Goal: Task Accomplishment & Management: Use online tool/utility

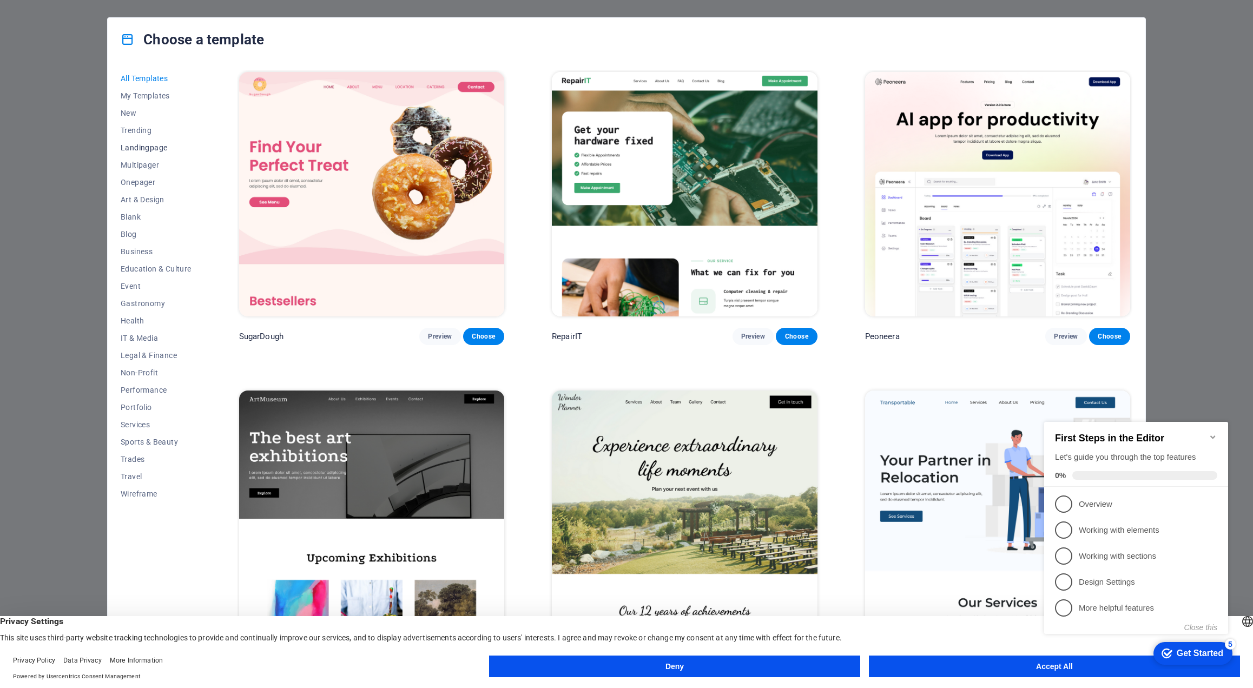
click at [140, 150] on span "Landingpage" at bounding box center [156, 147] width 71 height 9
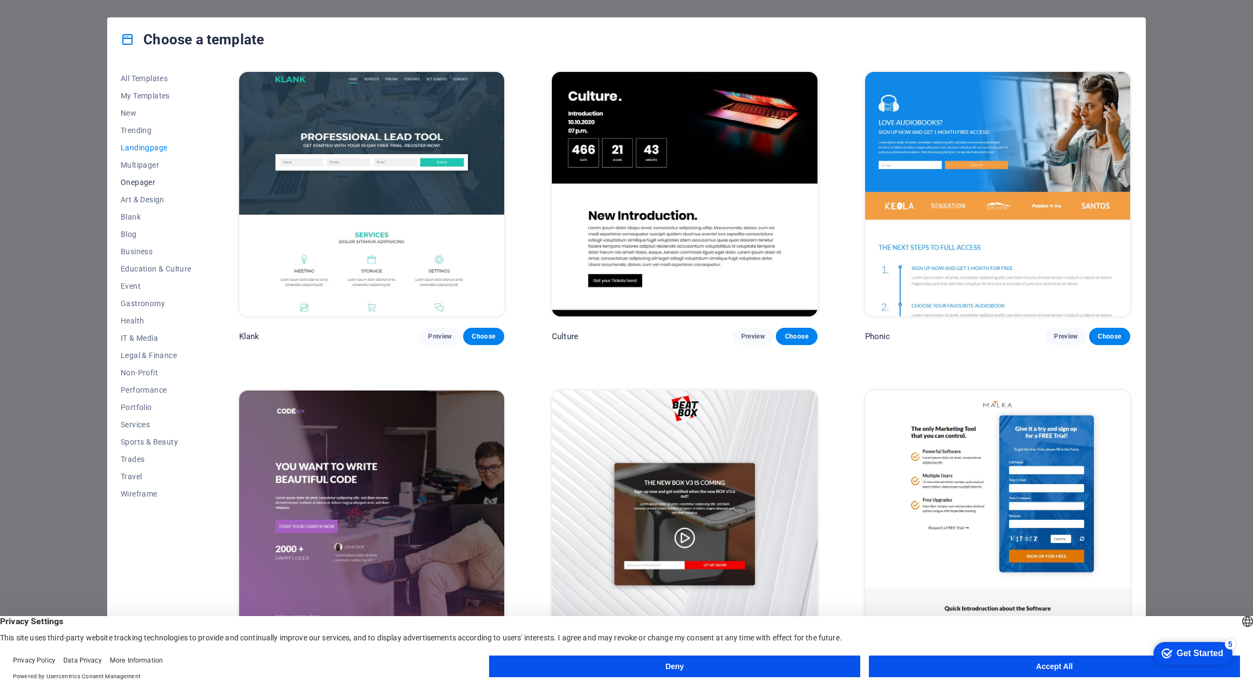
click at [136, 182] on span "Onepager" at bounding box center [156, 182] width 71 height 9
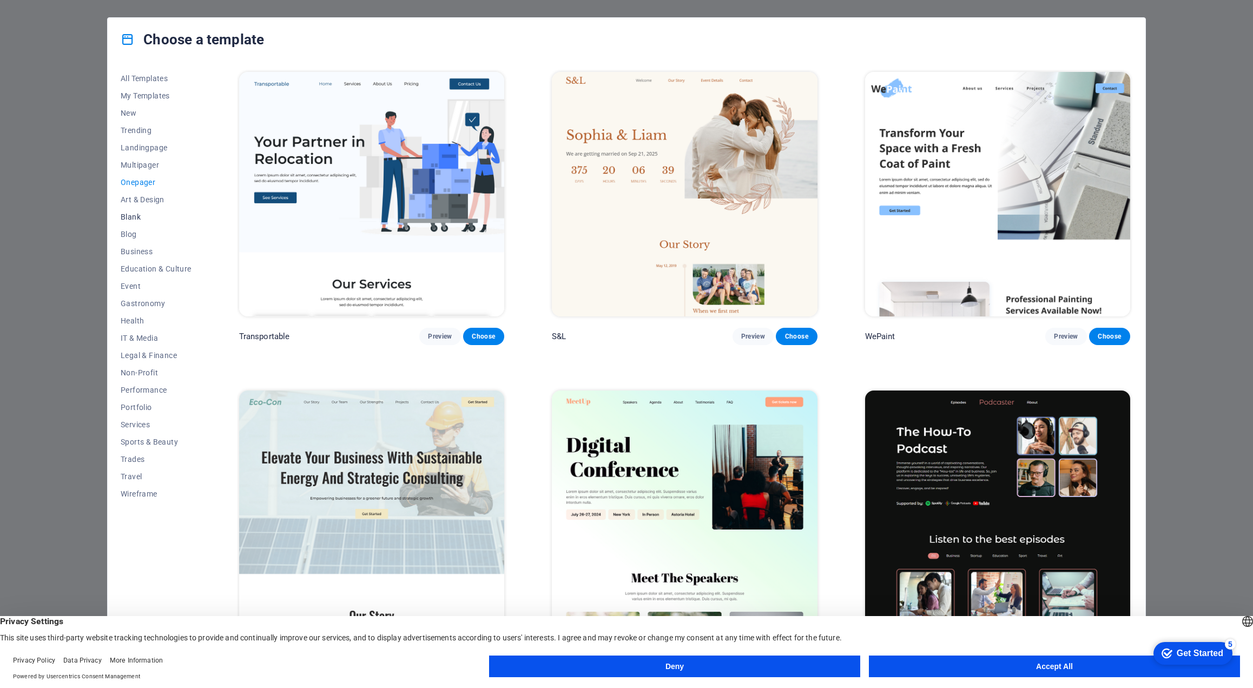
click at [129, 215] on span "Blank" at bounding box center [156, 217] width 71 height 9
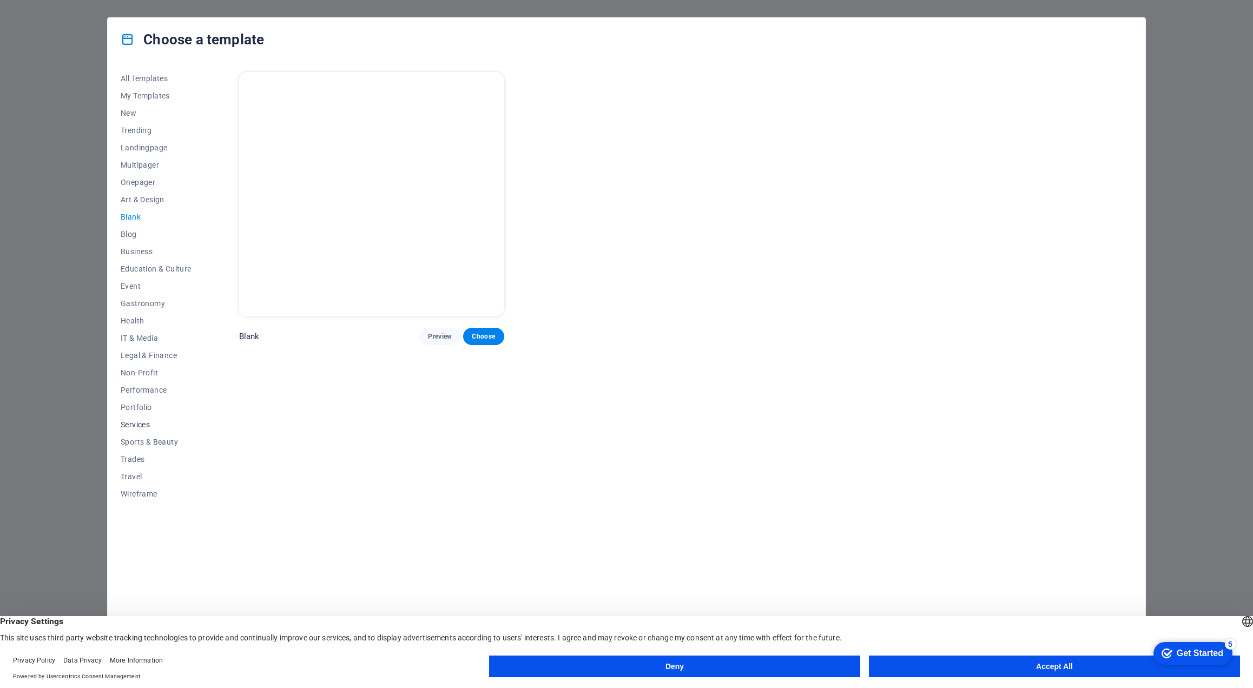
click at [135, 425] on span "Services" at bounding box center [156, 424] width 71 height 9
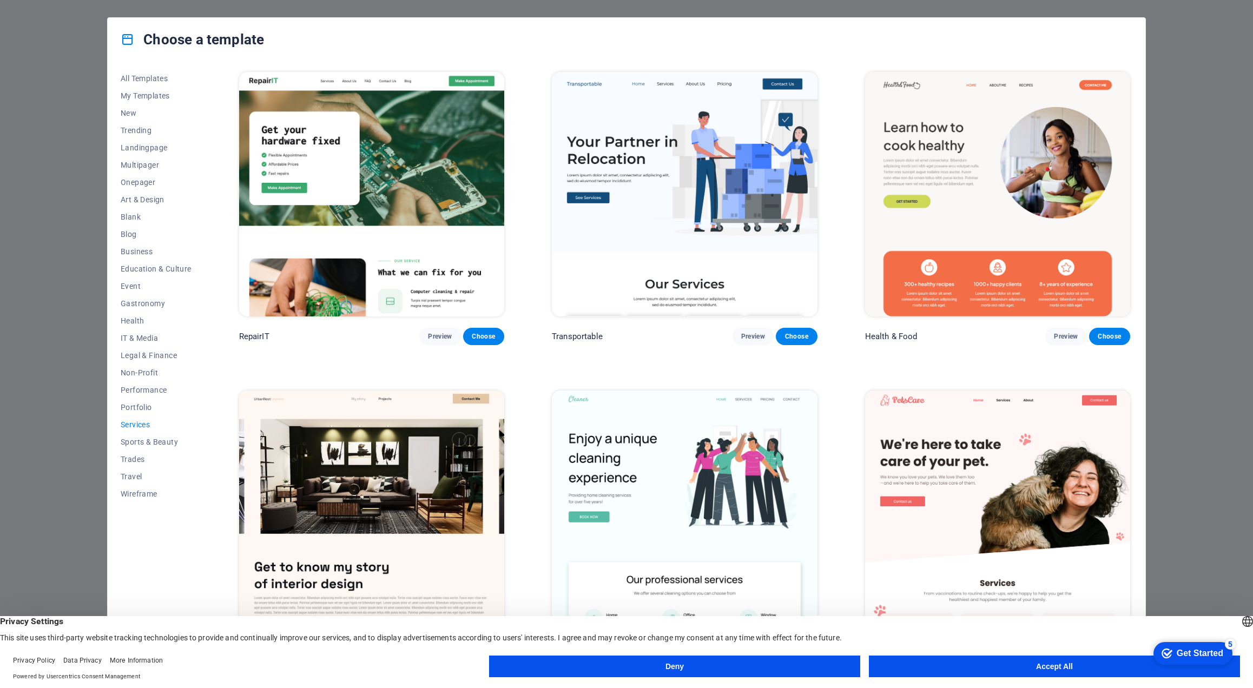
click at [596, 198] on img at bounding box center [684, 194] width 265 height 245
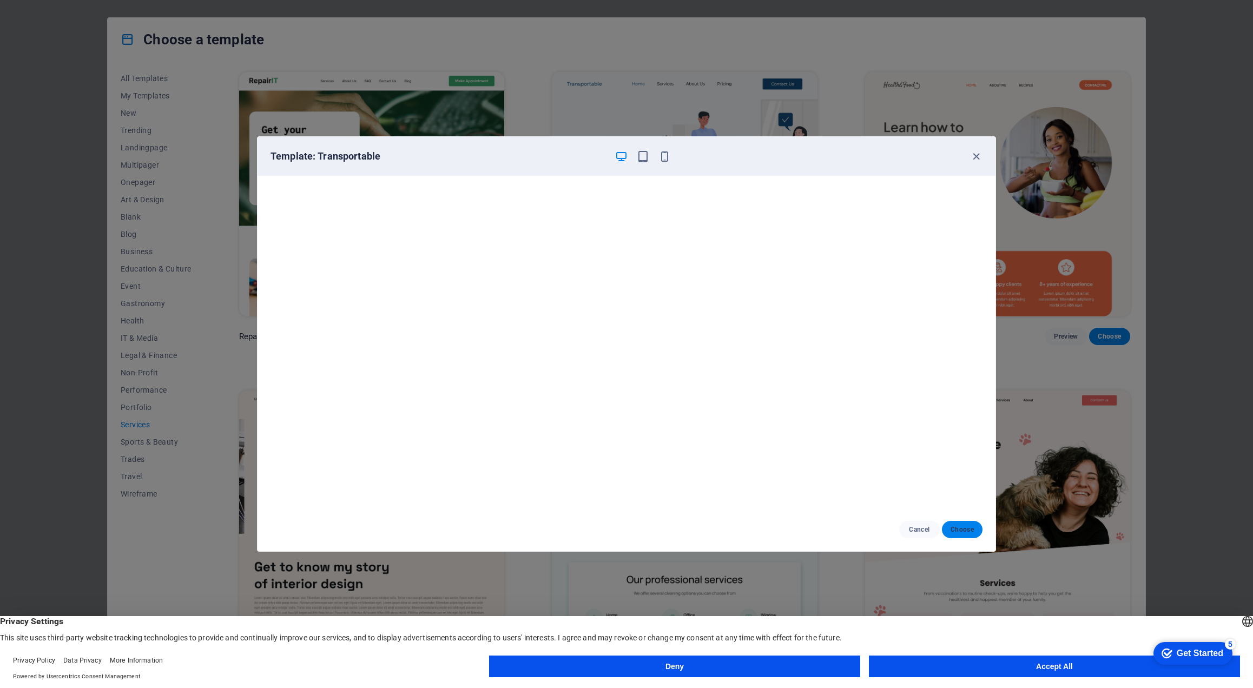
click at [965, 536] on button "Choose" at bounding box center [962, 529] width 41 height 17
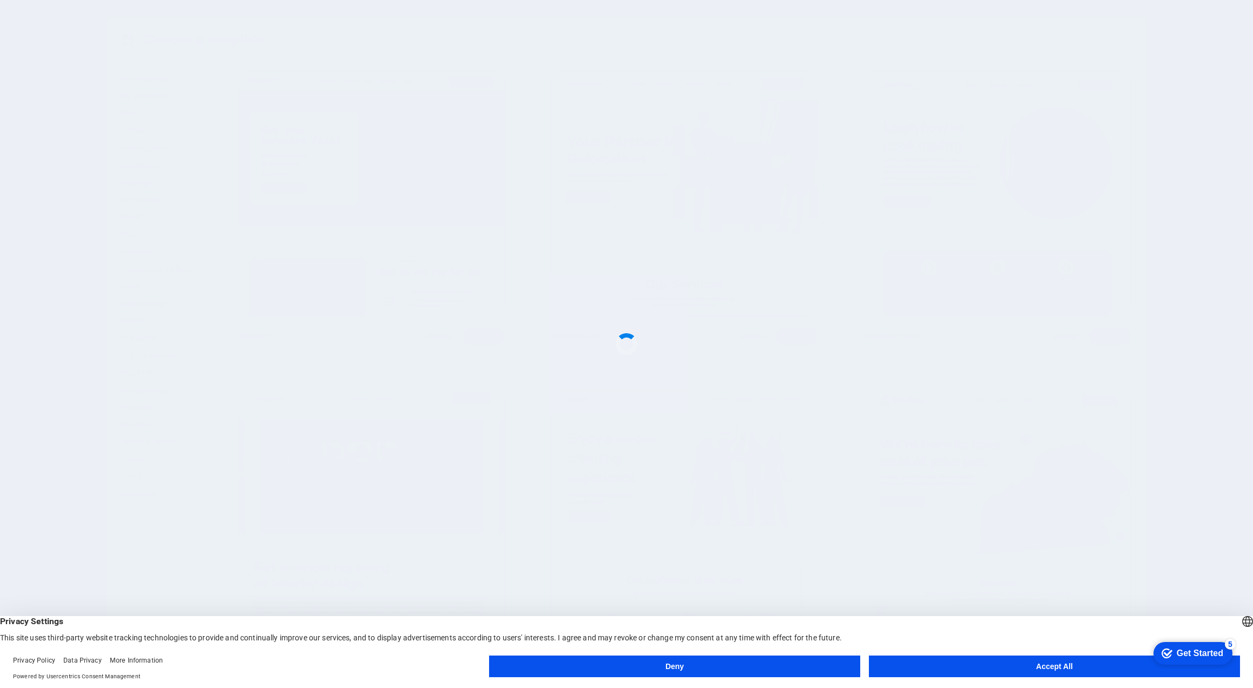
click at [995, 677] on button "Accept All" at bounding box center [1054, 667] width 371 height 22
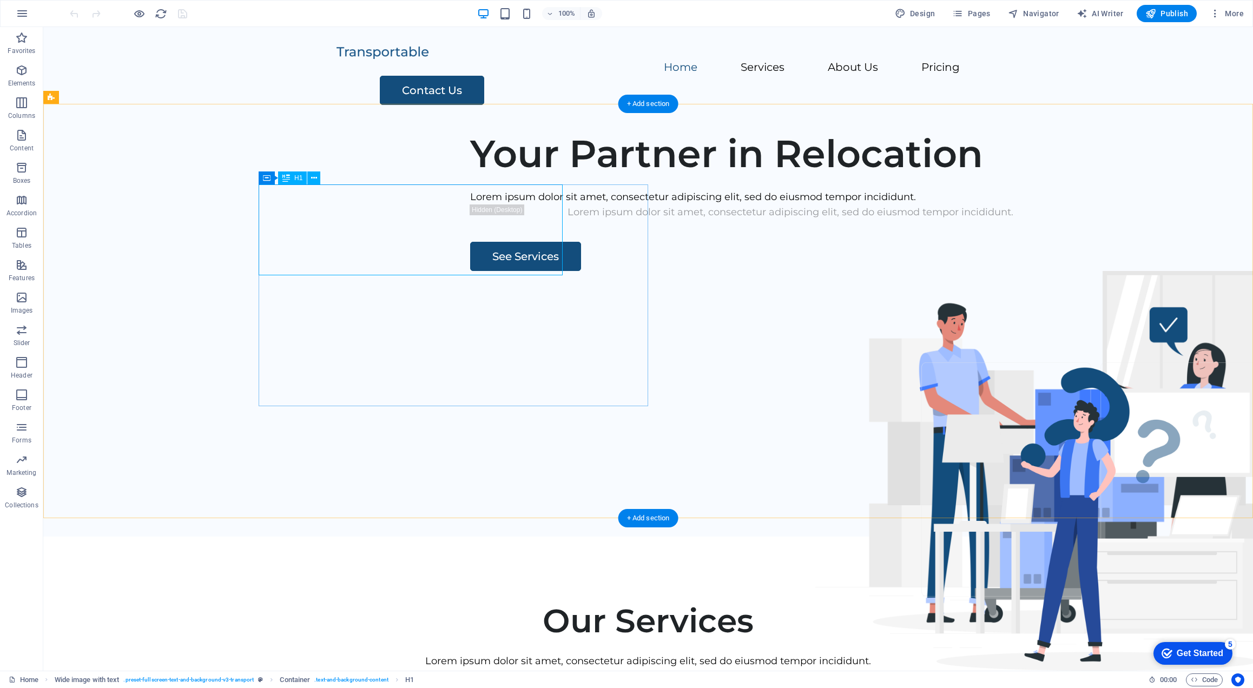
click at [470, 176] on div "Your Partner in Relocation" at bounding box center [790, 153] width 641 height 45
click at [1072, 271] on figure at bounding box center [1071, 452] width 513 height 362
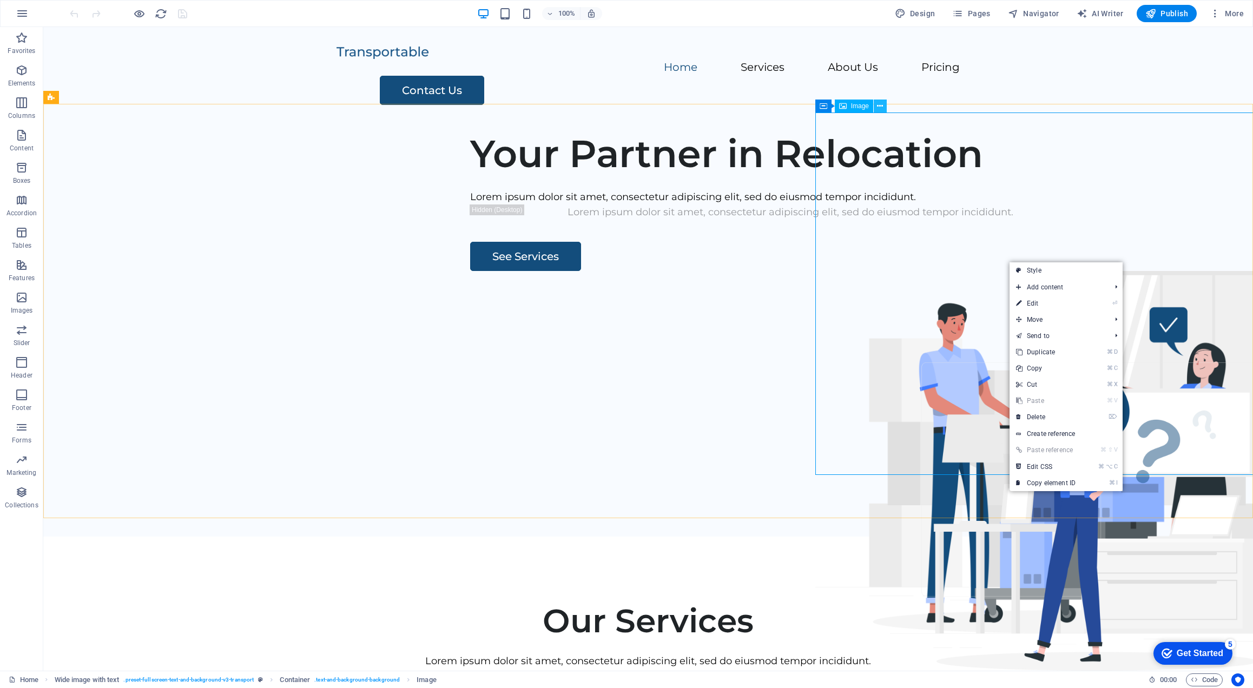
click at [880, 107] on icon at bounding box center [880, 106] width 6 height 11
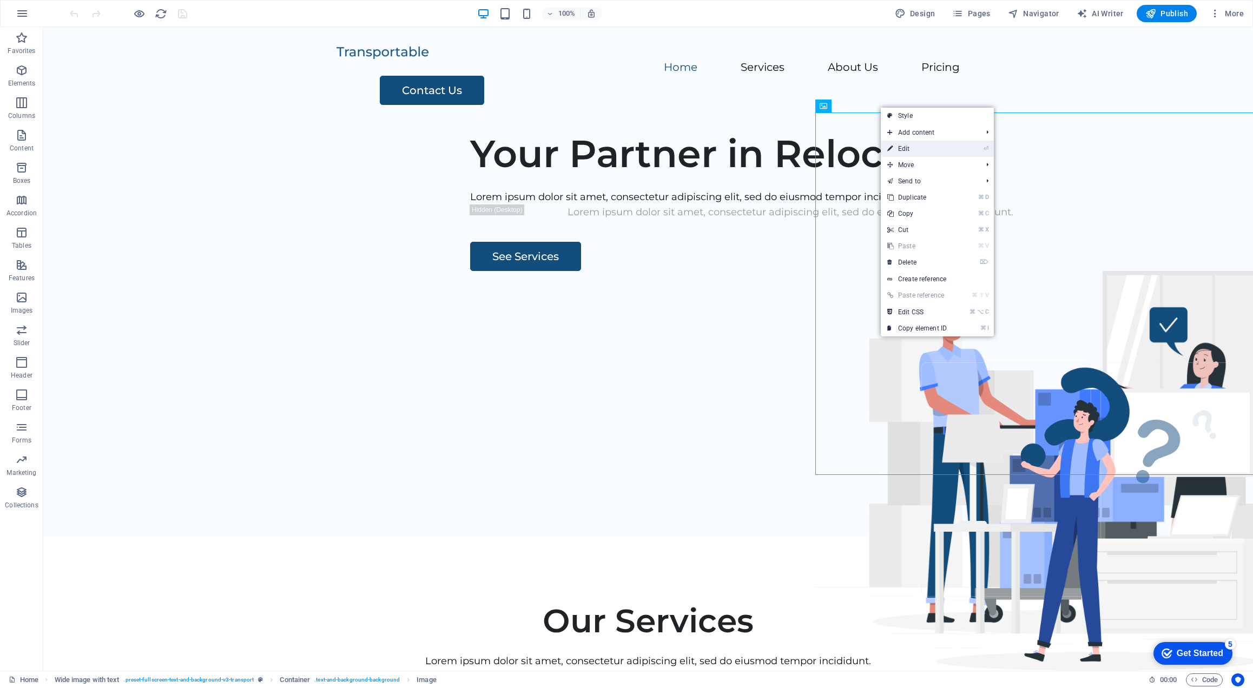
click at [929, 148] on link "⏎ Edit" at bounding box center [917, 149] width 72 height 16
select select "px"
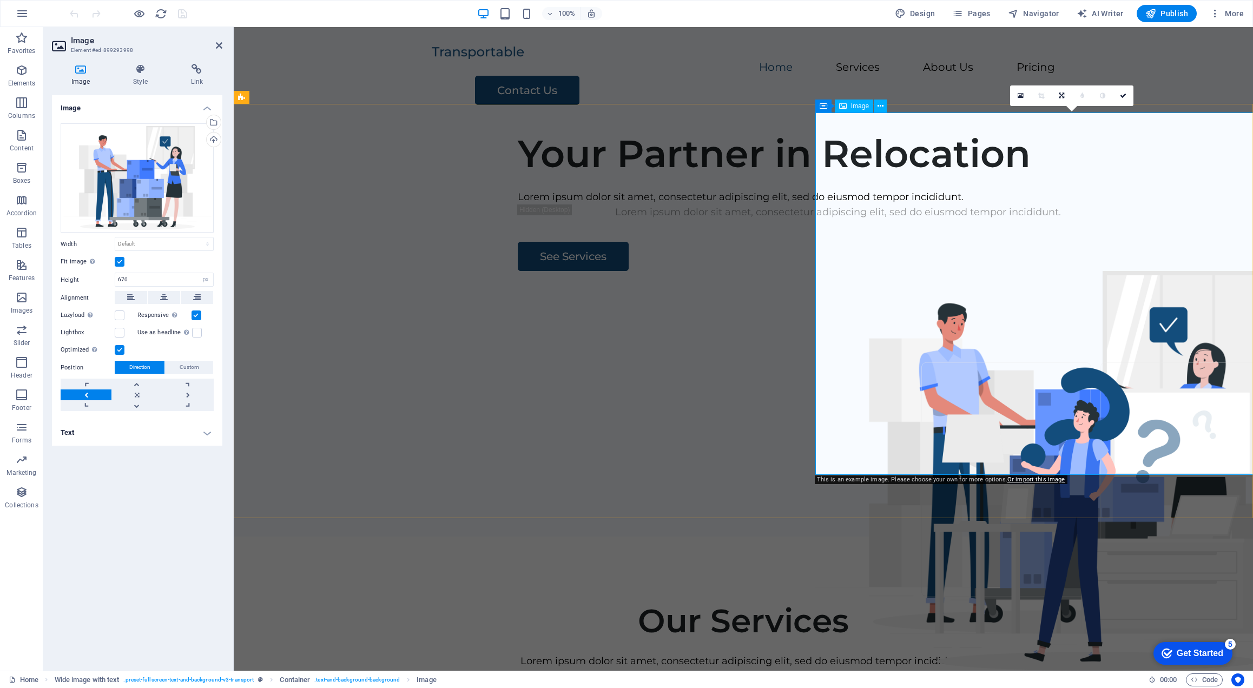
click at [1112, 319] on figure at bounding box center [1071, 452] width 513 height 362
click at [1020, 94] on icon at bounding box center [1021, 96] width 6 height 8
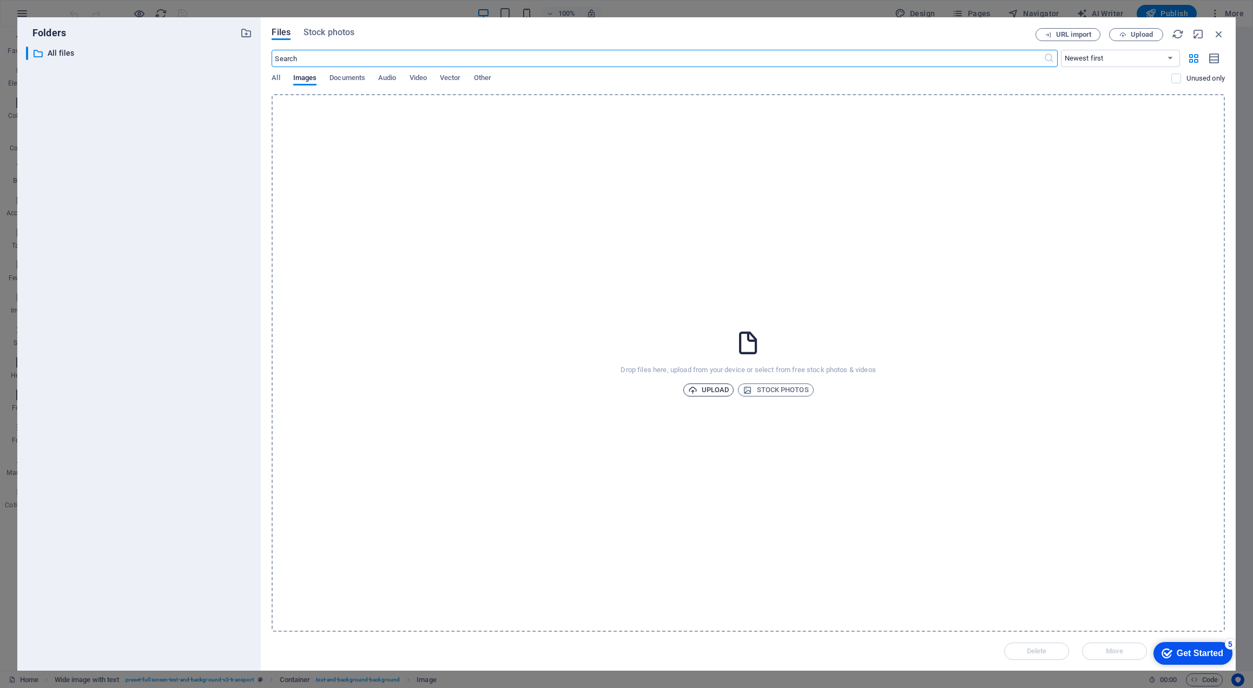
click at [717, 390] on span "Upload" at bounding box center [708, 390] width 41 height 13
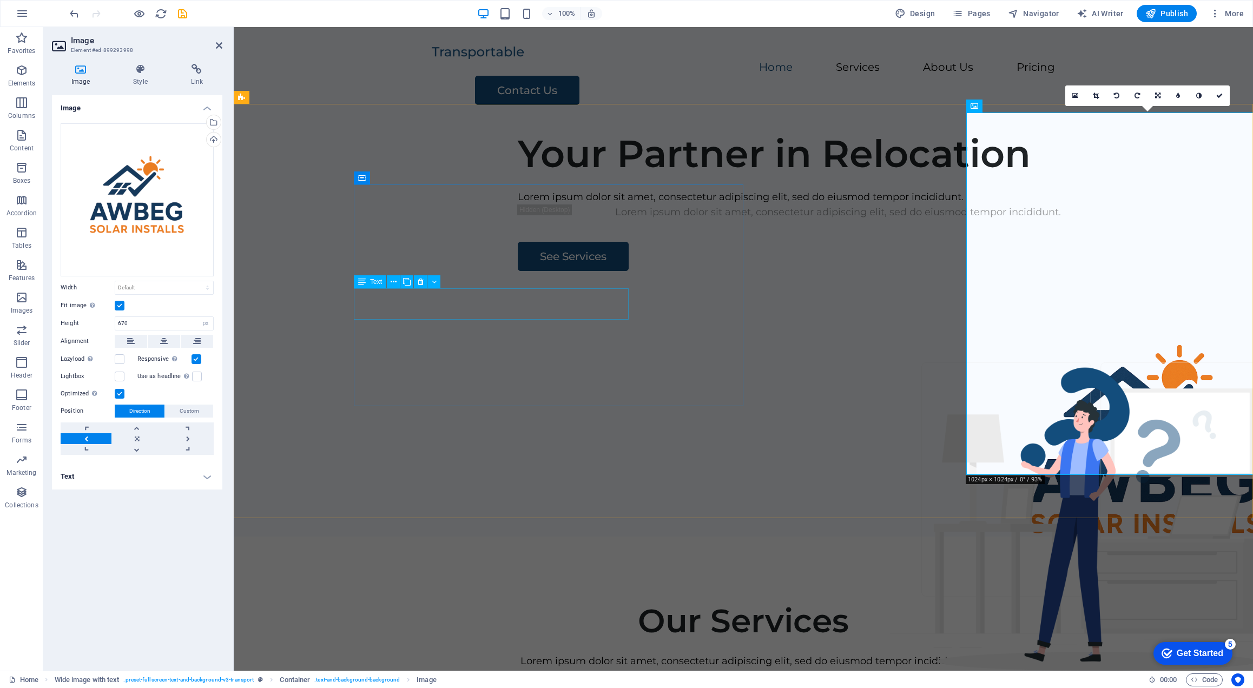
click at [518, 205] on div "Lorem ipsum dolor sit amet, consectetur adipiscing elit, sed do eiusmod tempor …" at bounding box center [838, 197] width 641 height 16
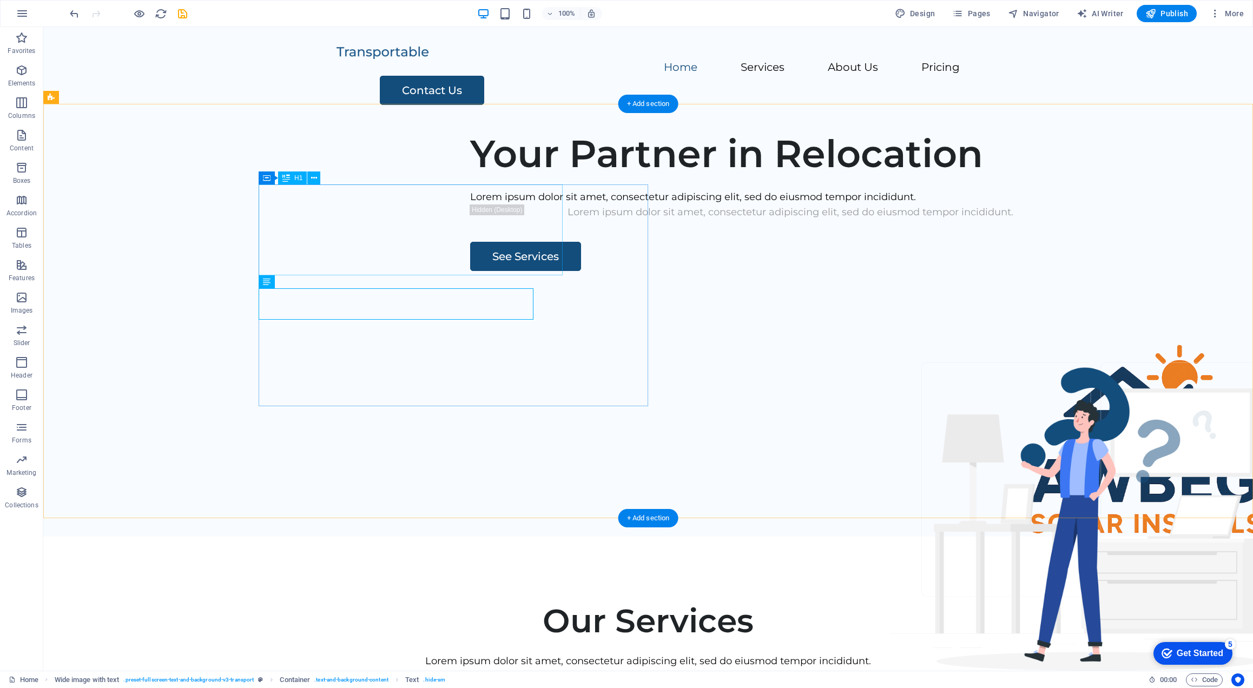
click at [470, 176] on div "Your Partner in Relocation" at bounding box center [790, 153] width 641 height 45
click at [315, 180] on icon at bounding box center [314, 178] width 6 height 11
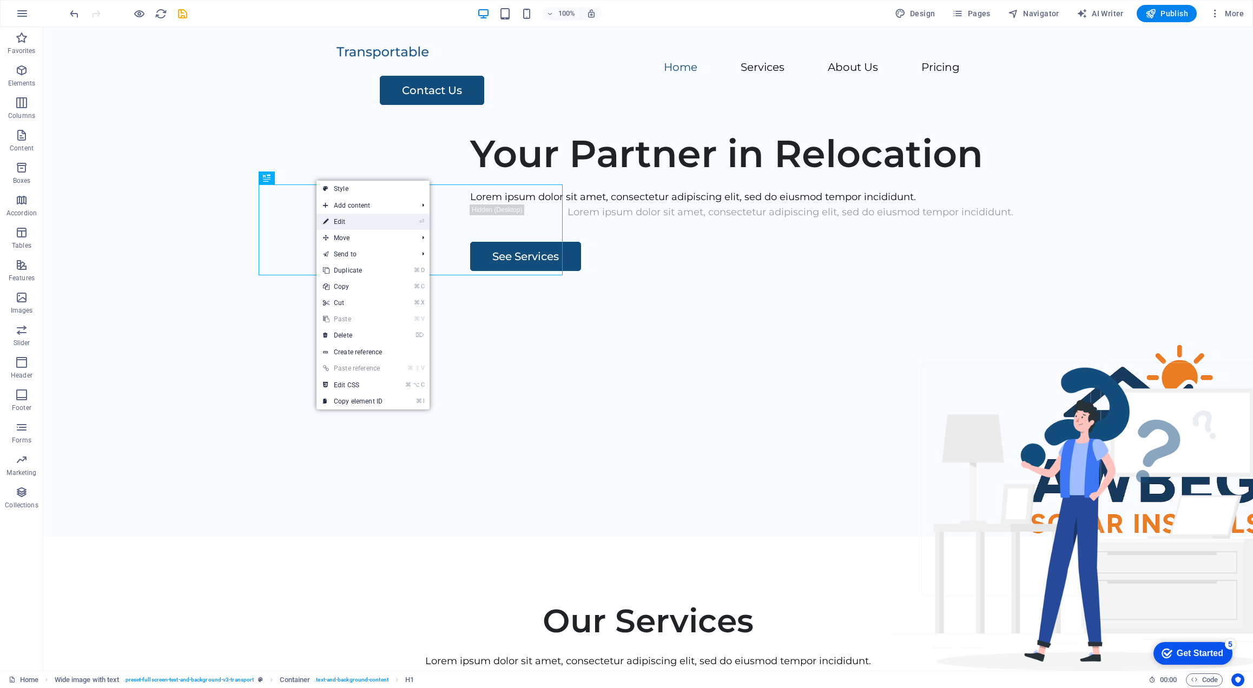
click at [416, 222] on li "⏎ Edit" at bounding box center [372, 222] width 113 height 16
click at [373, 220] on link "⏎ Edit" at bounding box center [352, 222] width 72 height 16
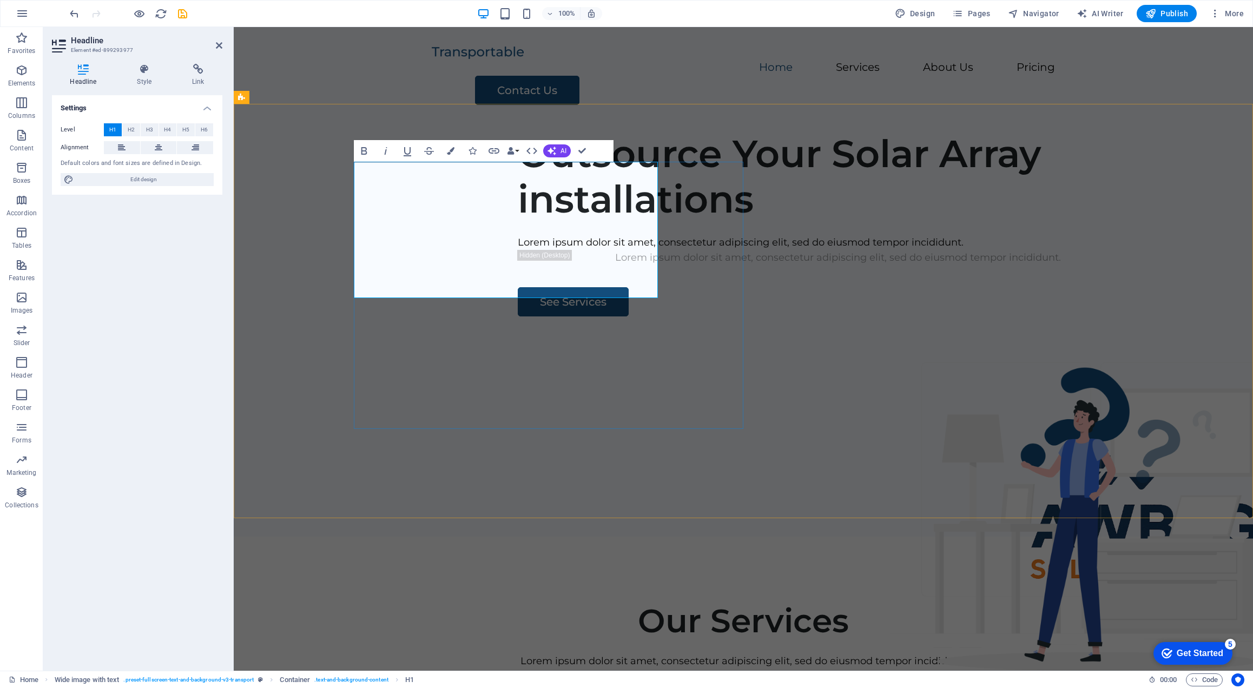
click at [518, 222] on h1 "Outsource Your Solar Array installations" at bounding box center [838, 176] width 641 height 91
click at [518, 266] on div "Lorem ipsum dolor sit amet, consectetur adipiscing elit, sed do eiusmod tempor …" at bounding box center [838, 258] width 641 height 16
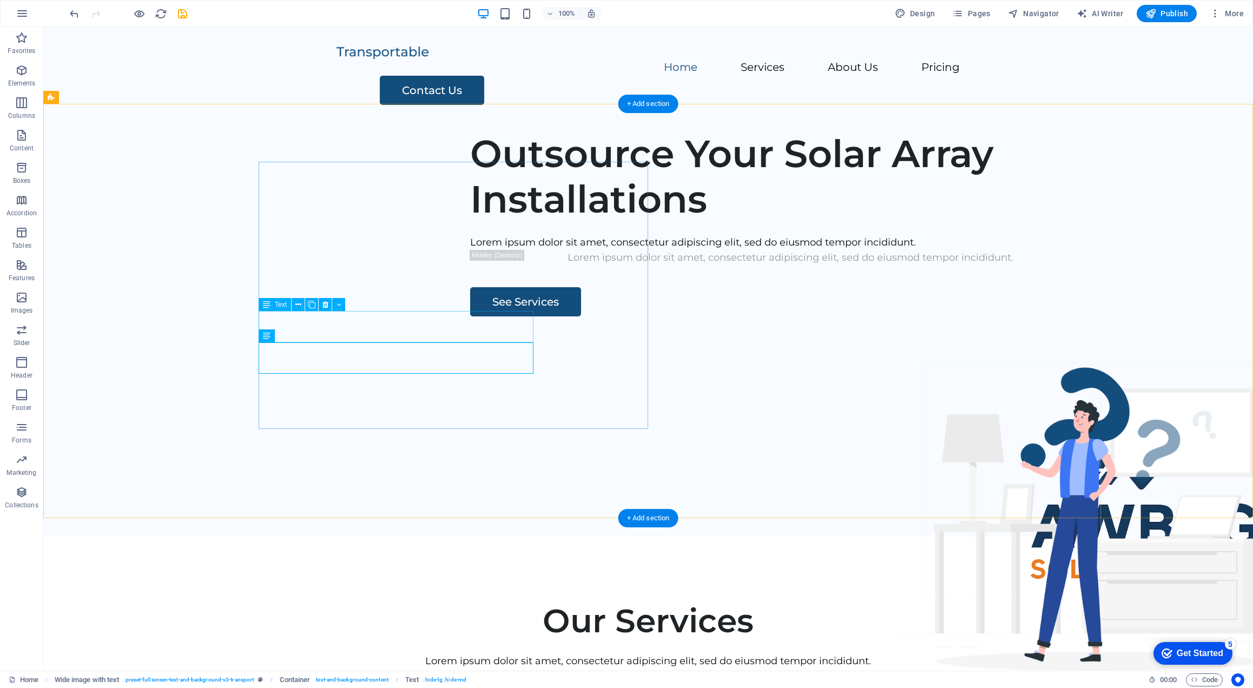
click at [470, 250] on div "Lorem ipsum dolor sit amet, consectetur adipiscing elit, sed do eiusmod tempor …" at bounding box center [790, 243] width 641 height 16
click at [340, 309] on icon at bounding box center [338, 304] width 5 height 11
click at [470, 250] on div "Lorem ipsum dolor sit amet, consectetur adipiscing elit, sed do eiusmod tempor …" at bounding box center [790, 243] width 641 height 16
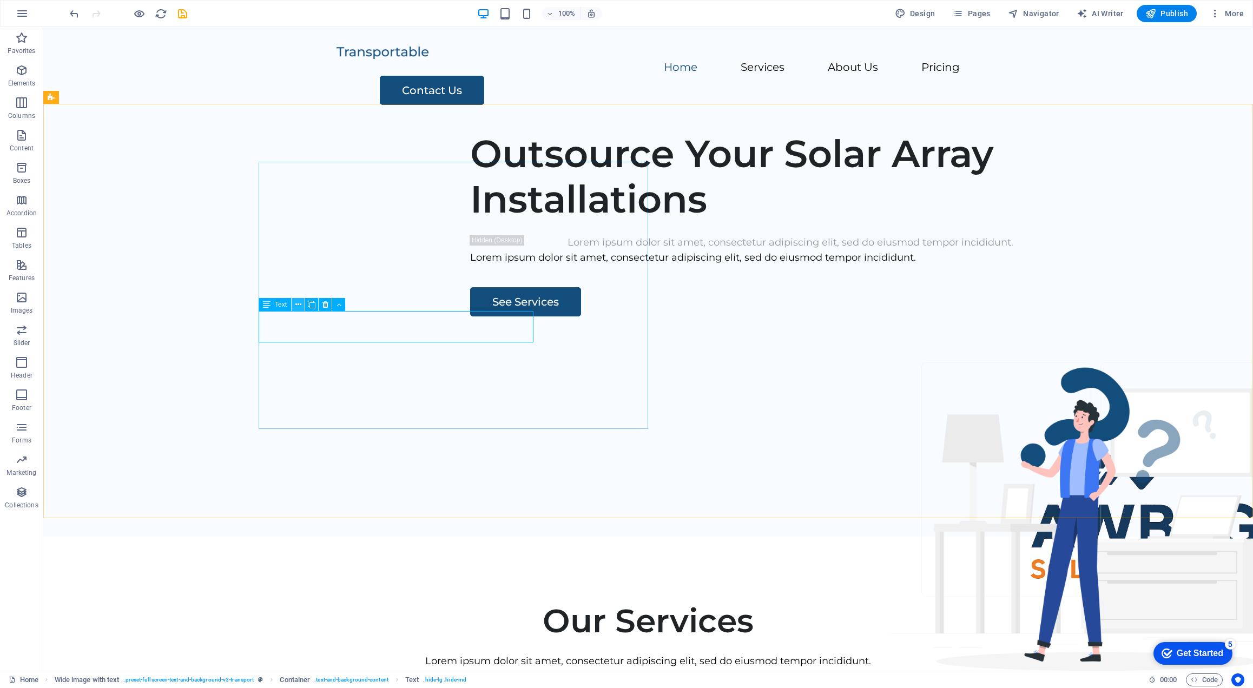
click at [298, 306] on icon at bounding box center [298, 304] width 6 height 11
click at [295, 307] on icon at bounding box center [298, 304] width 6 height 11
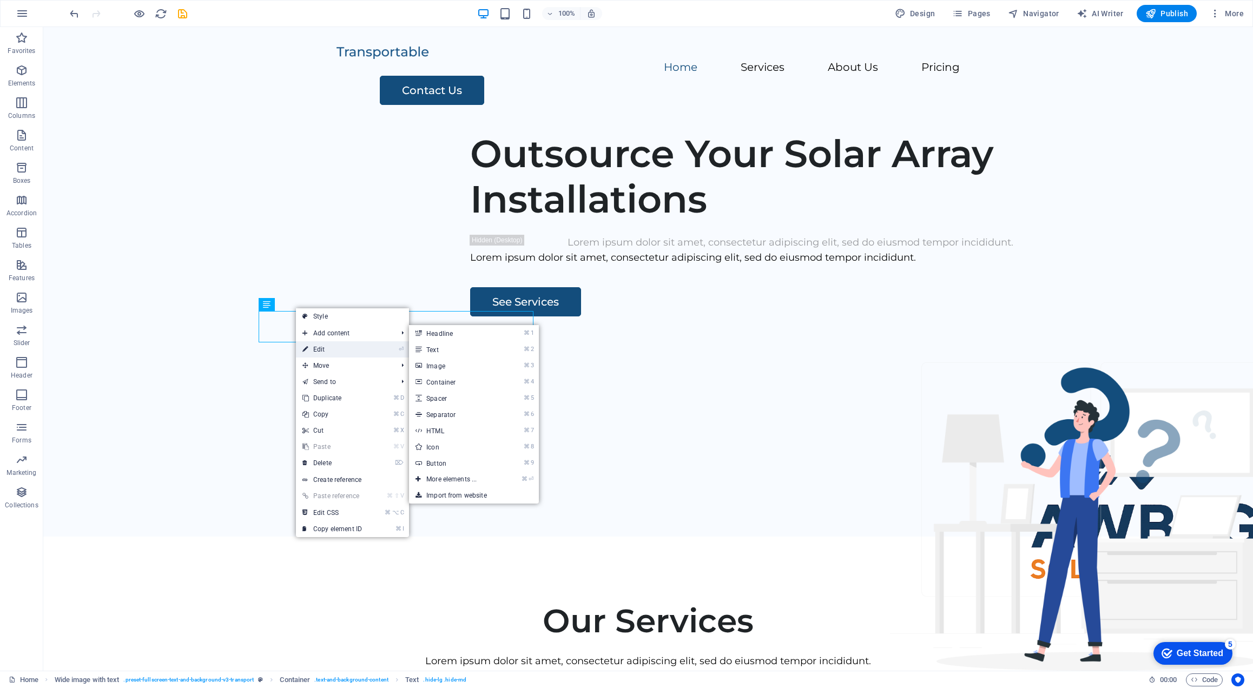
click at [319, 349] on link "⏎ Edit" at bounding box center [332, 349] width 72 height 16
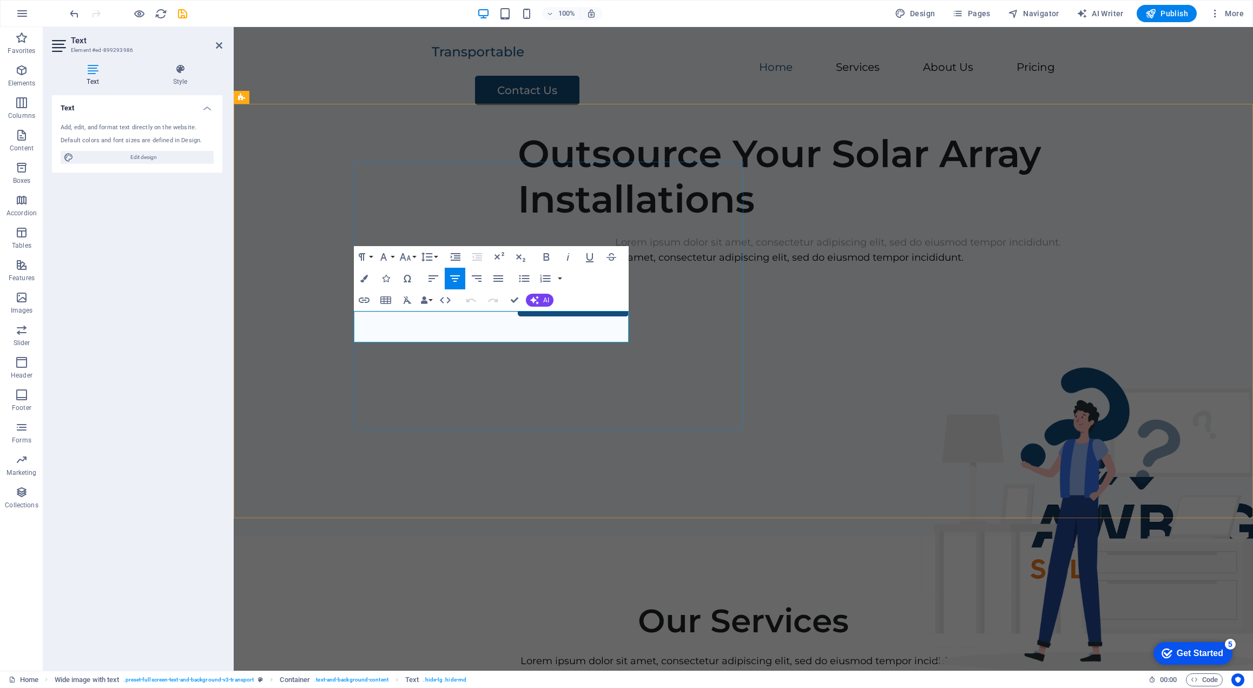
click at [518, 250] on p "Lorem ipsum dolor sit amet, consectetur adipiscing elit, sed do eiusmod tempor …" at bounding box center [838, 243] width 641 height 16
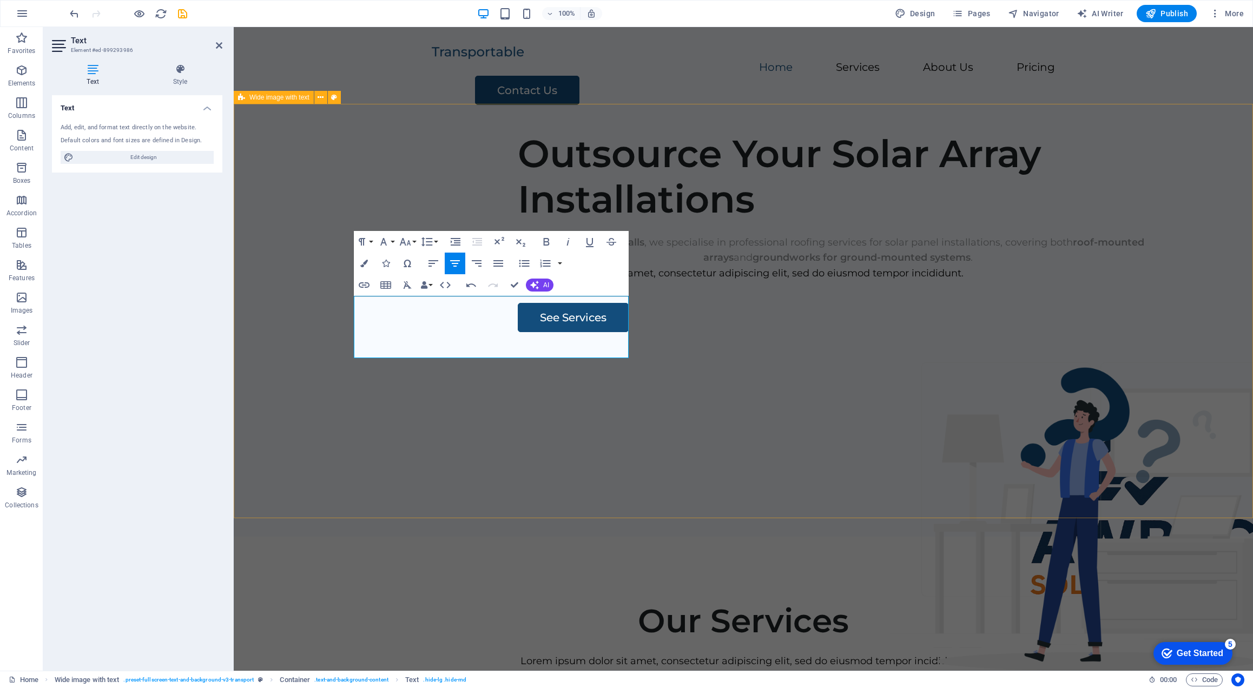
click at [785, 460] on div "Outsource Your Solar Array Installations At Awbeg Solar Installs , we specialis…" at bounding box center [743, 329] width 1019 height 414
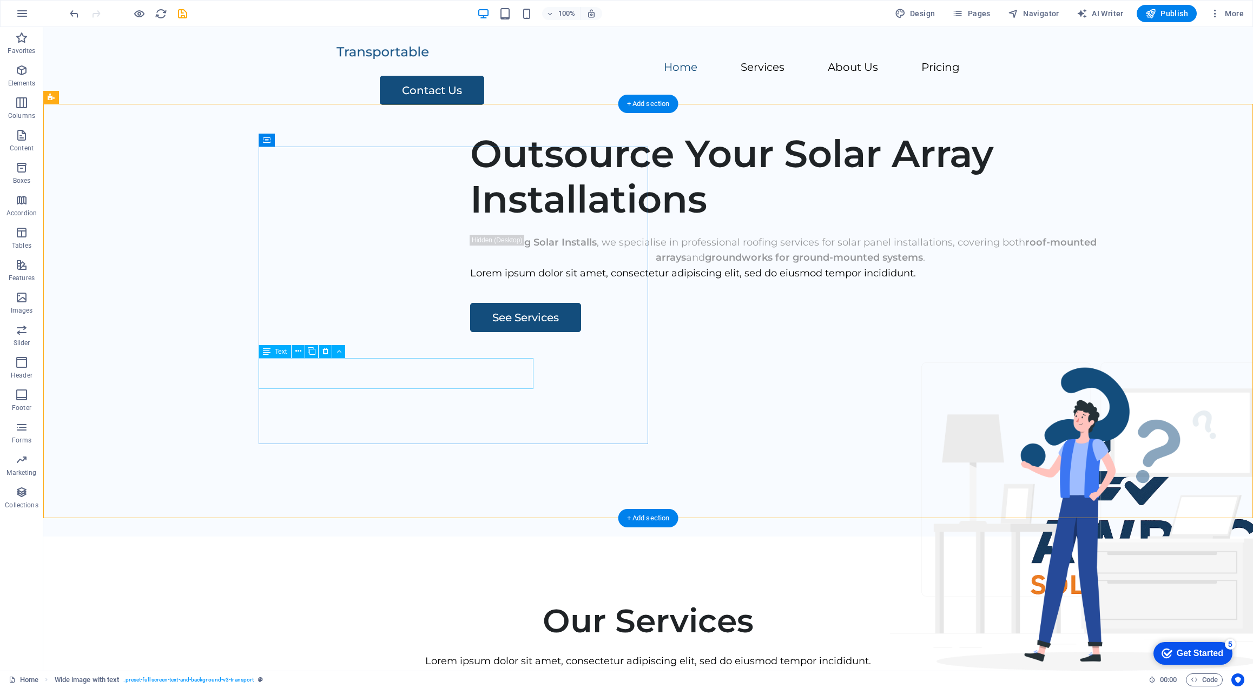
click at [470, 281] on div "Lorem ipsum dolor sit amet, consectetur adipiscing elit, sed do eiusmod tempor …" at bounding box center [790, 274] width 641 height 16
click at [300, 351] on icon at bounding box center [298, 351] width 6 height 11
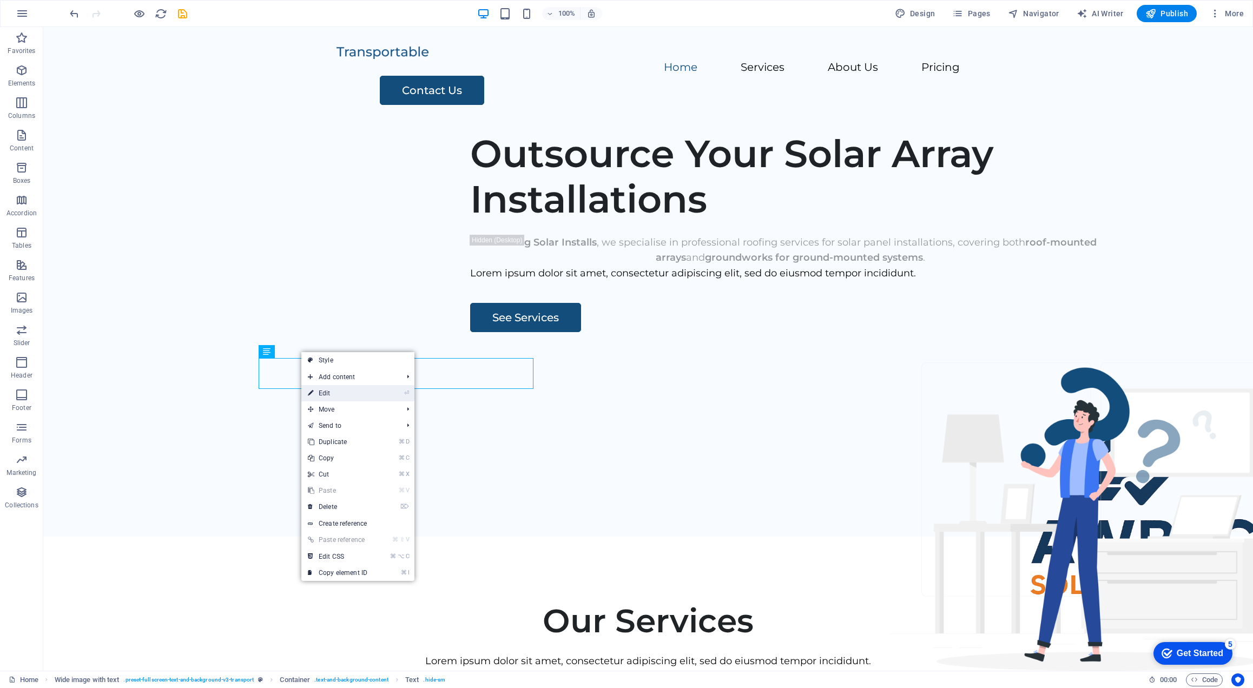
click at [325, 397] on link "⏎ Edit" at bounding box center [337, 393] width 72 height 16
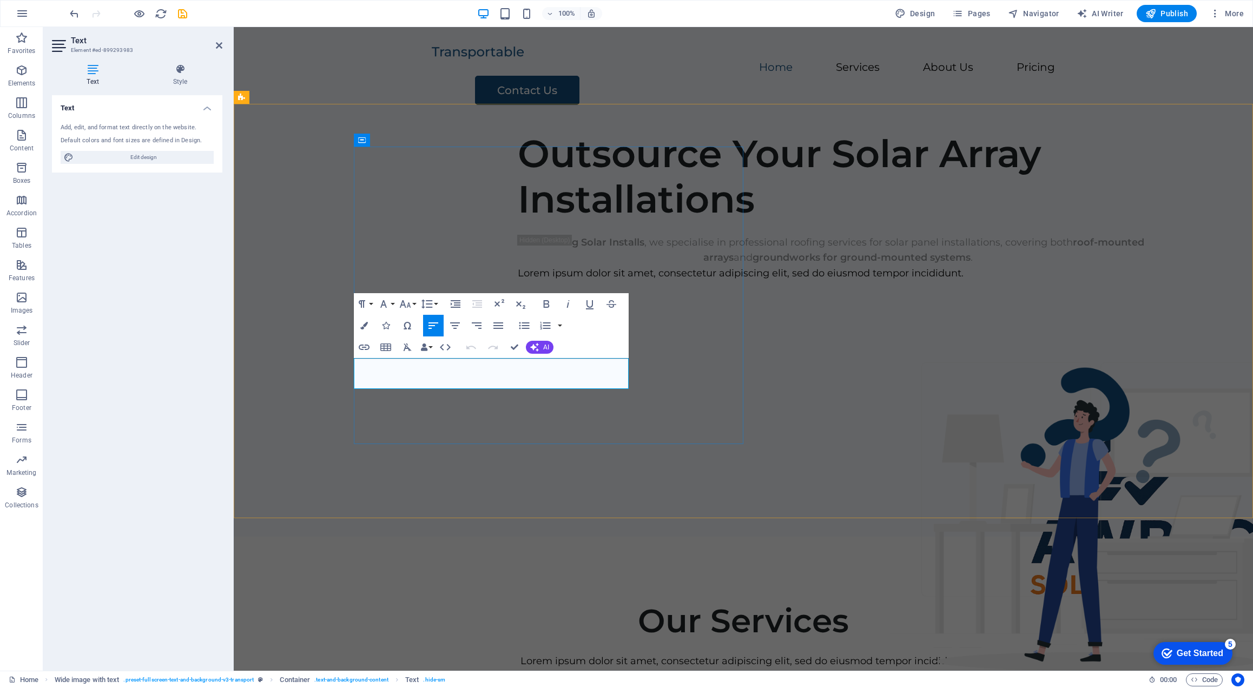
click at [518, 281] on p "Lorem ipsum dolor sit amet, consectetur adipiscing elit, sed do eiusmod tempor …" at bounding box center [838, 274] width 641 height 16
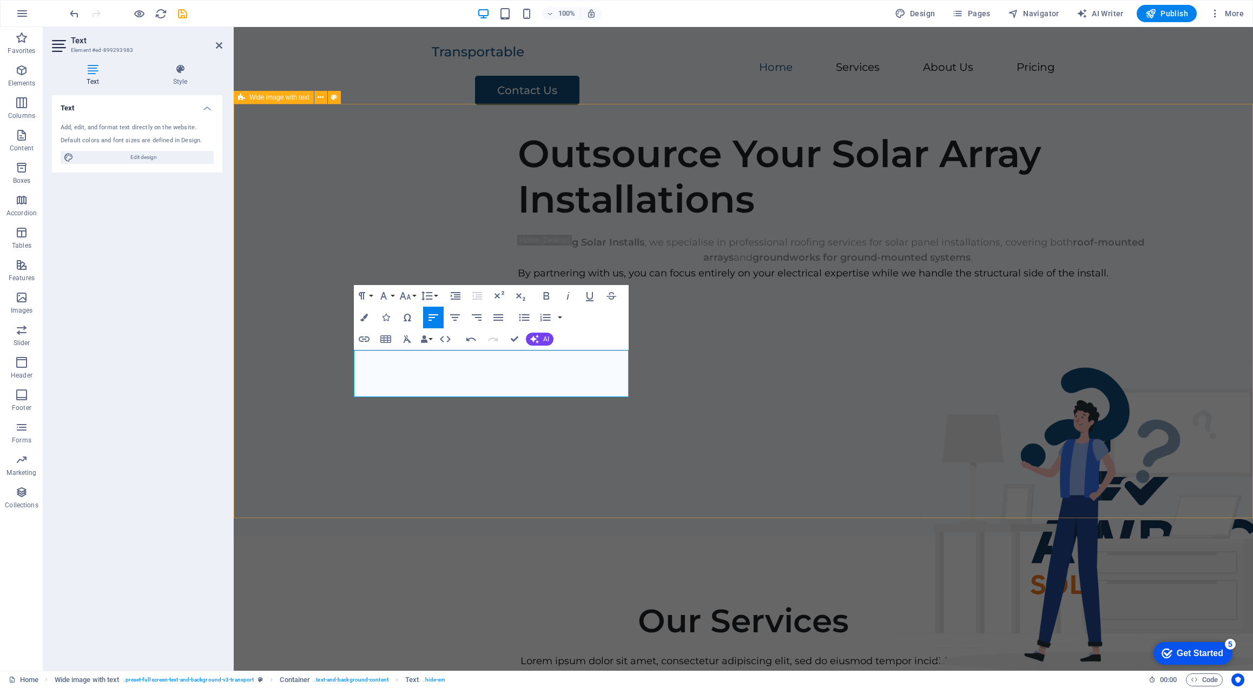
click at [896, 381] on div "Outsource Your Solar Array Installations At Awbeg Solar Installs , we specialis…" at bounding box center [743, 329] width 1019 height 414
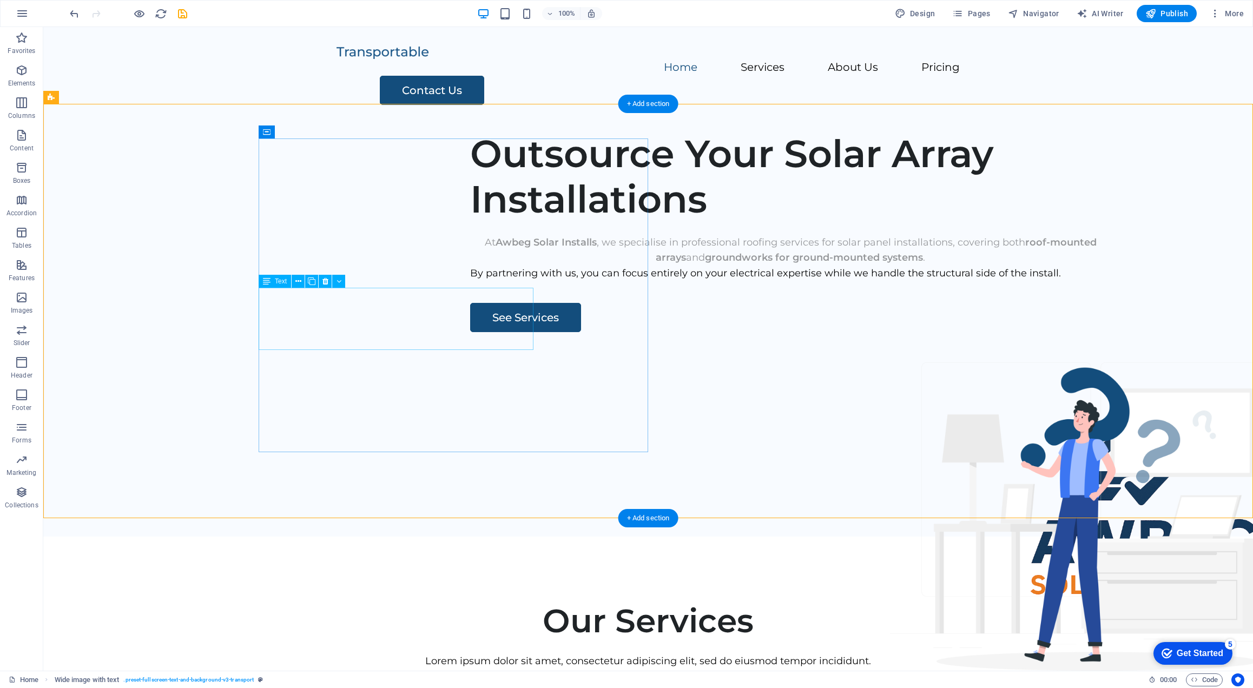
click at [470, 266] on div "At Awbeg Solar Installs , we specialise in professional roofing services for so…" at bounding box center [790, 250] width 641 height 31
click at [300, 283] on icon at bounding box center [298, 281] width 6 height 11
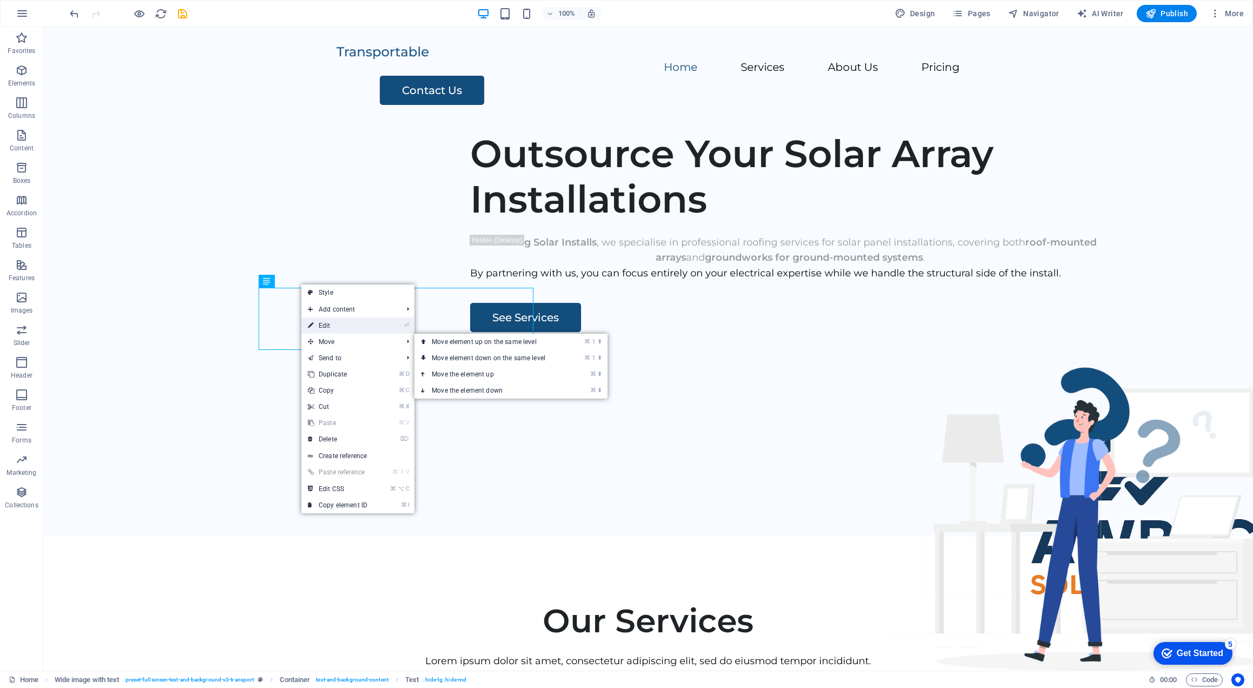
click at [329, 327] on link "⏎ Edit" at bounding box center [337, 326] width 72 height 16
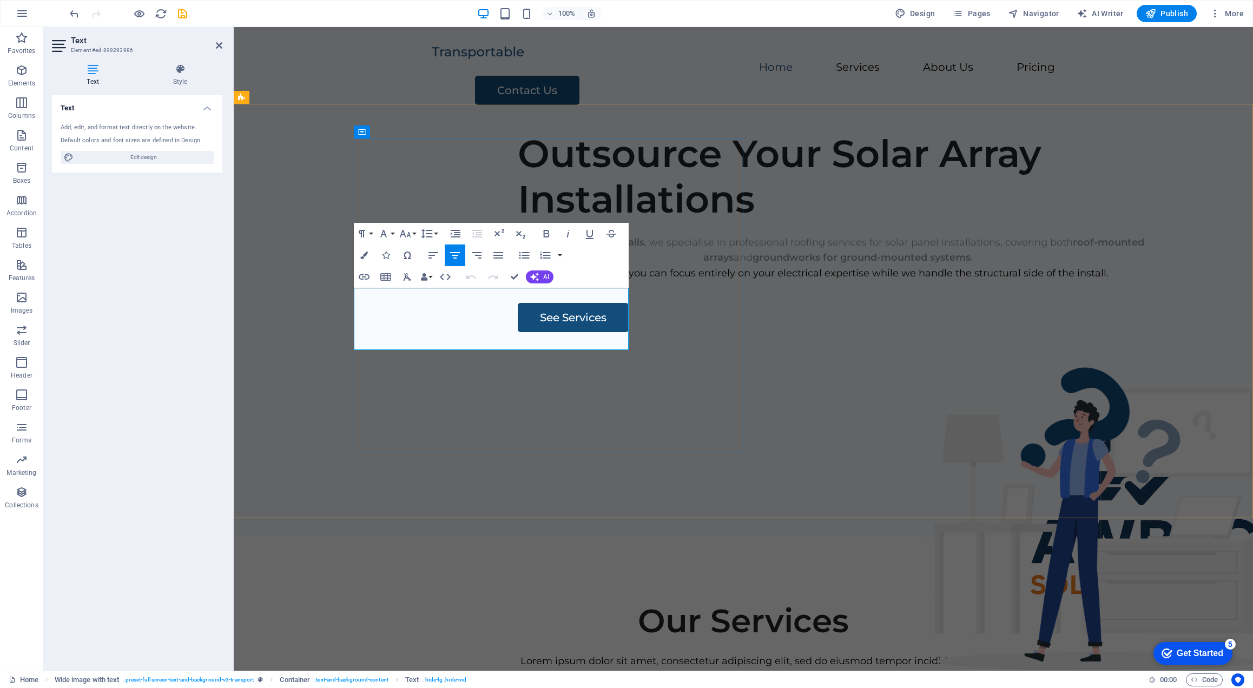
click at [753, 263] on strong "roof-mounted arrays" at bounding box center [862, 258] width 218 height 12
click at [443, 274] on icon "button" at bounding box center [445, 277] width 11 height 6
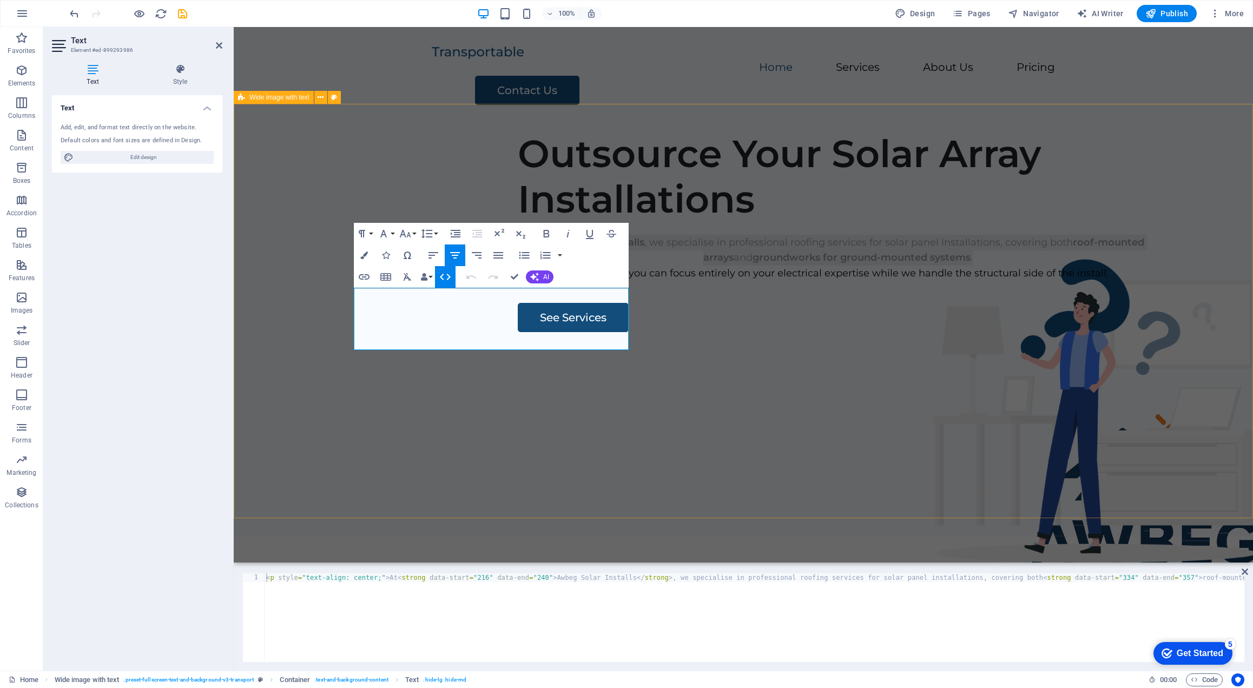
click at [802, 314] on div "Outsource Your Solar Array Installations At Awbeg Solar Installs , we specialis…" at bounding box center [743, 329] width 1019 height 414
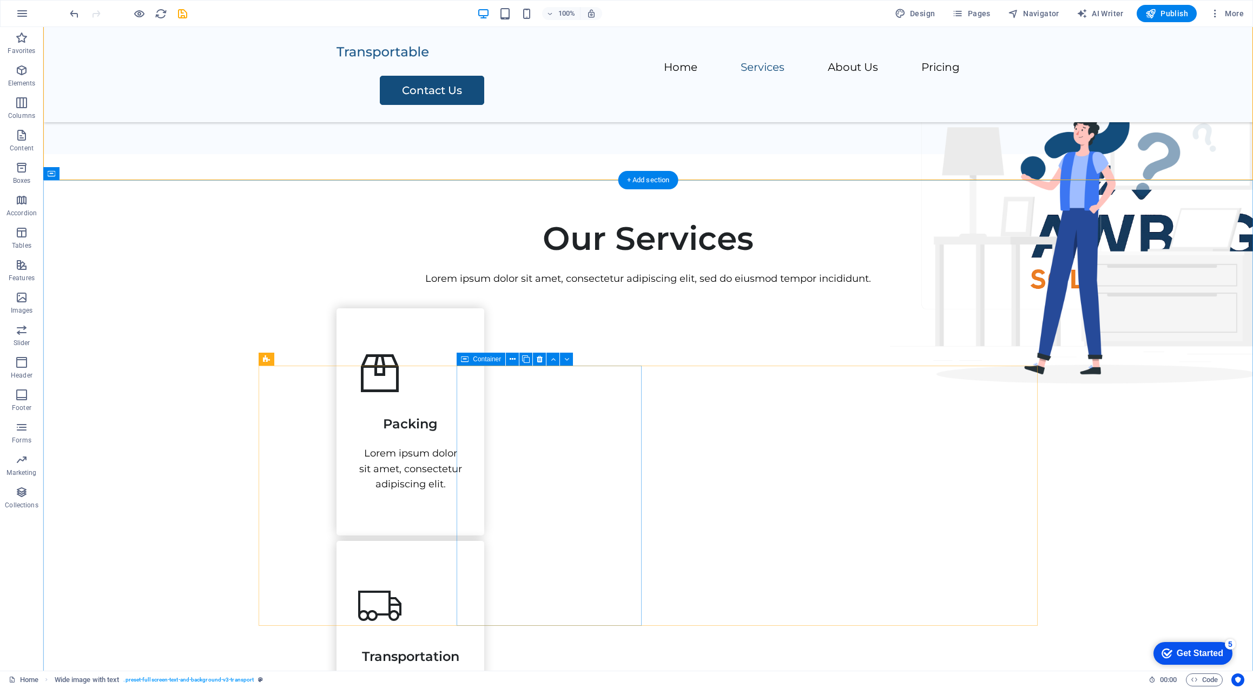
scroll to position [290, 0]
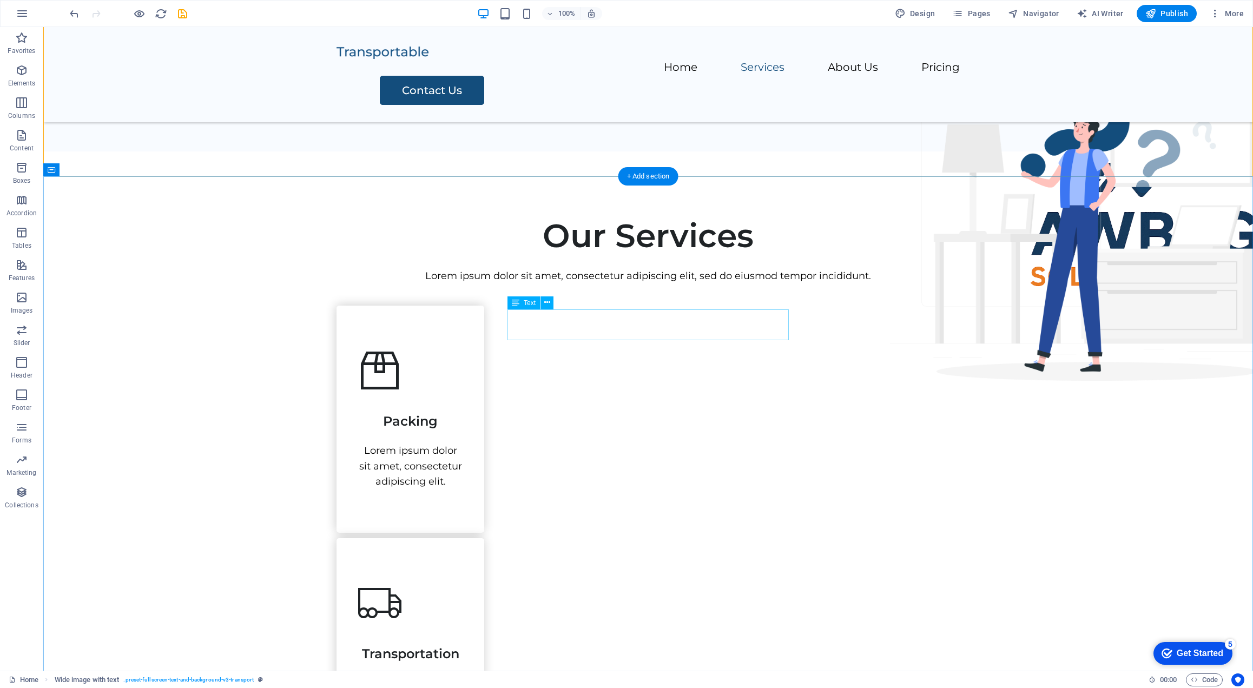
click at [655, 284] on div "Lorem ipsum dolor sit amet, consectetur adipiscing elit, sed do eiusmod tempor …" at bounding box center [647, 276] width 623 height 16
click at [546, 305] on icon at bounding box center [547, 302] width 6 height 11
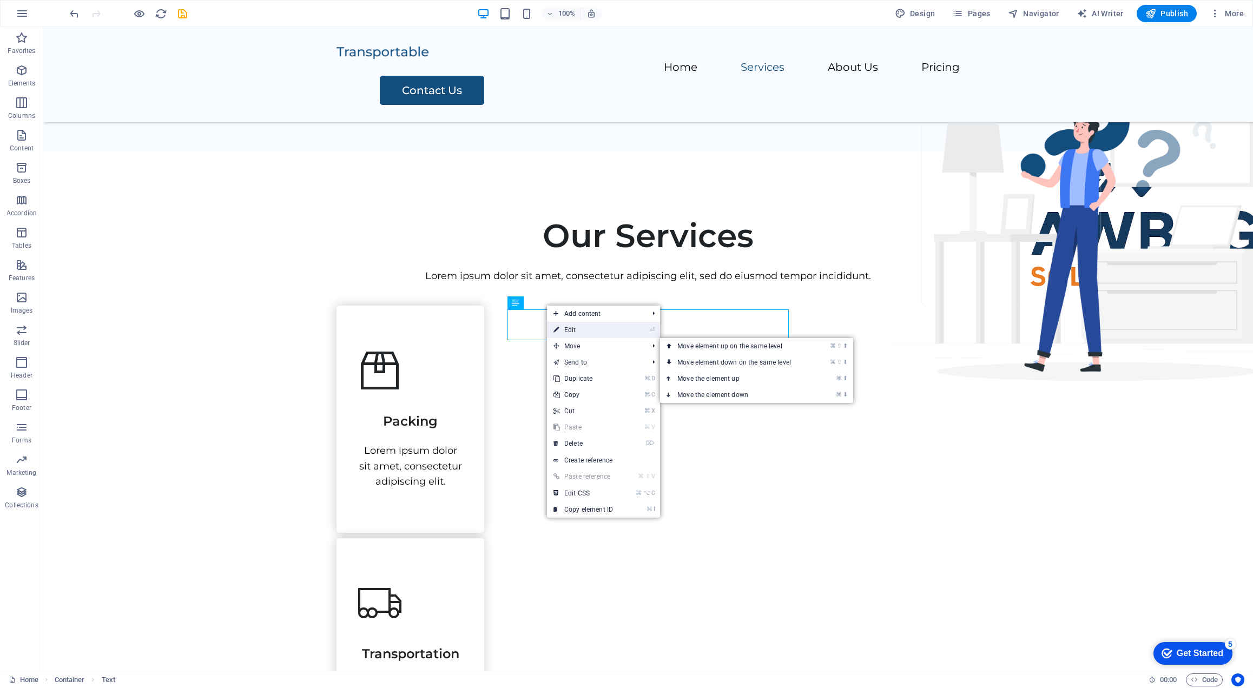
click at [564, 324] on link "⏎ Edit" at bounding box center [583, 330] width 72 height 16
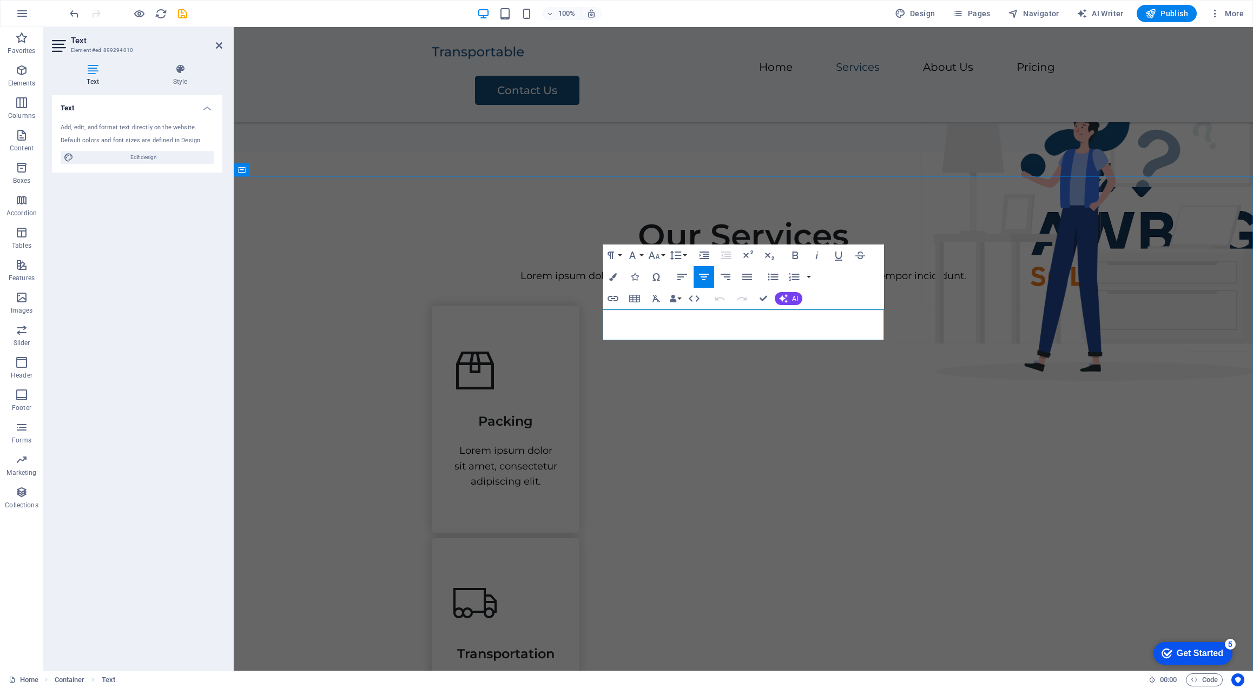
click at [706, 284] on p "Lorem ipsum dolor sit amet, consectetur adipiscing elit, sed do eiusmod tempor …" at bounding box center [743, 276] width 623 height 16
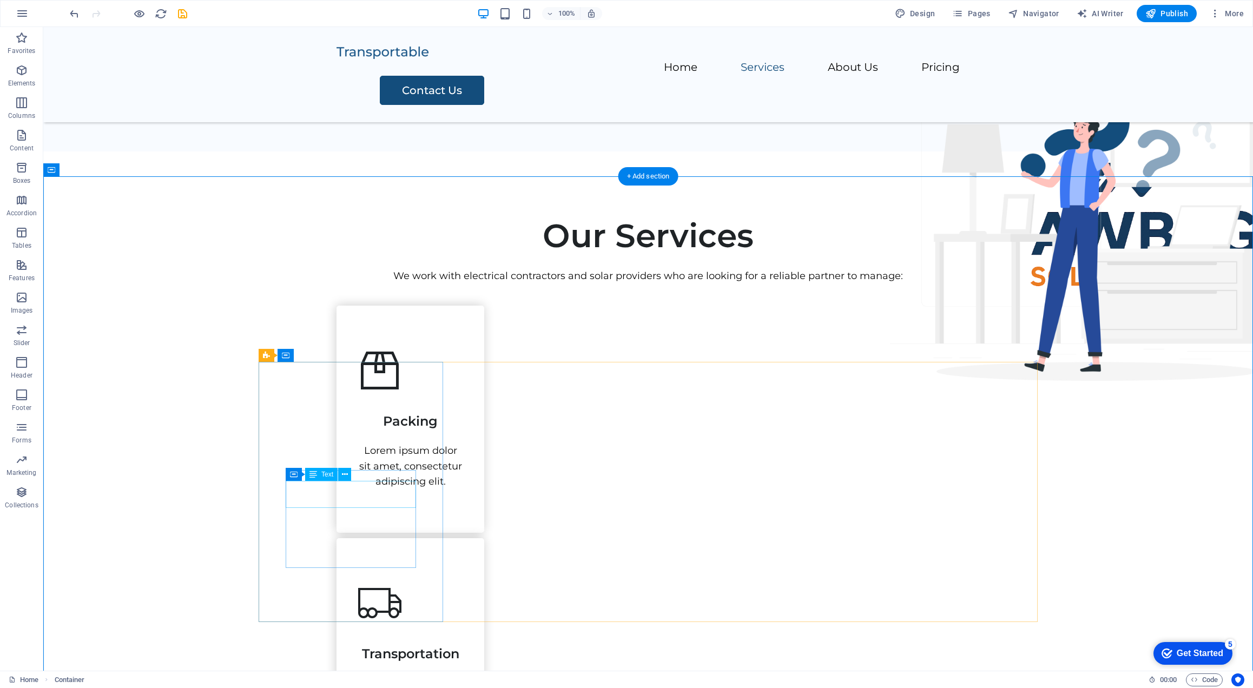
click at [360, 430] on div "Packing" at bounding box center [410, 416] width 104 height 27
click at [342, 474] on icon at bounding box center [345, 474] width 6 height 11
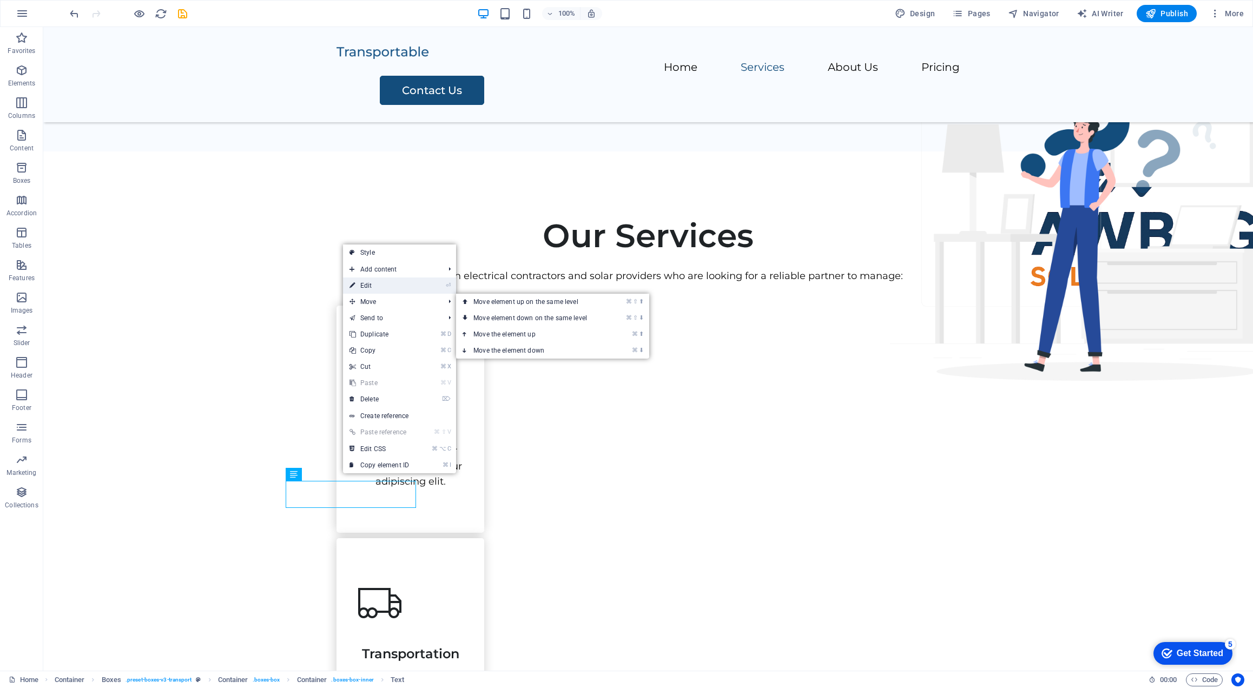
click at [384, 286] on link "⏎ Edit" at bounding box center [379, 286] width 72 height 16
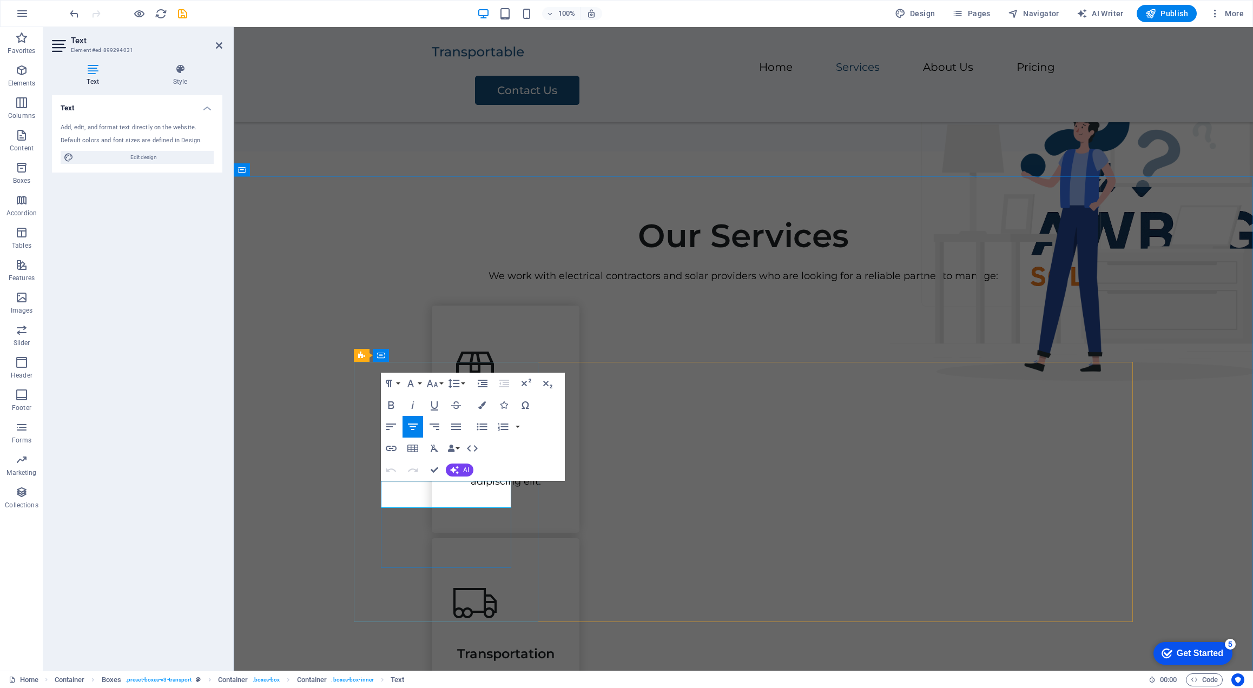
click at [478, 429] on span "Packing" at bounding box center [505, 421] width 55 height 16
click at [453, 478] on div "Lorem ipsum dolor sit amet, consectetur adipiscing elit." at bounding box center [505, 455] width 104 height 47
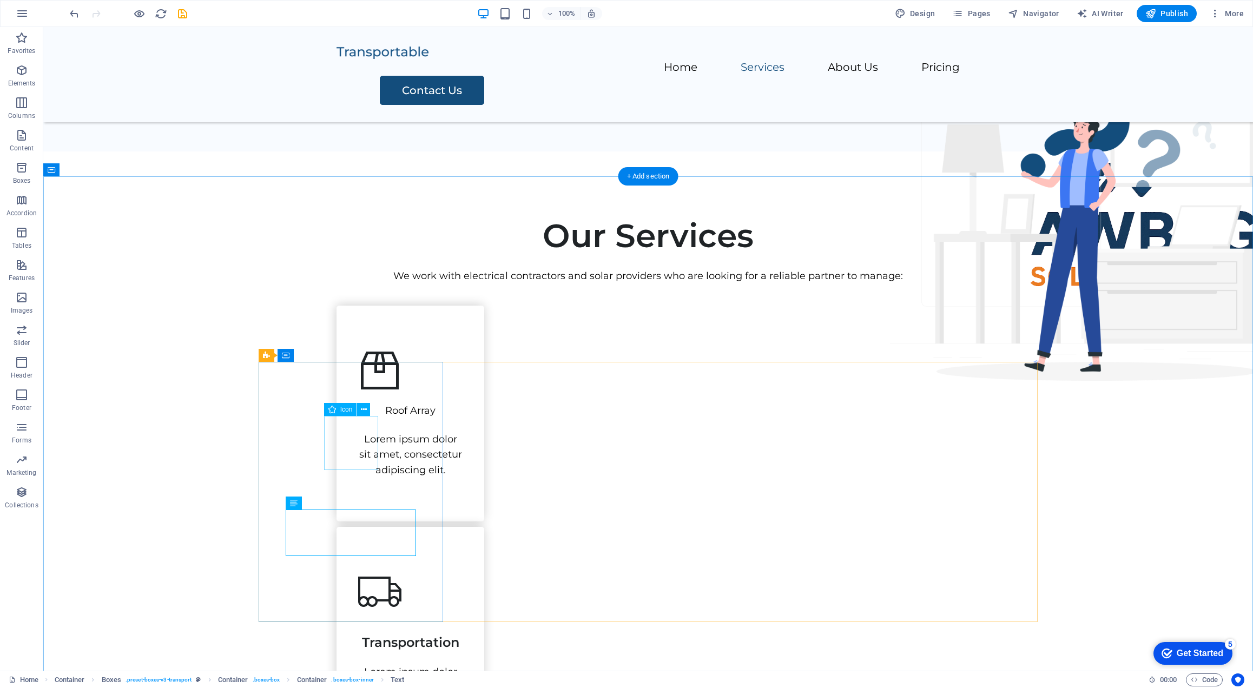
click at [366, 392] on figure at bounding box center [410, 370] width 104 height 43
click at [364, 410] on icon at bounding box center [364, 409] width 6 height 11
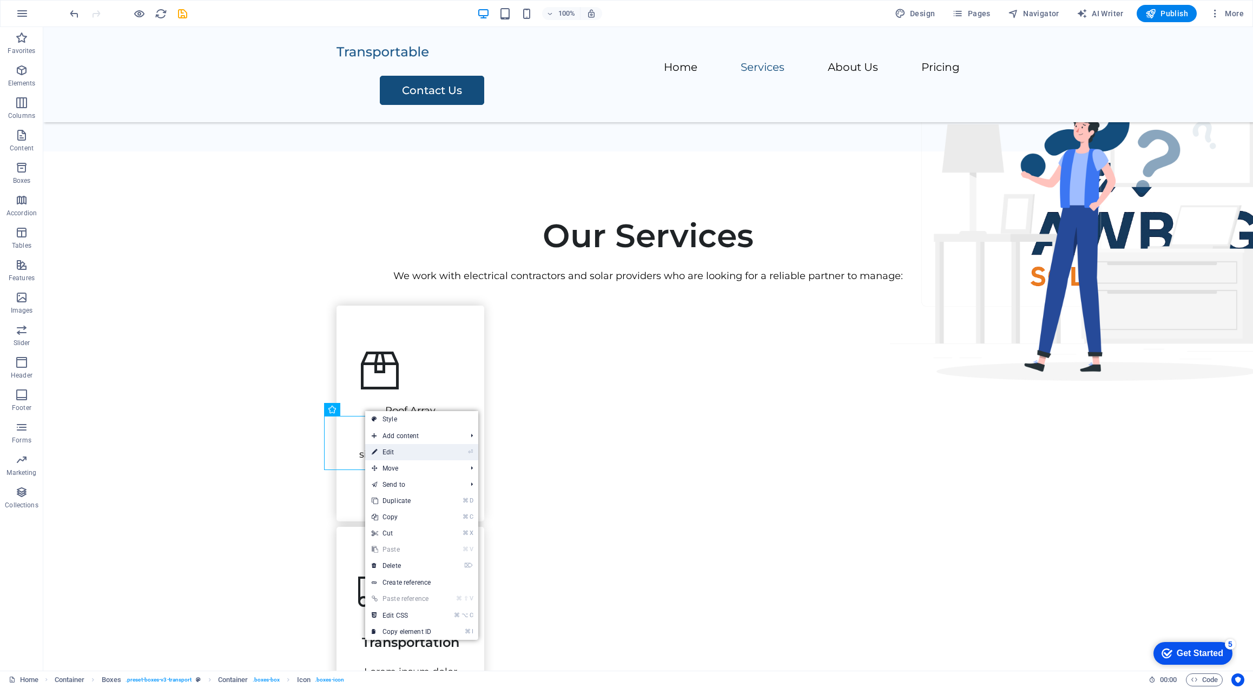
click at [402, 454] on link "⏎ Edit" at bounding box center [401, 452] width 72 height 16
select select "xMidYMid"
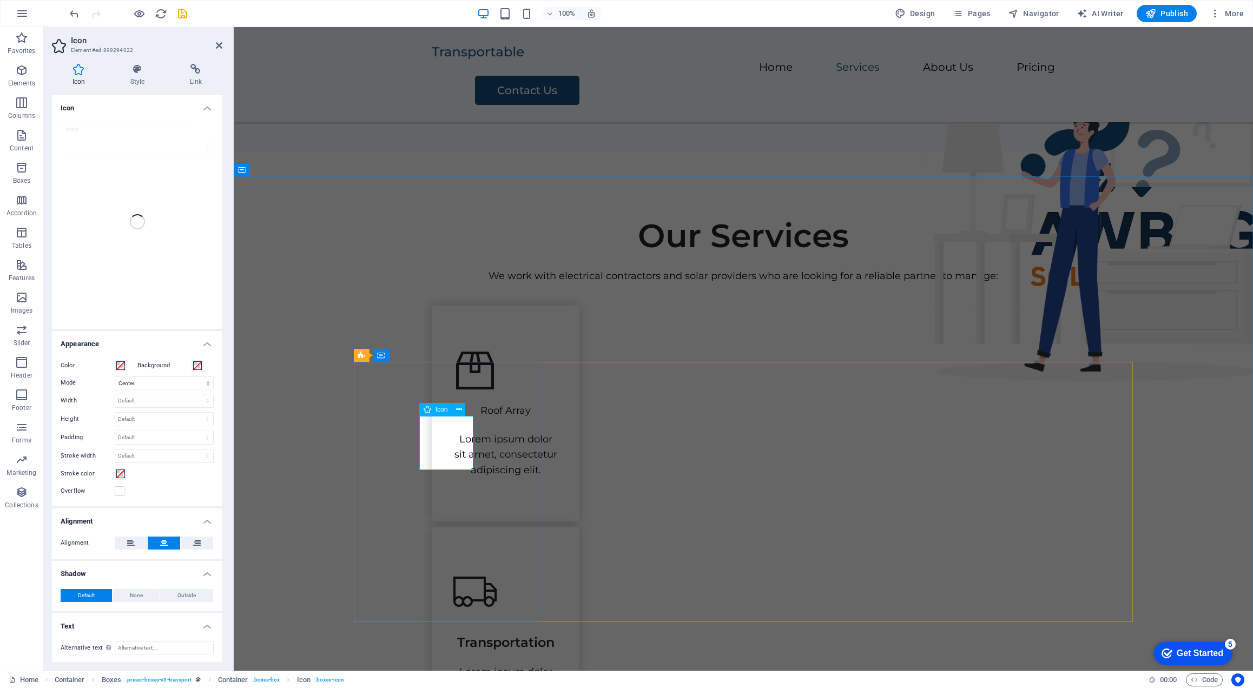
click at [433, 410] on div "Icon" at bounding box center [435, 409] width 33 height 13
click at [459, 408] on icon at bounding box center [459, 409] width 6 height 11
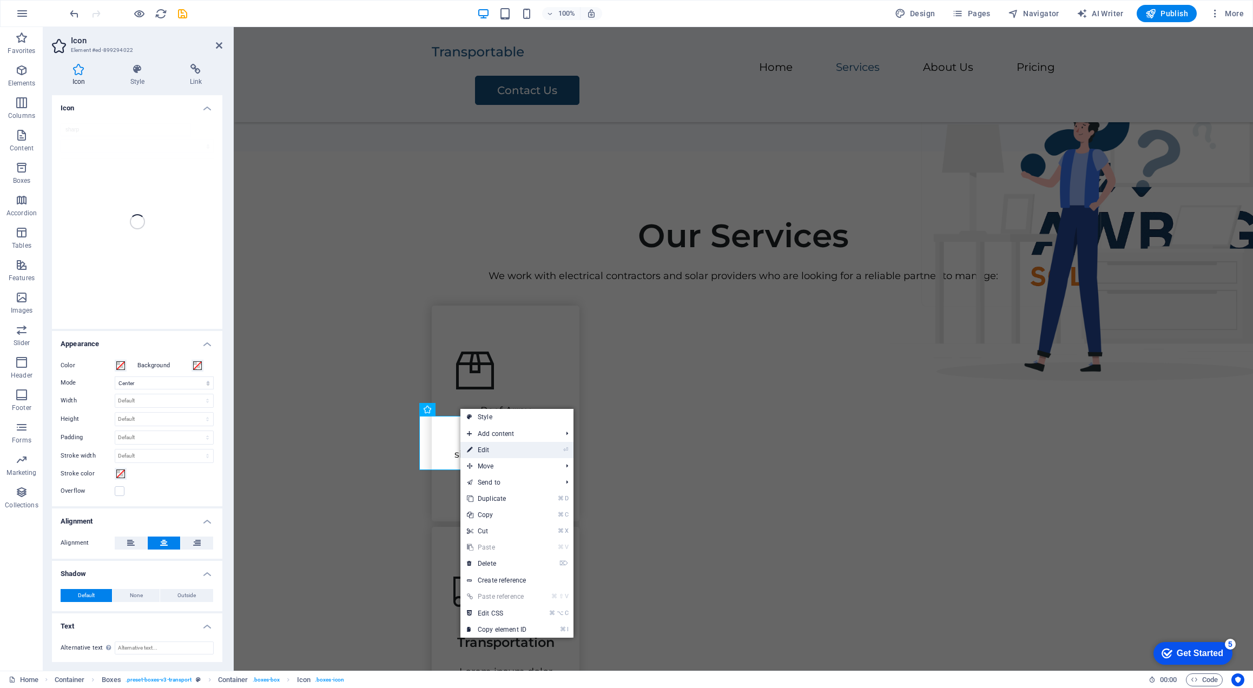
click at [561, 453] on li "⏎ Edit" at bounding box center [516, 450] width 113 height 16
click at [453, 392] on figure at bounding box center [505, 370] width 104 height 43
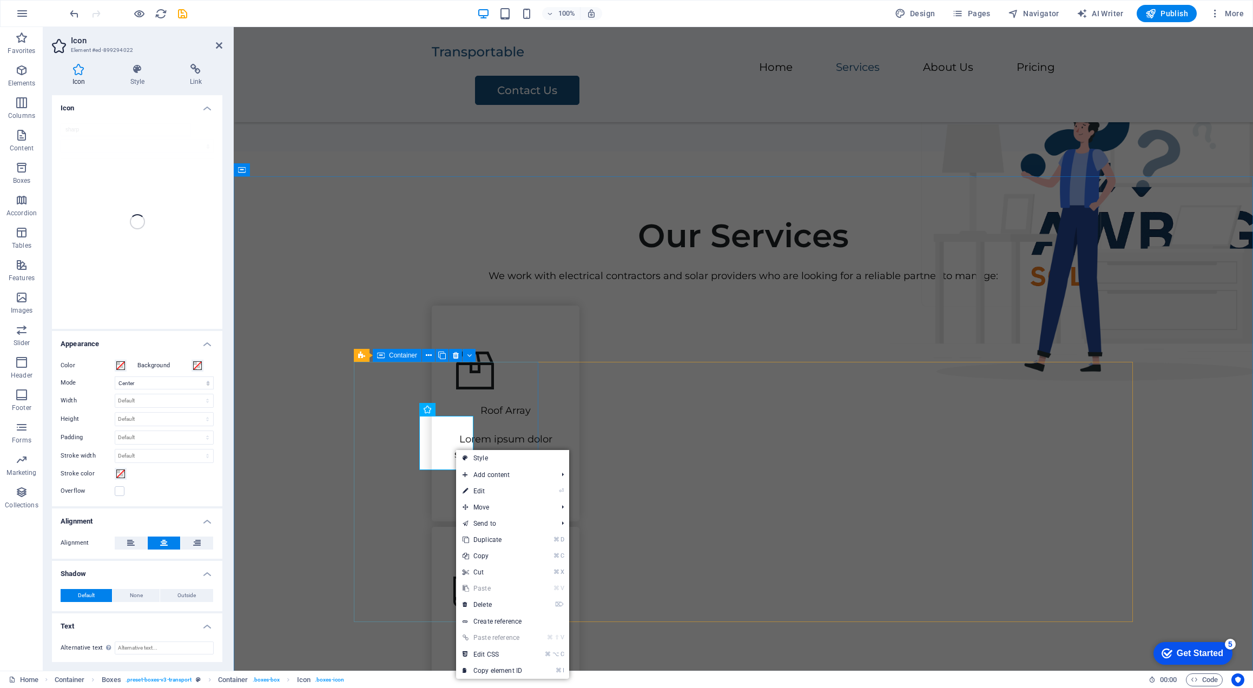
click at [520, 381] on div "Roof Array Lorem ipsum dolor sit amet, consectetur adipiscing elit." at bounding box center [506, 414] width 148 height 216
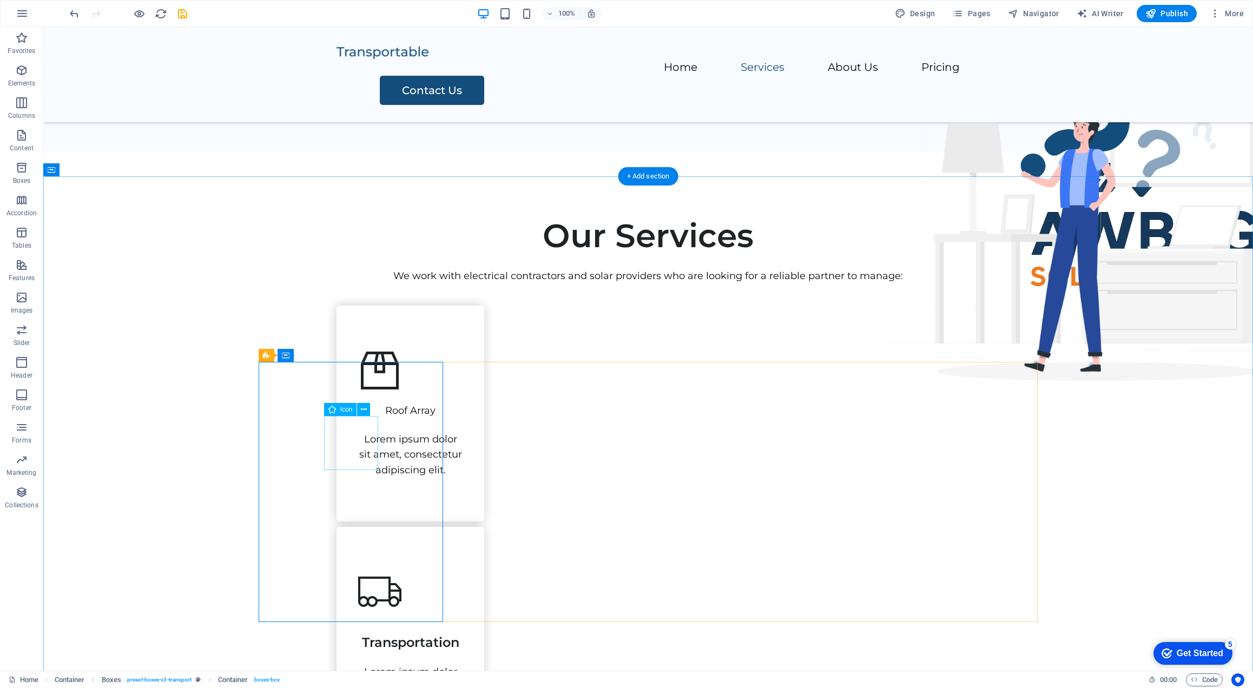
click at [358, 392] on figure at bounding box center [410, 370] width 104 height 43
click at [330, 412] on icon at bounding box center [332, 409] width 8 height 13
click at [361, 414] on icon at bounding box center [364, 409] width 6 height 11
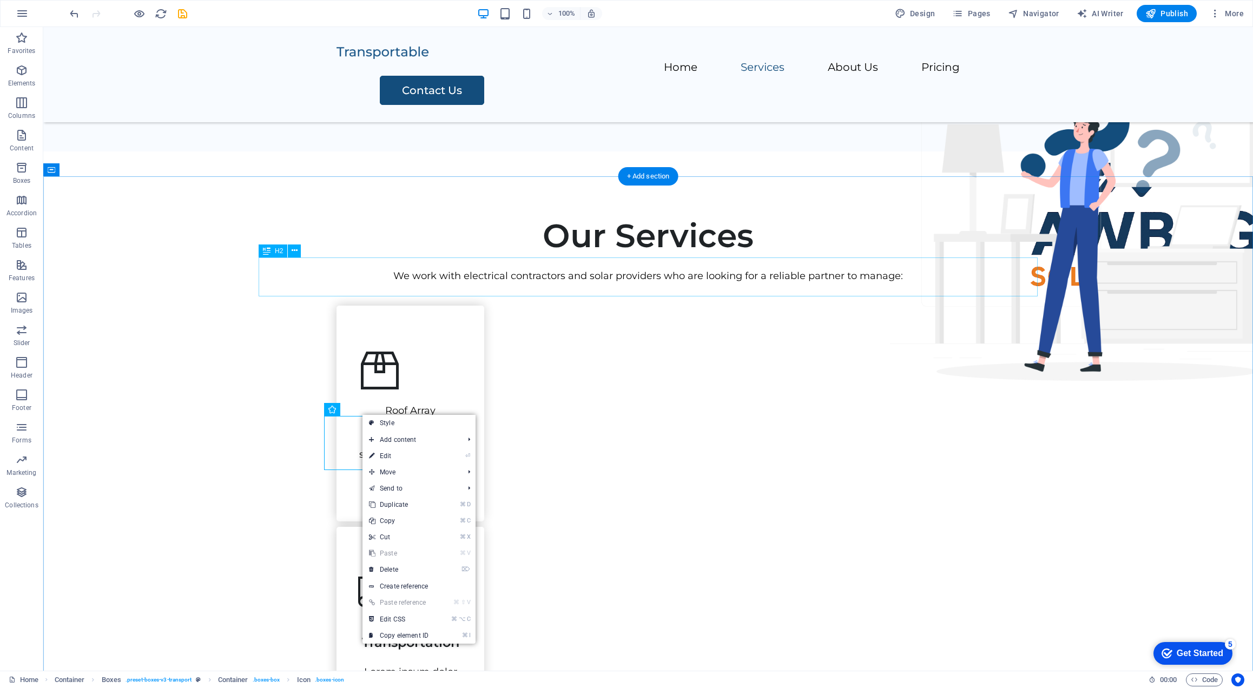
click at [476, 255] on div "Our Services" at bounding box center [647, 235] width 623 height 39
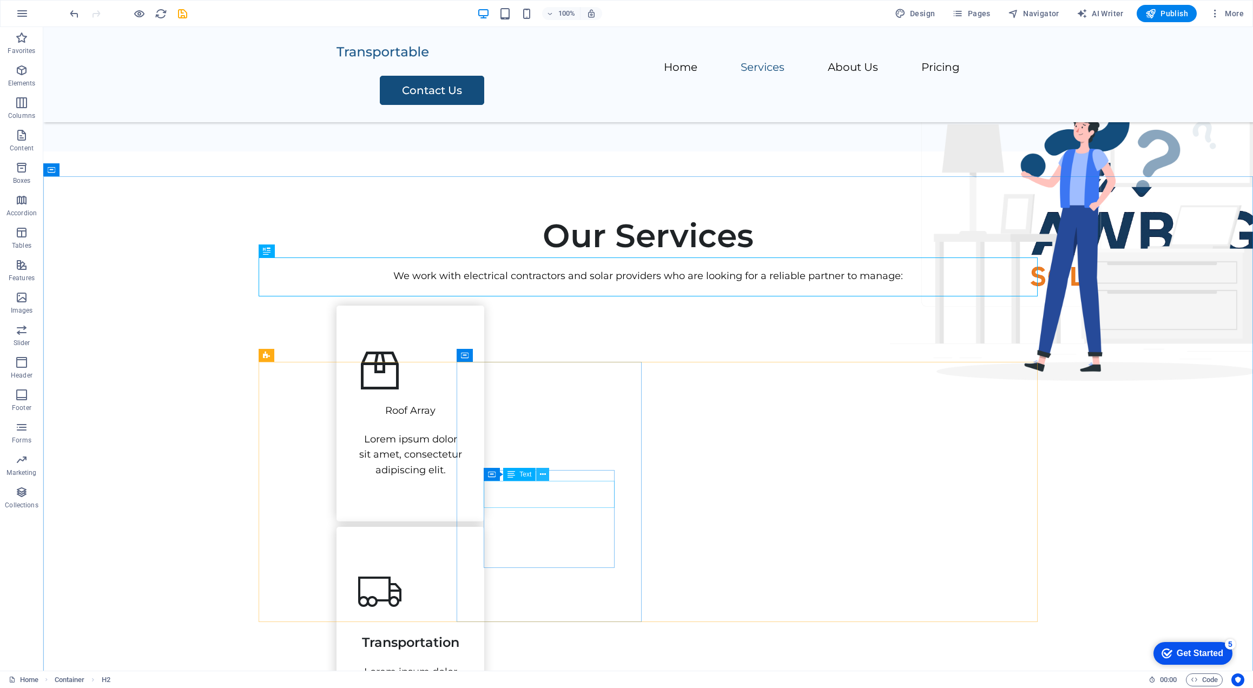
click at [540, 475] on icon at bounding box center [543, 474] width 6 height 11
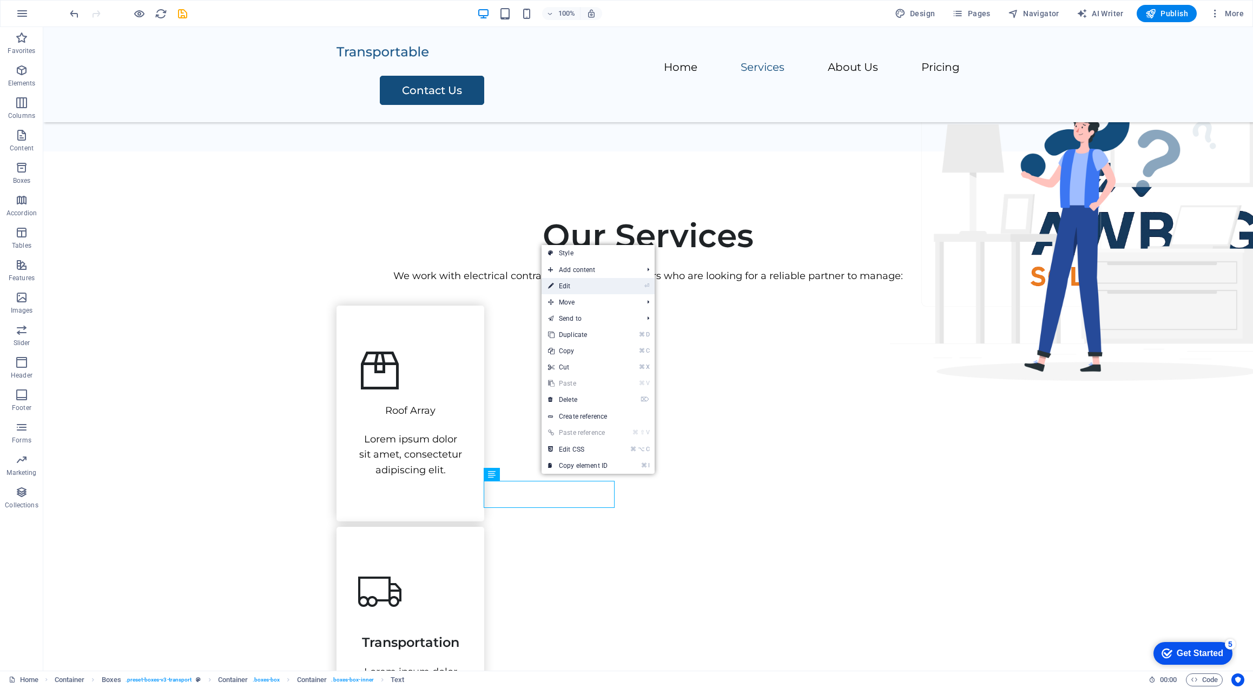
click at [592, 280] on link "⏎ Edit" at bounding box center [578, 286] width 72 height 16
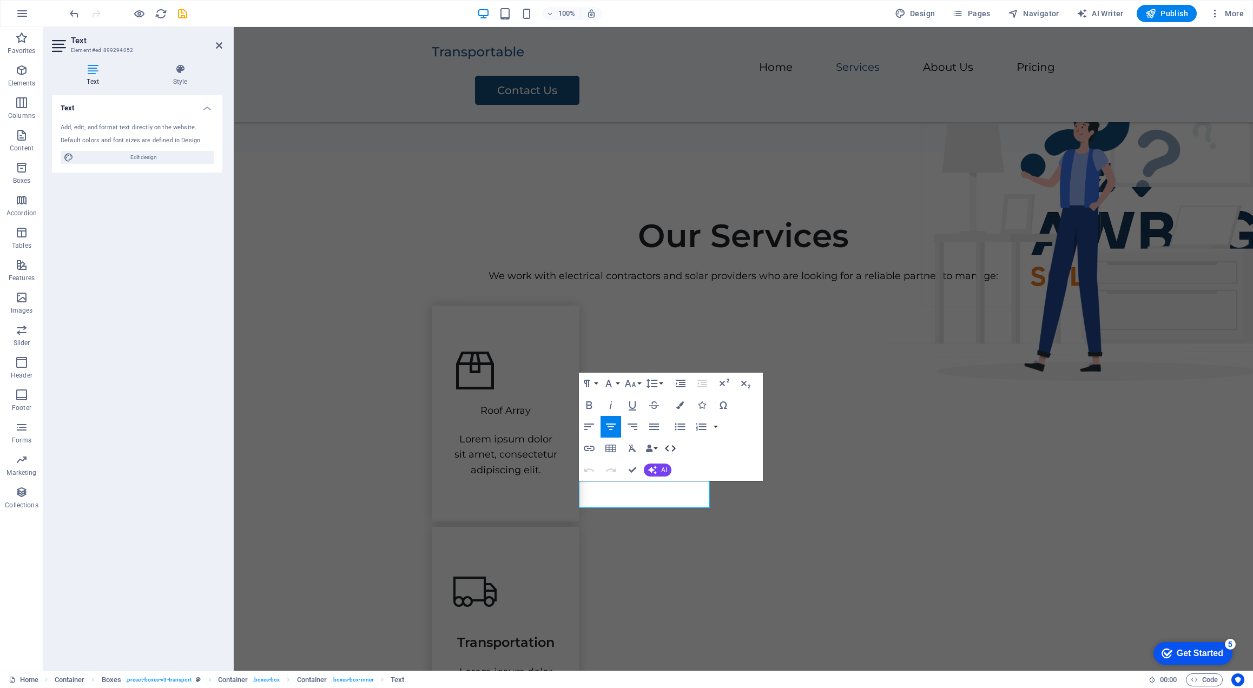
click at [671, 446] on icon "button" at bounding box center [670, 448] width 13 height 13
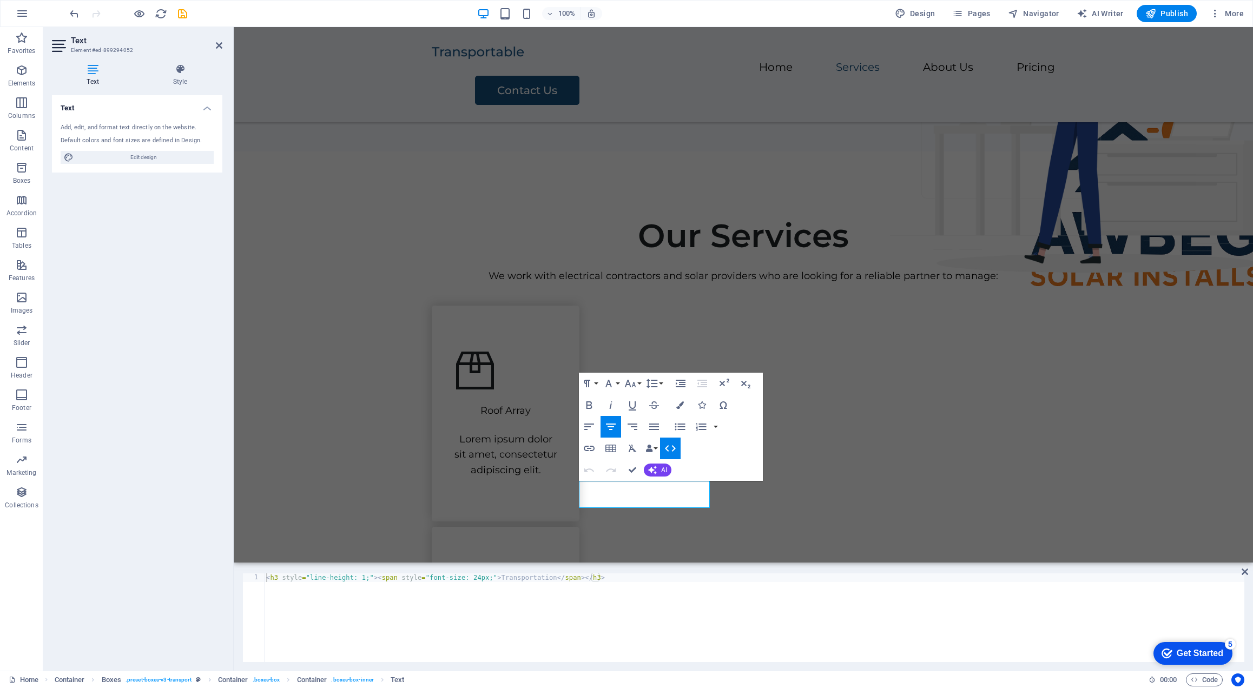
type textarea "<h3 style="line-height: 1;"><span style="font-size: 24px;">Transportation</span…"
drag, startPoint x: 501, startPoint y: 578, endPoint x: 237, endPoint y: 578, distance: 264.5
click at [237, 578] on div "<h3 style="line-height: 1;"><span style="font-size: 24px;">Transportation</span…" at bounding box center [743, 618] width 1019 height 106
click at [720, 268] on div at bounding box center [743, 261] width 623 height 13
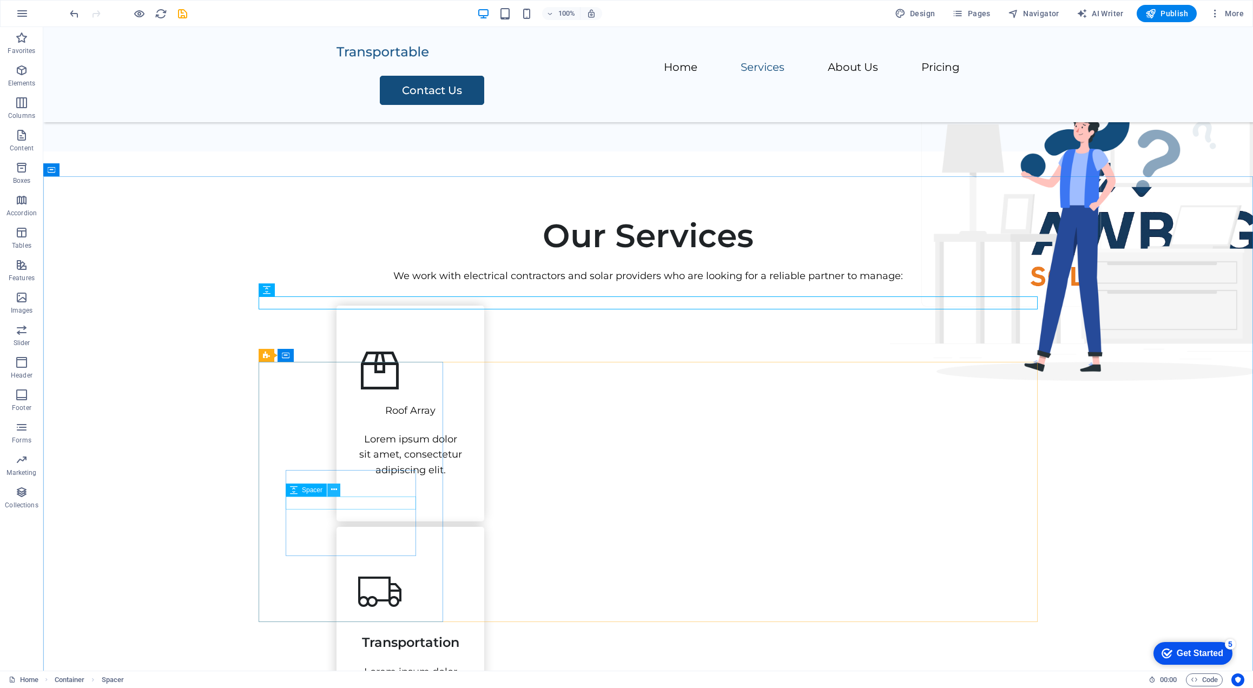
click at [334, 495] on icon at bounding box center [334, 489] width 6 height 11
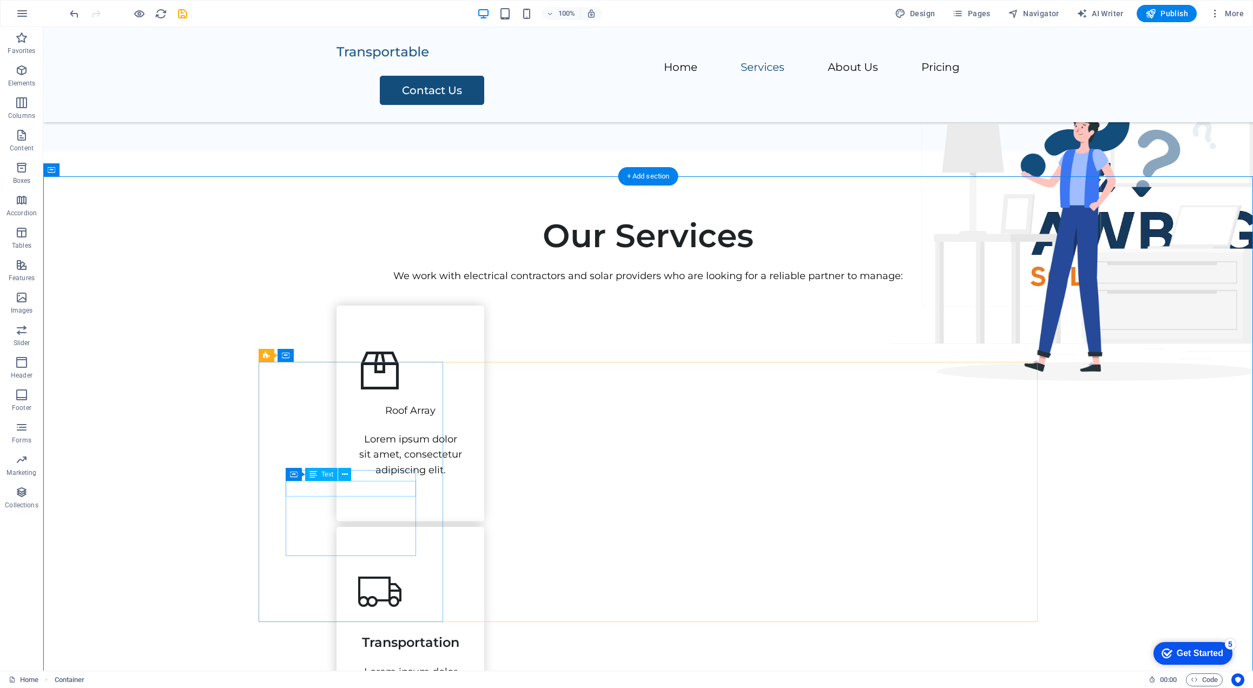
click at [360, 419] on div "Roof Array" at bounding box center [410, 411] width 104 height 16
click at [346, 473] on icon at bounding box center [345, 474] width 6 height 11
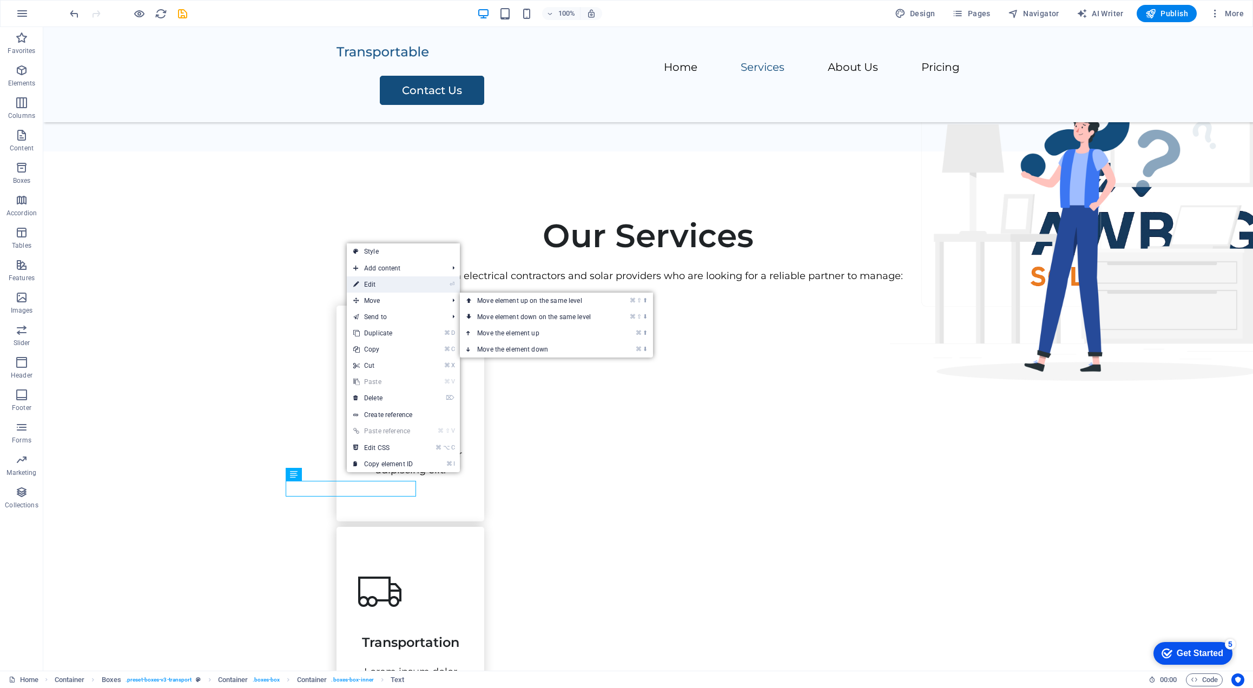
click at [386, 285] on link "⏎ Edit" at bounding box center [383, 284] width 72 height 16
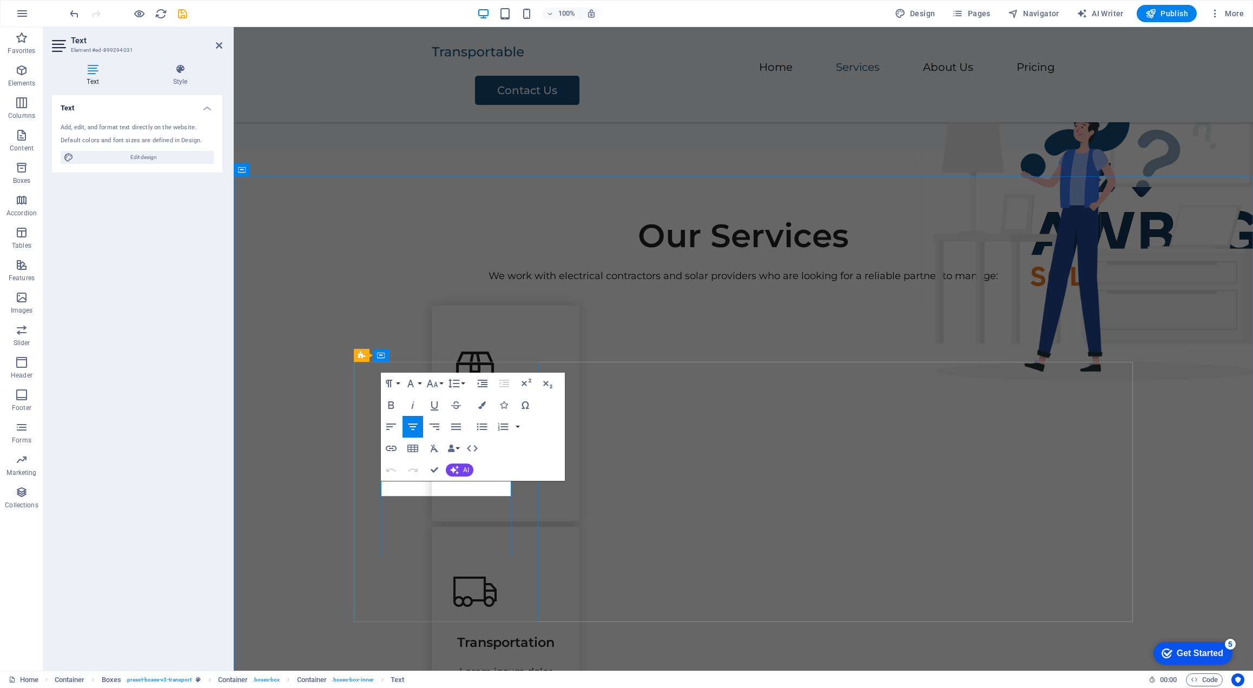
click at [453, 419] on p "Roof Array" at bounding box center [505, 411] width 104 height 16
click at [461, 384] on button "Line Height" at bounding box center [456, 384] width 21 height 22
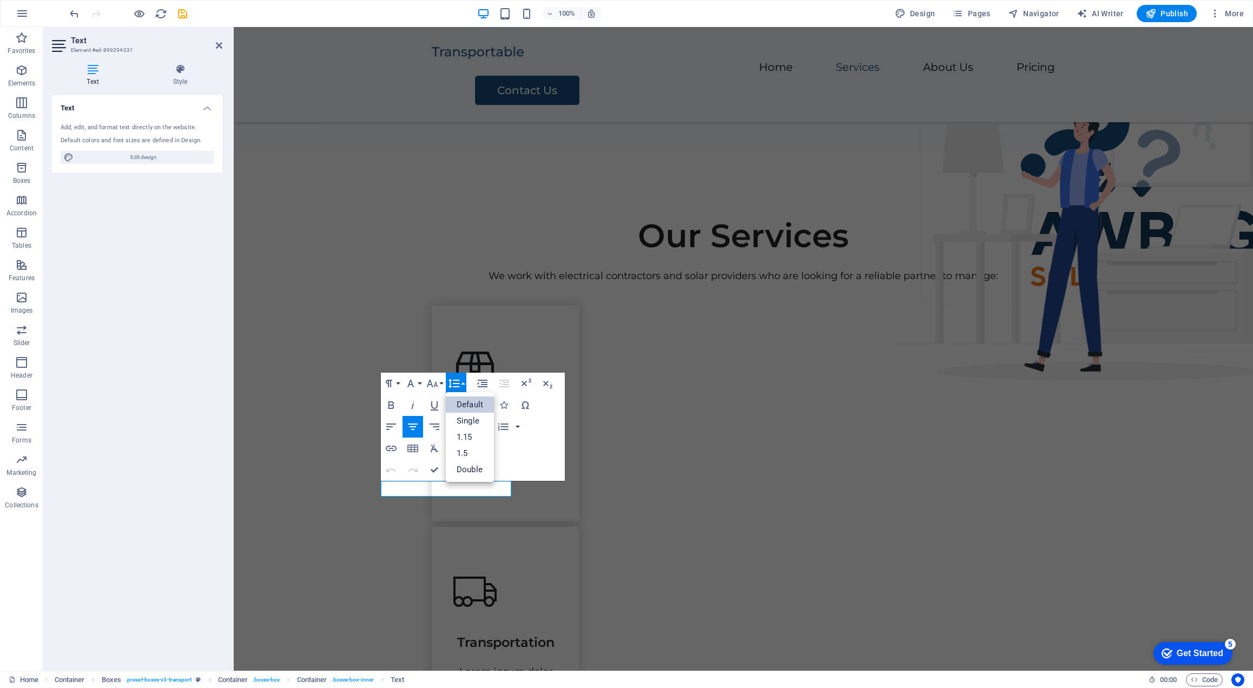
click at [461, 384] on button "Line Height" at bounding box center [456, 384] width 21 height 22
click at [472, 446] on icon "button" at bounding box center [472, 448] width 13 height 13
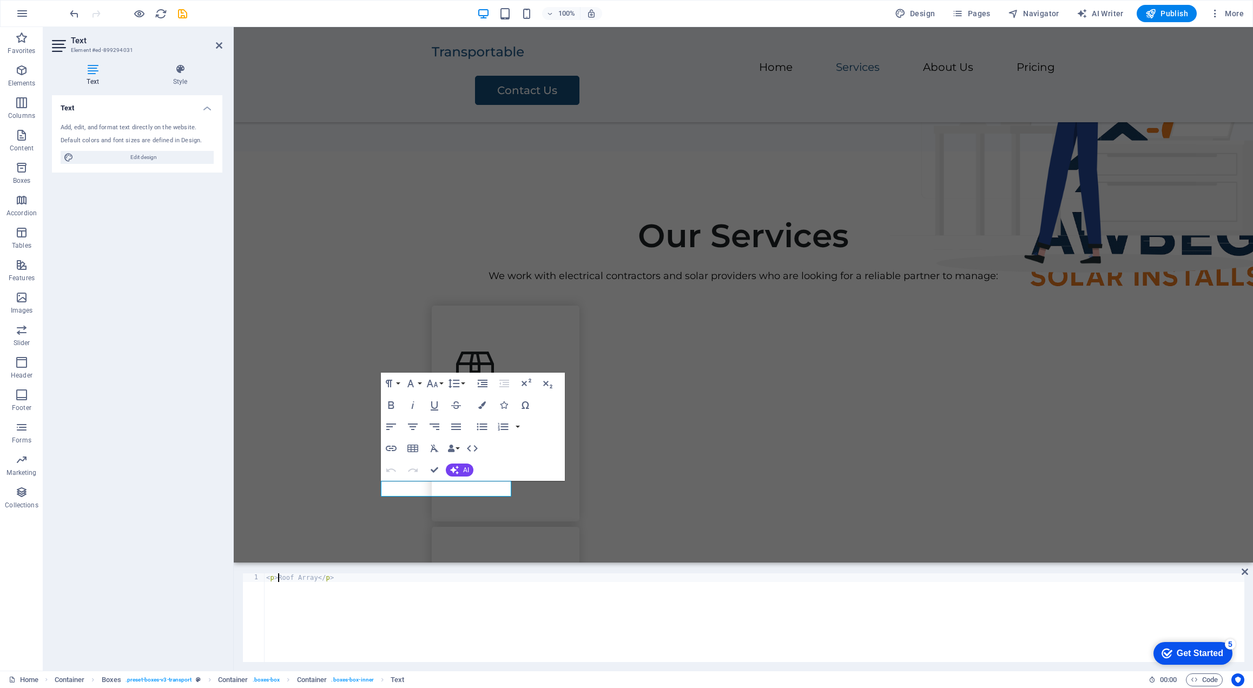
drag, startPoint x: 278, startPoint y: 579, endPoint x: 236, endPoint y: 573, distance: 42.1
click at [236, 573] on div "<p>Roof Array</p> 1 < p > Roof Array </ p > ההההההההההההההההההההההההההההההההההה…" at bounding box center [743, 618] width 1019 height 106
type textarea "<h3 style="line-height: 1;"><span style="font-size: 24px;">Roof Array</p>"
drag, startPoint x: 565, startPoint y: 579, endPoint x: 560, endPoint y: 584, distance: 7.3
click at [560, 584] on div "< h3 style = "line-height: 1;" > < span style = "font-size: 24px;" > Roof Array…" at bounding box center [754, 626] width 980 height 106
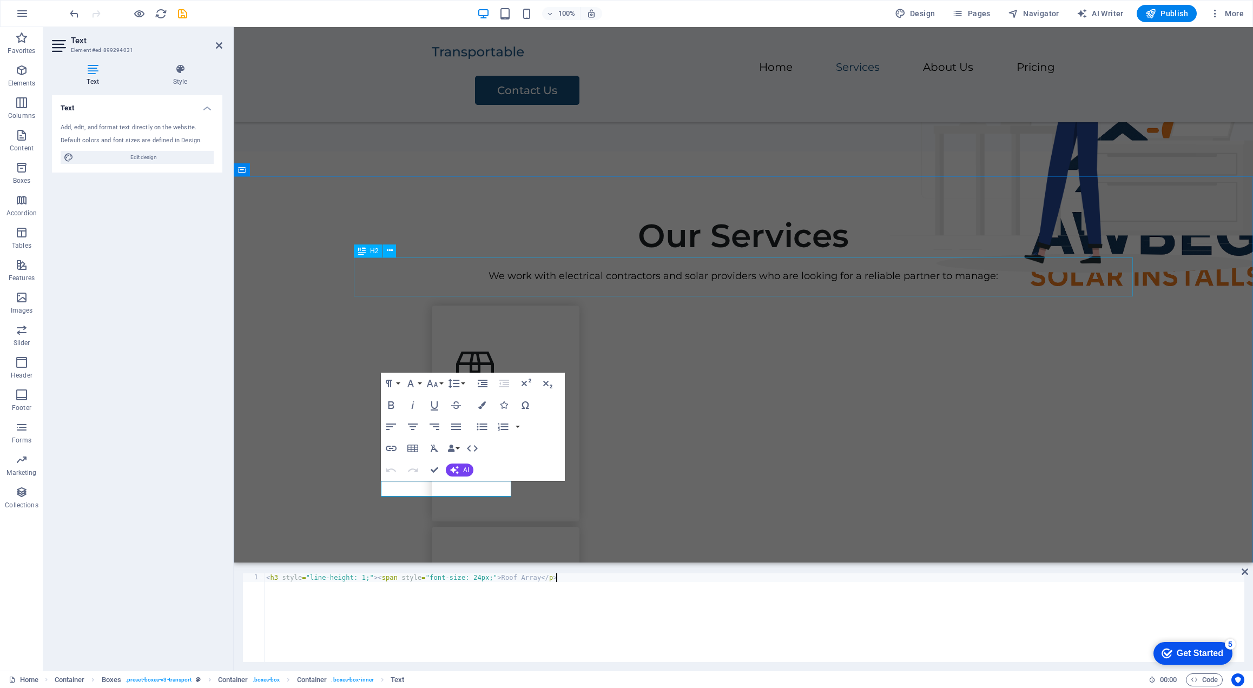
click at [456, 255] on div "Our Services" at bounding box center [743, 235] width 623 height 39
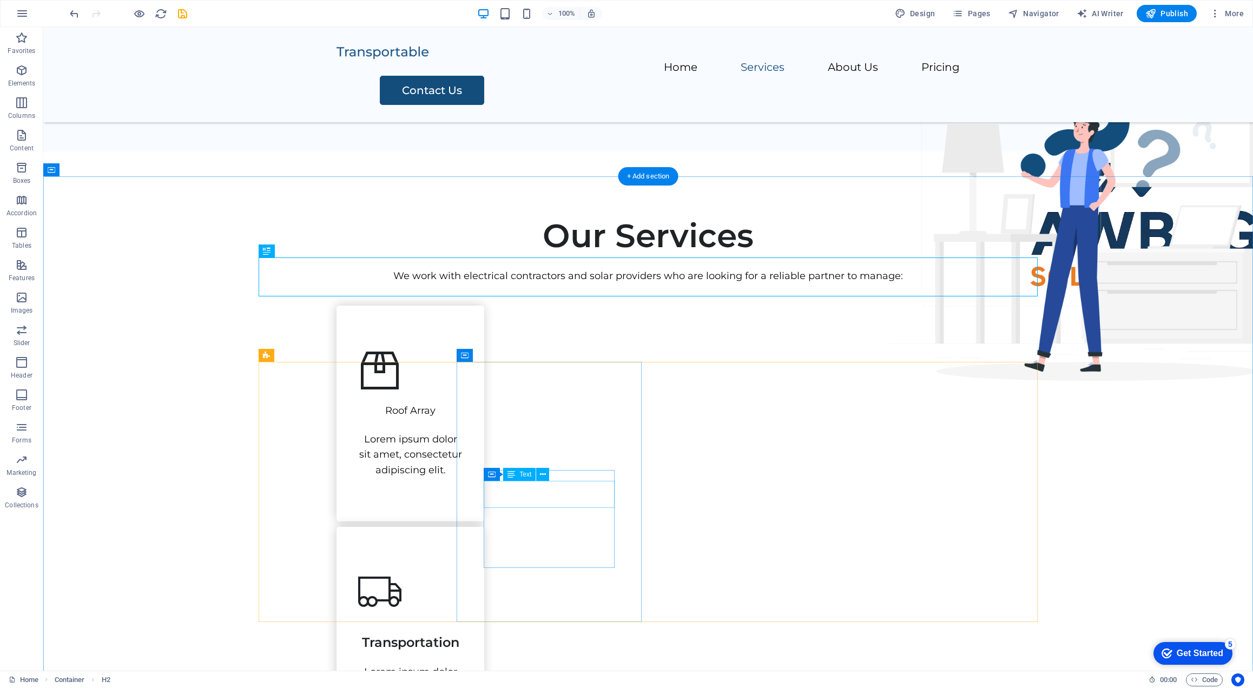
click at [463, 624] on div "Transportation" at bounding box center [410, 637] width 104 height 27
click at [544, 475] on icon at bounding box center [543, 474] width 6 height 11
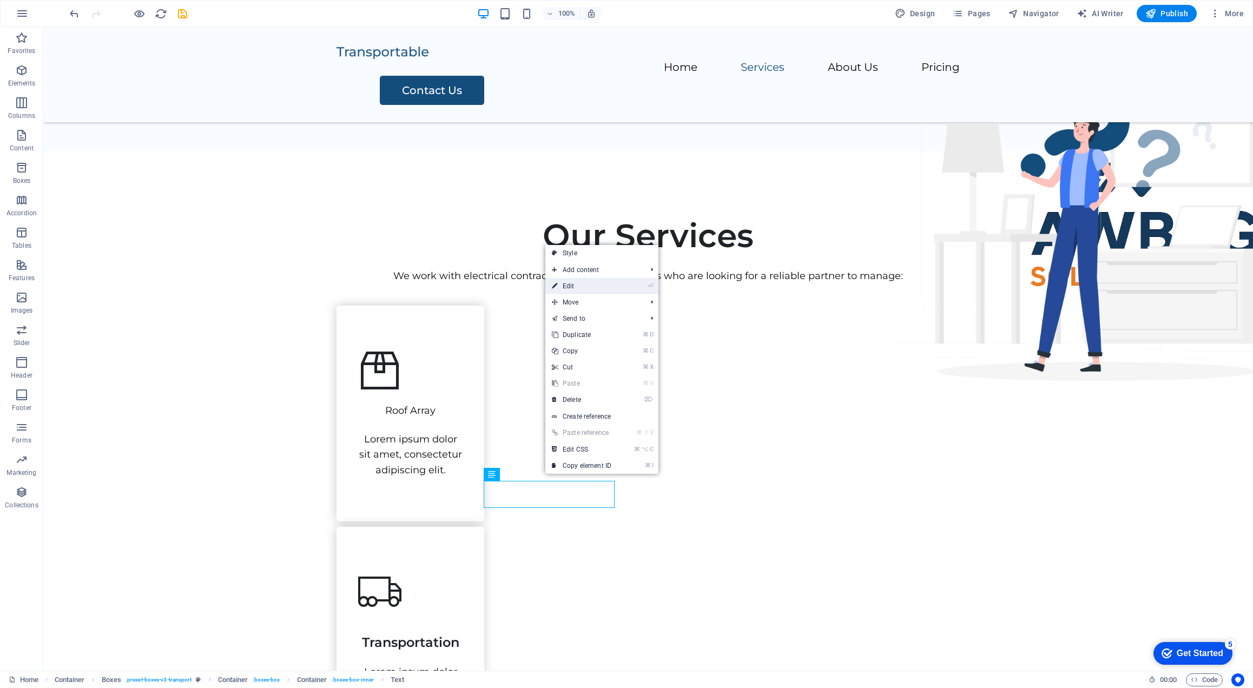
click at [600, 288] on link "⏎ Edit" at bounding box center [581, 286] width 72 height 16
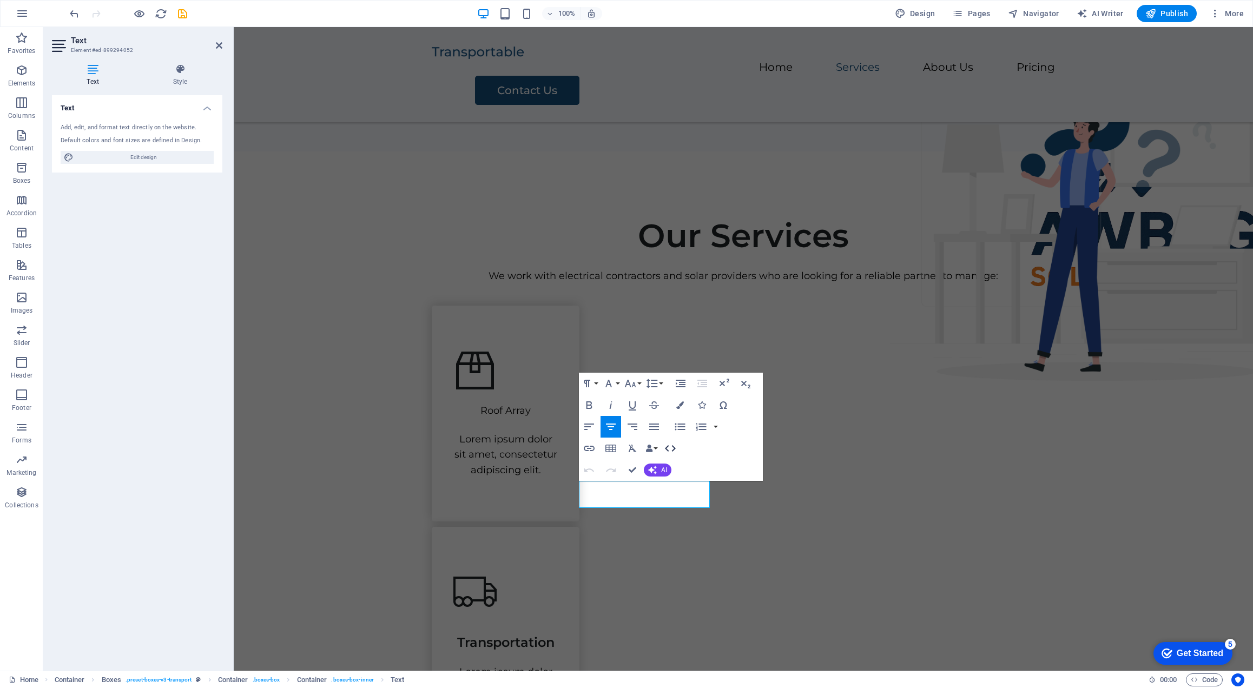
click at [674, 446] on icon "button" at bounding box center [670, 448] width 13 height 13
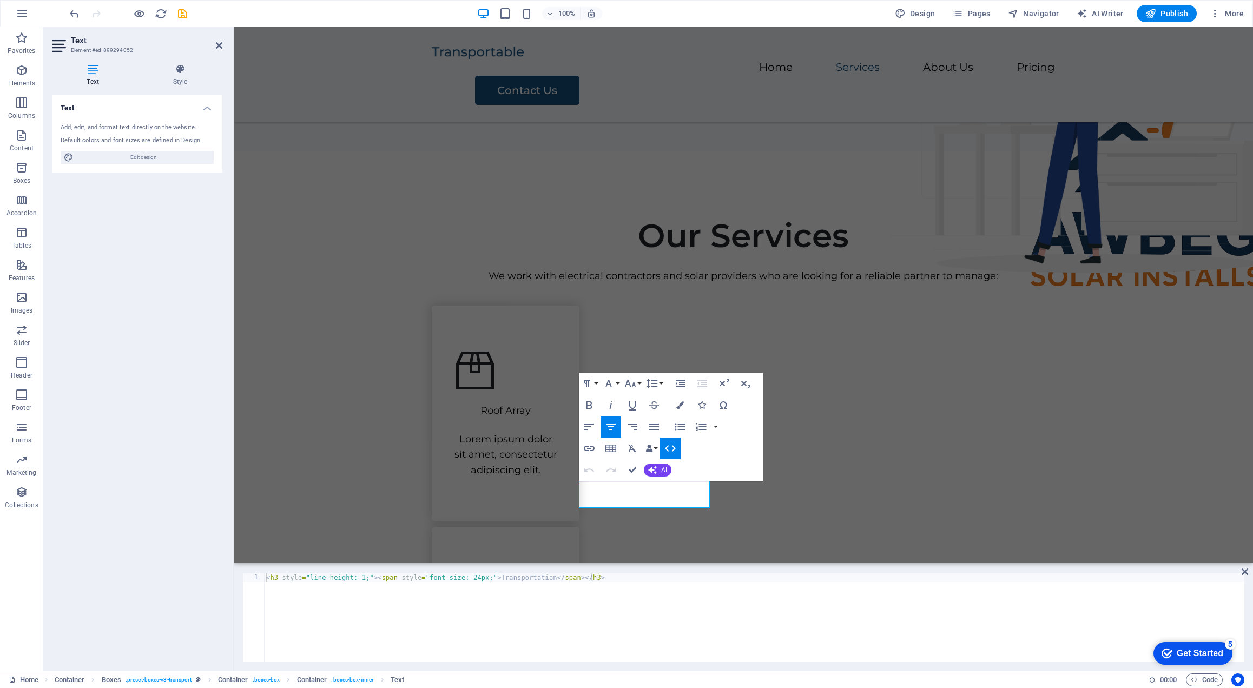
type textarea "<h3 style="line-height: 1;"><span style="font-size: 24px;">Transportation</span…"
drag, startPoint x: 615, startPoint y: 576, endPoint x: 555, endPoint y: 580, distance: 60.2
click at [555, 580] on div "< h3 style = "line-height: 1;" > < span style = "font-size: 24px;" > Transporta…" at bounding box center [754, 626] width 980 height 106
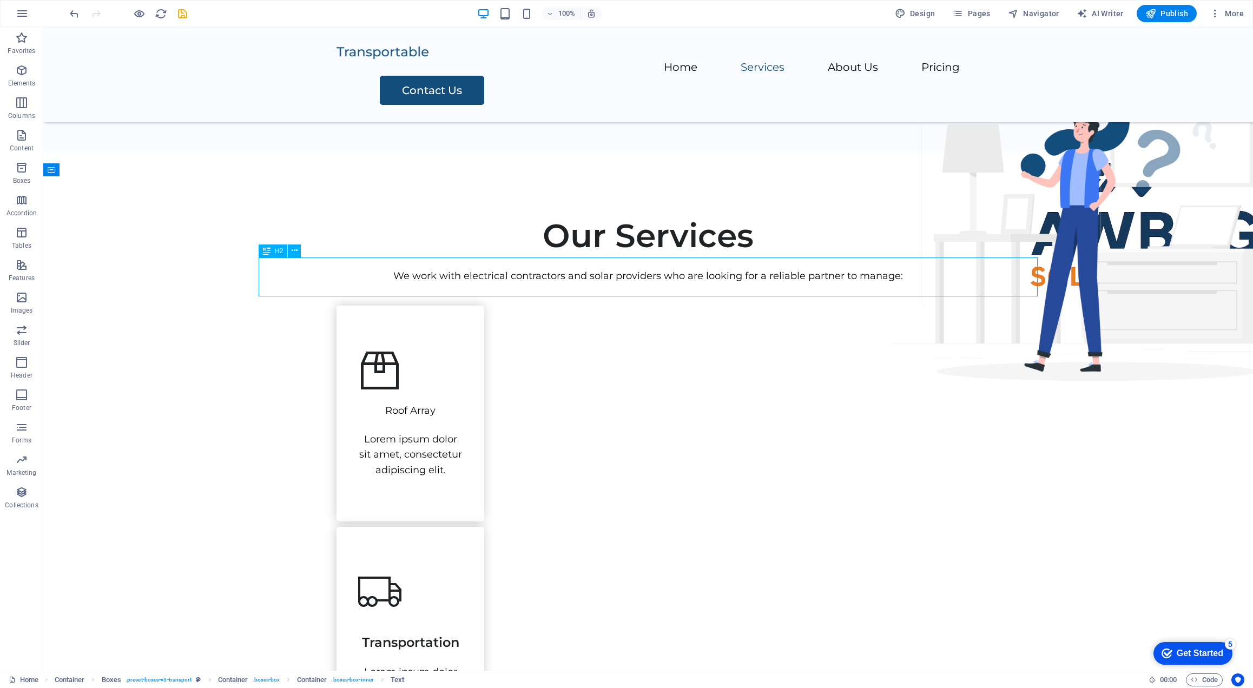
click at [470, 255] on div "Our Services" at bounding box center [647, 235] width 623 height 39
click at [339, 476] on button at bounding box center [344, 474] width 13 height 13
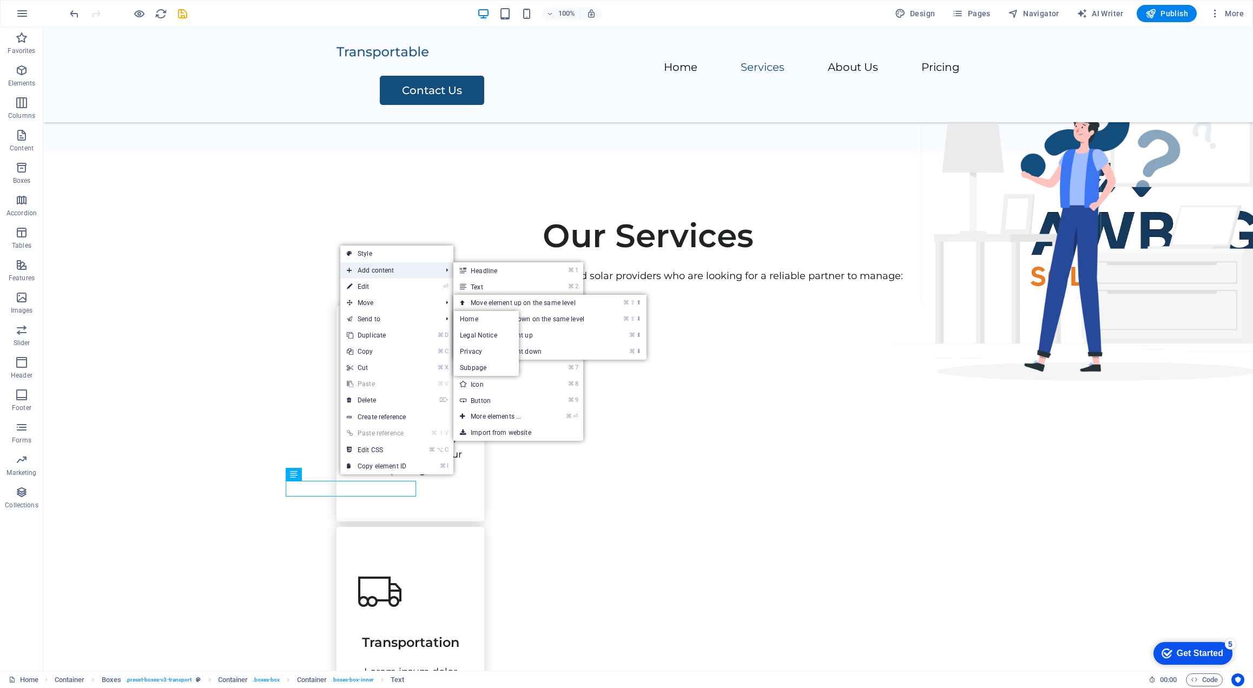
click at [388, 278] on span "Add content" at bounding box center [388, 270] width 97 height 16
click at [378, 290] on link "⏎ Edit" at bounding box center [376, 287] width 72 height 16
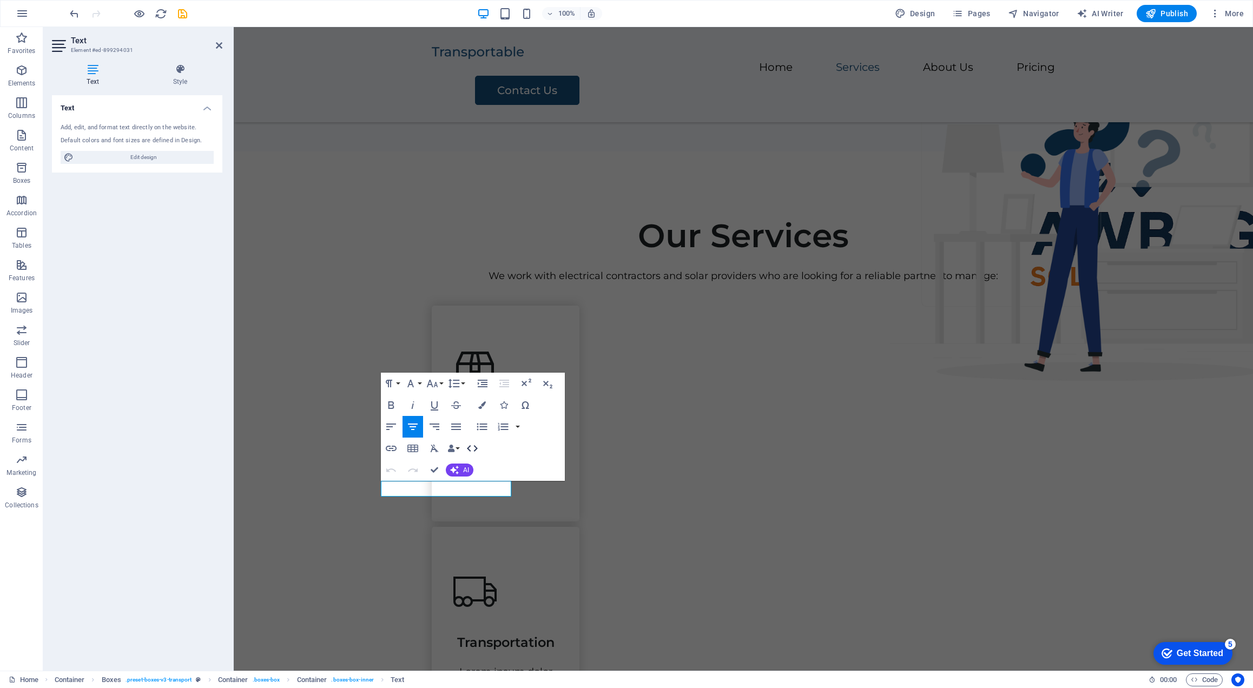
click at [472, 450] on icon "button" at bounding box center [472, 448] width 13 height 13
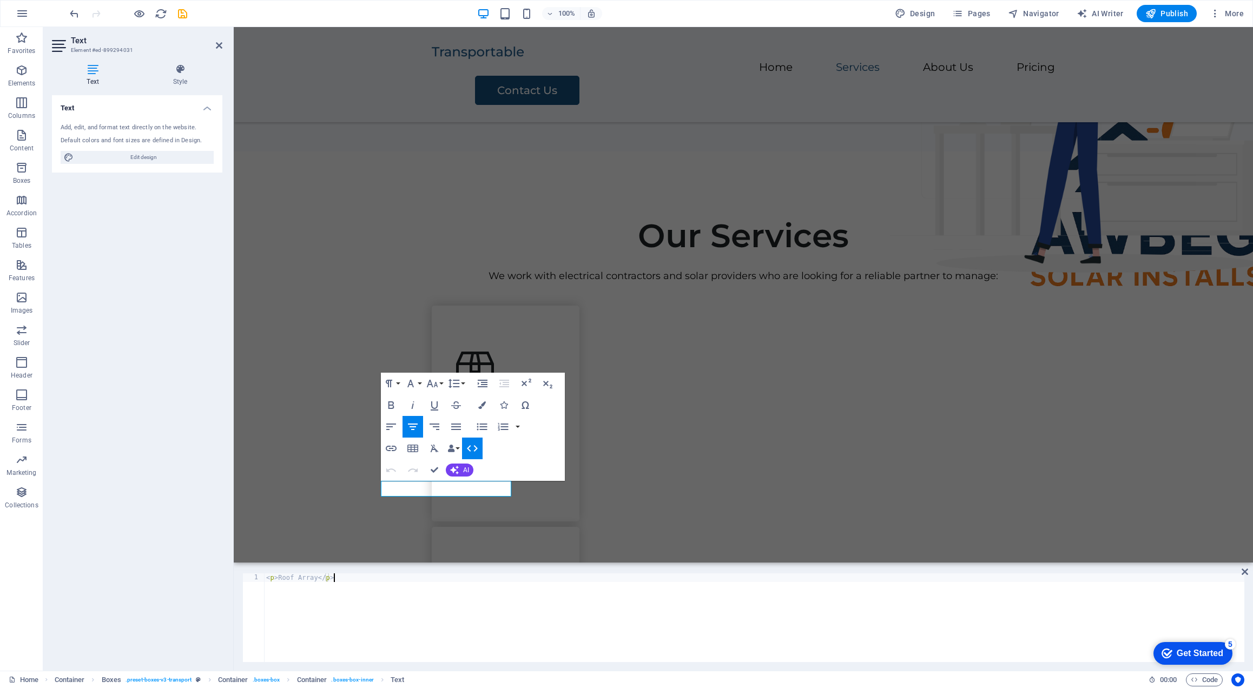
click at [354, 579] on div "< p > Roof Array </ p >" at bounding box center [754, 626] width 980 height 106
type textarea "<p>Roof Array</span></h3>"
click at [558, 624] on div "Transportation" at bounding box center [505, 637] width 104 height 27
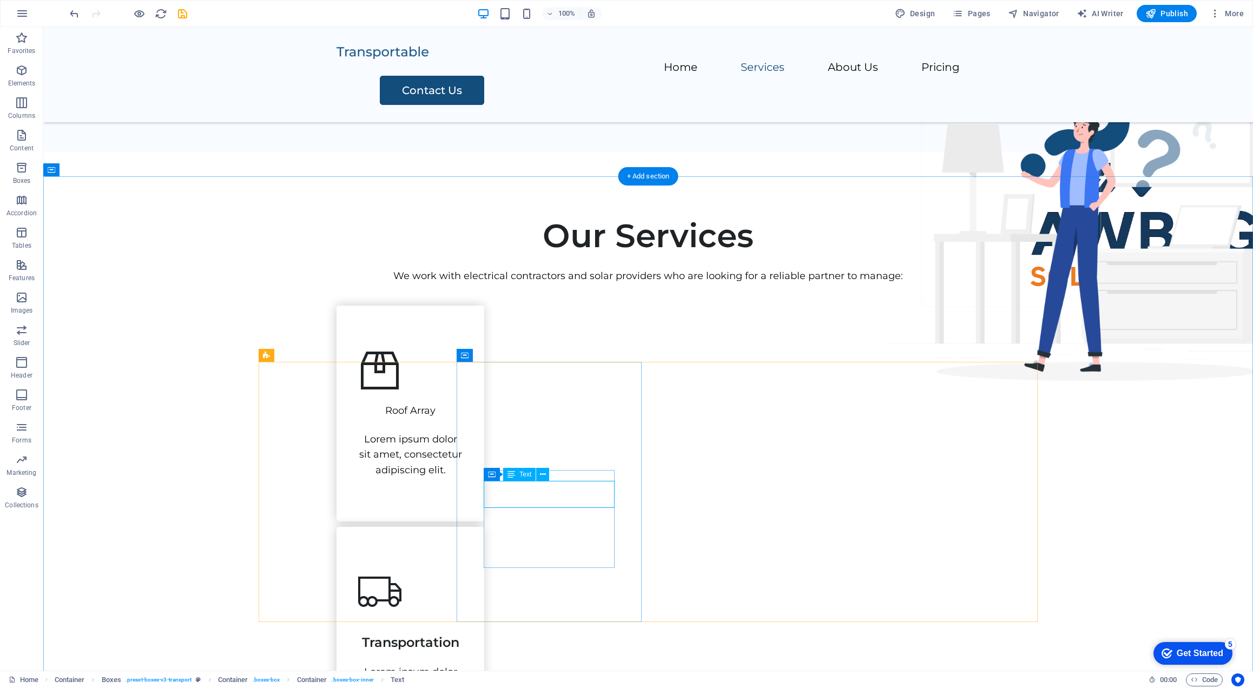
click at [463, 624] on div "Transportation" at bounding box center [410, 637] width 104 height 27
click at [543, 476] on icon at bounding box center [543, 474] width 6 height 11
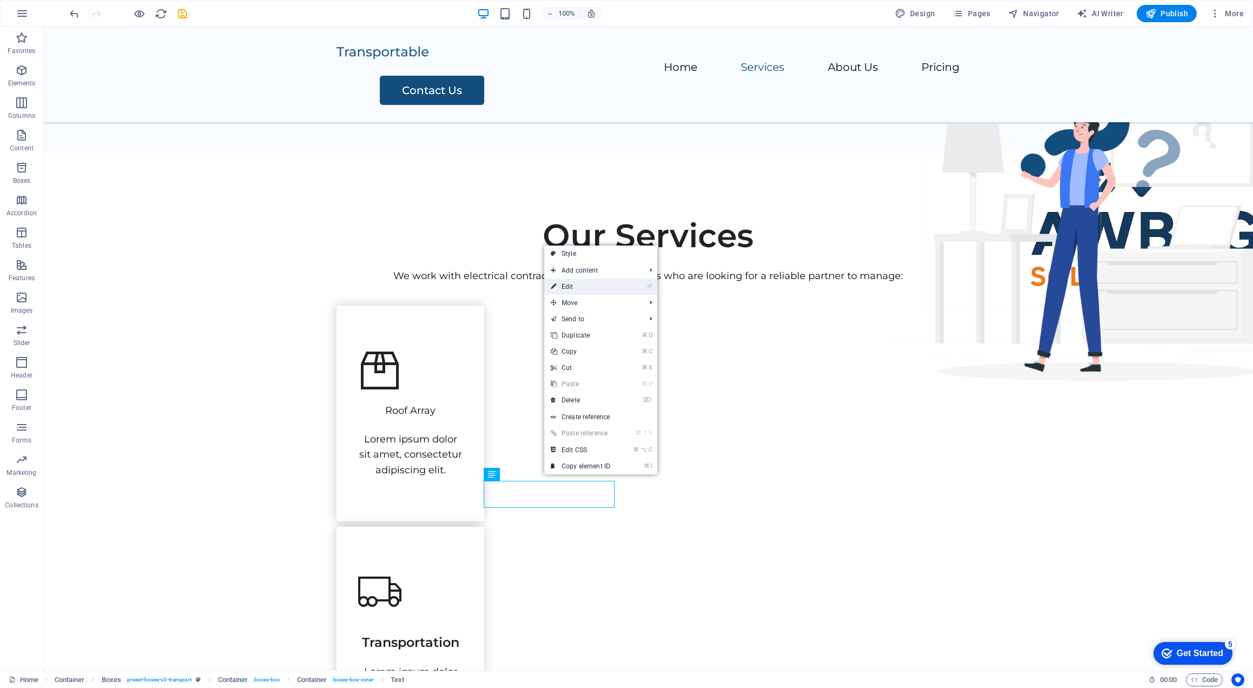
click at [616, 282] on link "⏎ Edit" at bounding box center [580, 287] width 72 height 16
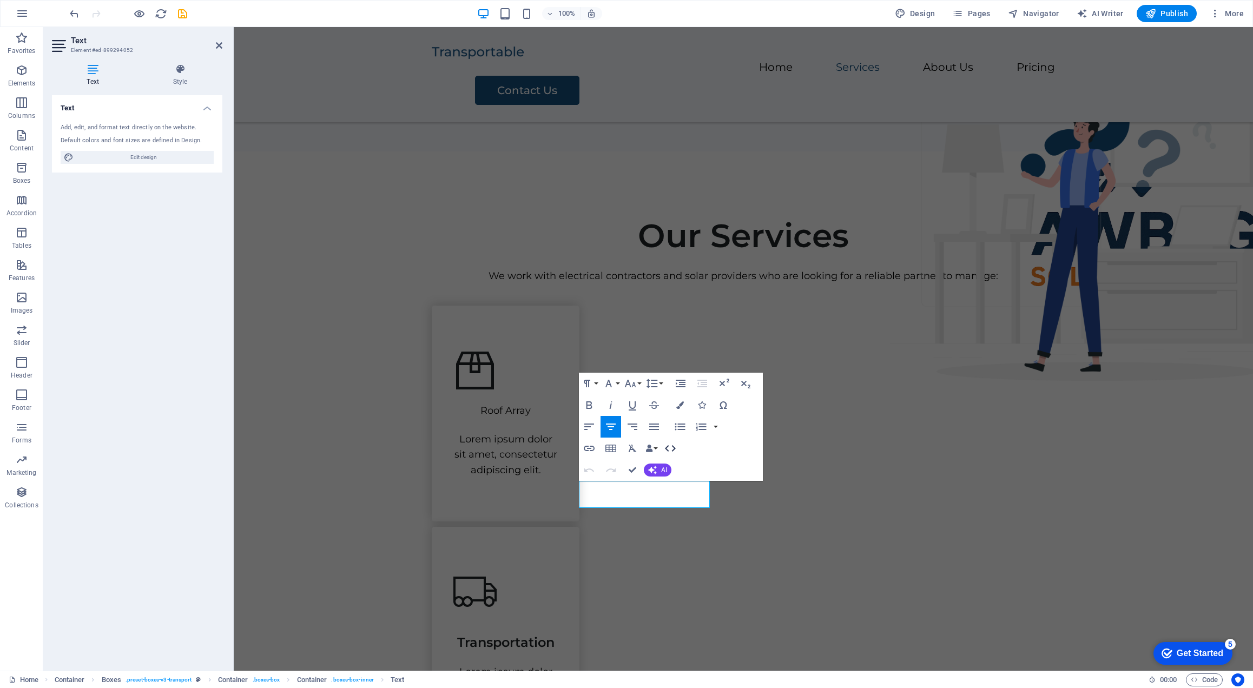
click at [669, 447] on icon "button" at bounding box center [670, 448] width 13 height 13
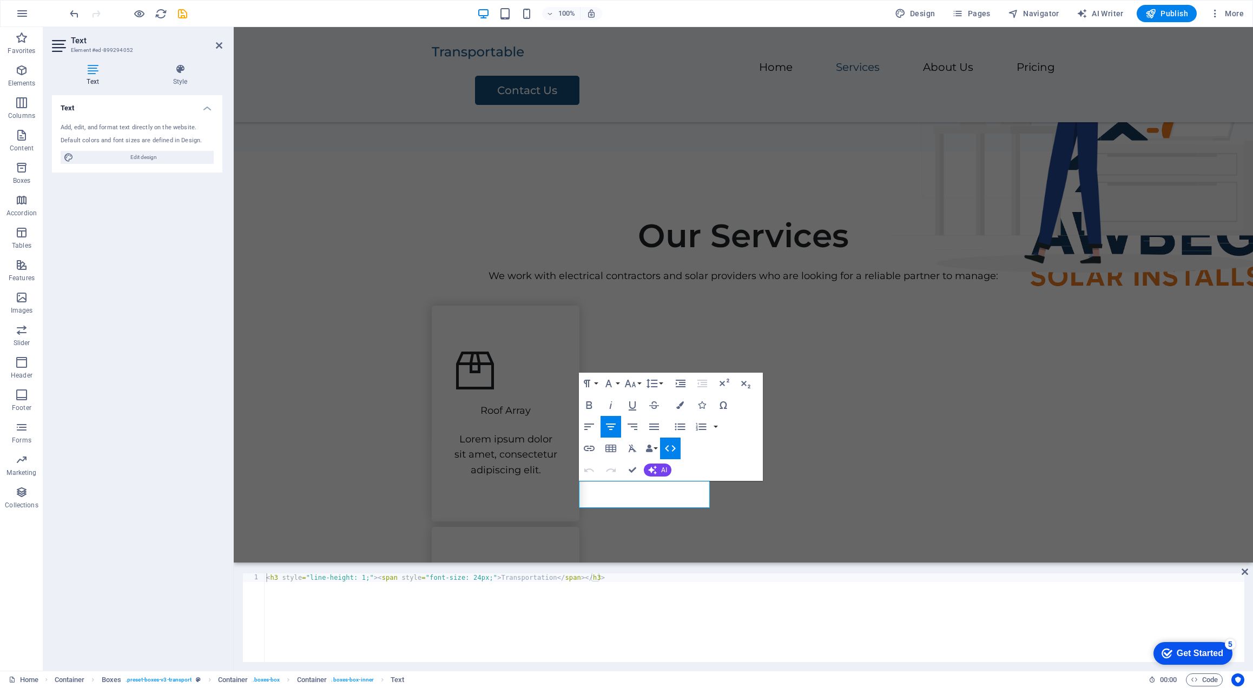
type textarea "<h3 style="line-height: 1;"><span style="font-size: 24px;">Transportation</span…"
click at [556, 585] on div "< h3 style = "line-height: 1;" > < span style = "font-size: 24px;" > Transporta…" at bounding box center [754, 626] width 980 height 106
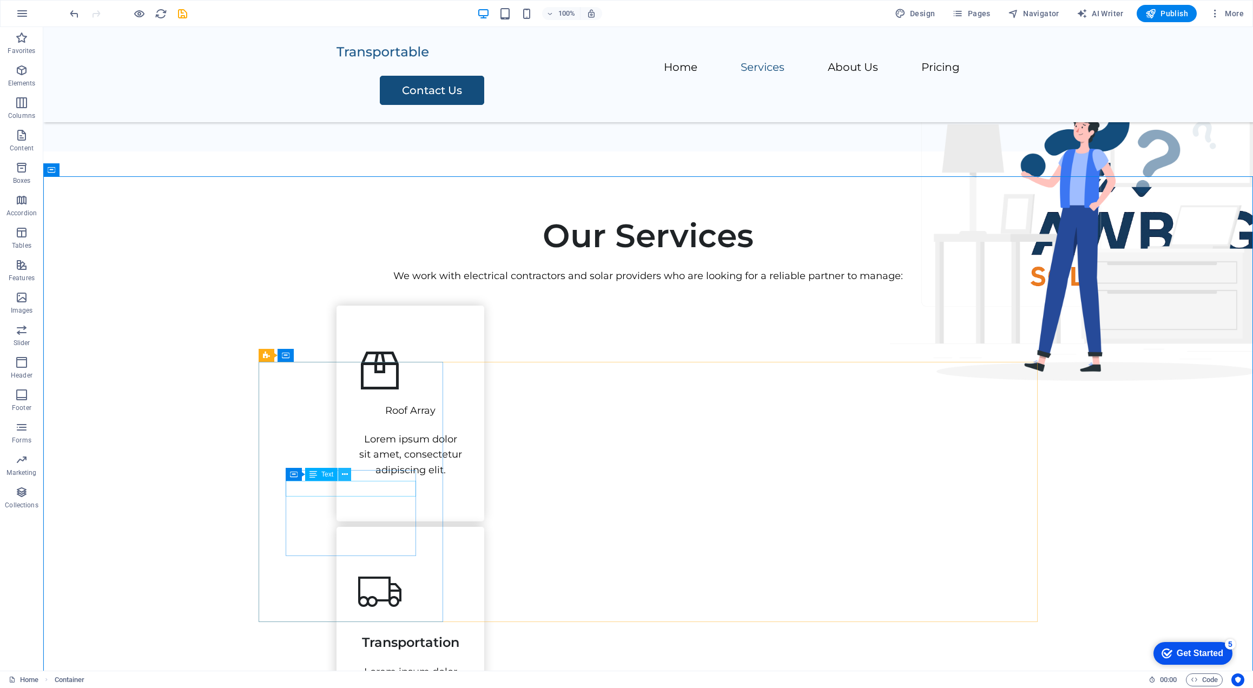
click at [339, 476] on button at bounding box center [344, 474] width 13 height 13
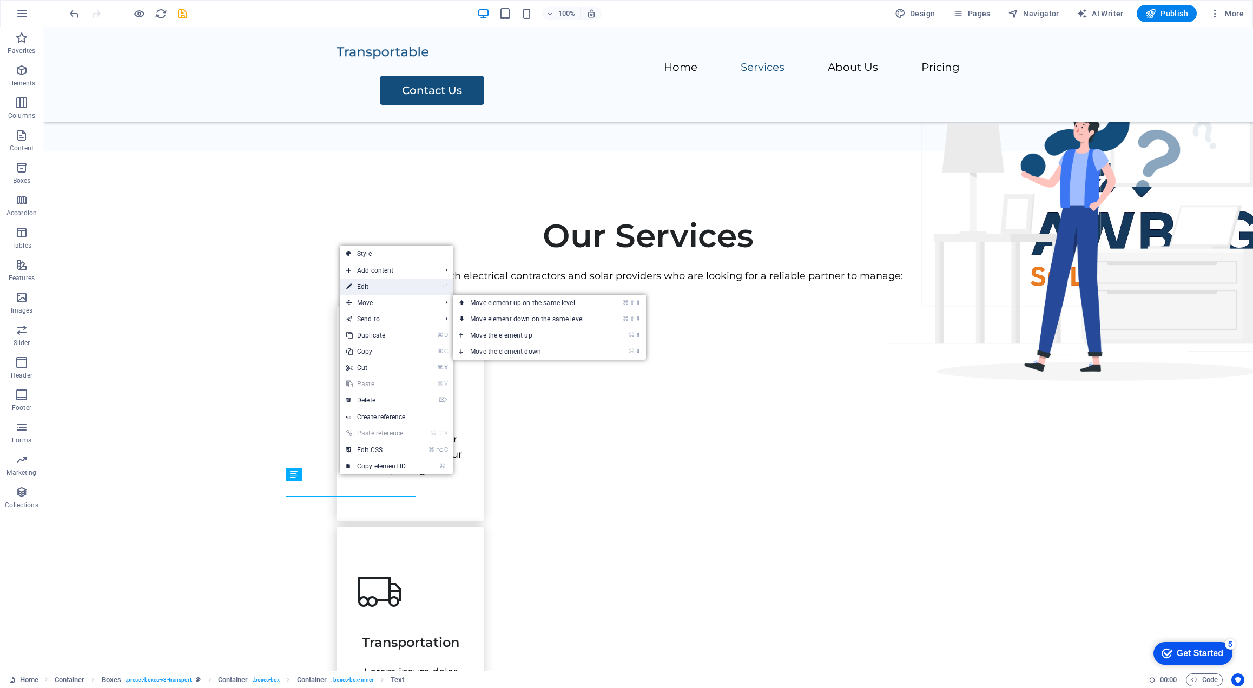
click at [388, 293] on link "⏎ Edit" at bounding box center [376, 287] width 72 height 16
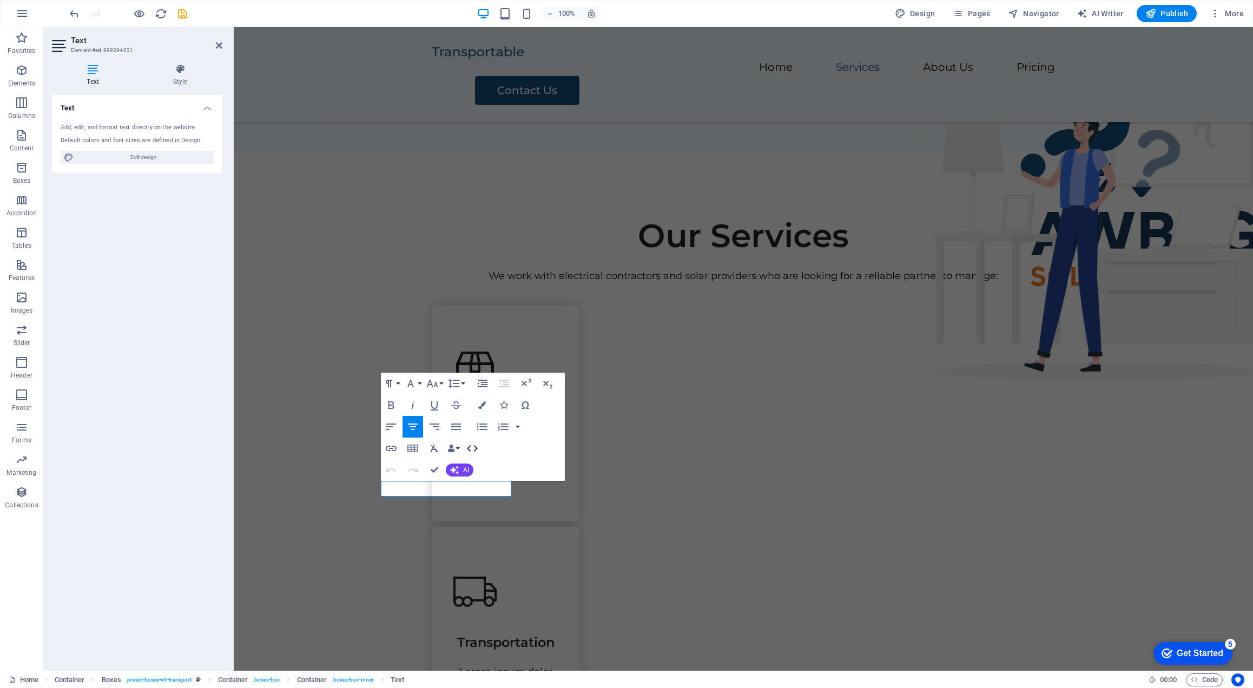
click at [471, 444] on icon "button" at bounding box center [472, 448] width 13 height 13
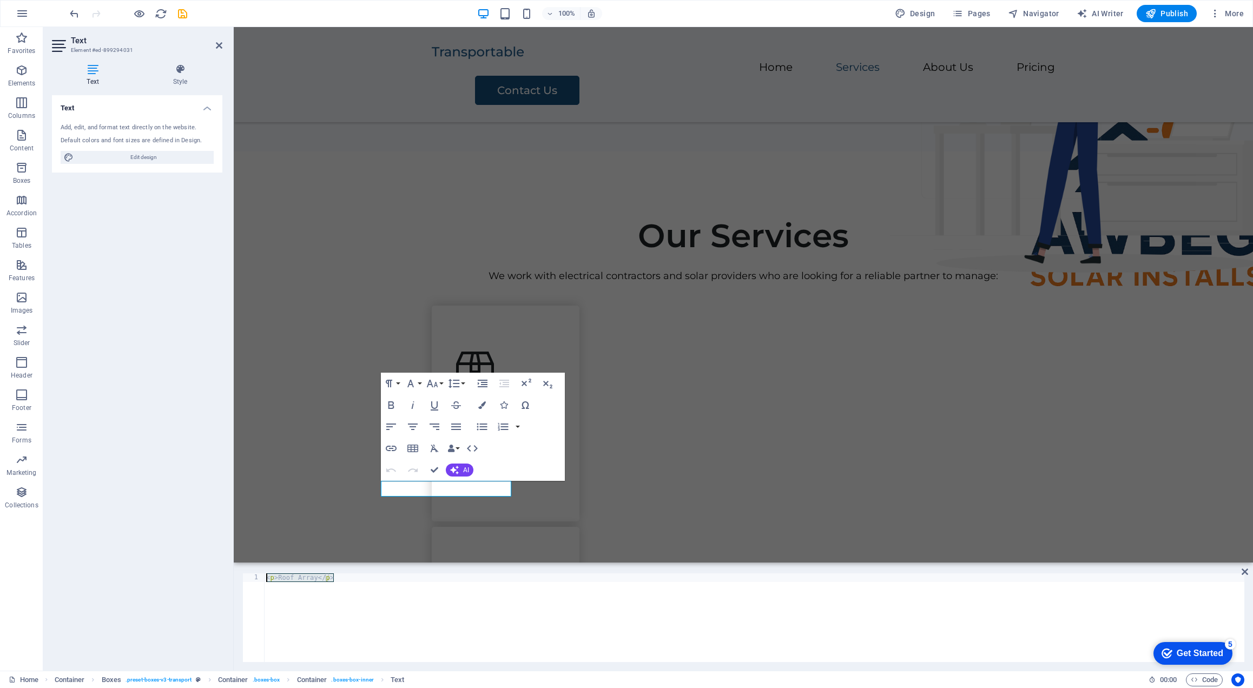
drag, startPoint x: 340, startPoint y: 582, endPoint x: 108, endPoint y: 578, distance: 232.1
click at [108, 578] on div "Text Element #ed-899294031 Text Style Text Add, edit, and format text directly …" at bounding box center [648, 349] width 1210 height 644
paste textarea "h3 style="line-height: 1;"><span style="font-size: 24px;">Transportation</span>…"
click at [512, 577] on div "< h3 style = "line-height: 1;" > < span style = "font-size: 24px;" > Transporta…" at bounding box center [754, 626] width 980 height 106
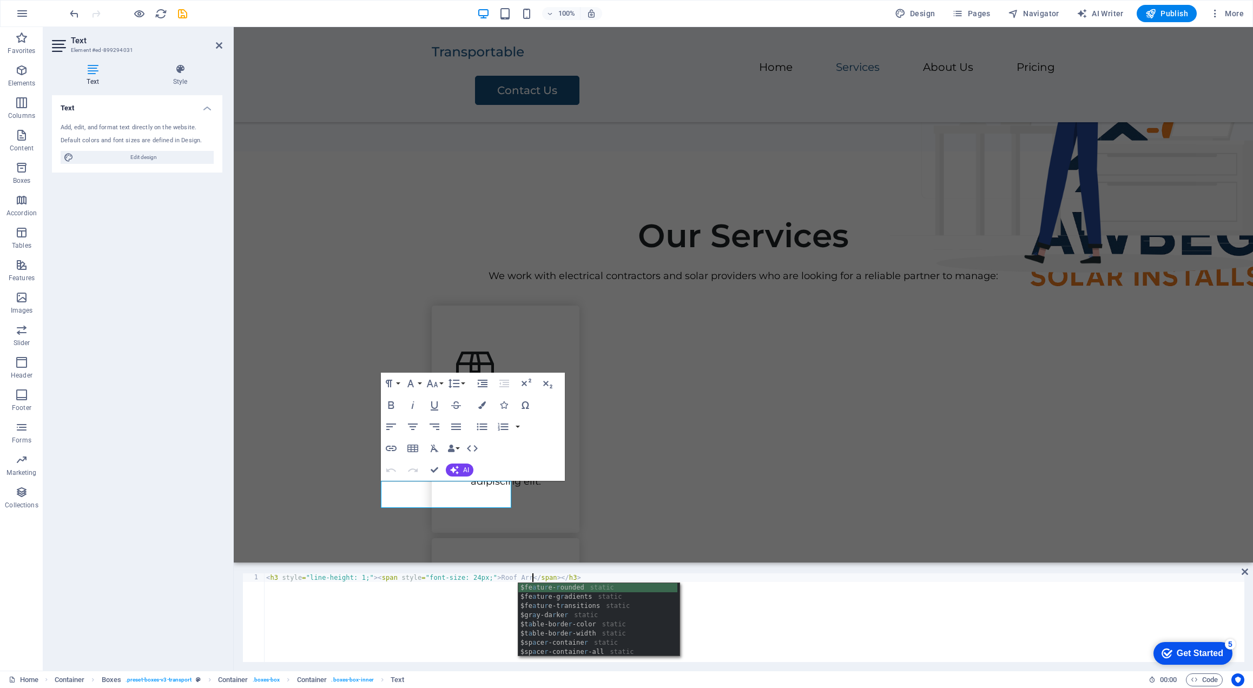
type textarea "<h3 style="line-height: 1;"><span style="font-size: 24px;">Roof Array</span></h…"
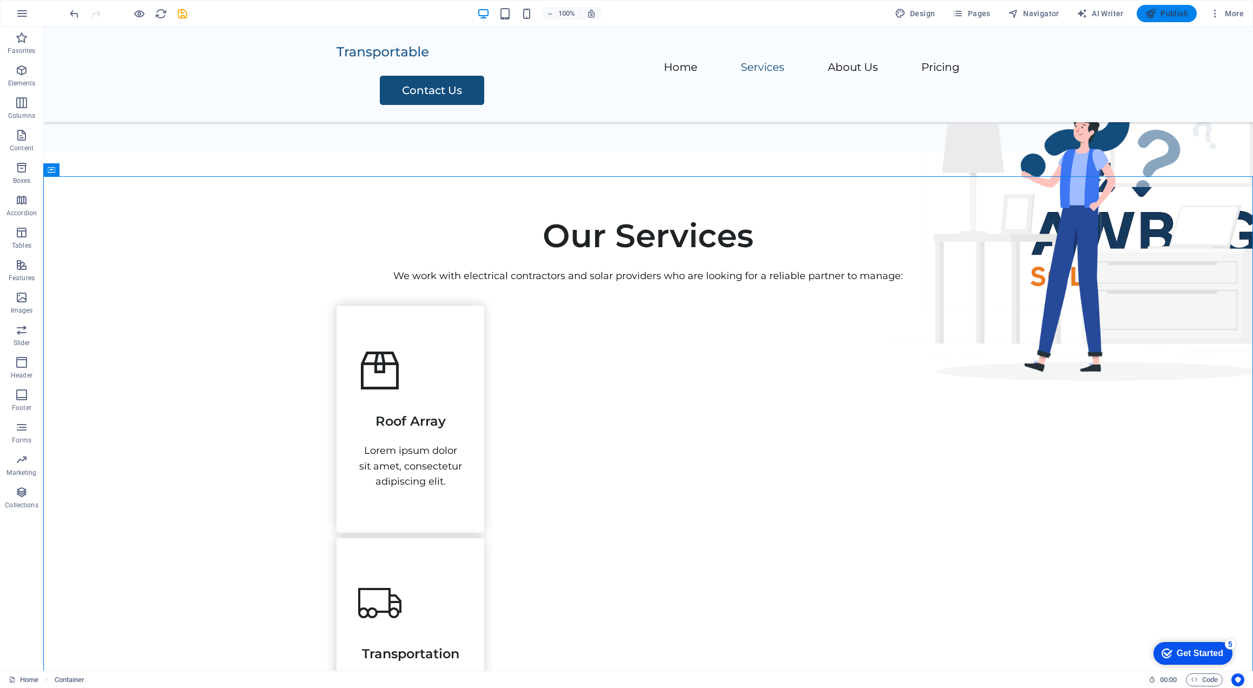
click at [1165, 16] on span "Publish" at bounding box center [1166, 13] width 43 height 11
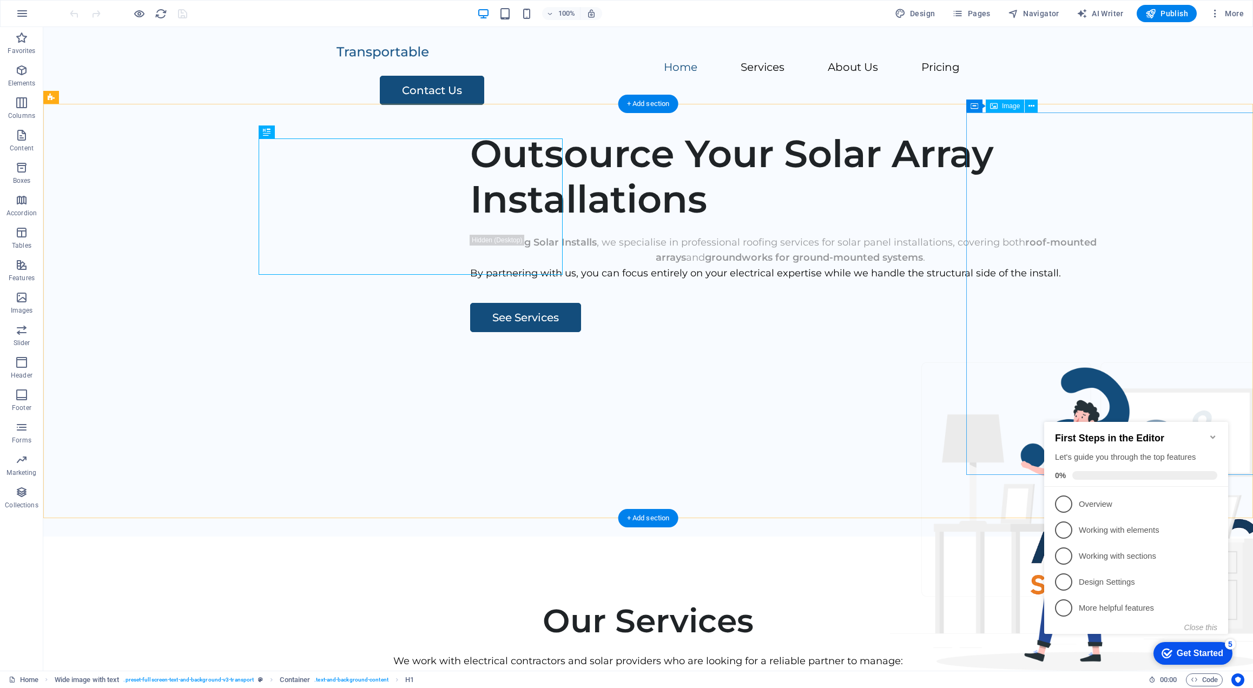
click at [1137, 332] on figure at bounding box center [1147, 513] width 362 height 362
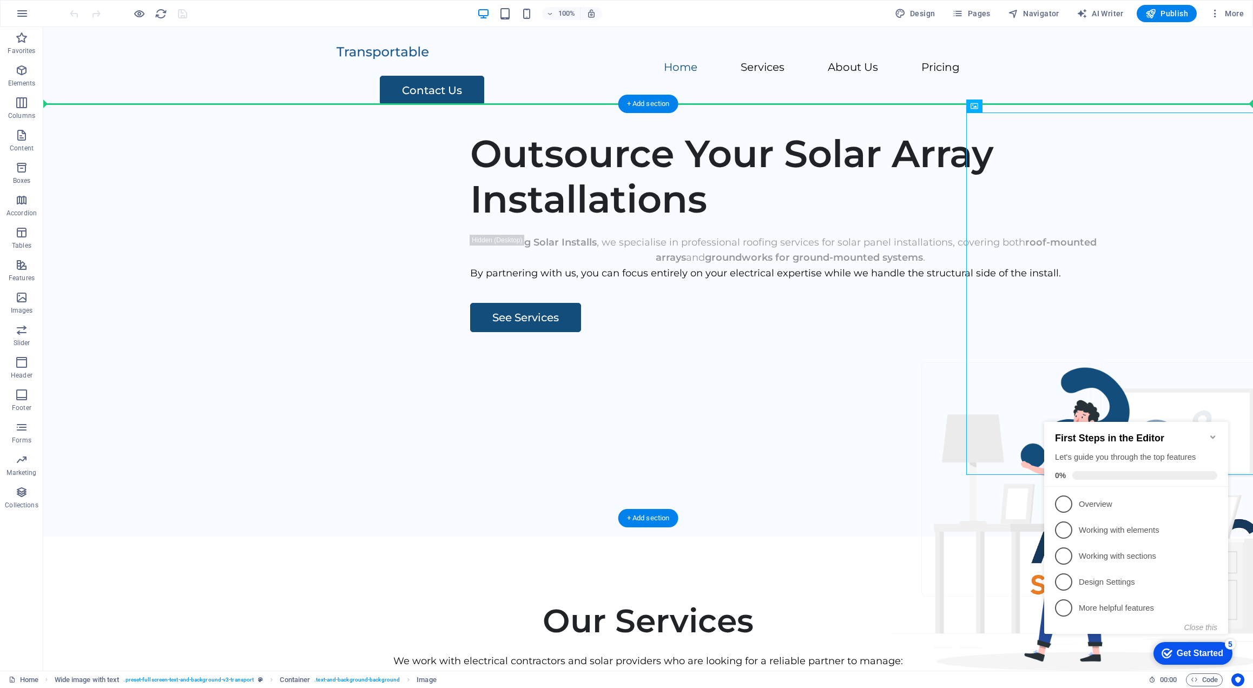
drag, startPoint x: 1146, startPoint y: 234, endPoint x: 949, endPoint y: 239, distance: 197.5
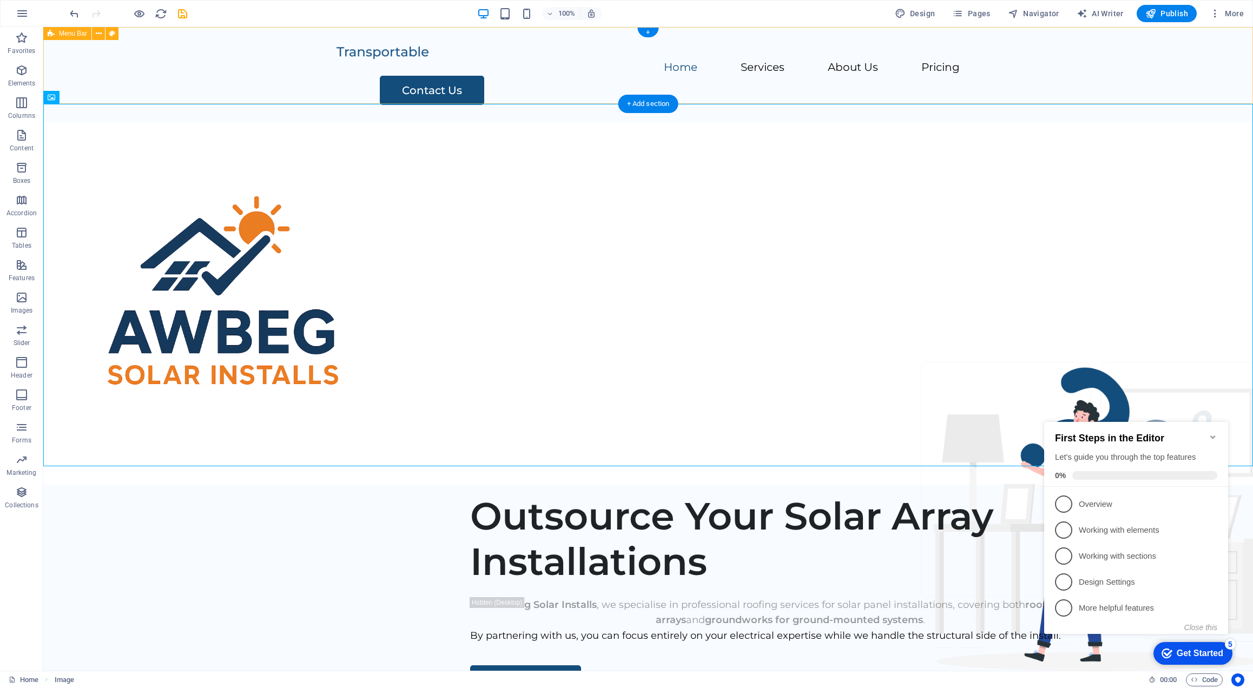
click at [1145, 31] on div "Home Services About Us Pricing Contact Us" at bounding box center [648, 74] width 1210 height 95
drag, startPoint x: 162, startPoint y: 265, endPoint x: 953, endPoint y: 262, distance: 790.9
click at [953, 262] on figure at bounding box center [648, 303] width 1210 height 362
click at [76, 16] on icon "undo" at bounding box center [74, 14] width 12 height 12
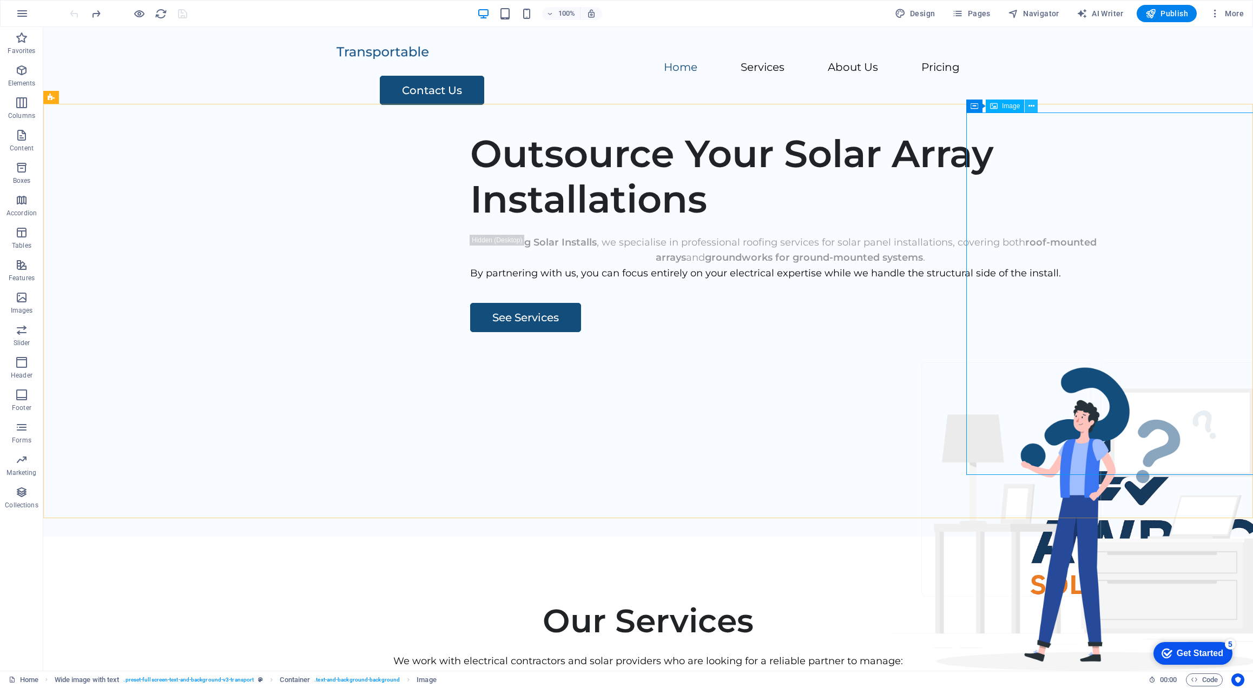
click at [1030, 105] on icon at bounding box center [1031, 106] width 6 height 11
click at [986, 108] on span "Container" at bounding box center [996, 106] width 28 height 6
click at [1026, 107] on button at bounding box center [1021, 106] width 13 height 13
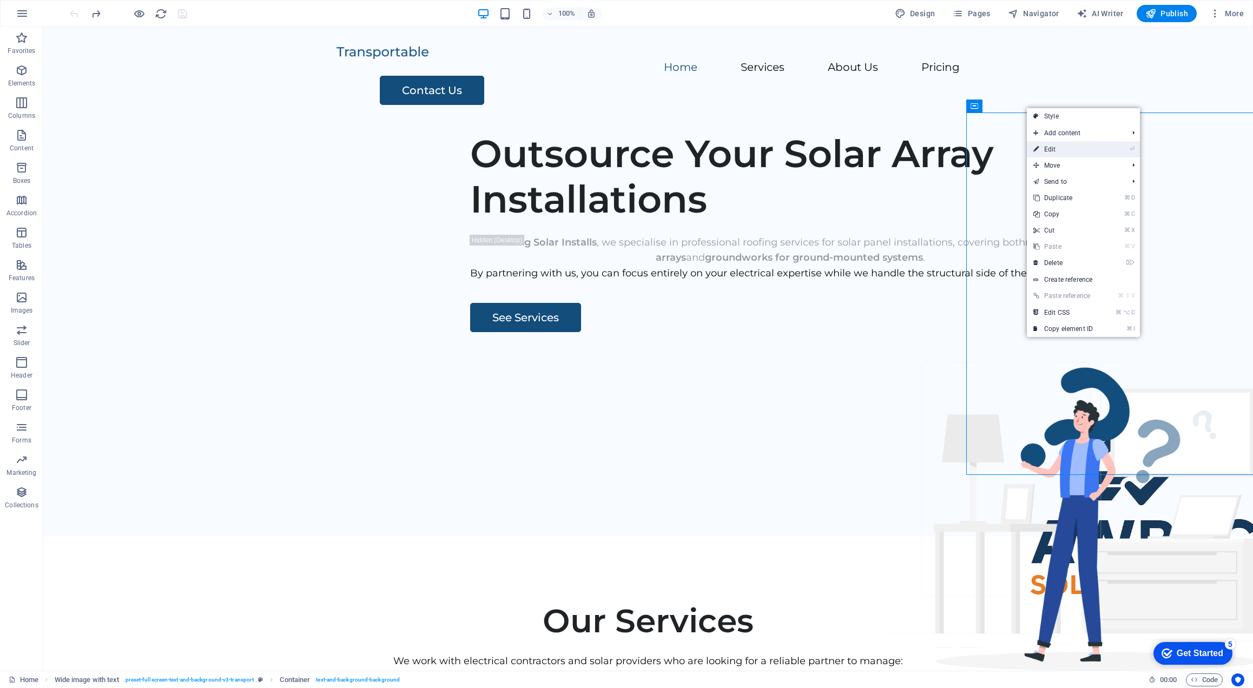
click at [1071, 149] on link "⏎ Edit" at bounding box center [1063, 149] width 72 height 16
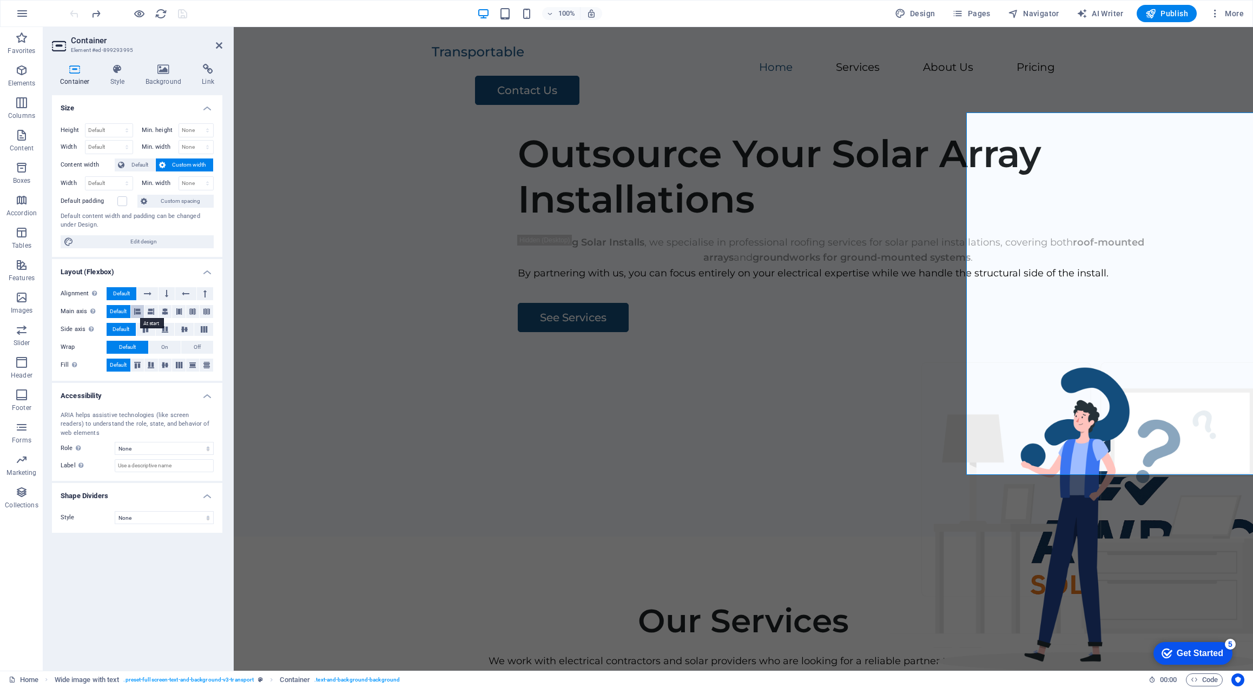
click at [135, 311] on icon at bounding box center [137, 311] width 6 height 13
click at [933, 408] on div "Outsource Your Solar Array Installations At Awbeg Solar Installs , we specialis…" at bounding box center [743, 329] width 1019 height 414
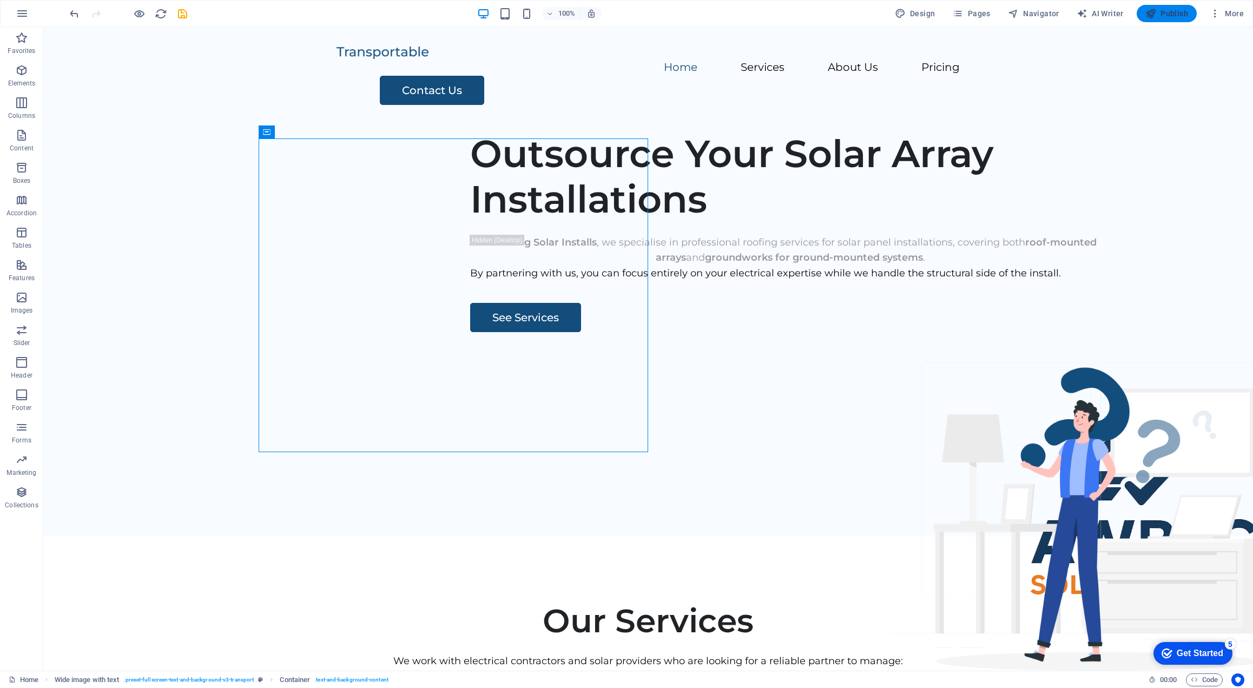
click at [1169, 17] on span "Publish" at bounding box center [1166, 13] width 43 height 11
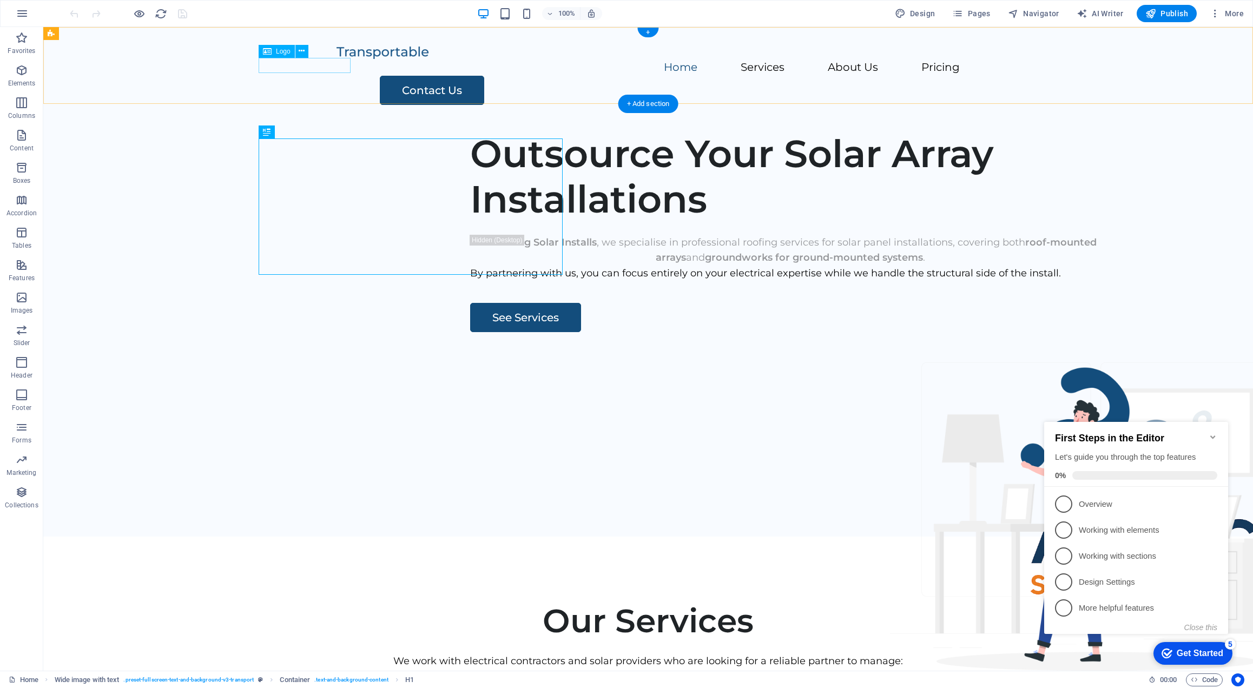
click at [336, 60] on div at bounding box center [647, 52] width 623 height 16
click at [304, 51] on icon at bounding box center [302, 50] width 6 height 11
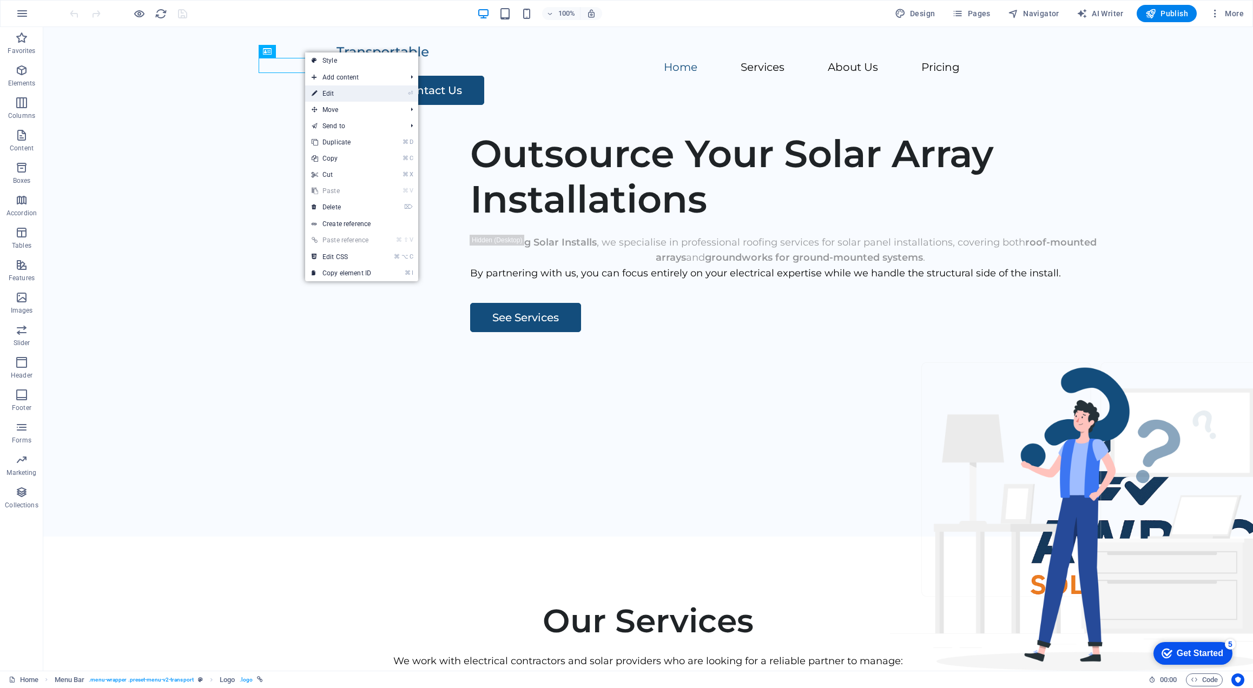
click at [328, 94] on link "⏎ Edit" at bounding box center [341, 93] width 72 height 16
select select "px"
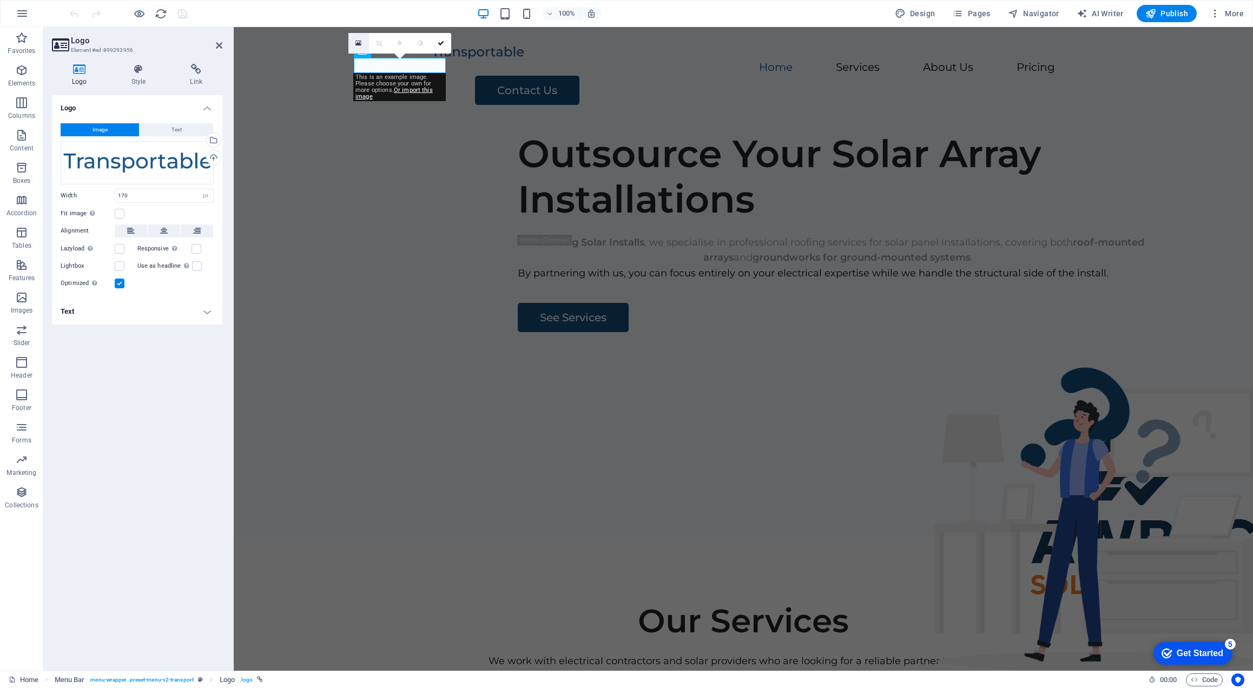
click at [355, 42] on link at bounding box center [358, 43] width 21 height 21
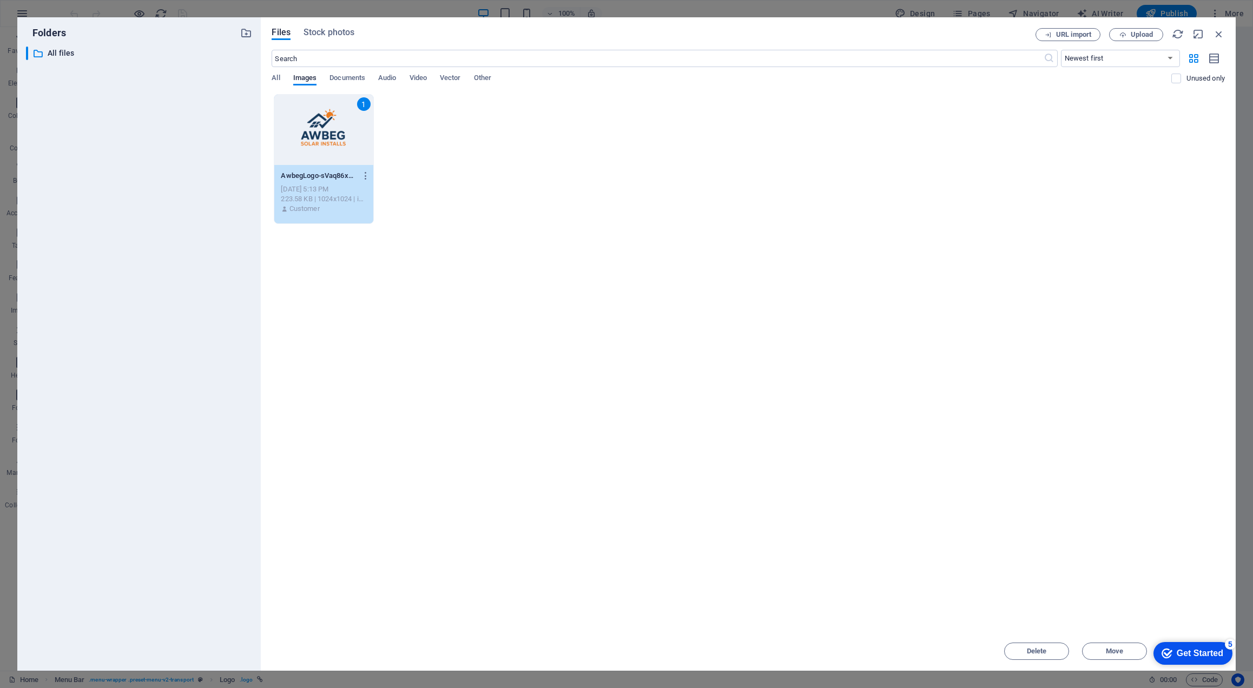
click at [1180, 649] on div "Get Started" at bounding box center [1200, 654] width 47 height 10
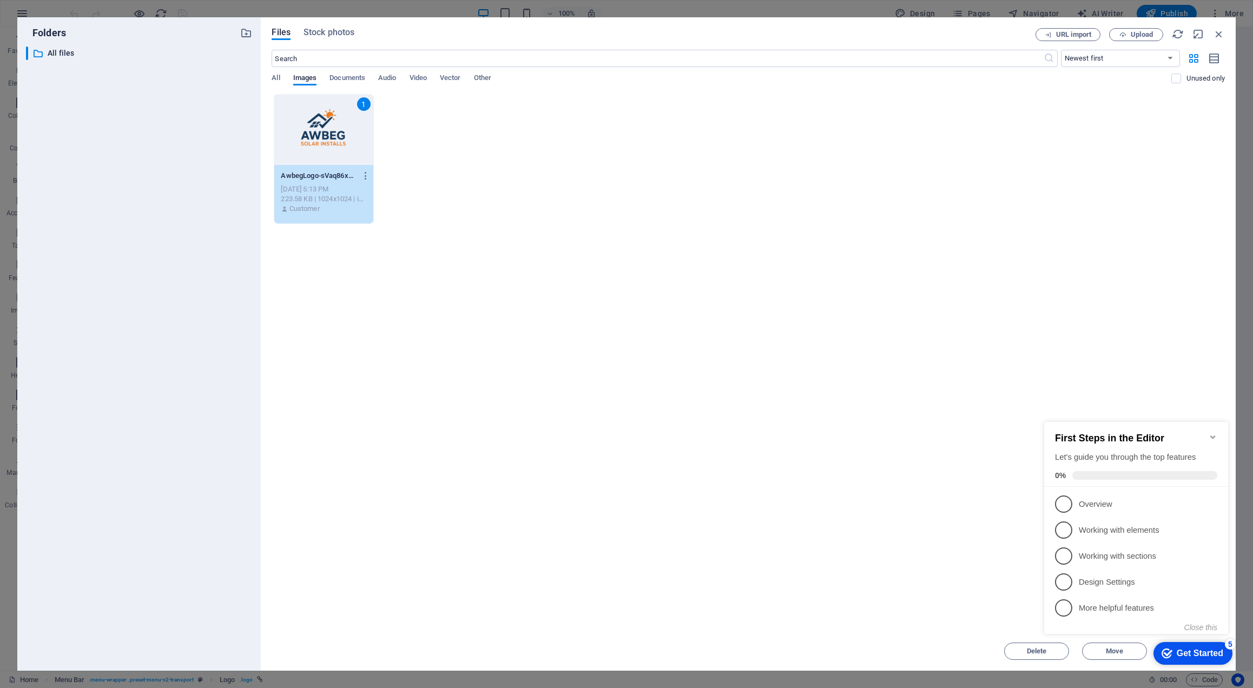
click at [888, 486] on div "Drop files here to upload them instantly 1 AwbegLogo-sVaq86xC-60VShDUroKykQ.png…" at bounding box center [748, 363] width 953 height 538
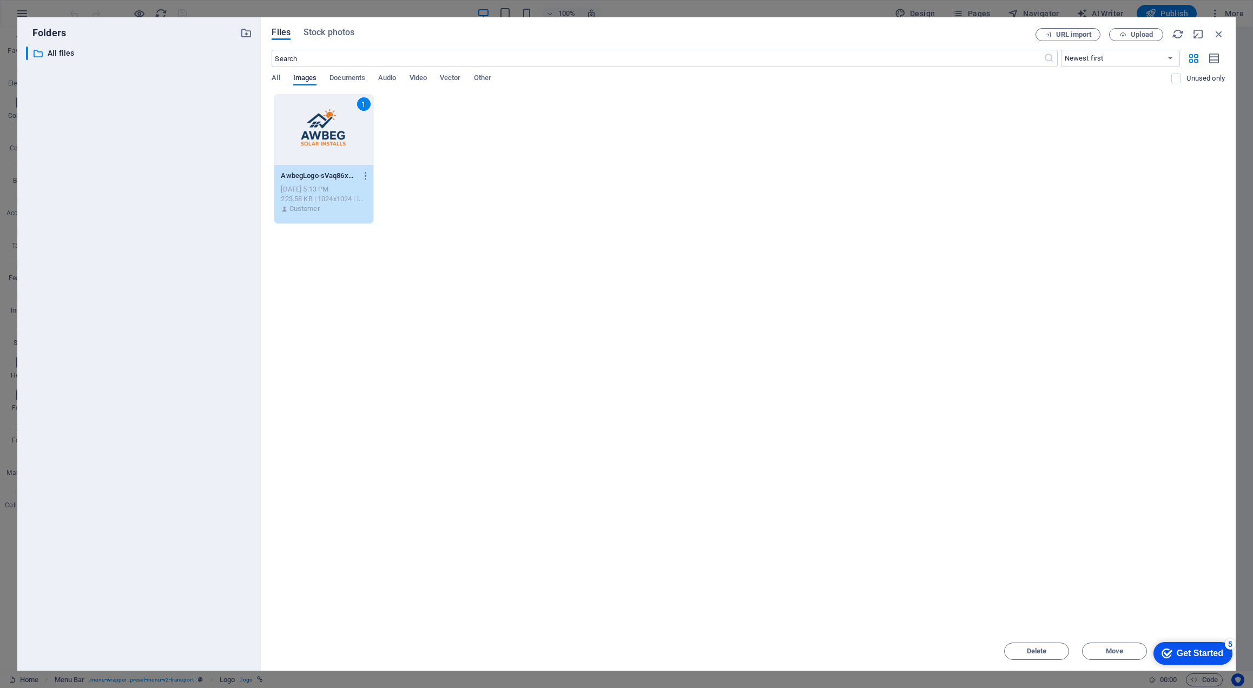
click at [303, 128] on div "1" at bounding box center [323, 130] width 98 height 70
click at [303, 128] on div at bounding box center [323, 130] width 98 height 70
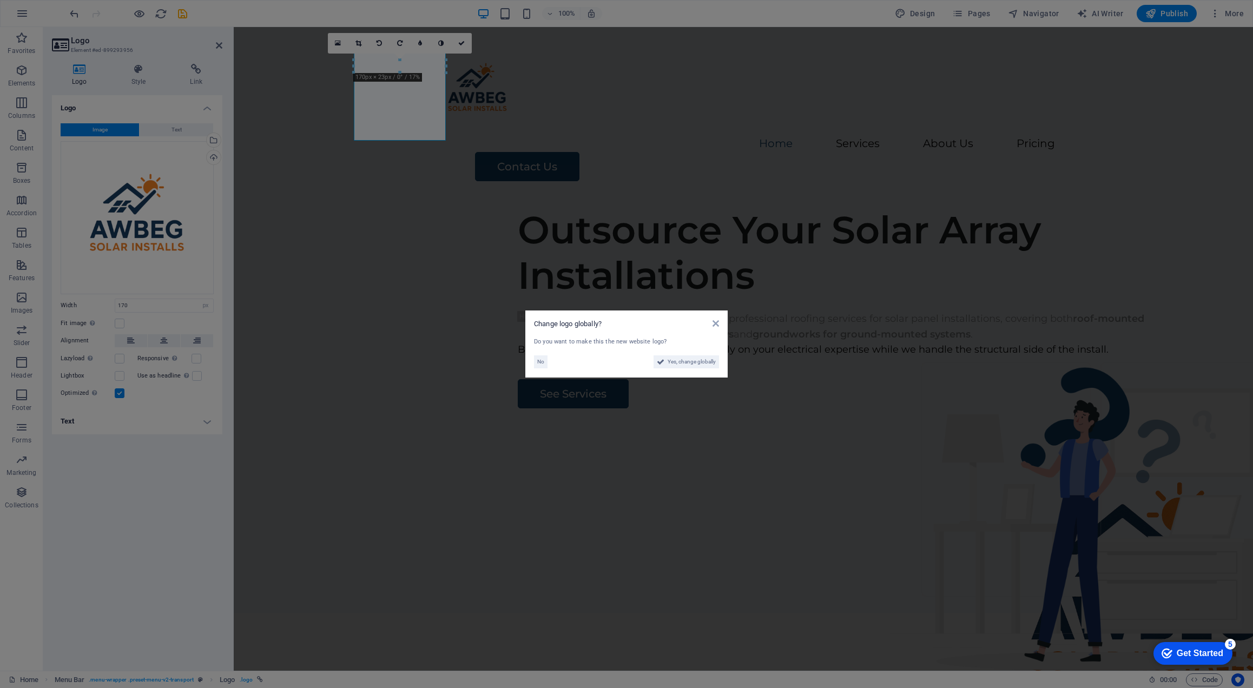
click at [649, 107] on aside "Change logo globally? Do you want to make this the new website logo? No Yes, ch…" at bounding box center [626, 344] width 1253 height 688
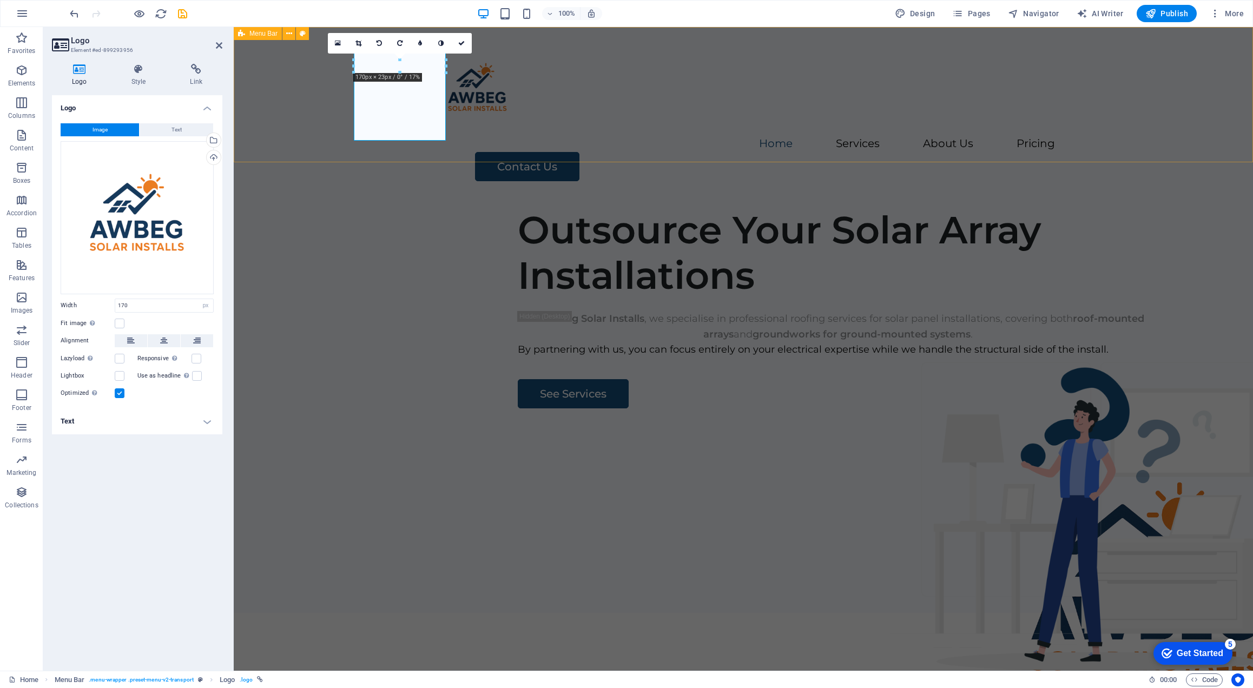
click at [743, 128] on div "Home Services About Us Pricing Contact Us" at bounding box center [743, 112] width 1019 height 171
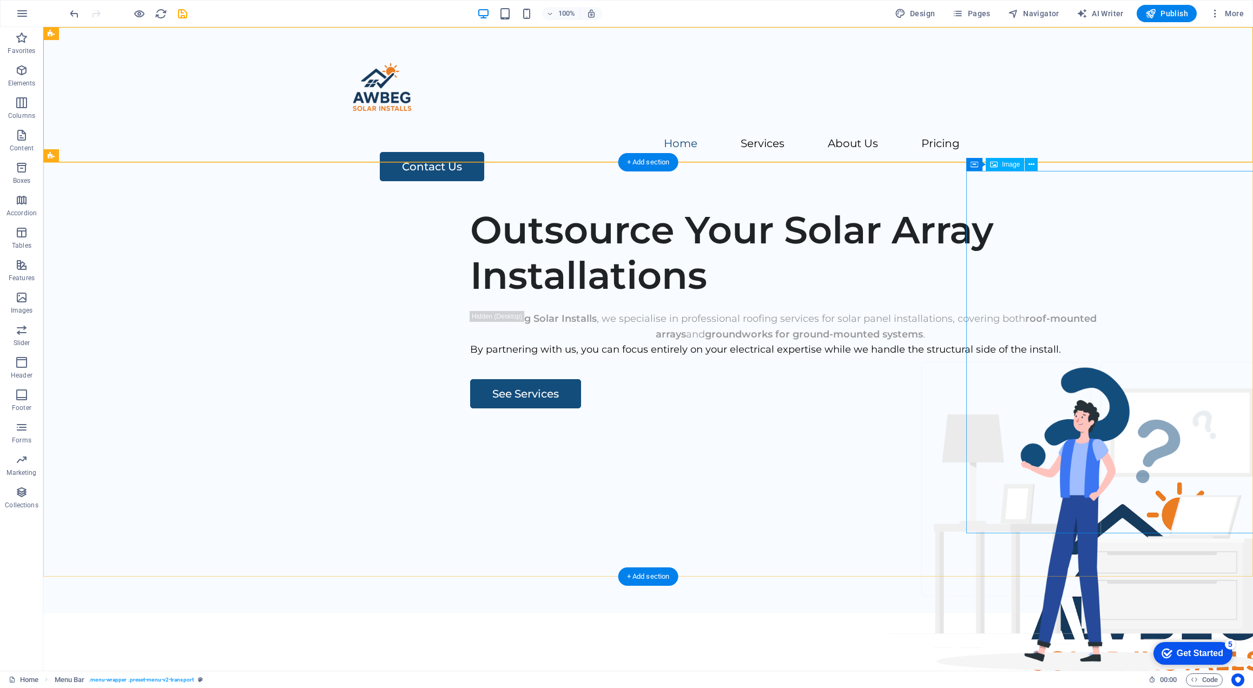
click at [1140, 408] on figure at bounding box center [1147, 589] width 362 height 362
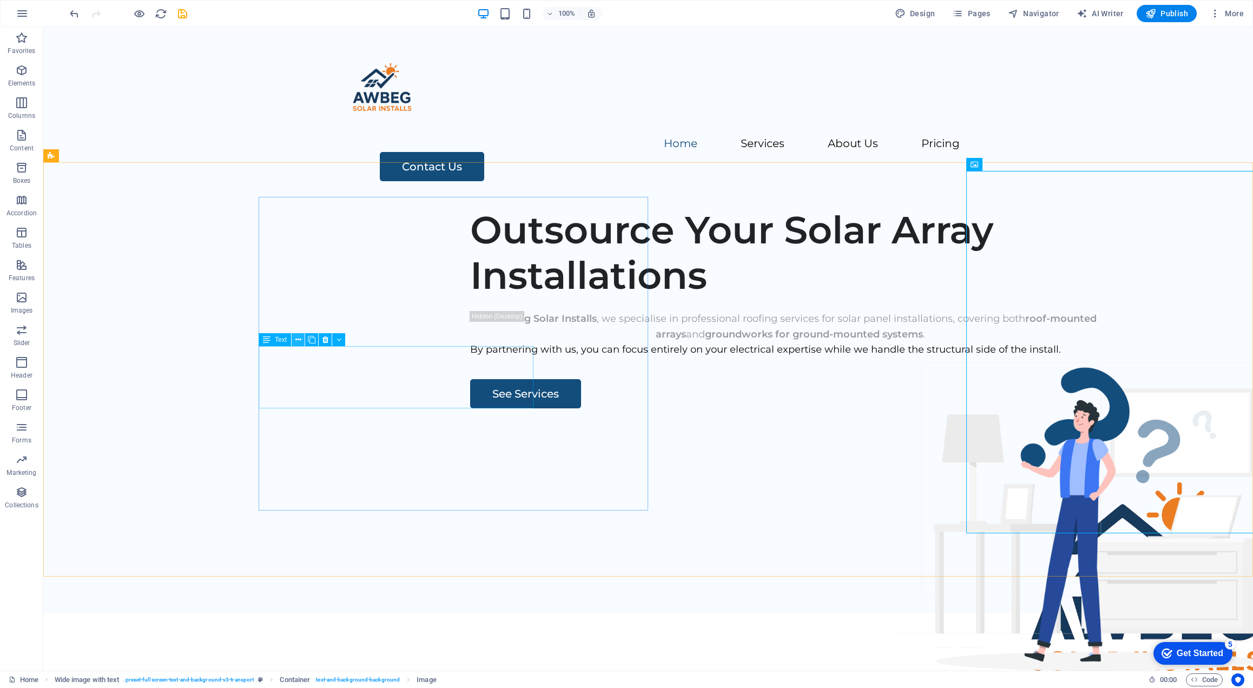
click at [299, 341] on icon at bounding box center [298, 339] width 6 height 11
click at [719, 324] on div "Outsource Your Solar Array Installations At Awbeg Solar Installs , we specialis…" at bounding box center [648, 406] width 1210 height 414
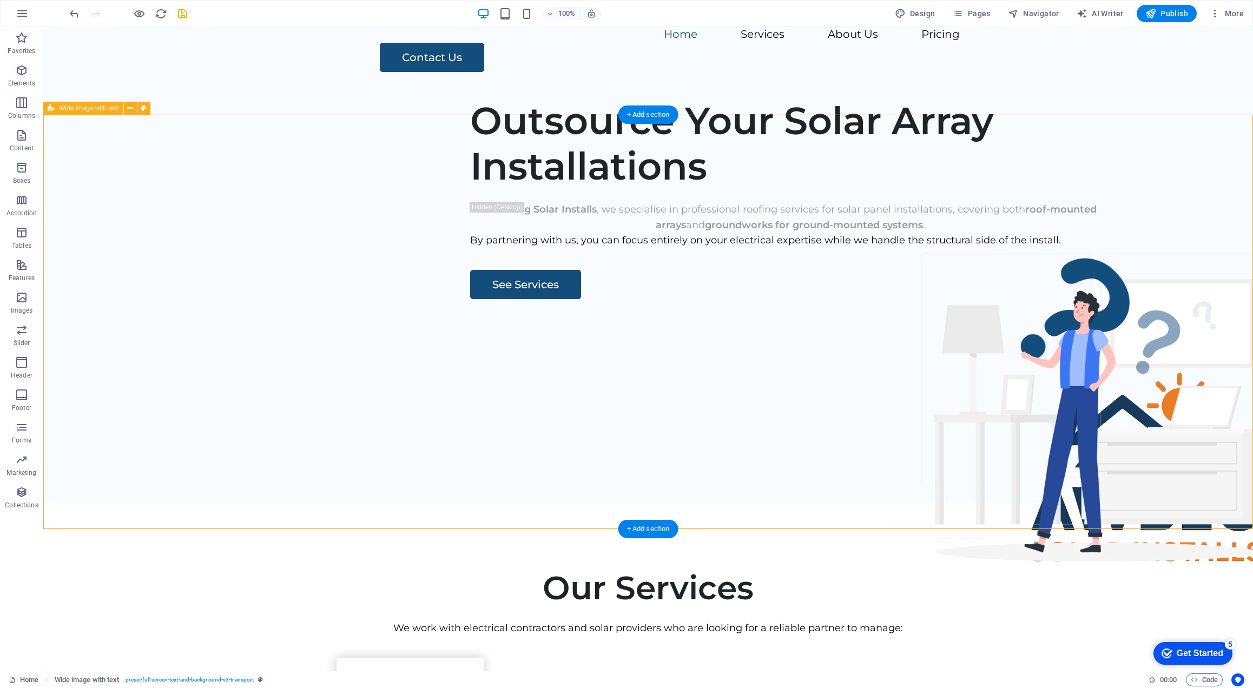
scroll to position [110, 0]
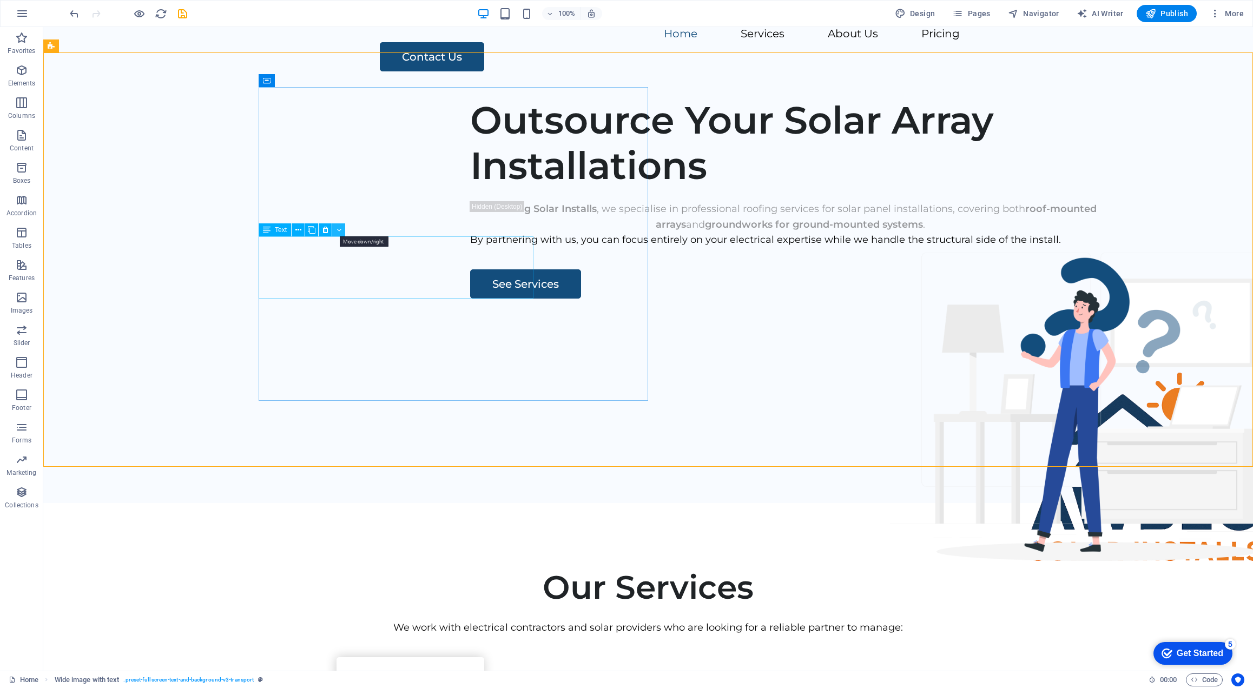
click at [335, 232] on button at bounding box center [338, 229] width 13 height 13
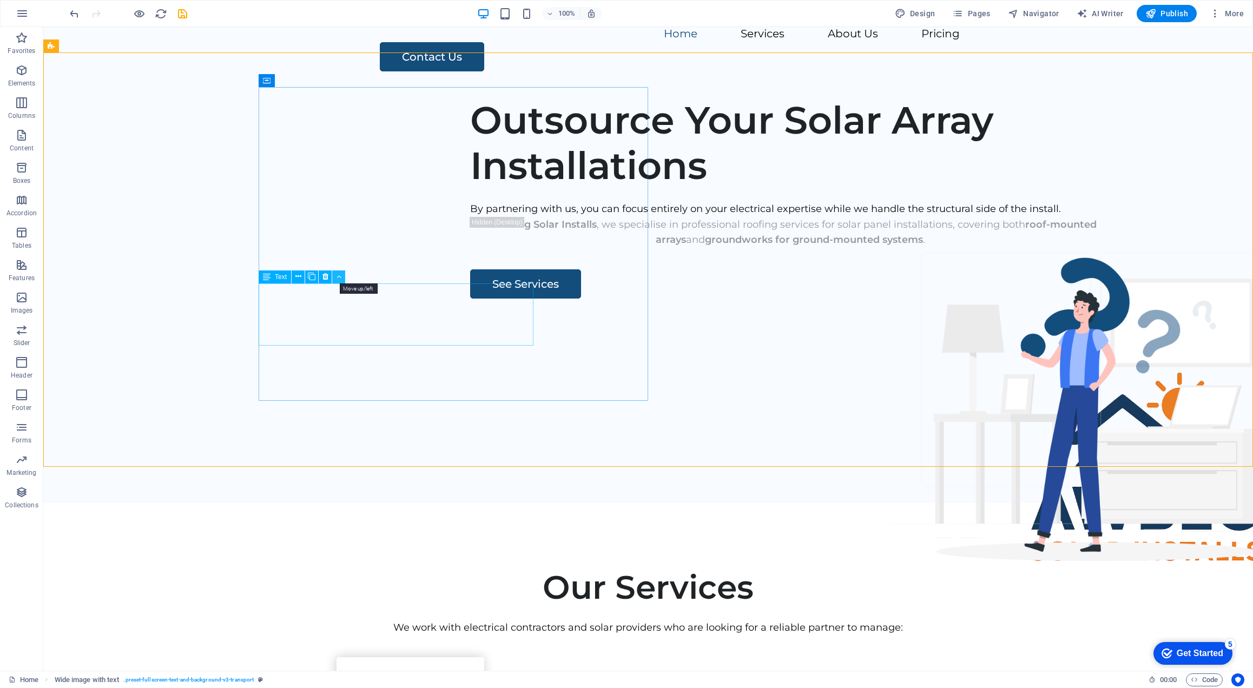
click at [339, 279] on icon at bounding box center [338, 276] width 5 height 11
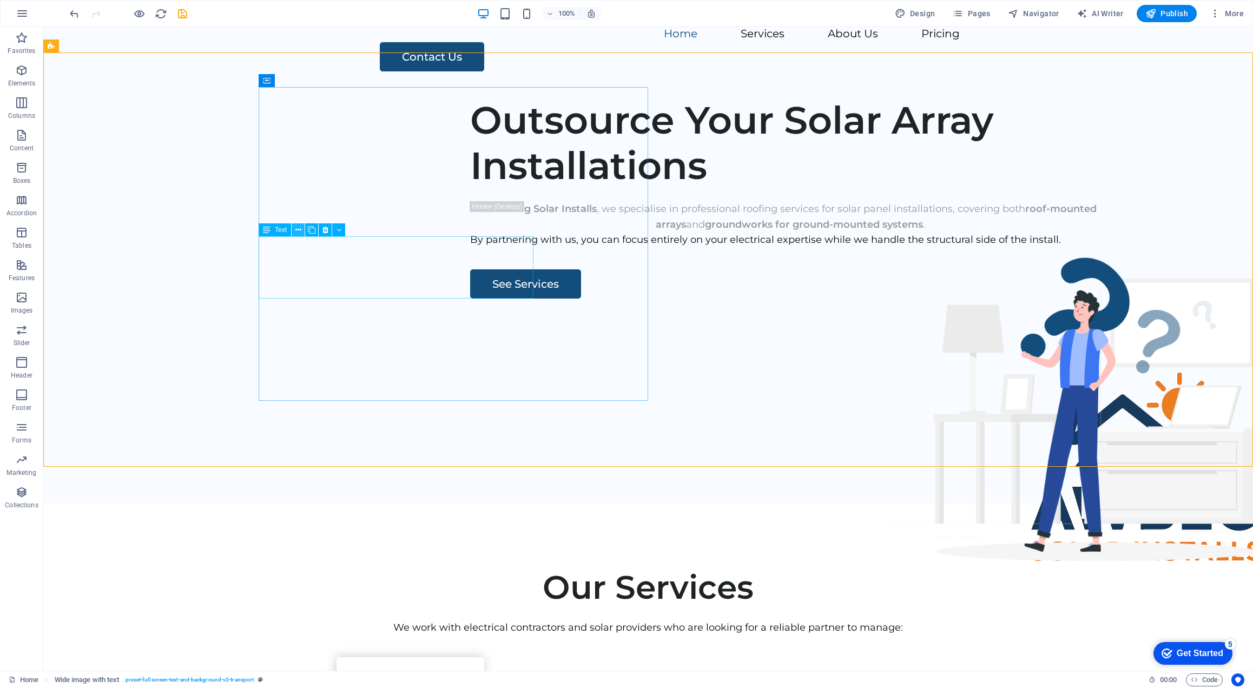
click at [295, 230] on icon at bounding box center [298, 230] width 6 height 11
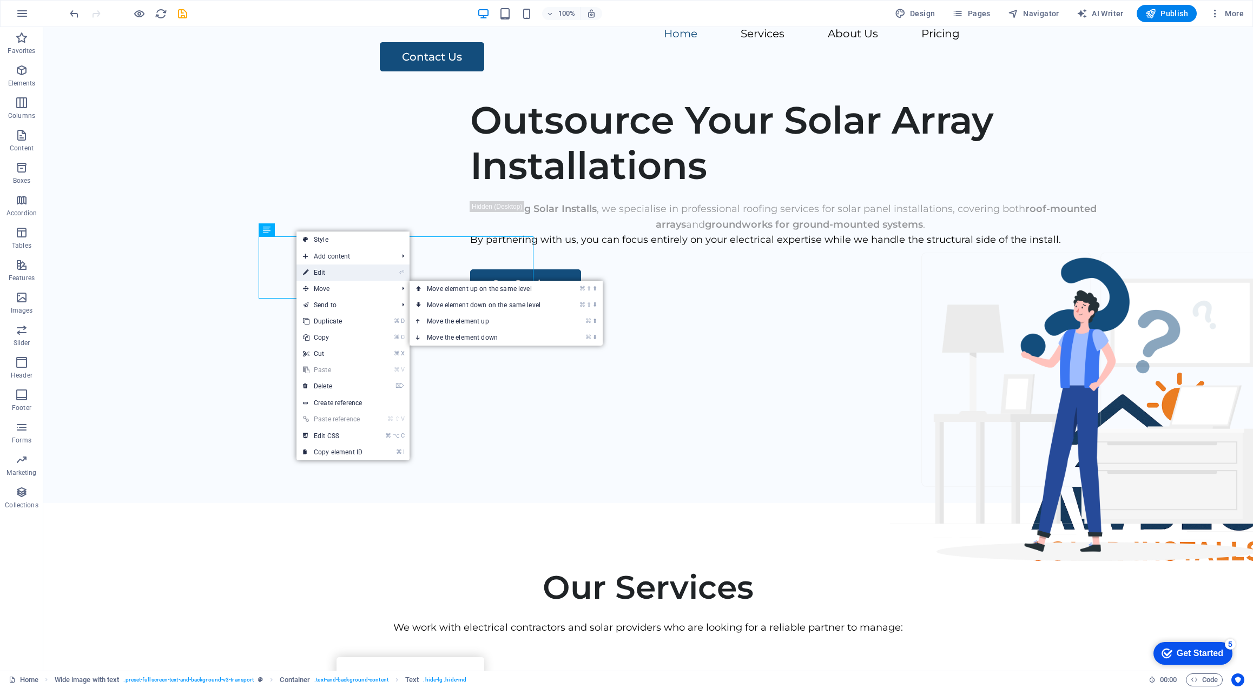
click at [335, 275] on link "⏎ Edit" at bounding box center [332, 273] width 72 height 16
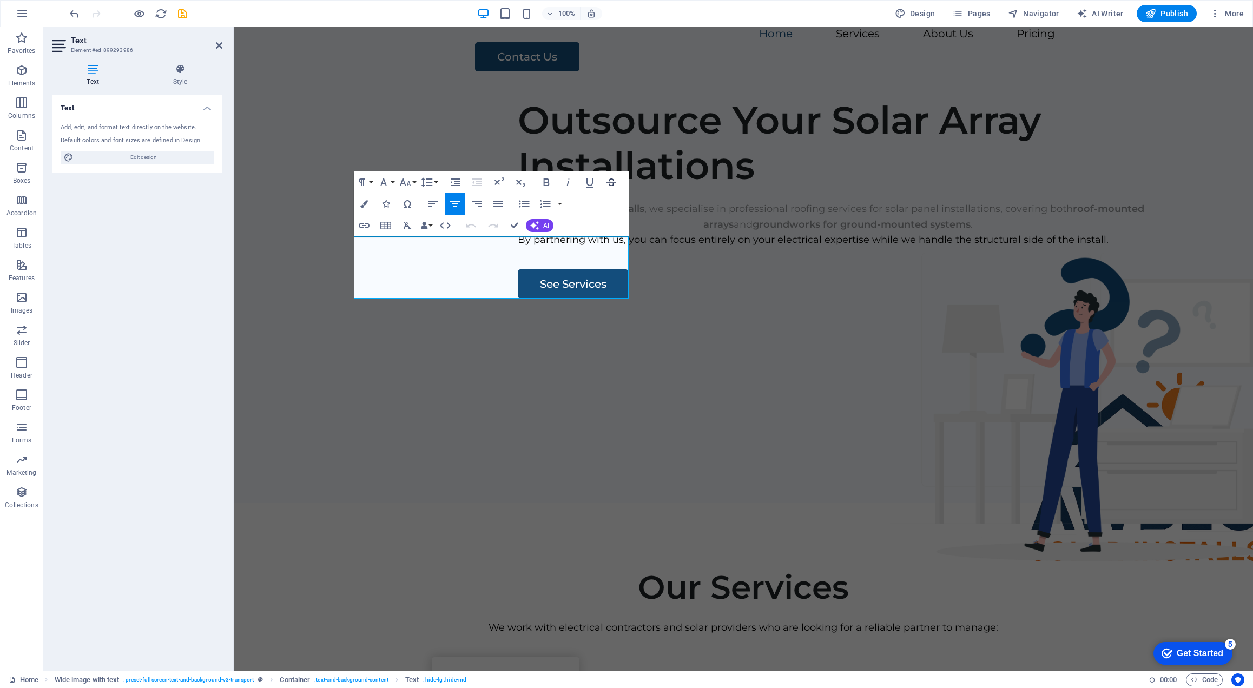
click at [613, 184] on icon "button" at bounding box center [611, 183] width 10 height 8
click at [365, 82] on icon at bounding box center [362, 80] width 8 height 13
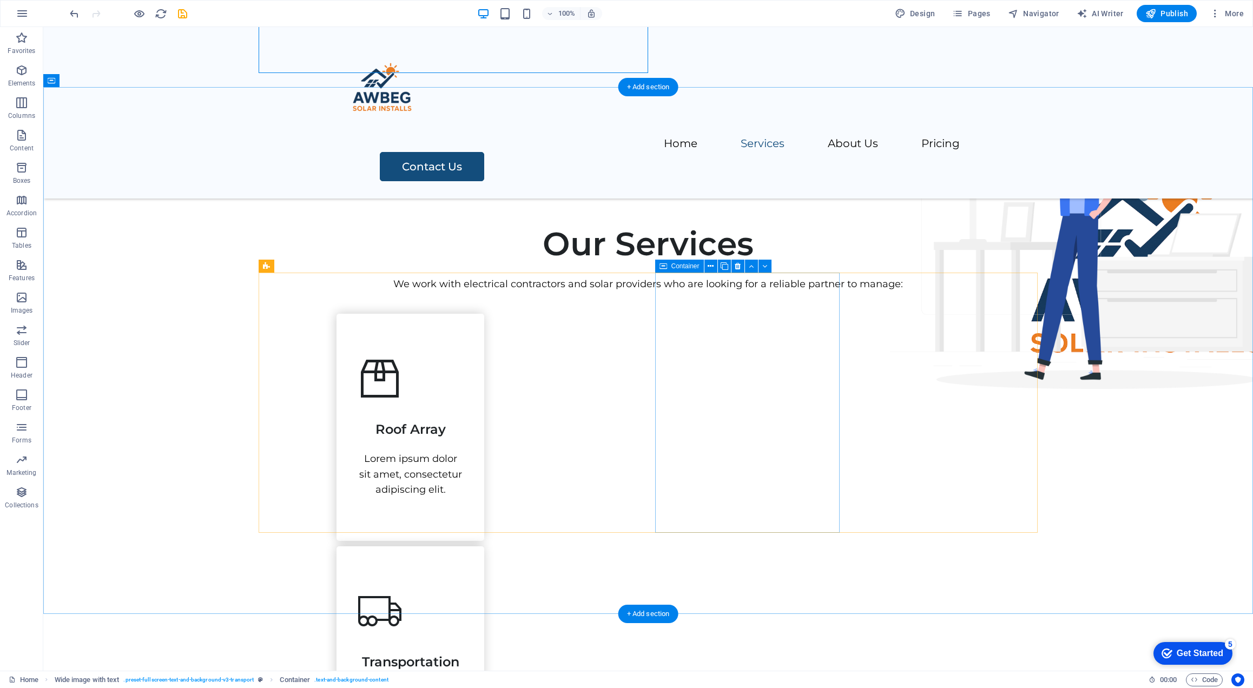
scroll to position [438, 0]
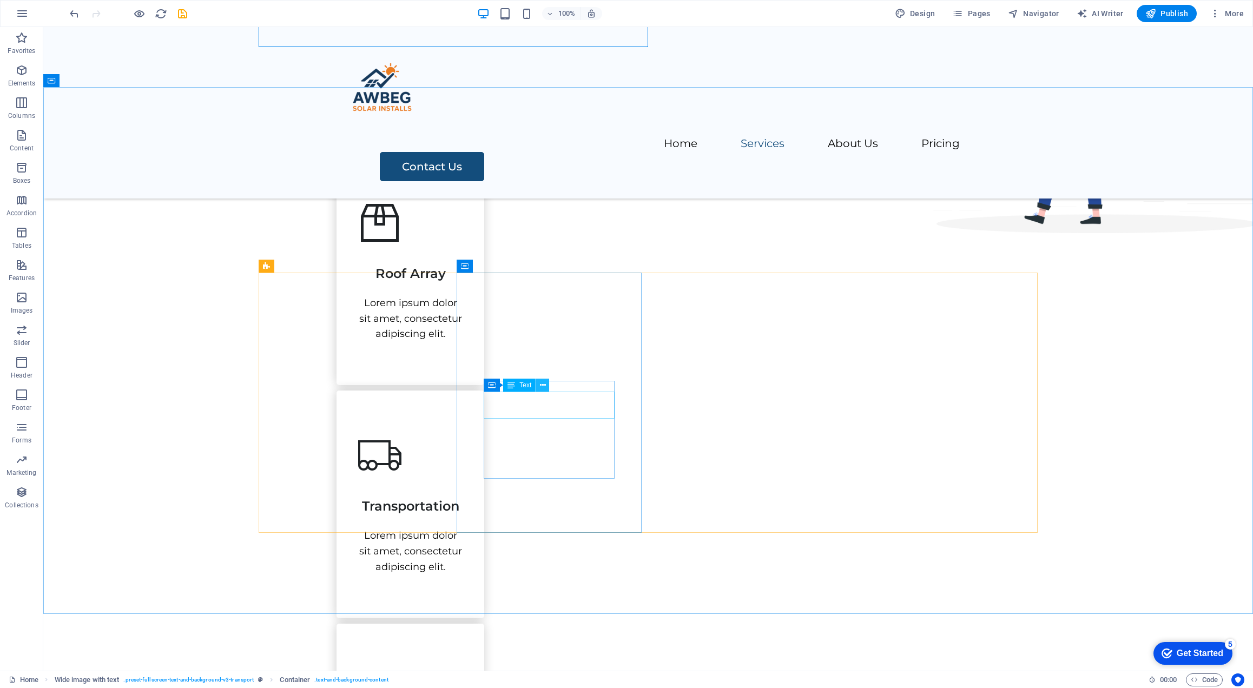
click at [543, 385] on icon at bounding box center [543, 385] width 6 height 11
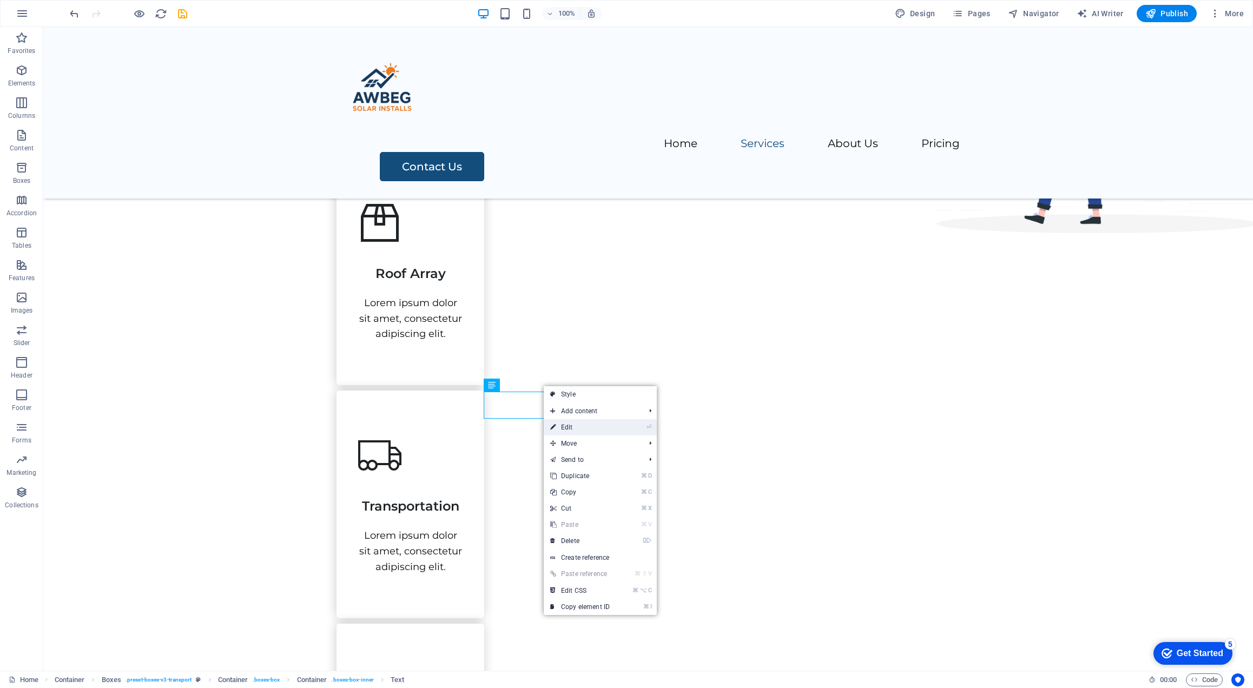
click at [581, 428] on link "⏎ Edit" at bounding box center [580, 427] width 72 height 16
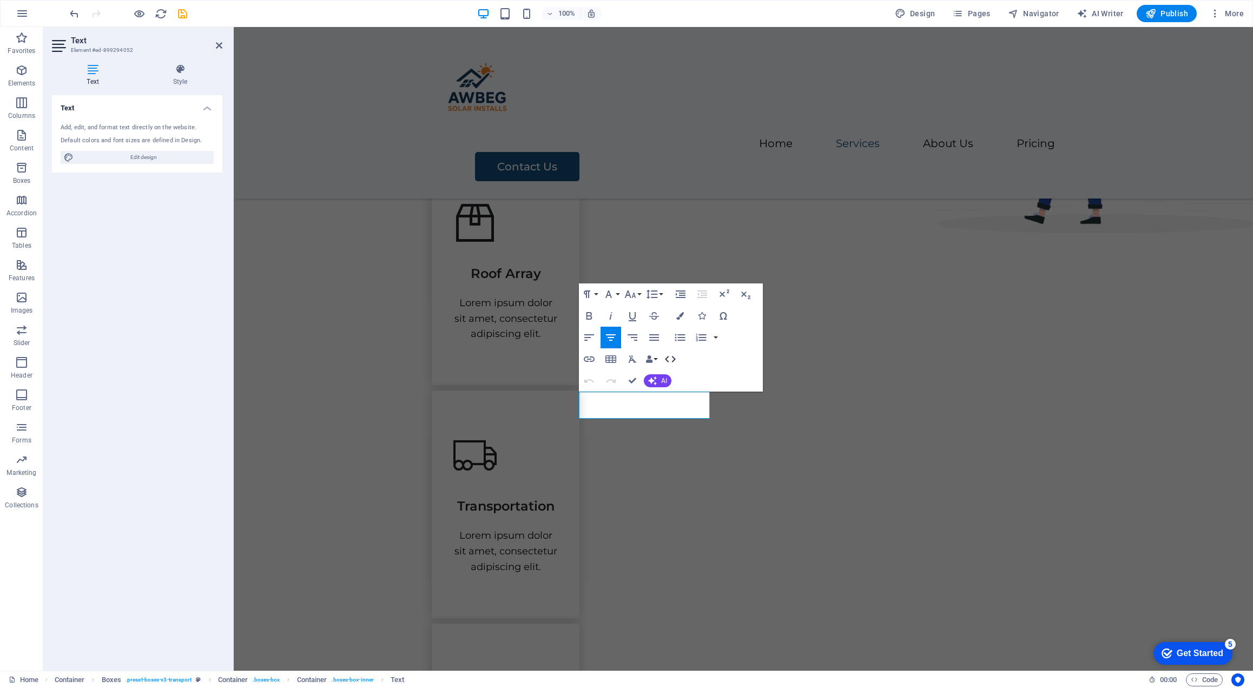
click at [668, 361] on icon "button" at bounding box center [670, 359] width 11 height 6
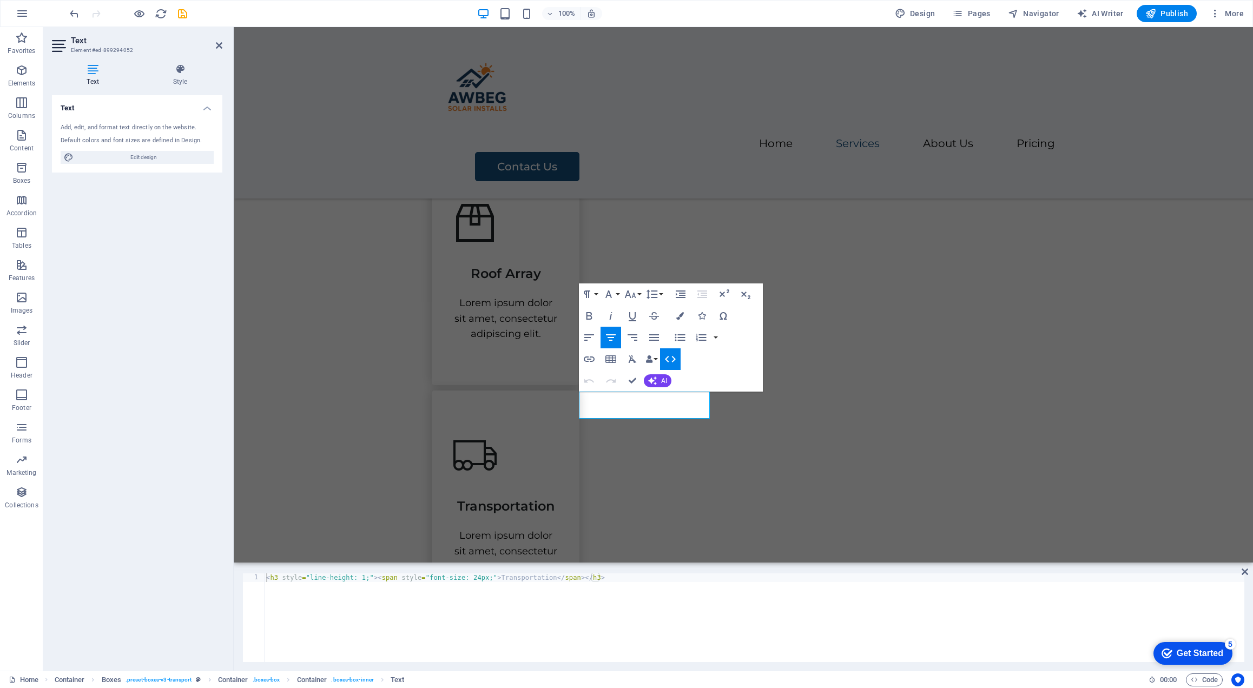
click at [673, 361] on icon "button" at bounding box center [670, 359] width 11 height 6
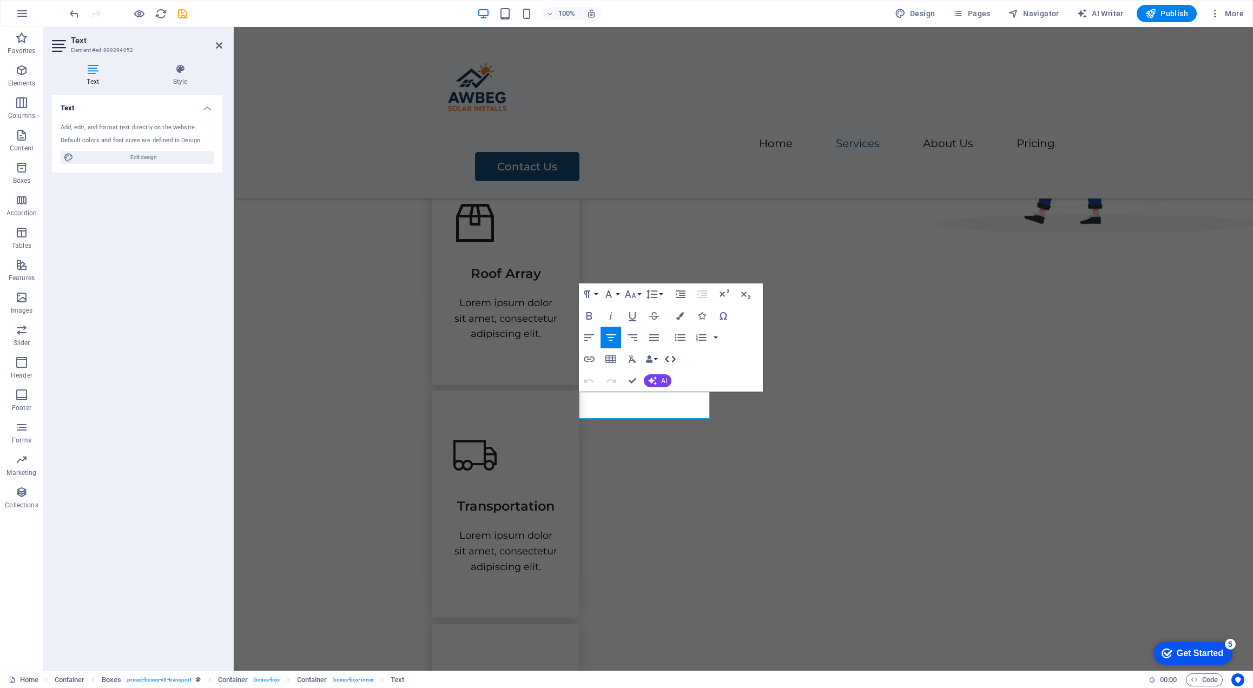
click at [673, 361] on icon "button" at bounding box center [670, 359] width 11 height 6
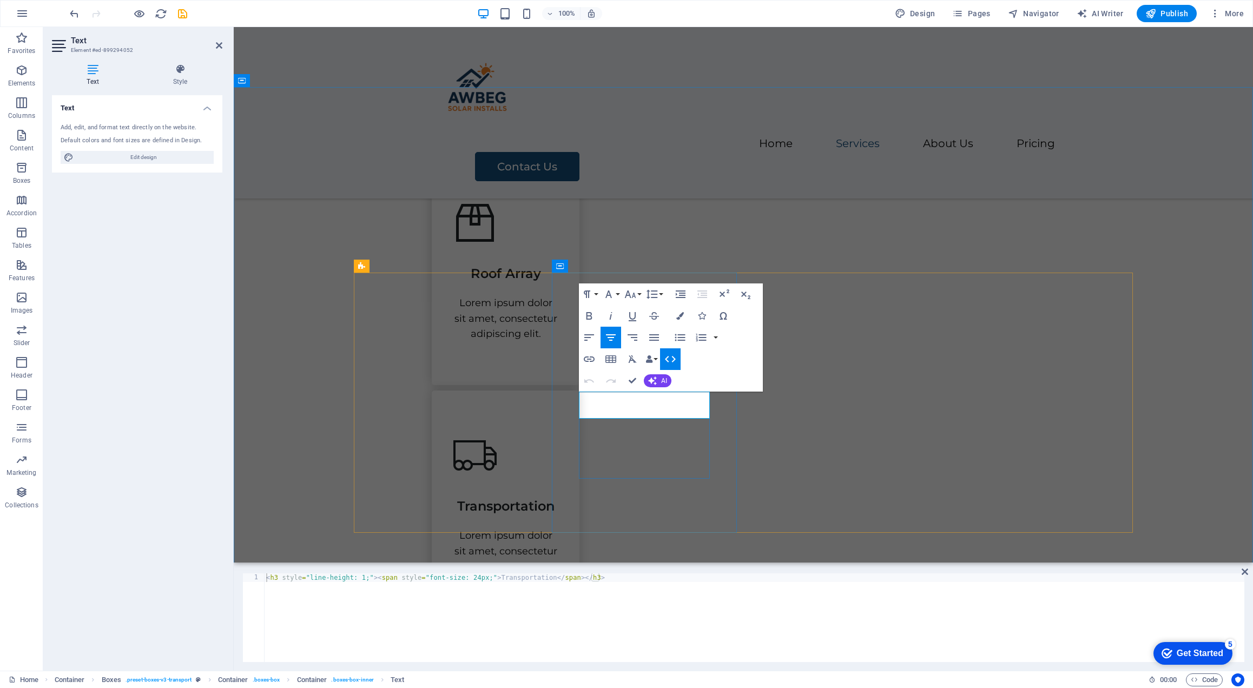
click at [555, 498] on span "Transportation" at bounding box center [505, 506] width 97 height 16
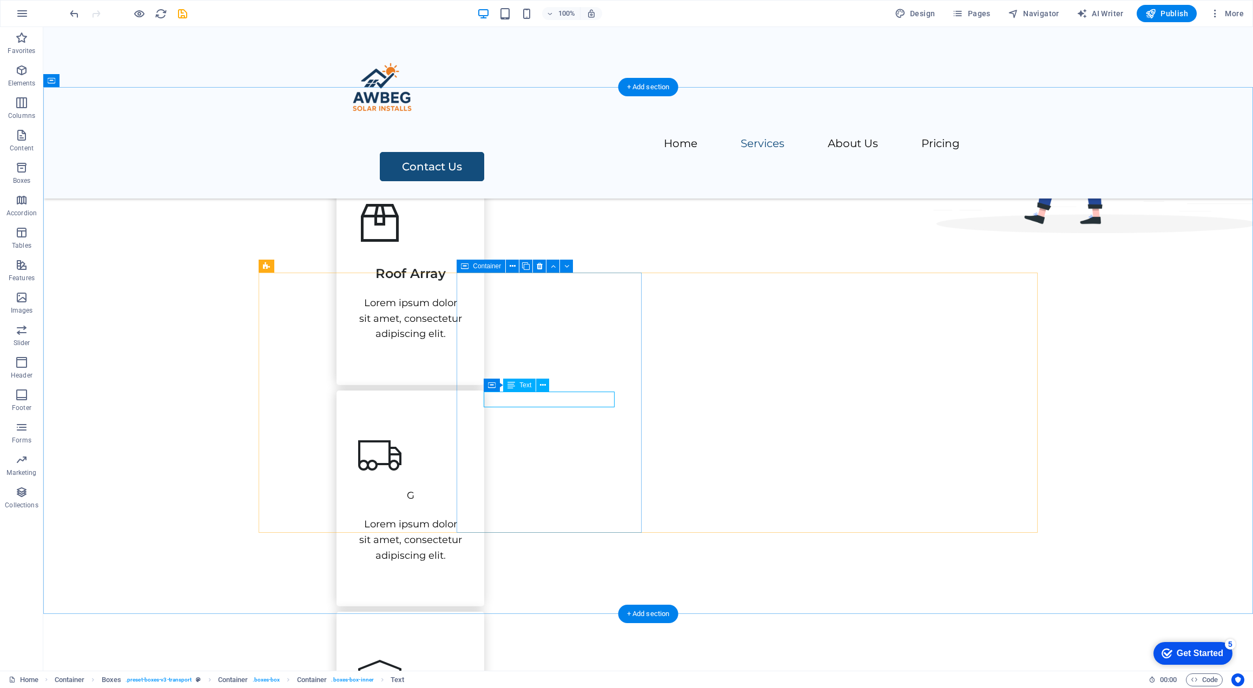
click at [484, 487] on div "G Lorem ipsum dolor sit amet, consectetur adipiscing elit." at bounding box center [410, 499] width 148 height 216
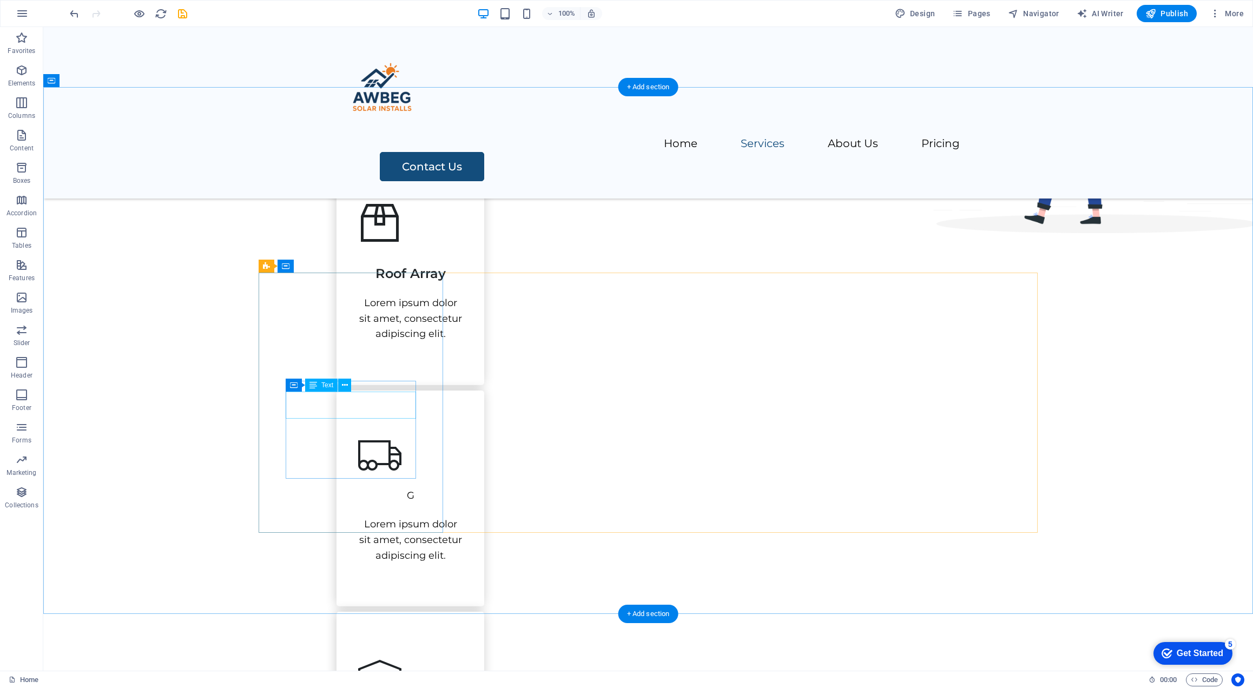
click at [367, 282] on div "Roof Array" at bounding box center [410, 268] width 104 height 27
click at [370, 282] on div "Roof Array" at bounding box center [410, 268] width 104 height 27
click at [342, 385] on icon at bounding box center [345, 385] width 6 height 11
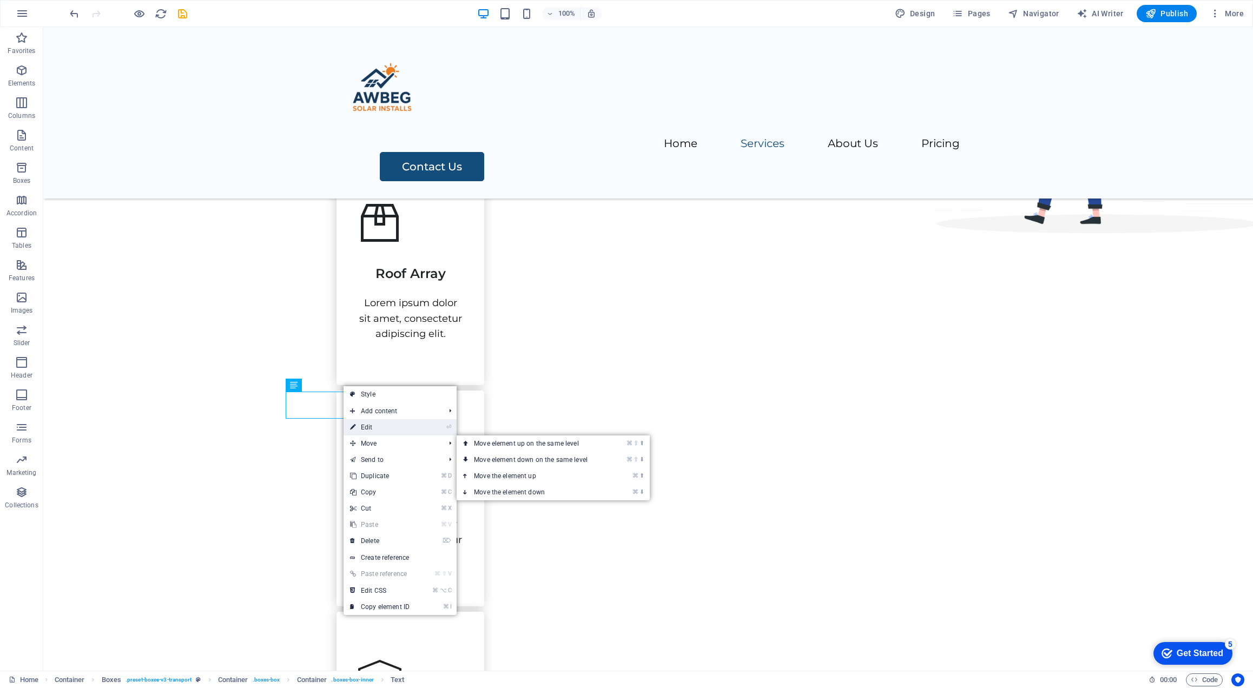
click at [372, 426] on link "⏎ Edit" at bounding box center [380, 427] width 72 height 16
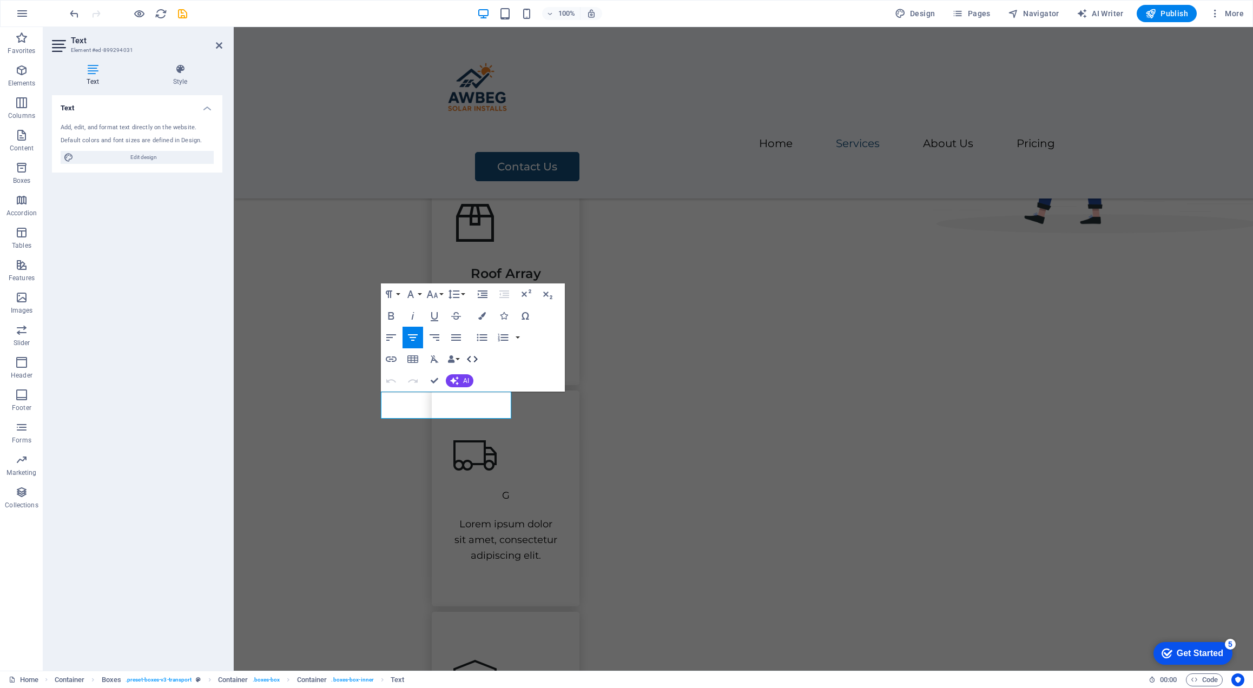
click at [474, 359] on icon "button" at bounding box center [472, 359] width 13 height 13
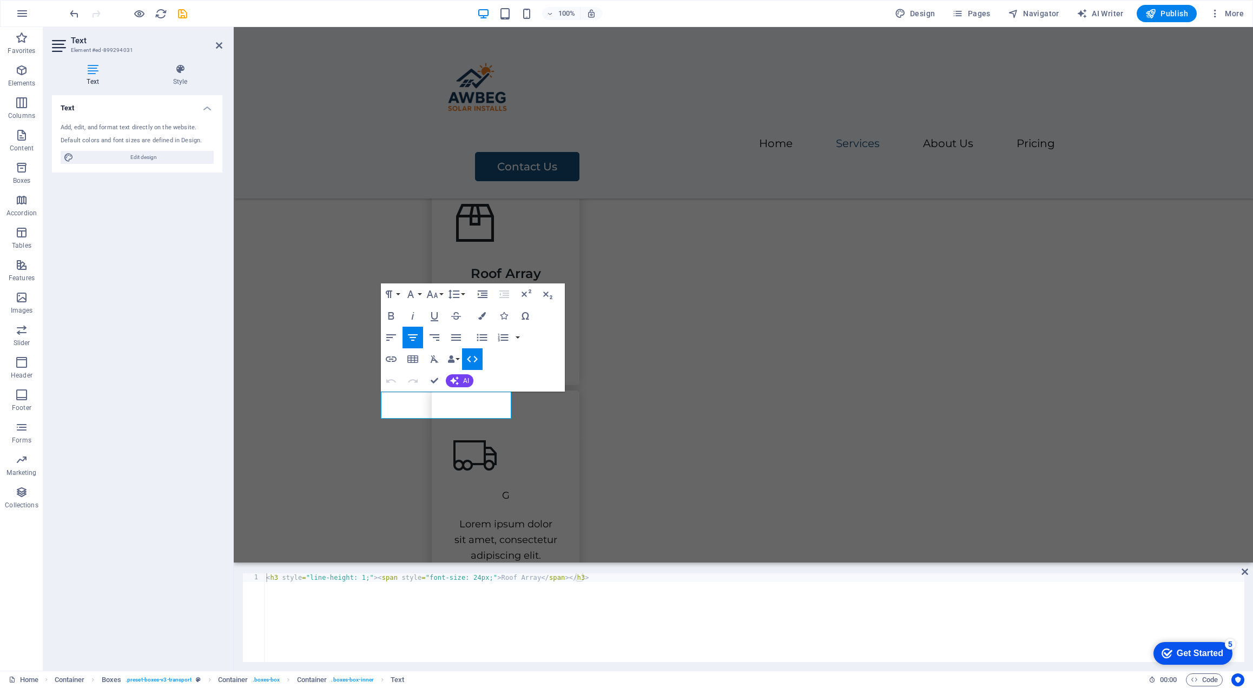
click at [468, 354] on icon "button" at bounding box center [472, 359] width 13 height 13
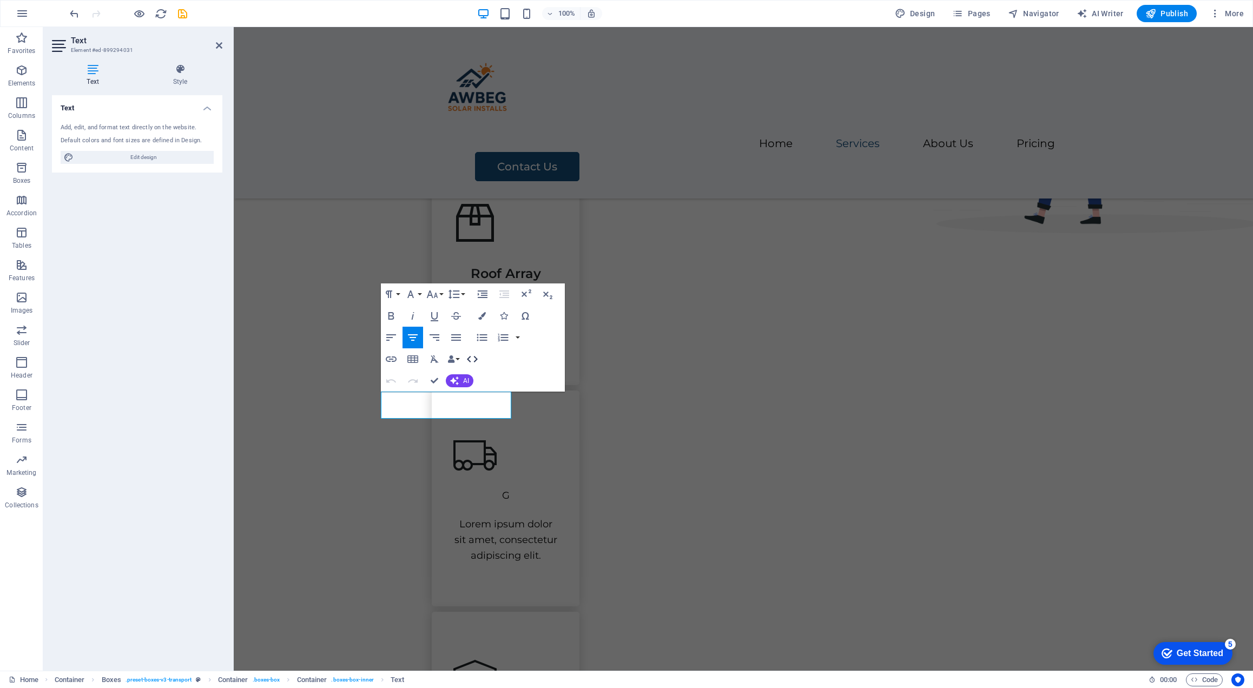
click at [481, 365] on button "HTML" at bounding box center [472, 359] width 21 height 22
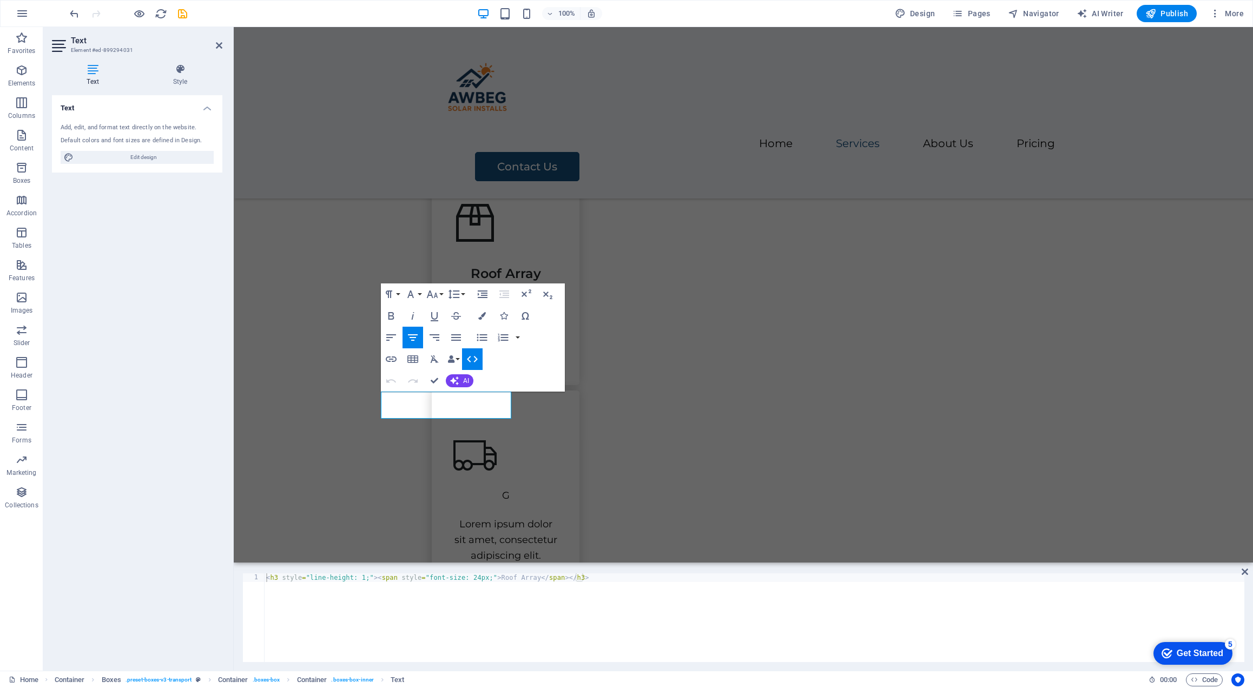
type textarea "<h3 style="line-height: 1;"><span style="font-size: 24px;">Roof Array</span></h…"
drag, startPoint x: 624, startPoint y: 586, endPoint x: 74, endPoint y: 527, distance: 553.4
click at [74, 527] on div "Text Element #ed-899294031 Text Style Text Add, edit, and format text directly …" at bounding box center [648, 349] width 1210 height 644
click at [558, 517] on div "Lorem ipsum dolor sit amet, consectetur adipiscing elit." at bounding box center [505, 540] width 104 height 47
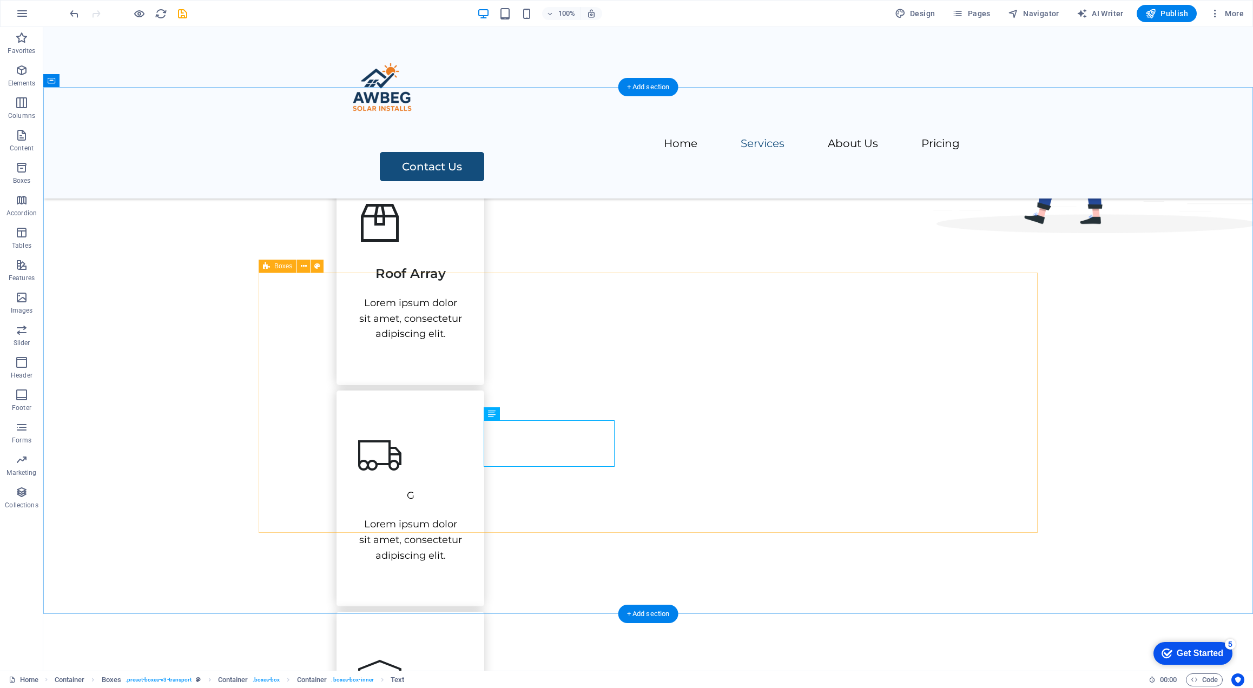
click at [647, 400] on div "Roof Array Lorem ipsum dolor sit amet, consectetur adipiscing elit. G Lorem ips…" at bounding box center [647, 615] width 623 height 914
click at [463, 488] on div "G" at bounding box center [410, 496] width 104 height 16
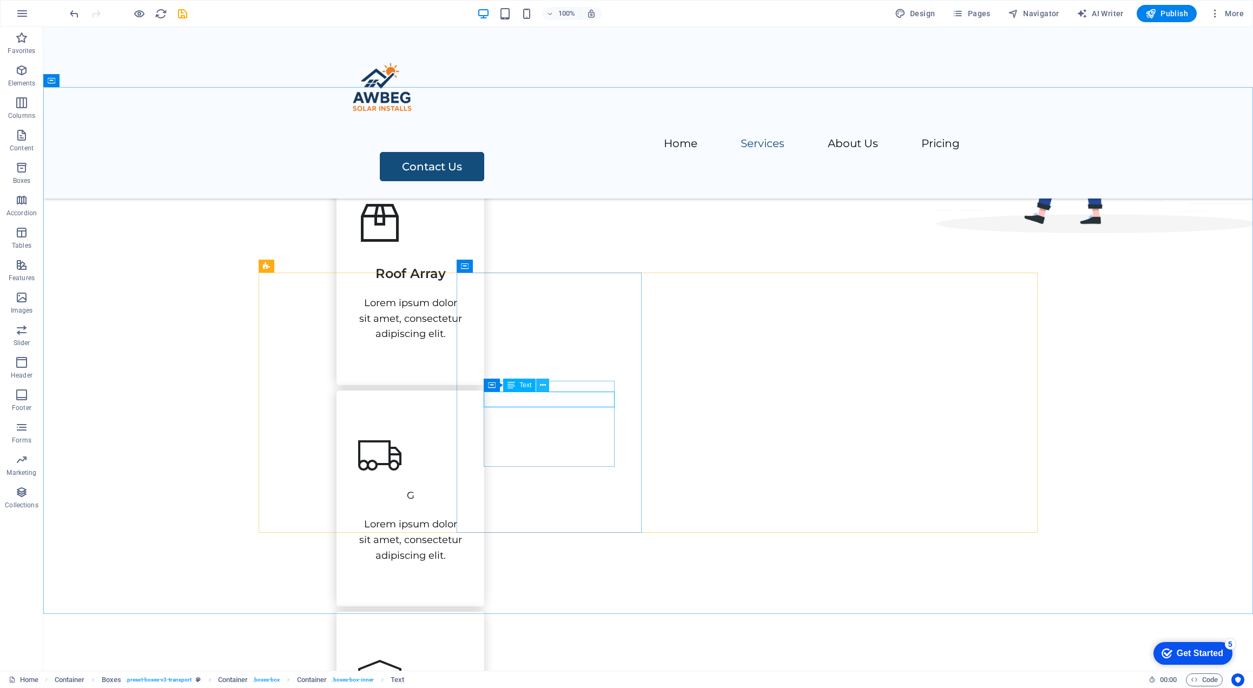
click at [541, 384] on icon at bounding box center [543, 385] width 6 height 11
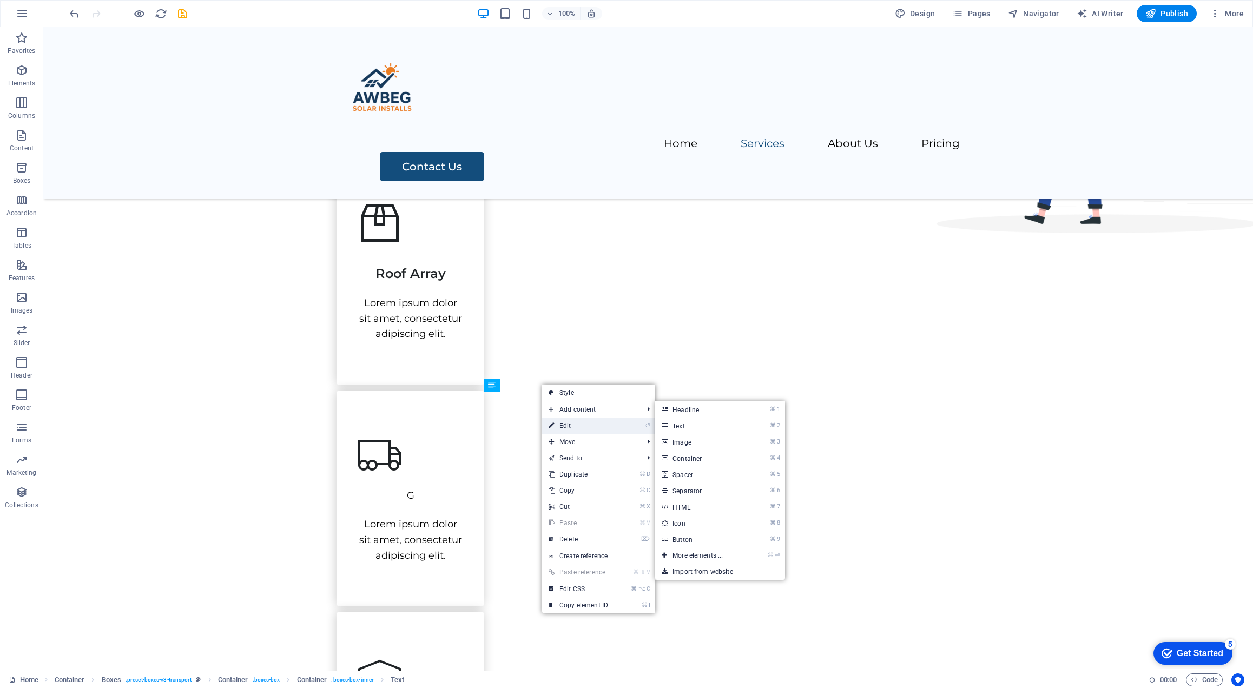
click at [579, 421] on link "⏎ Edit" at bounding box center [578, 426] width 72 height 16
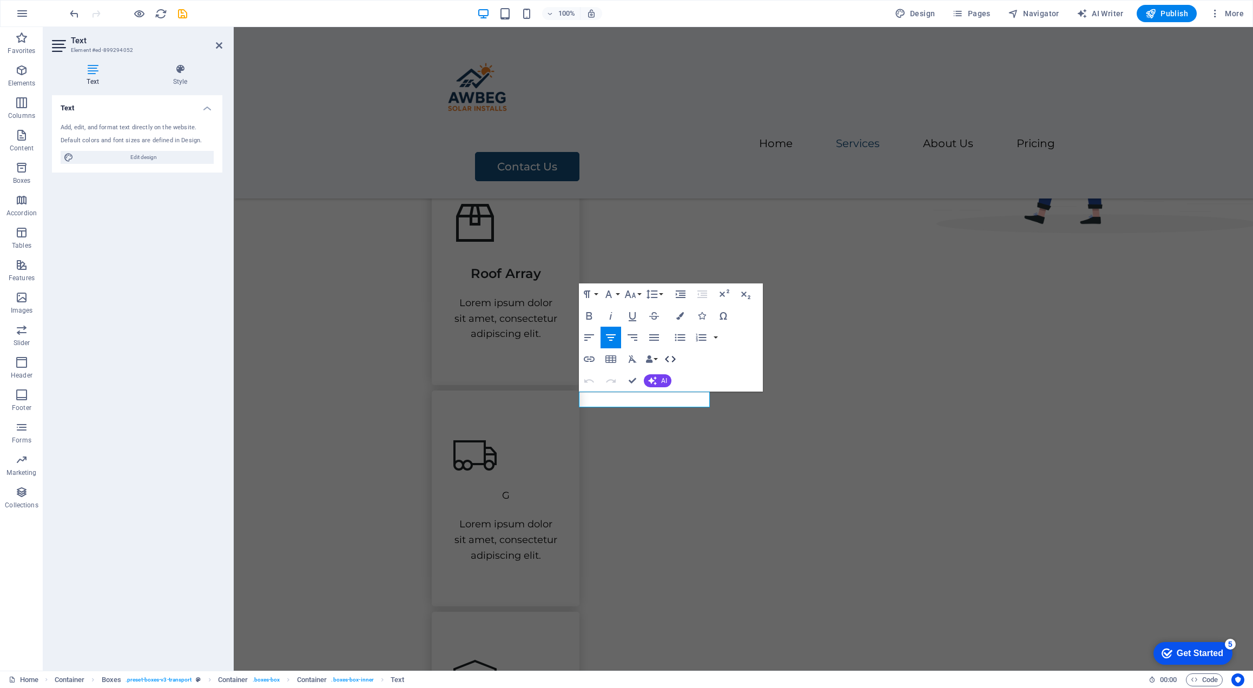
drag, startPoint x: 668, startPoint y: 362, endPoint x: 434, endPoint y: 404, distance: 237.4
click at [668, 362] on icon "button" at bounding box center [670, 359] width 11 height 6
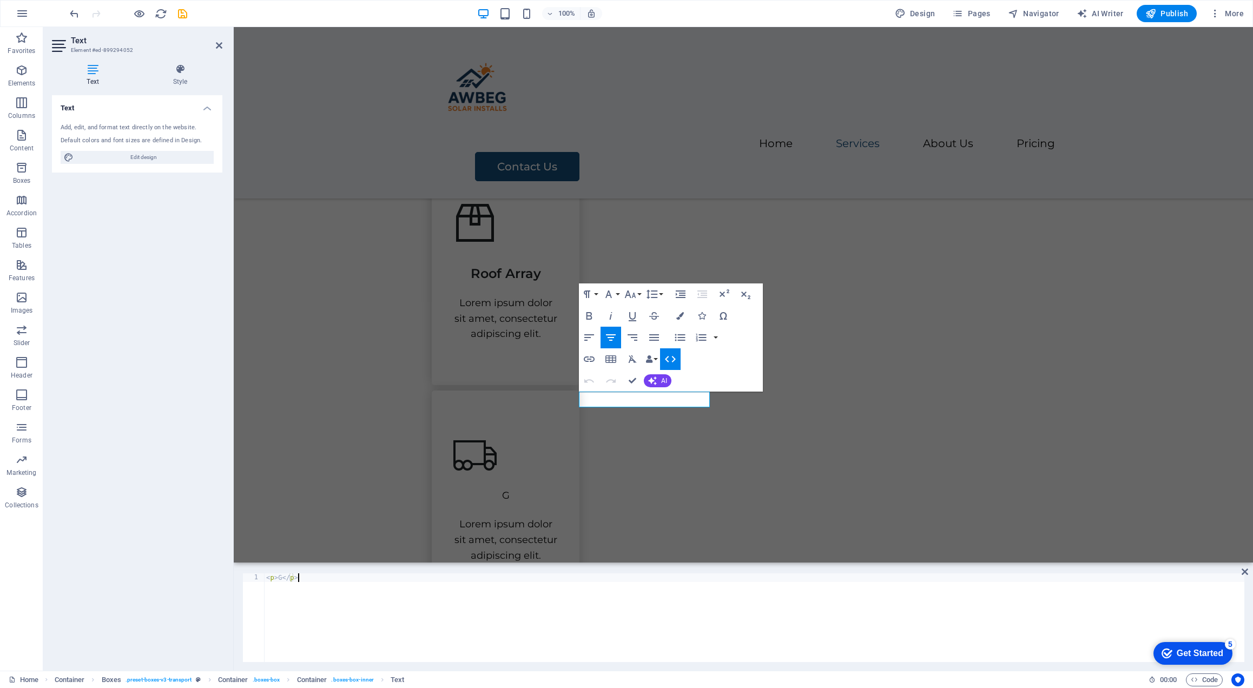
drag, startPoint x: 324, startPoint y: 599, endPoint x: 107, endPoint y: 473, distance: 251.1
click at [107, 473] on div "Text Element #ed-899294052 Text Style Text Add, edit, and format text directly …" at bounding box center [648, 349] width 1210 height 644
paste textarea "h3 style="line-height: 1;"><span style="font-size: 24px;">Roof Array</span></h3"
click at [512, 580] on div "< h3 style = "line-height: 1;" > < span style = "font-size: 24px;" > Roof Array…" at bounding box center [754, 626] width 980 height 106
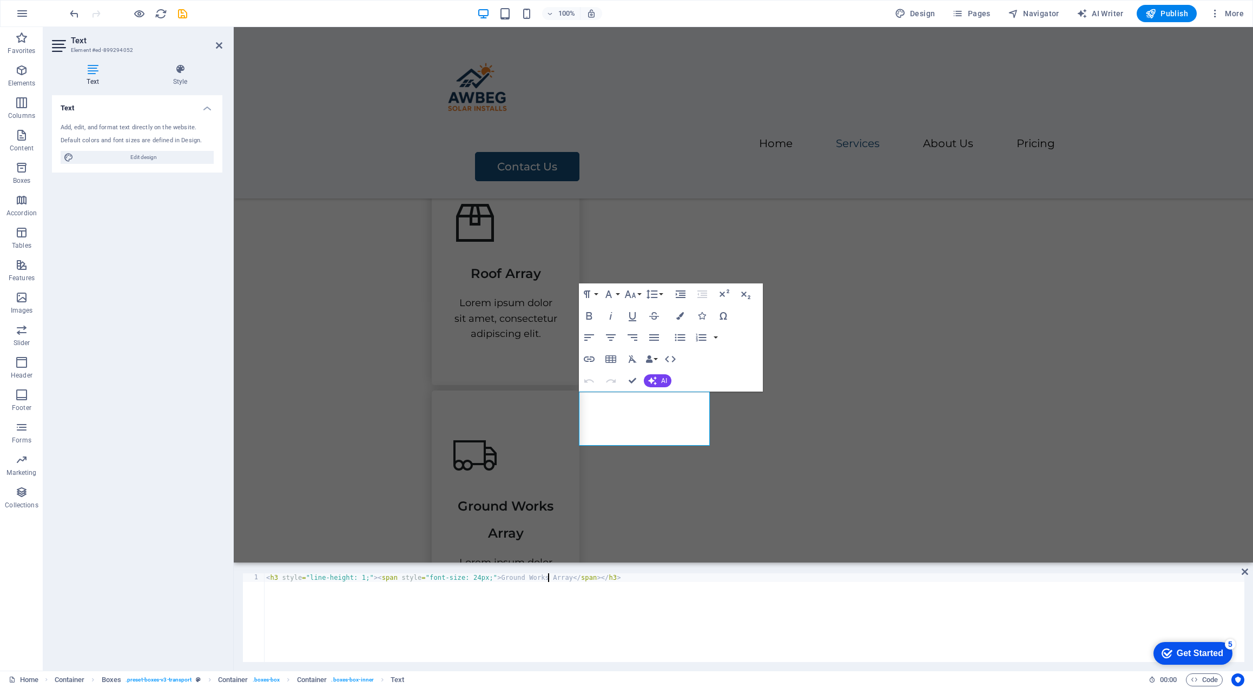
scroll to position [0, 23]
click at [559, 580] on div "< h3 style = "line-height: 1;" > < span style = "font-size: 24px;" > Ground Wor…" at bounding box center [754, 626] width 980 height 106
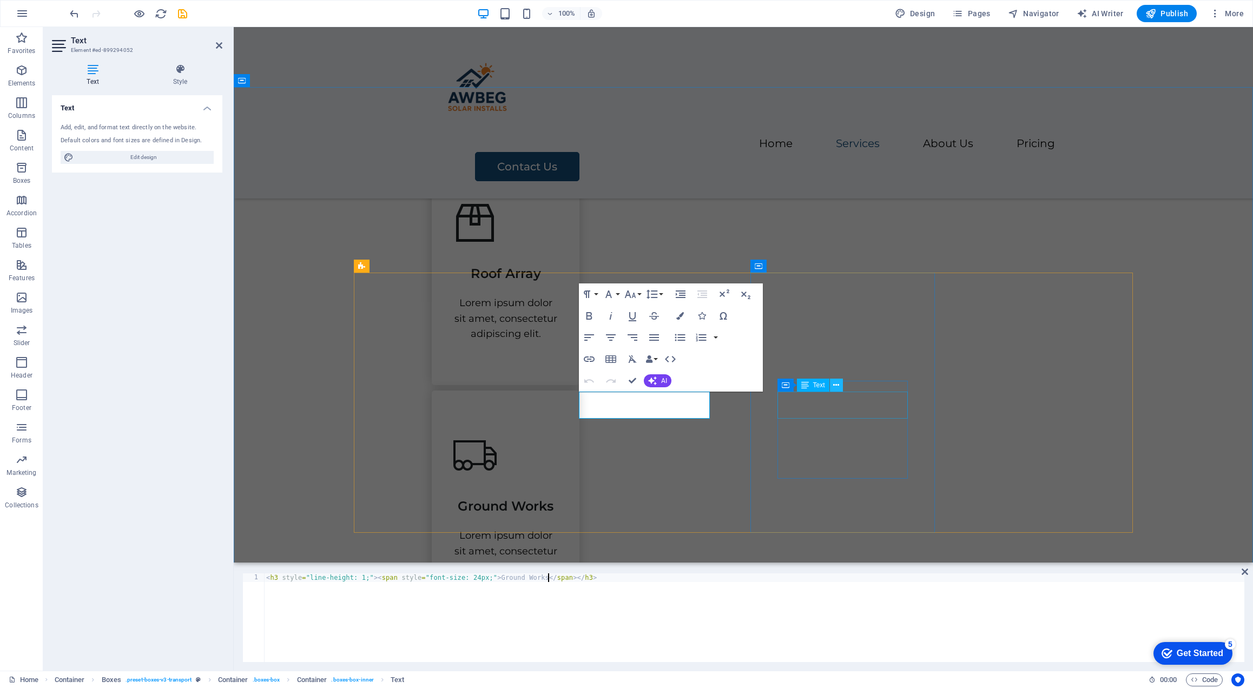
type textarea "<h3 style="line-height: 1;"><span style="font-size: 24px;">Ground Works</span><…"
click at [839, 386] on icon at bounding box center [836, 385] width 6 height 11
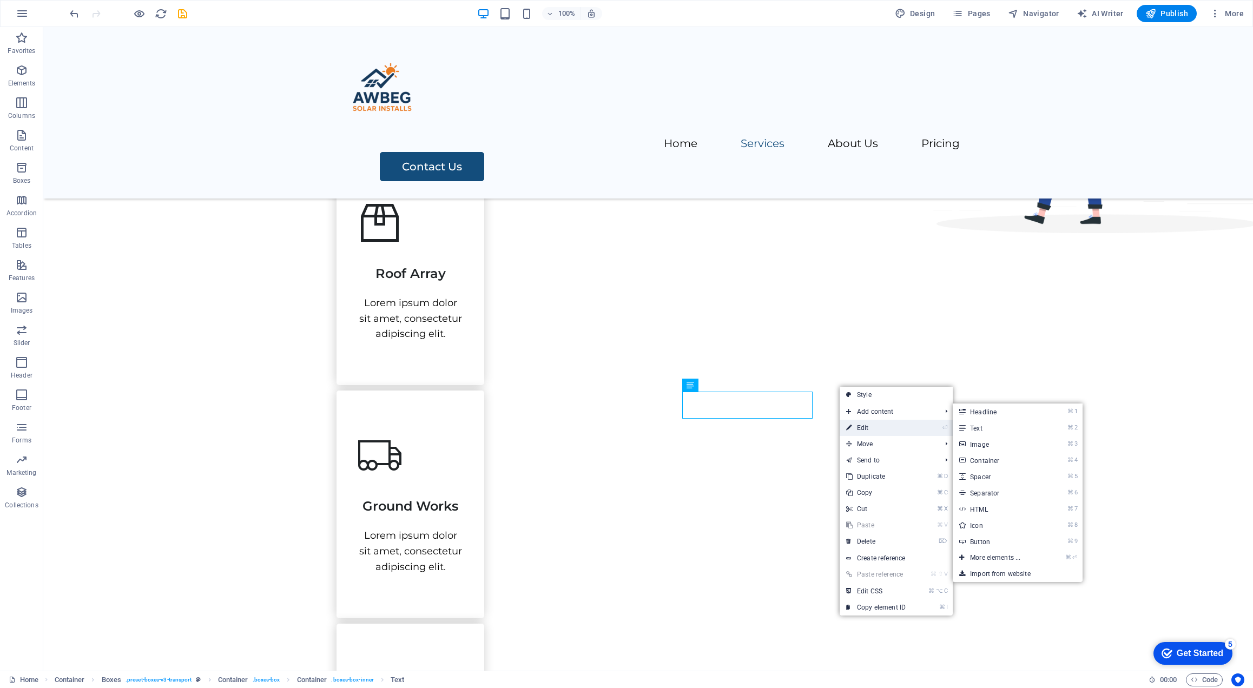
drag, startPoint x: 870, startPoint y: 427, endPoint x: 632, endPoint y: 400, distance: 240.0
click at [870, 427] on link "⏎ Edit" at bounding box center [876, 428] width 72 height 16
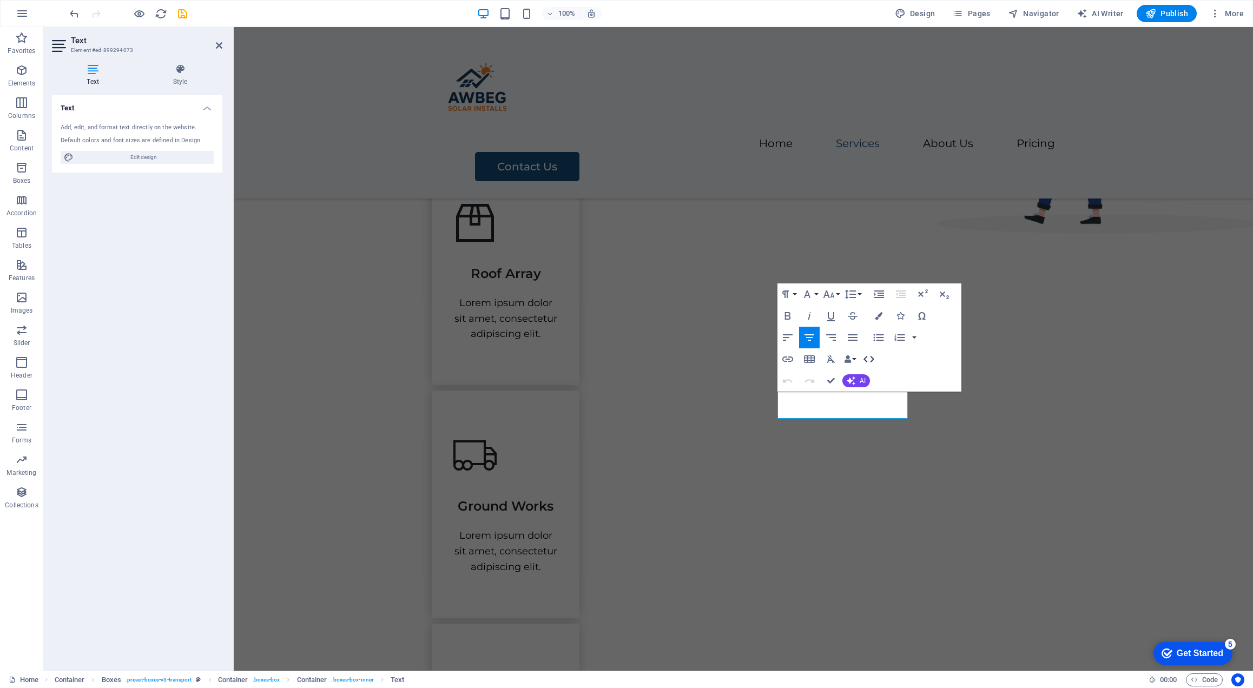
click at [875, 355] on button "HTML" at bounding box center [869, 359] width 21 height 22
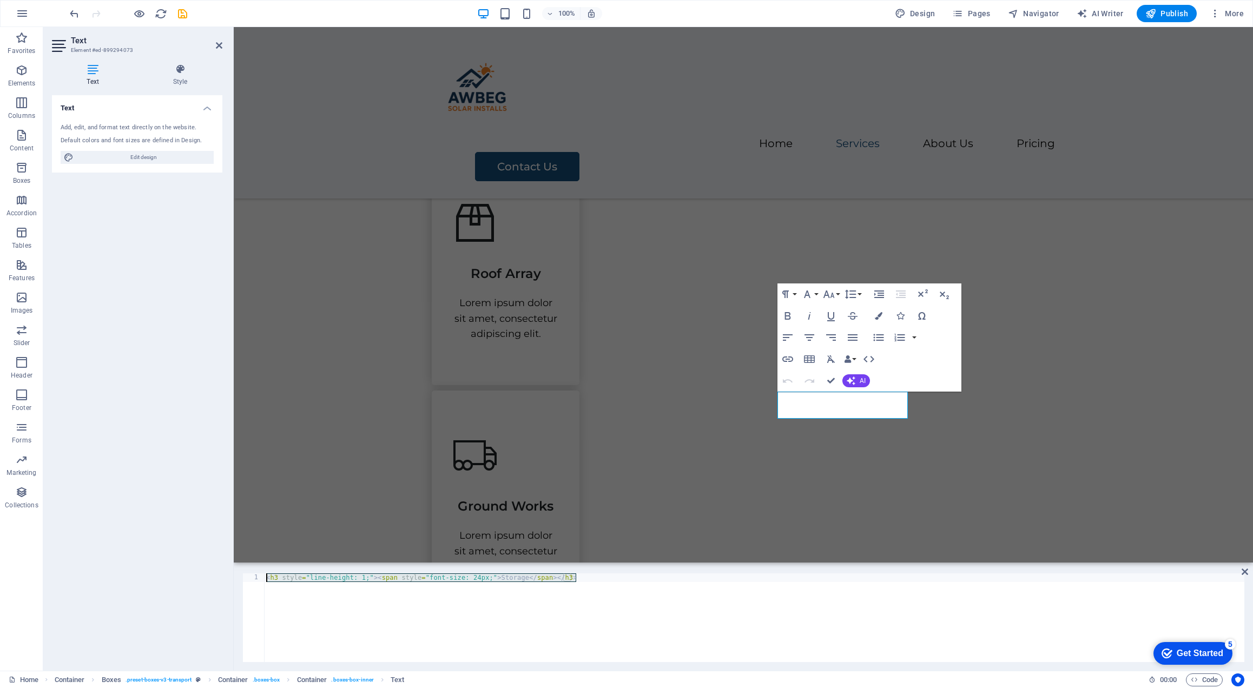
drag, startPoint x: 626, startPoint y: 589, endPoint x: -9, endPoint y: 494, distance: 642.1
click at [0, 494] on html "awbeg.ie Home Favorites Elements Columns Content Boxes Accordion Tables Feature…" at bounding box center [626, 344] width 1253 height 688
paste textarea "Roof Array"
click at [505, 576] on div "< h3 style = "line-height: 1;" > < span style = "font-size: 24px;" > Roof Array…" at bounding box center [754, 626] width 980 height 106
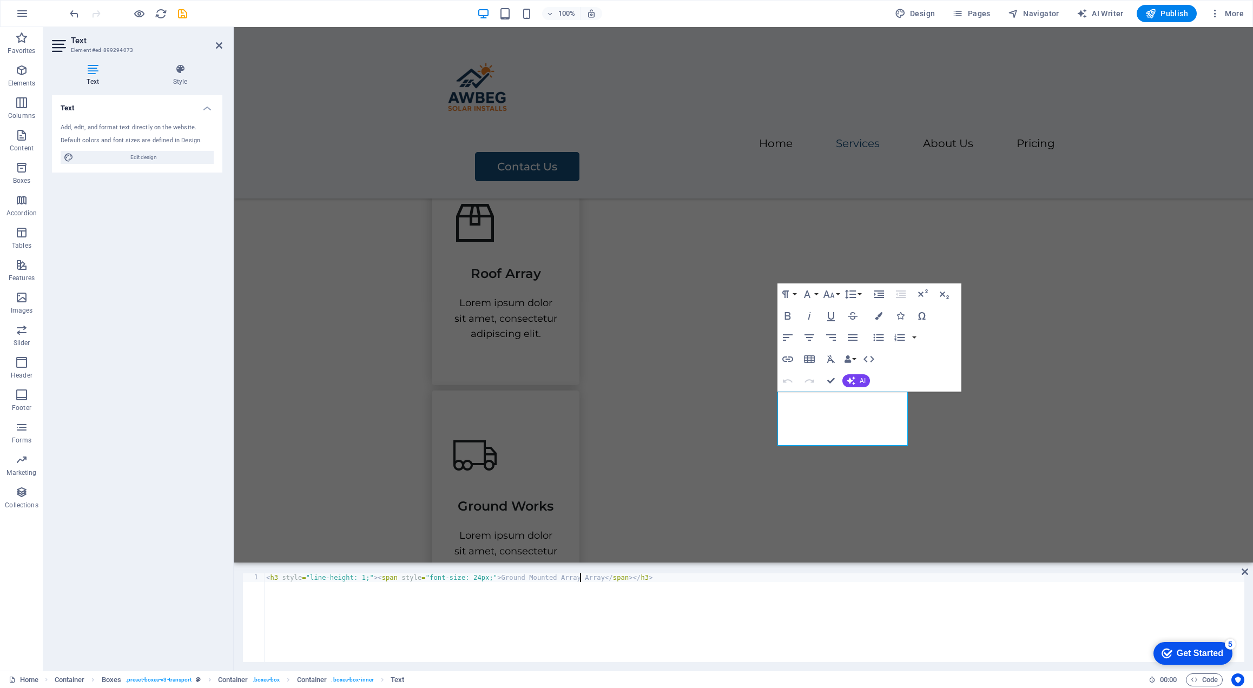
scroll to position [0, 25]
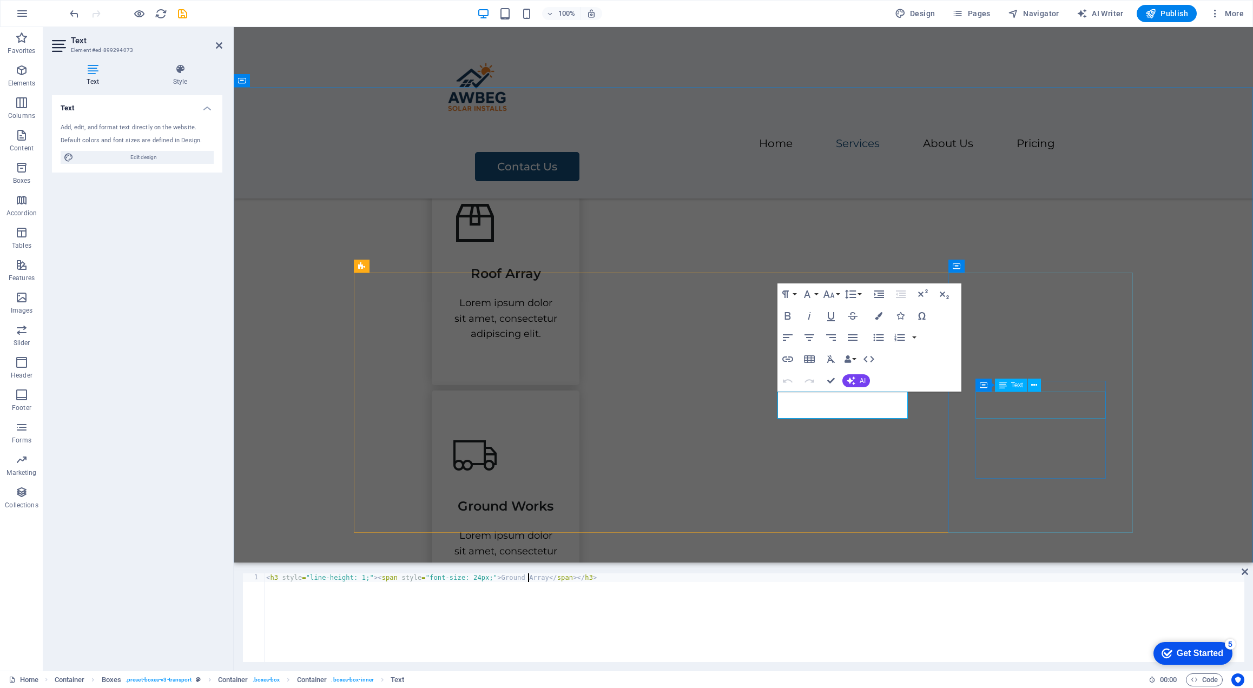
type textarea "<h3 style="line-height: 1;"><span style="font-size: 24px;">Ground Array</span><…"
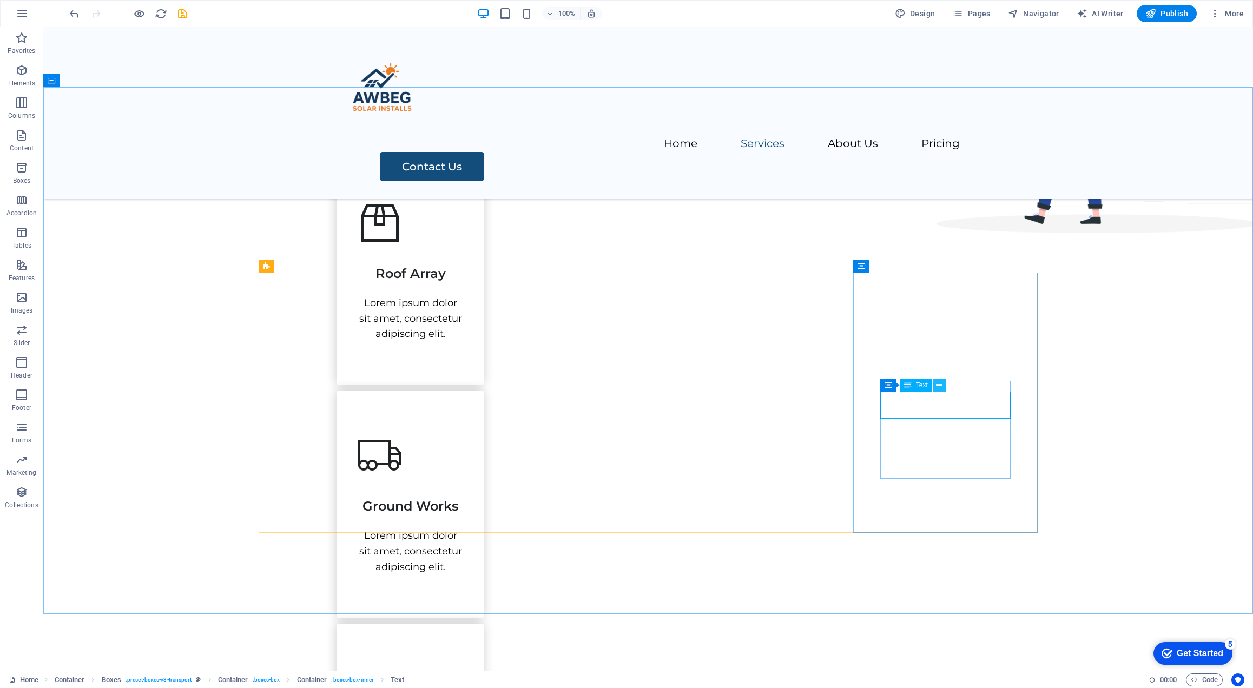
click at [936, 383] on icon at bounding box center [939, 385] width 6 height 11
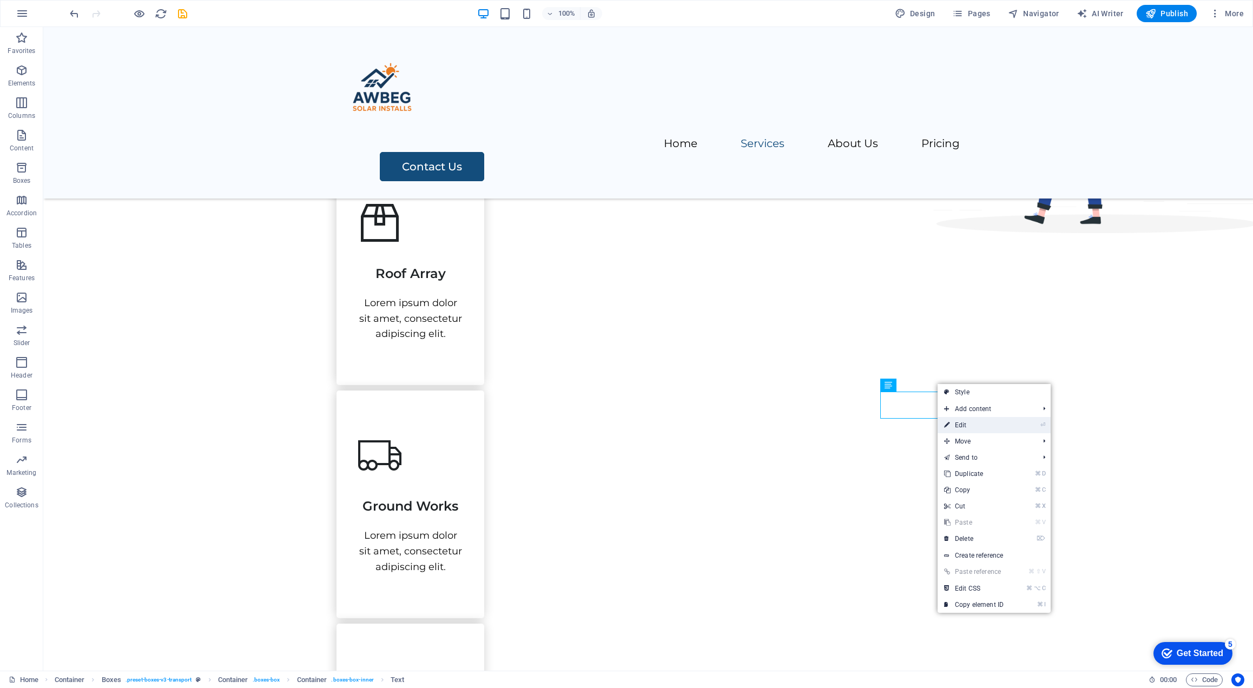
click at [991, 427] on link "⏎ Edit" at bounding box center [974, 425] width 72 height 16
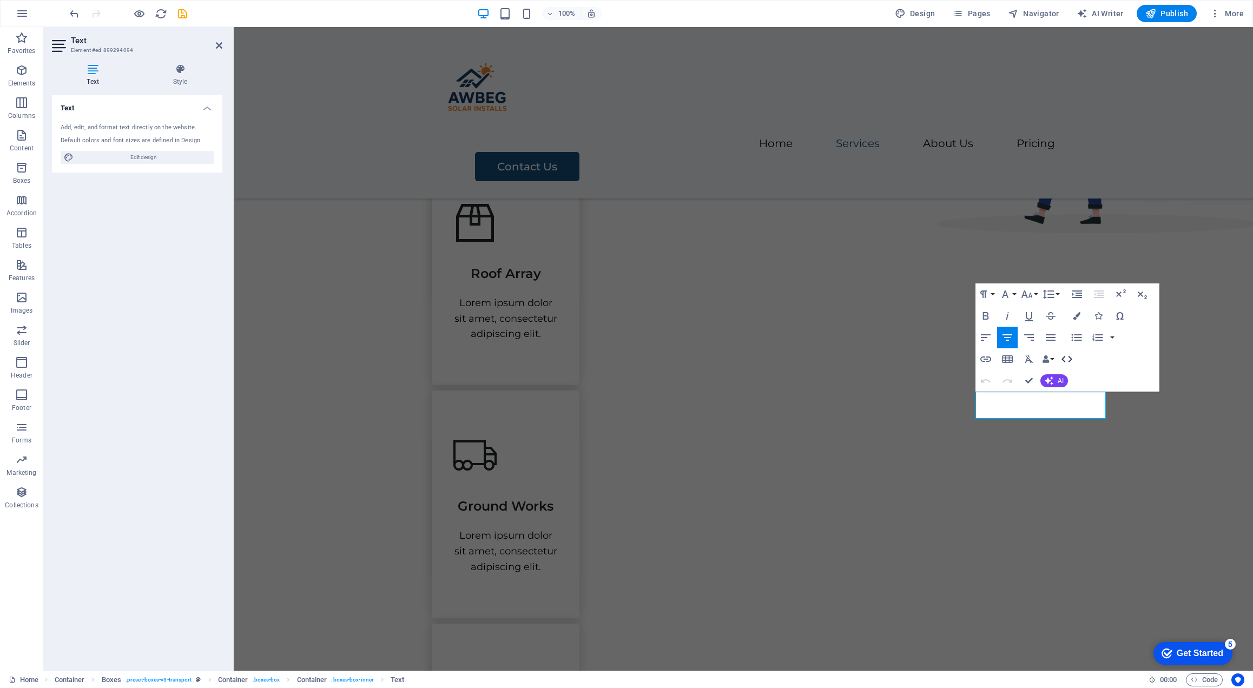
click at [1067, 358] on icon "button" at bounding box center [1066, 359] width 13 height 13
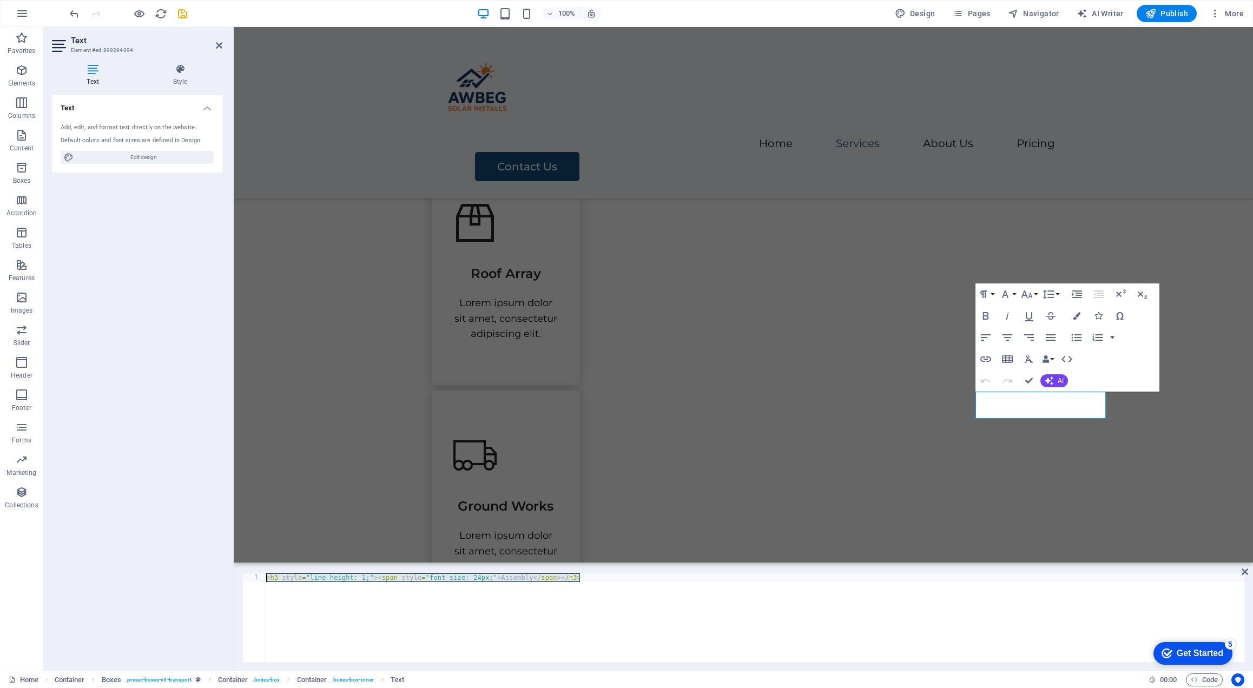
drag, startPoint x: 601, startPoint y: 612, endPoint x: -132, endPoint y: 285, distance: 803.0
click at [0, 285] on html "awbeg.ie Home Favorites Elements Columns Content Boxes Accordion Tables Feature…" at bounding box center [626, 344] width 1253 height 688
click at [531, 579] on div "< h3 style = "line-height: 1;" > < span style = "font-size: 24px;" > Roof Array…" at bounding box center [754, 626] width 980 height 106
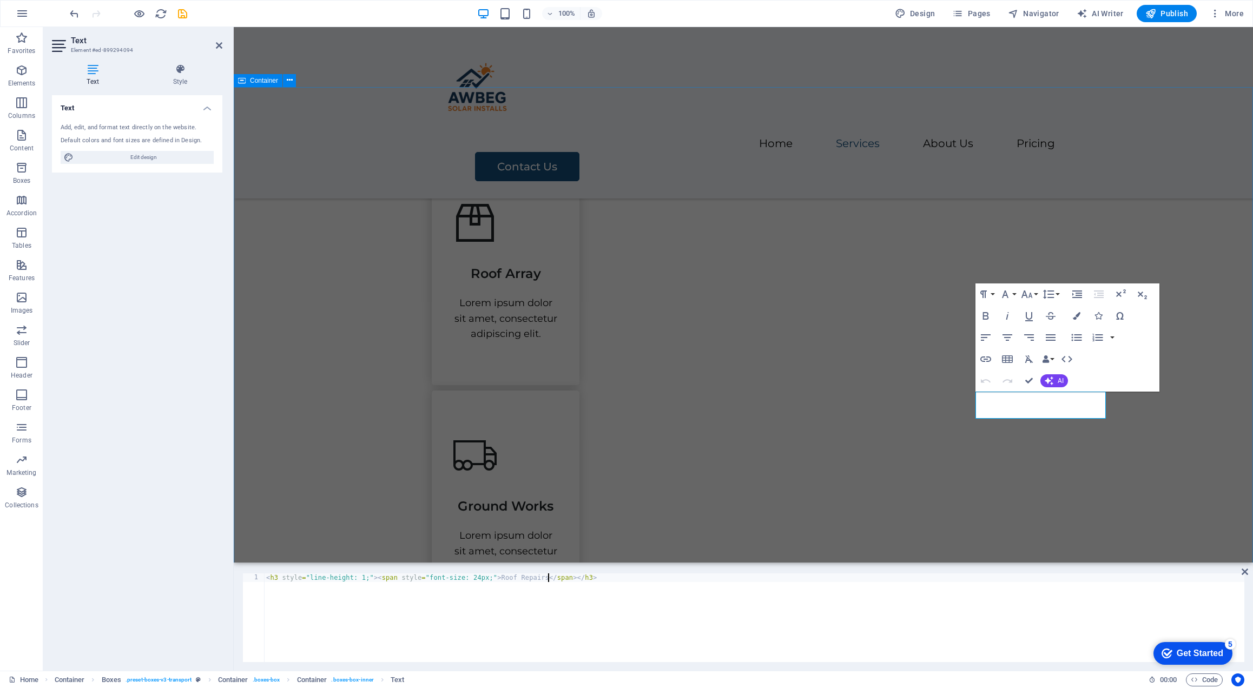
type textarea "<h3 style="line-height: 1;"><span style="font-size: 24px;">Roof Repairs</span><…"
click at [1211, 382] on div "Our Services We work with electrical contractors and solar providers who are lo…" at bounding box center [743, 576] width 1019 height 1145
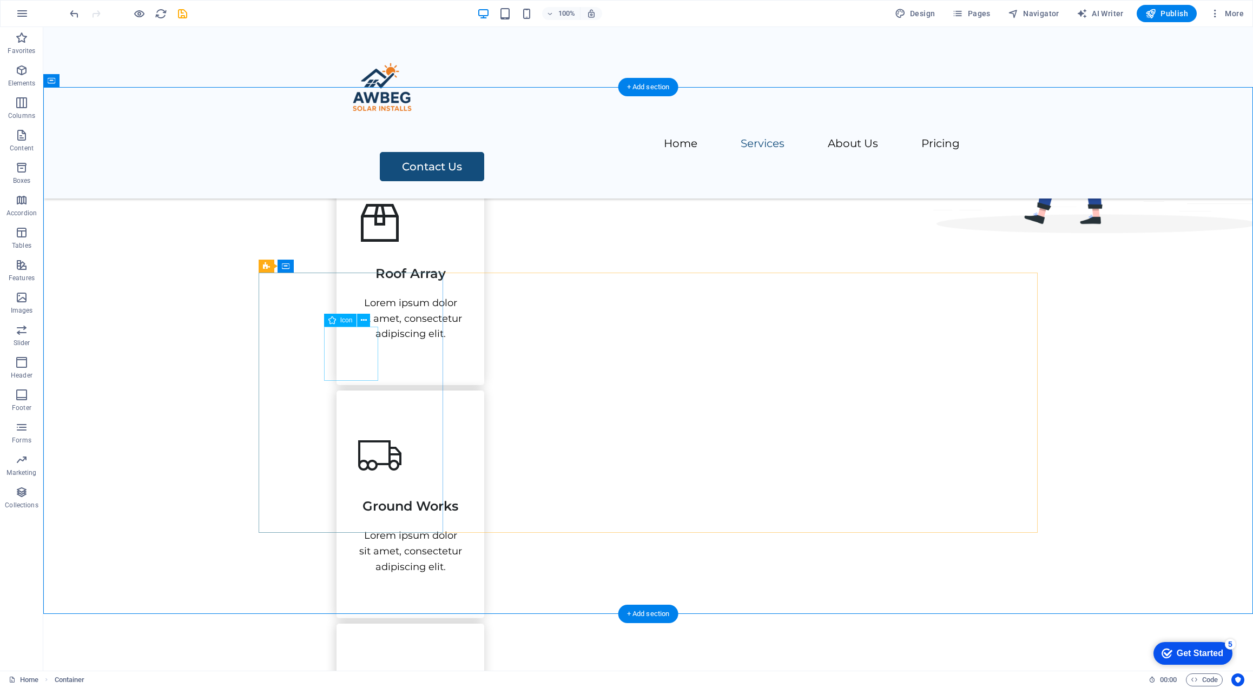
click at [358, 245] on figure at bounding box center [410, 222] width 104 height 43
click at [365, 321] on icon at bounding box center [364, 320] width 6 height 11
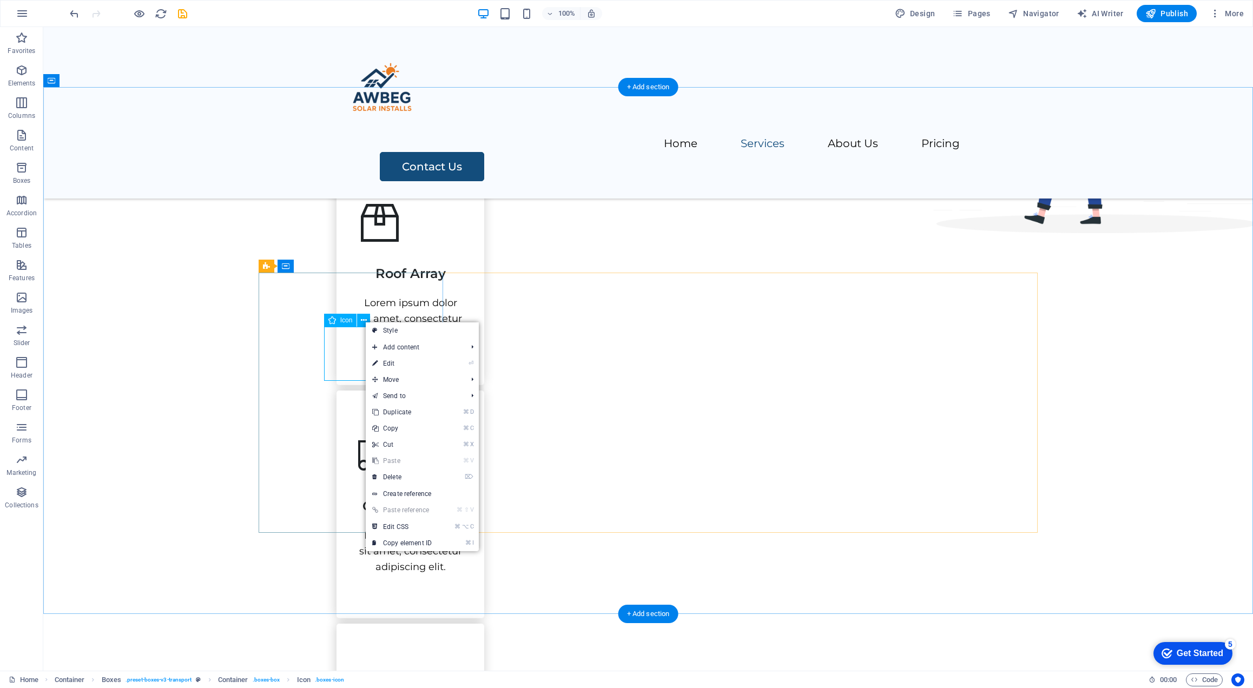
click at [358, 245] on figure at bounding box center [410, 222] width 104 height 43
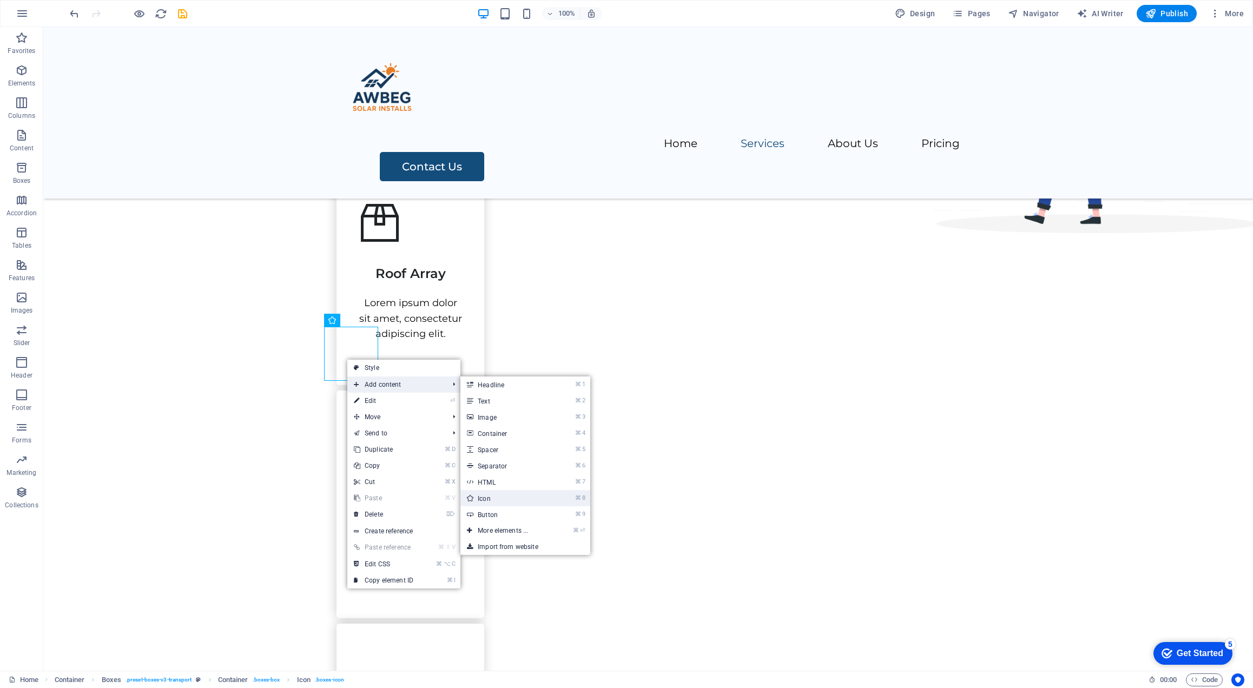
click at [508, 504] on link "⌘ 8 Icon" at bounding box center [504, 498] width 89 height 16
select select "xMidYMid"
select select "px"
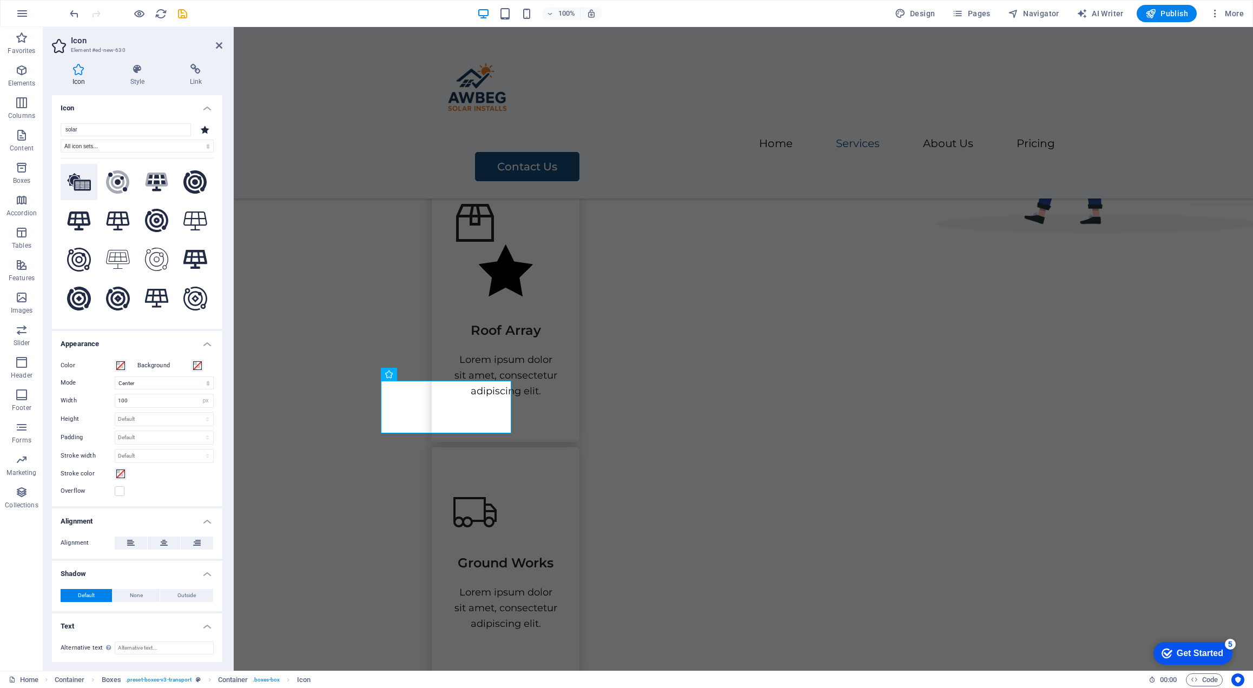
type input "solar"
click at [82, 183] on icon at bounding box center [79, 181] width 24 height 17
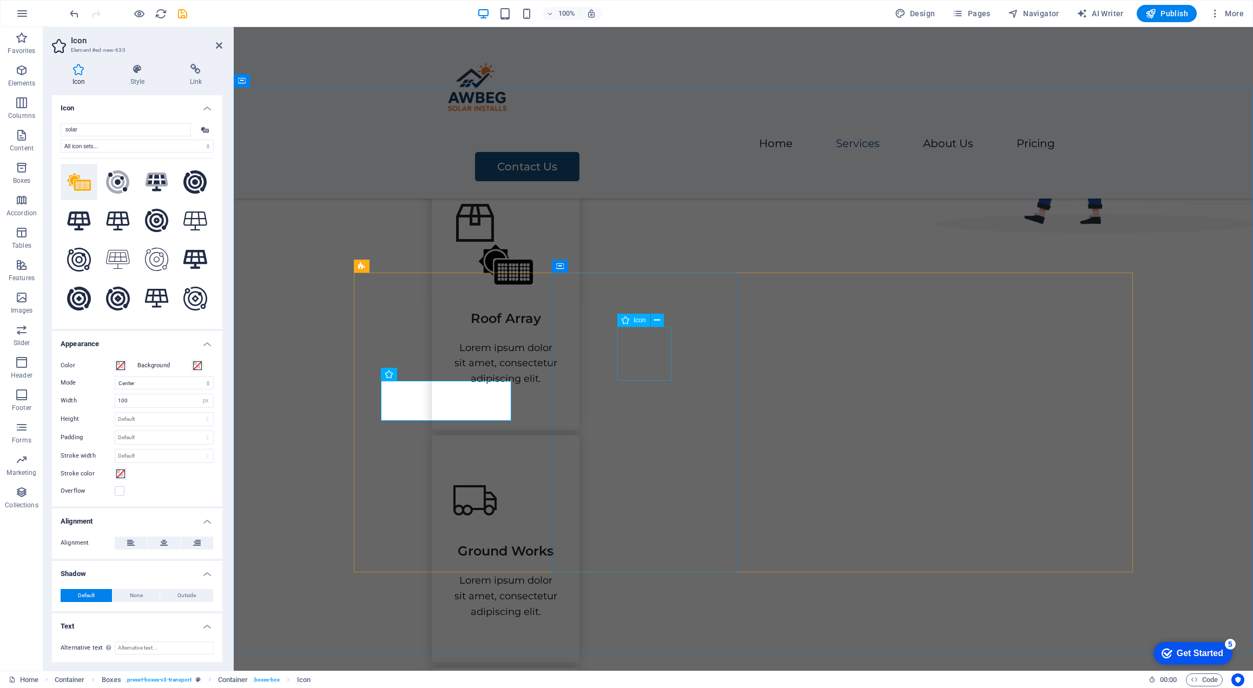
click at [558, 479] on figure at bounding box center [505, 500] width 104 height 43
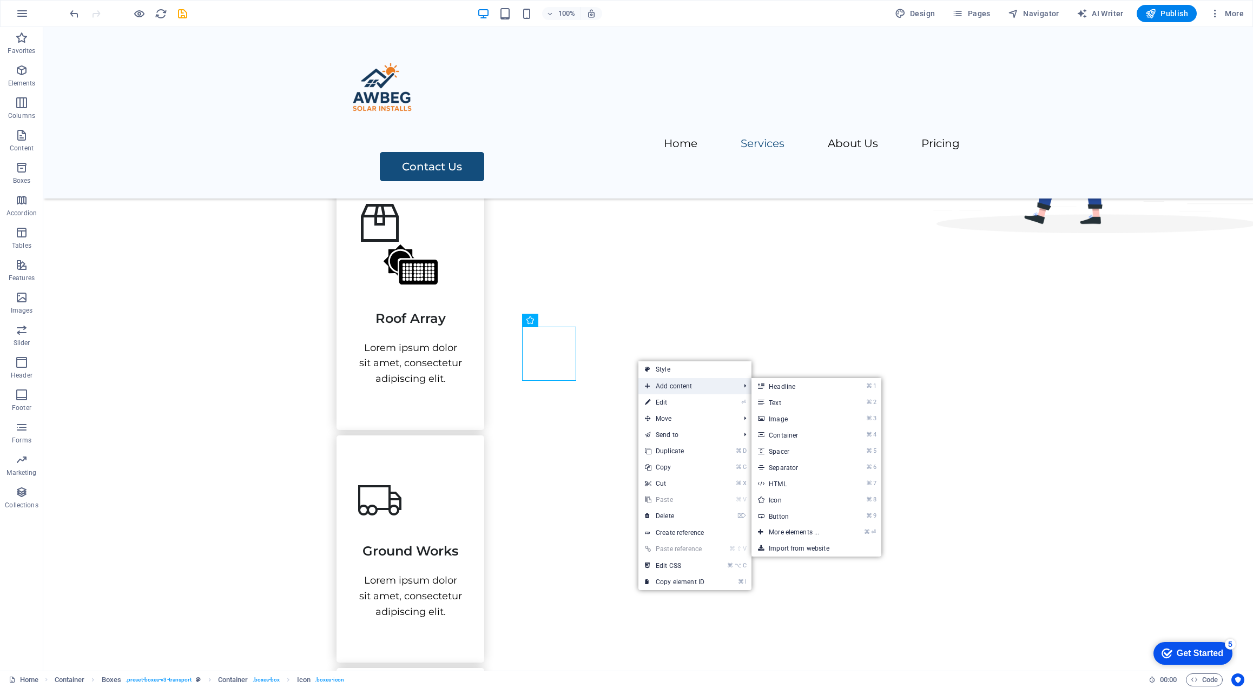
click at [676, 387] on span "Add content" at bounding box center [686, 386] width 97 height 16
click at [784, 499] on link "⌘ 8 Icon" at bounding box center [795, 500] width 89 height 16
select select "xMidYMid"
select select "px"
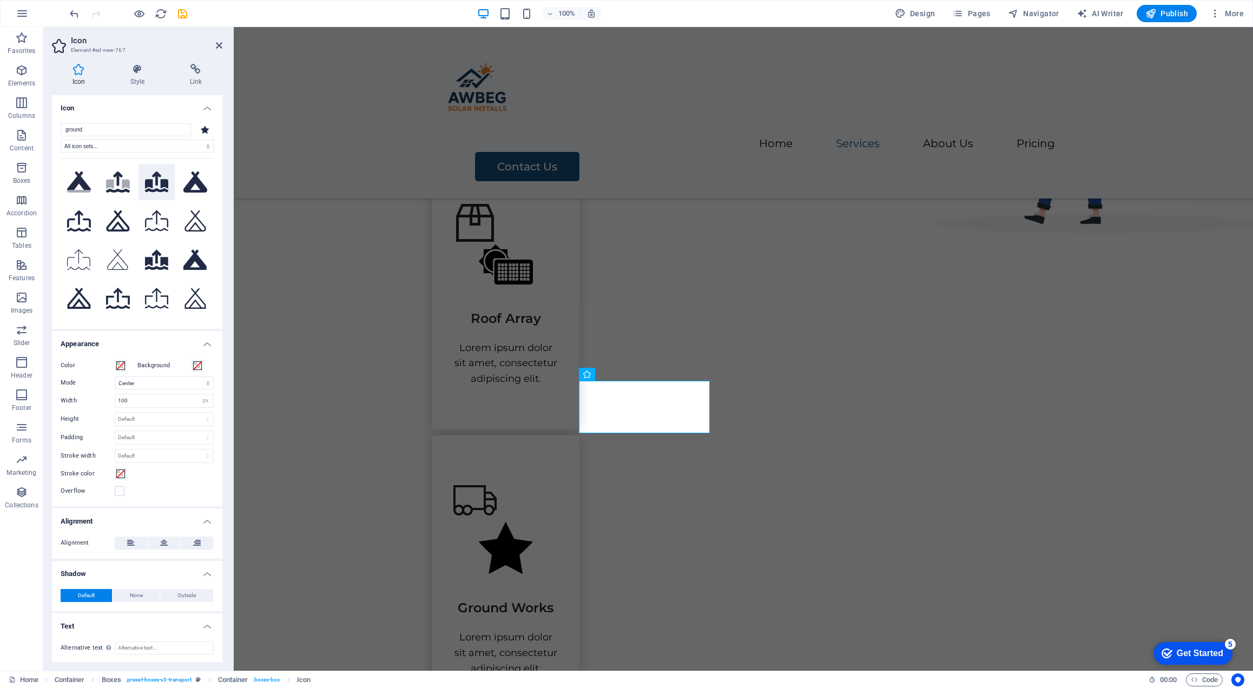
type input "ground"
click at [160, 181] on icon at bounding box center [157, 181] width 24 height 21
click at [1038, 362] on div "Roof Array Lorem ipsum dolor sit amet, consectetur adipiscing elit. Ground Work…" at bounding box center [743, 670] width 623 height 1024
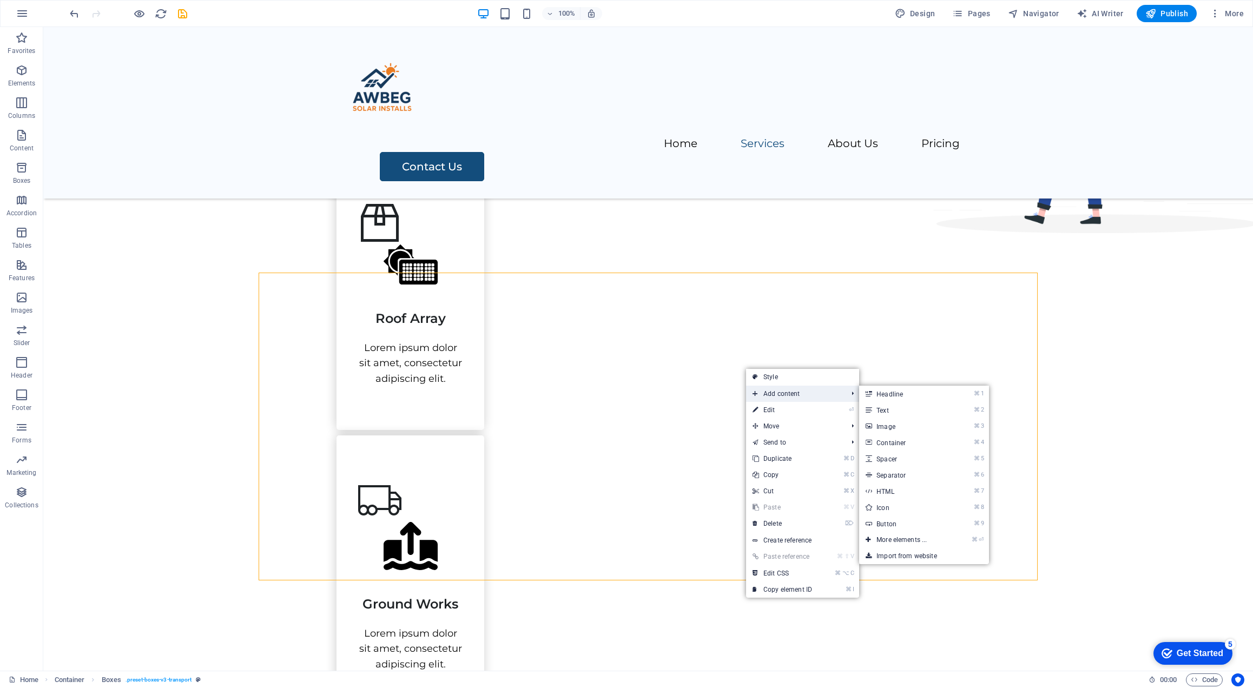
click at [791, 394] on span "Add content" at bounding box center [794, 394] width 97 height 16
click at [894, 505] on link "⌘ 8 Icon" at bounding box center [903, 507] width 89 height 16
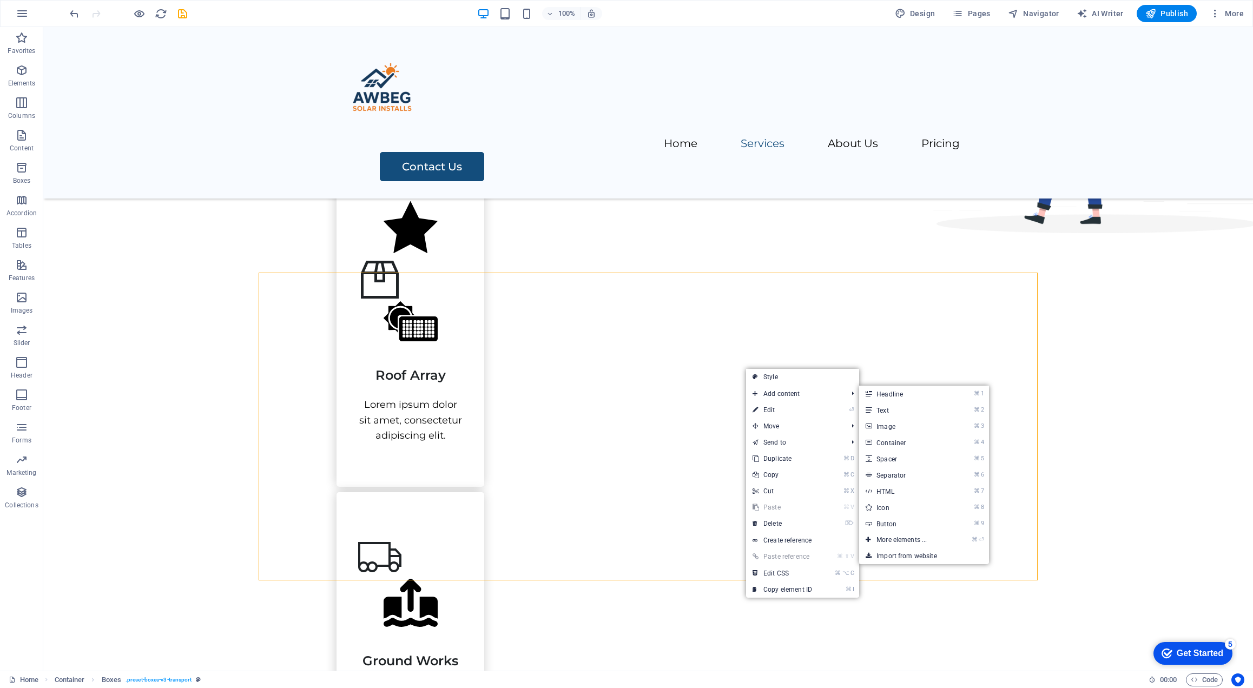
select select "xMidYMid"
select select "px"
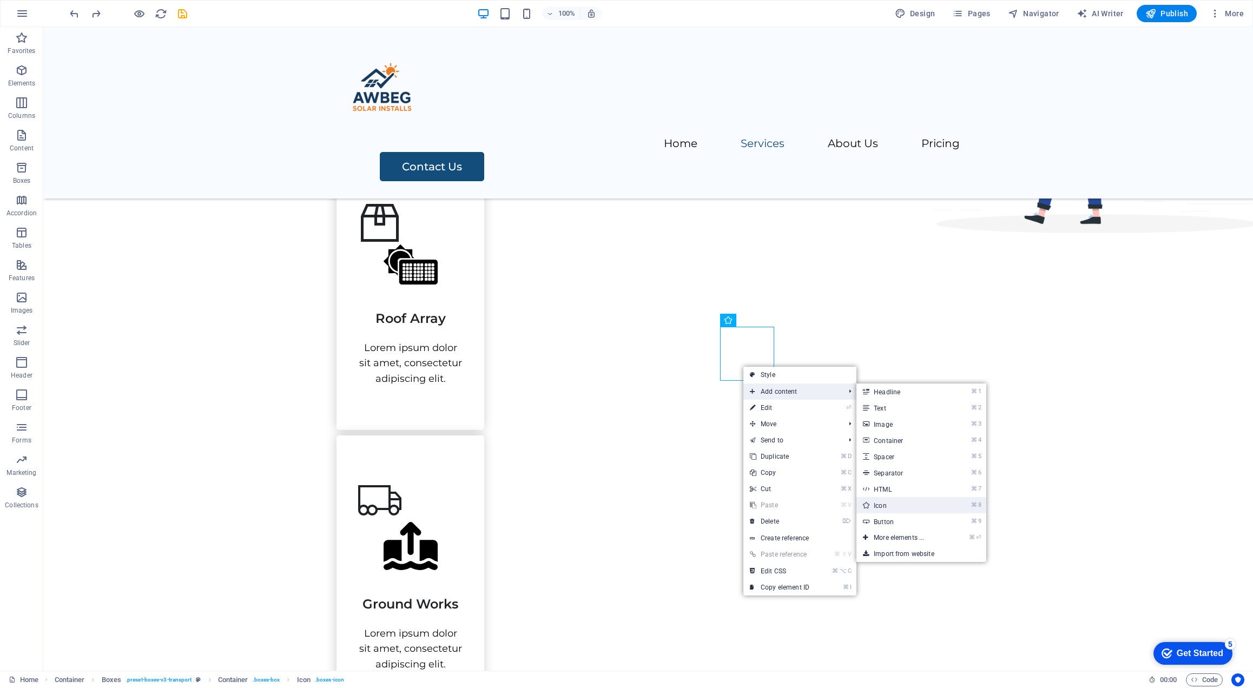
click at [882, 503] on link "⌘ 8 Icon" at bounding box center [900, 505] width 89 height 16
select select "xMidYMid"
select select "px"
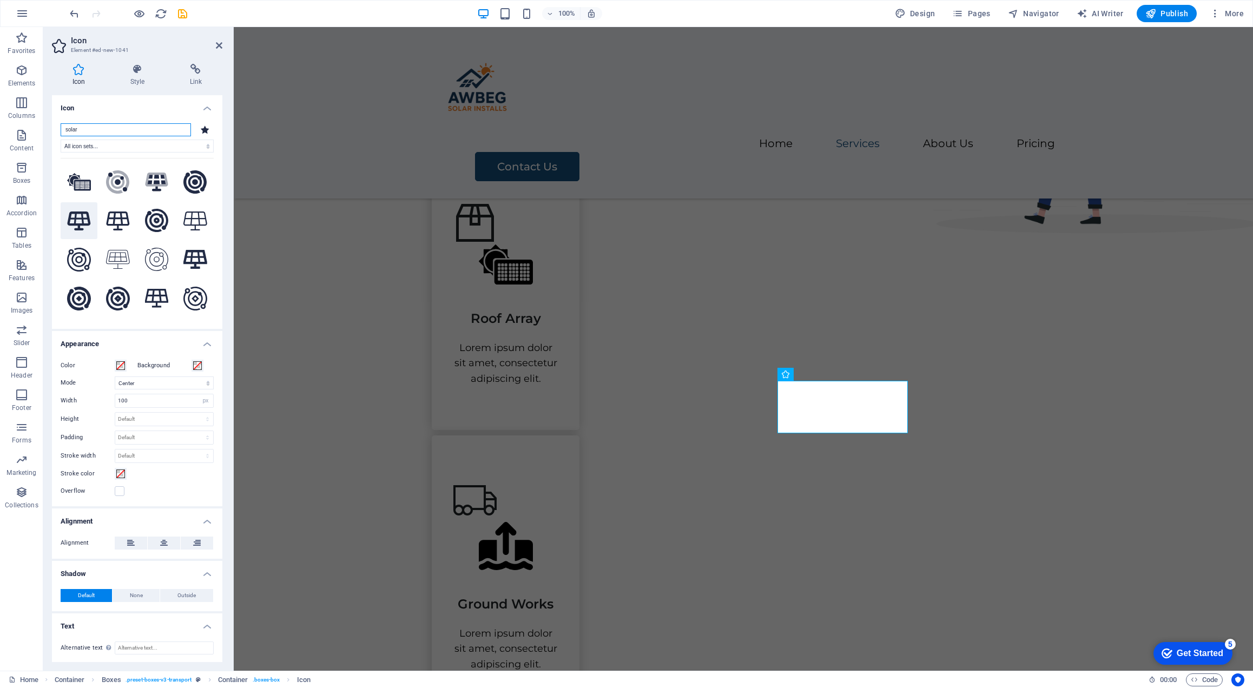
type input "solar"
click at [82, 214] on icon at bounding box center [79, 221] width 24 height 19
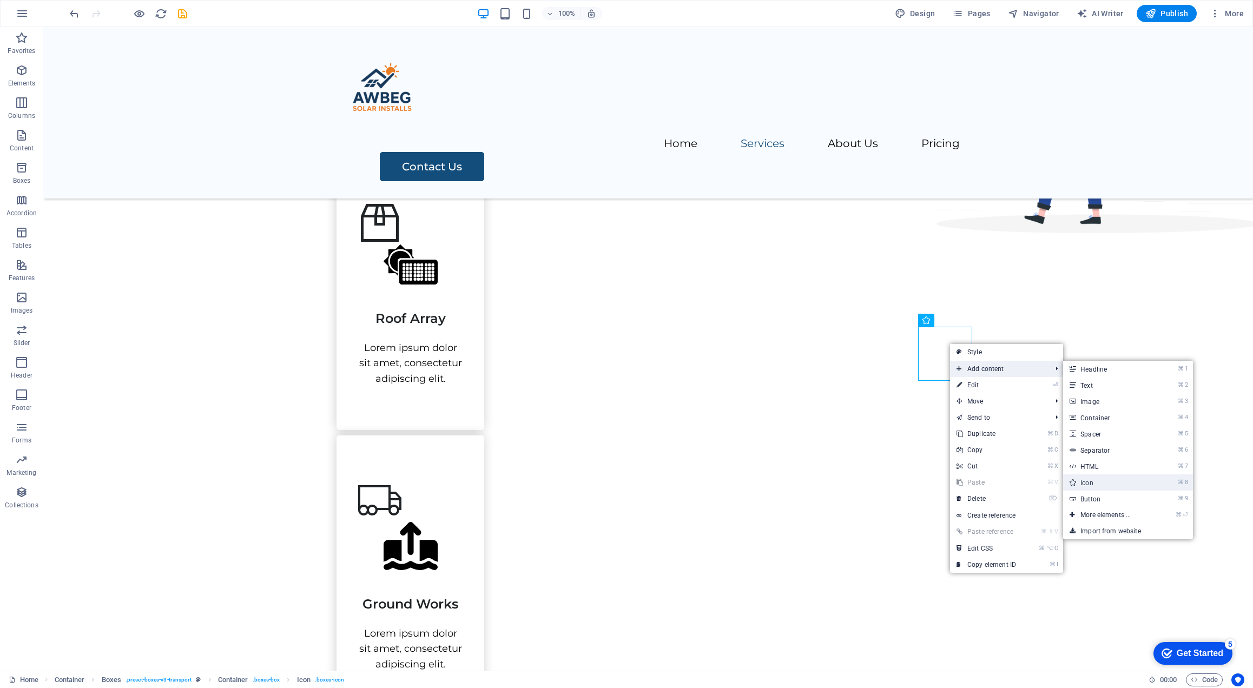
click at [1099, 478] on link "⌘ 8 Icon" at bounding box center [1107, 482] width 89 height 16
select select "xMidYMid"
select select "px"
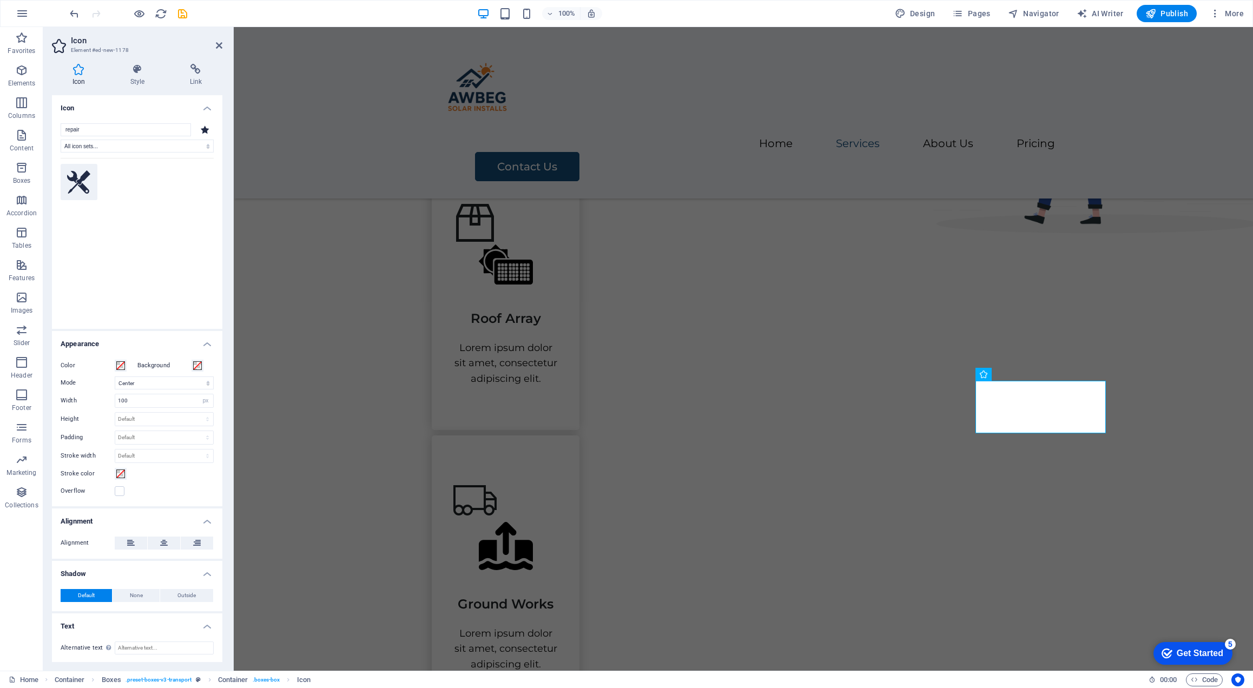
type input "repair"
click at [83, 178] on icon at bounding box center [79, 182] width 24 height 24
click at [1180, 355] on div "Our Services We work with electrical contractors and solar providers who are lo…" at bounding box center [743, 678] width 1019 height 1349
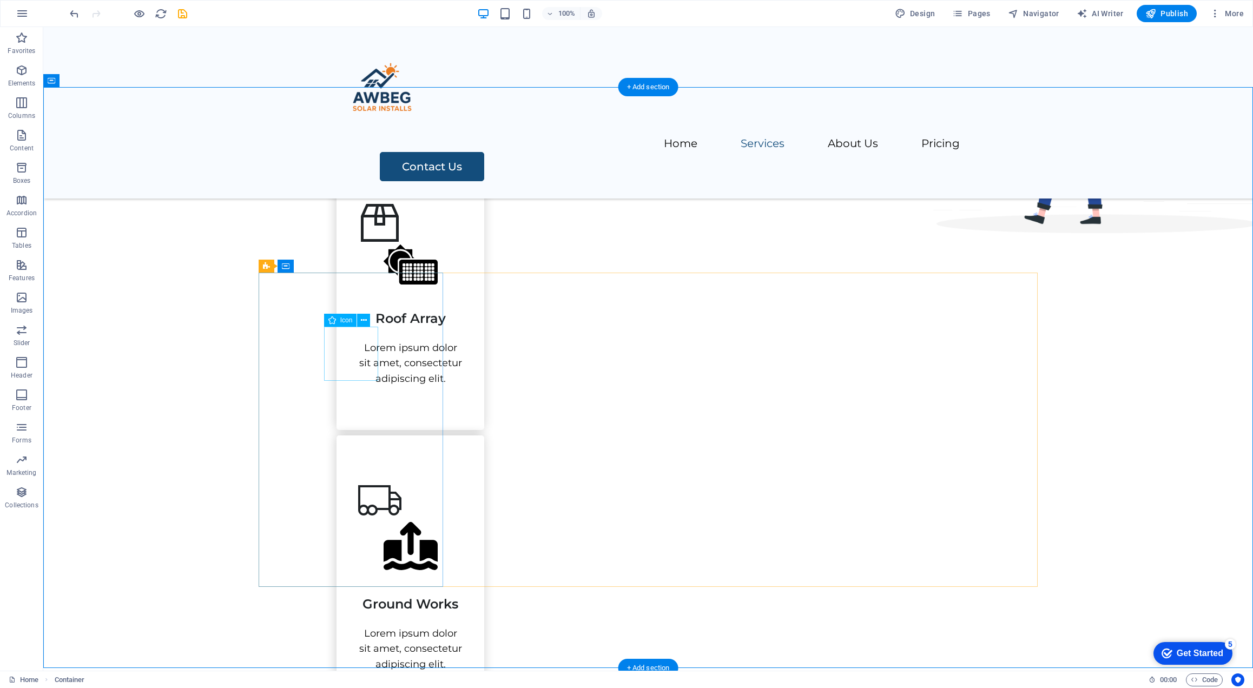
click at [358, 245] on figure at bounding box center [410, 222] width 104 height 43
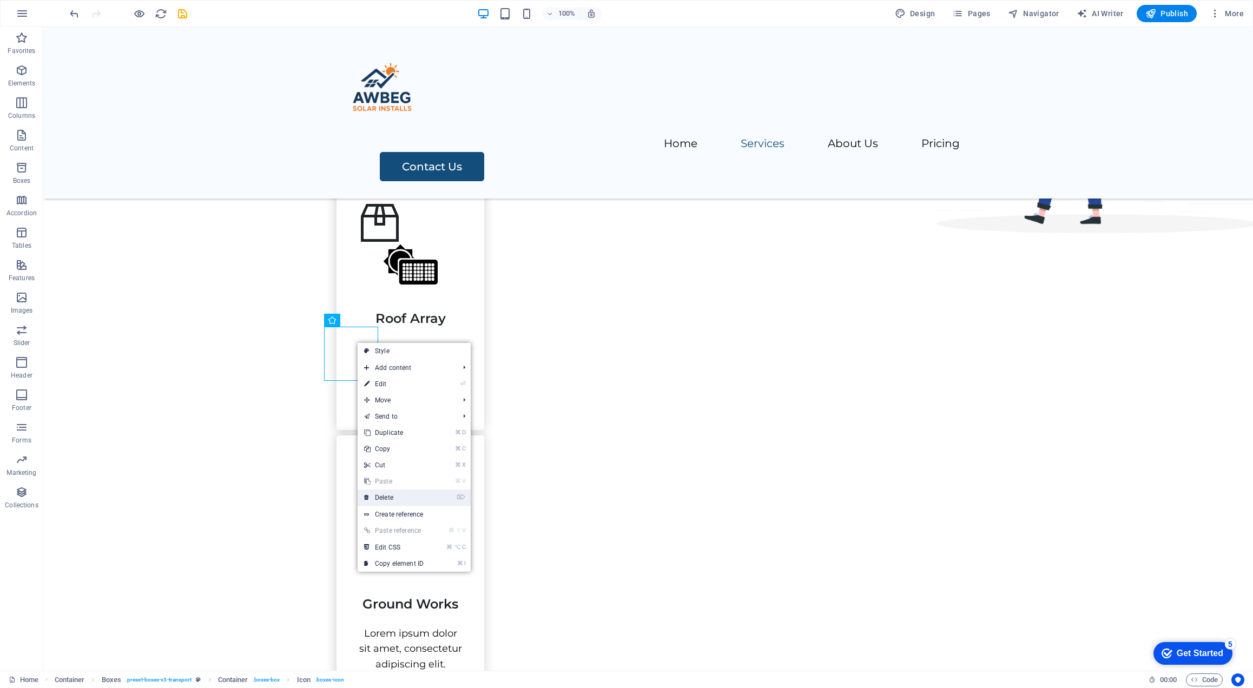
click at [395, 497] on link "⌦ Delete" at bounding box center [394, 498] width 72 height 16
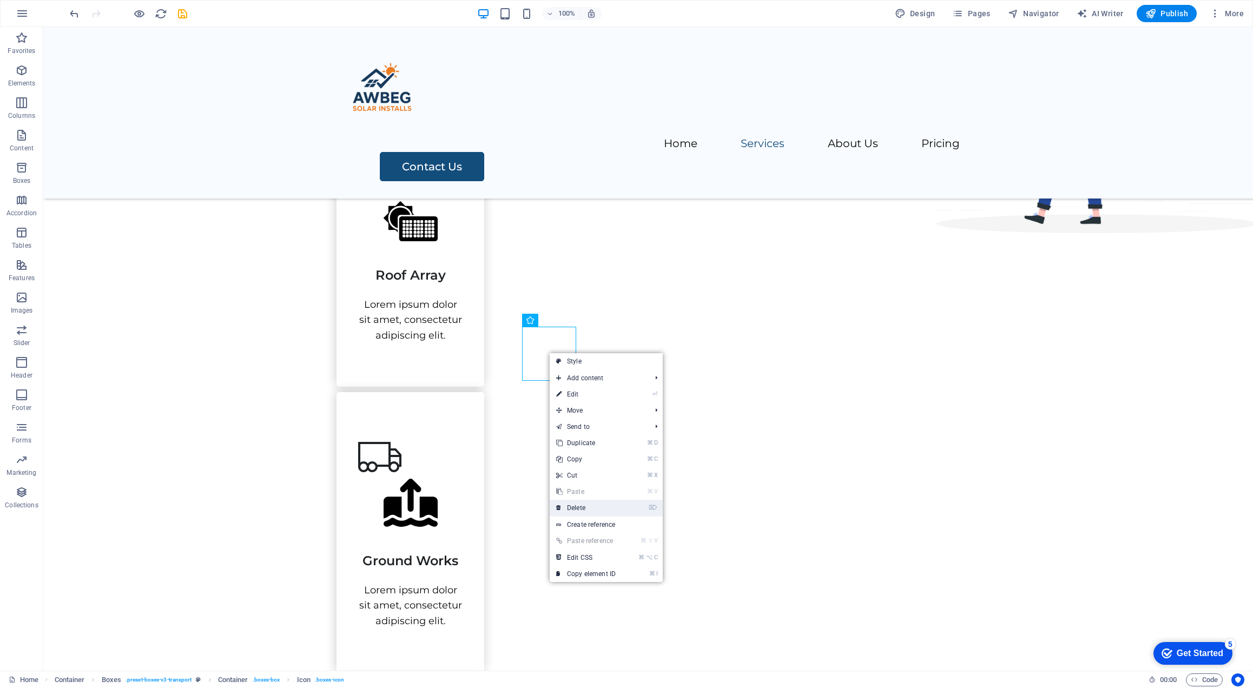
click at [592, 508] on link "⌦ Delete" at bounding box center [586, 508] width 72 height 16
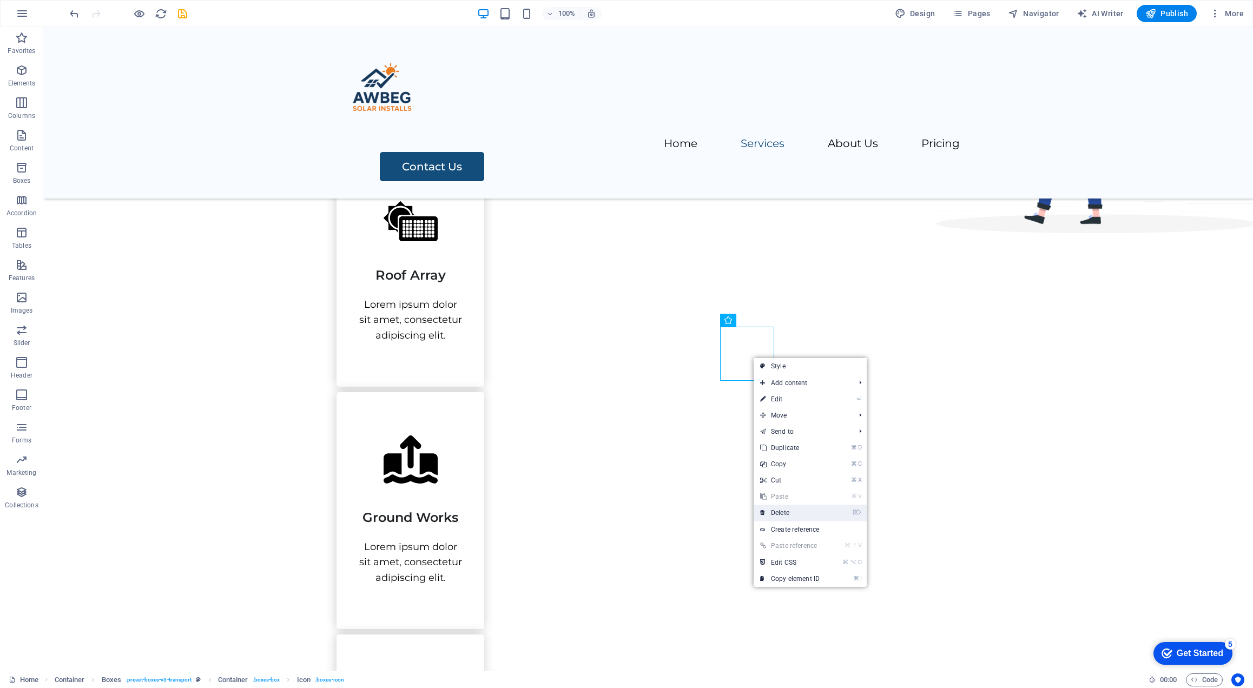
click at [787, 506] on link "⌦ Delete" at bounding box center [790, 513] width 72 height 16
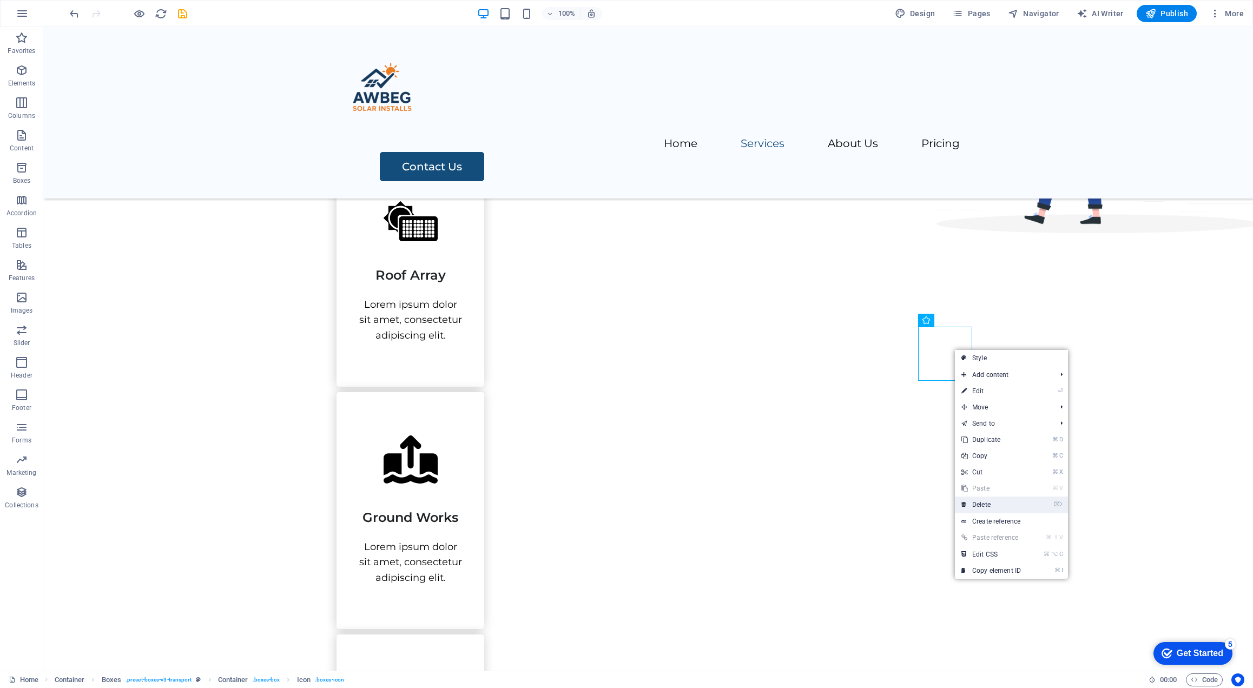
click at [989, 506] on link "⌦ Delete" at bounding box center [991, 505] width 72 height 16
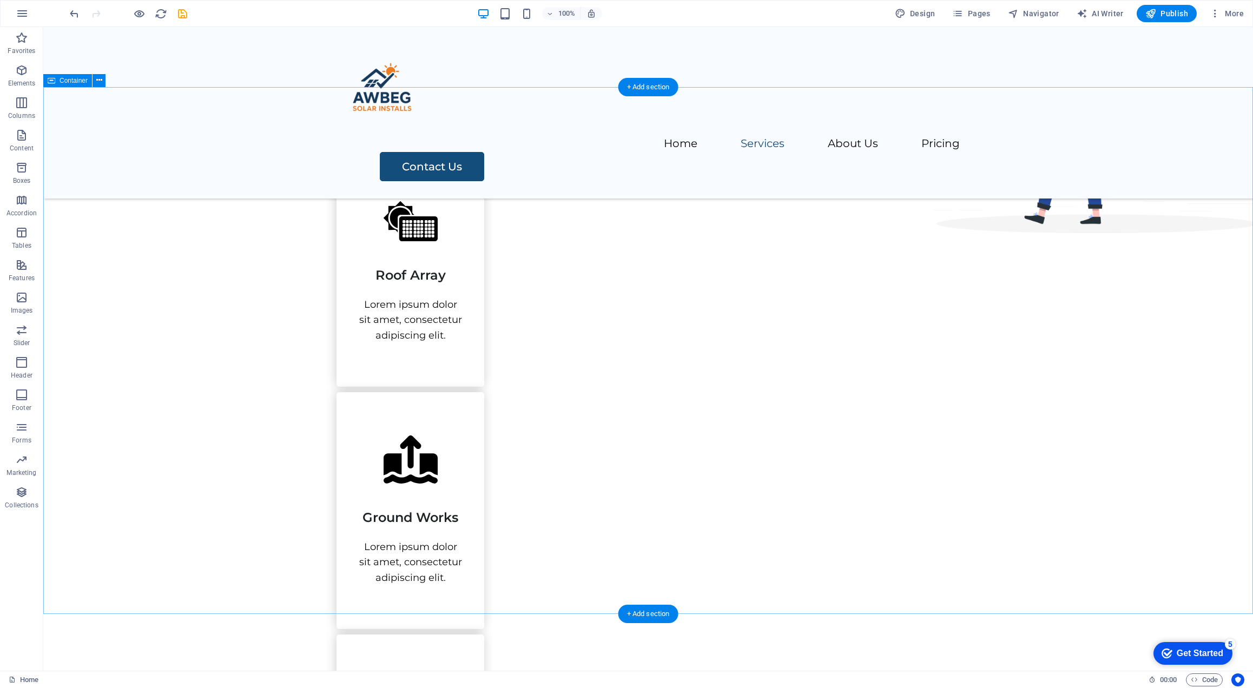
click at [1221, 316] on div "Our Services We work with electrical contractors and solar providers who are lo…" at bounding box center [648, 592] width 1210 height 1176
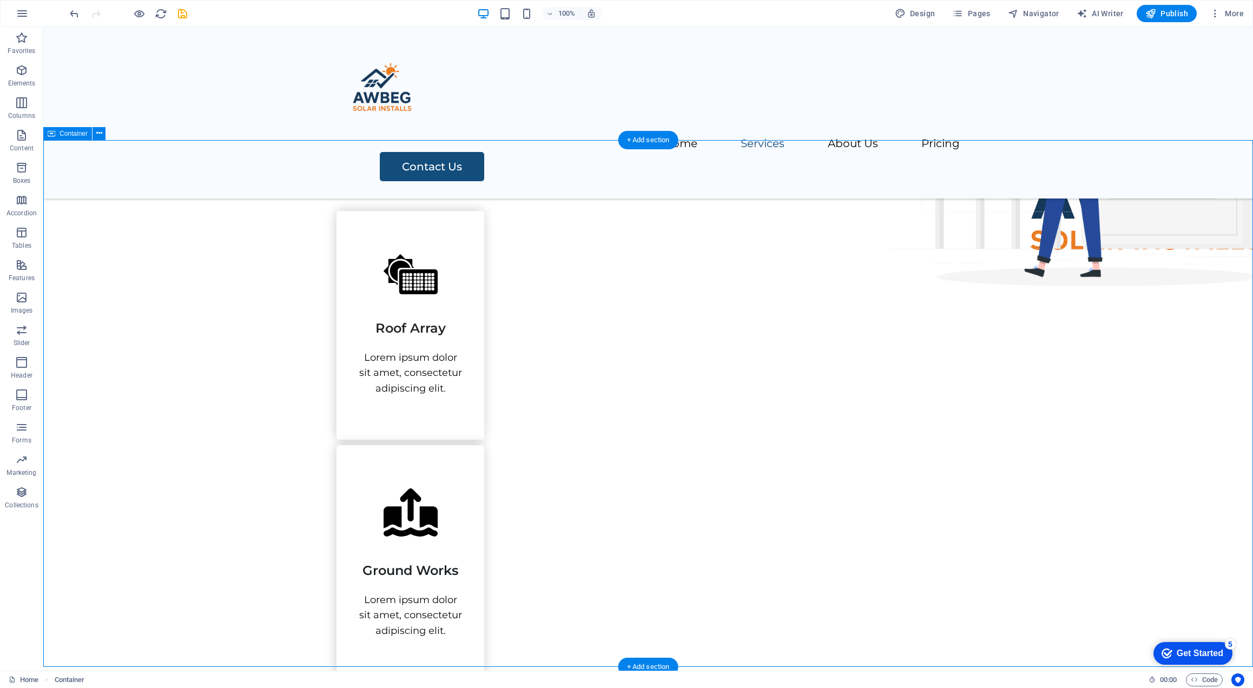
scroll to position [386, 0]
click at [358, 395] on div "Lorem ipsum dolor sit amet, consectetur adipiscing elit." at bounding box center [410, 372] width 104 height 47
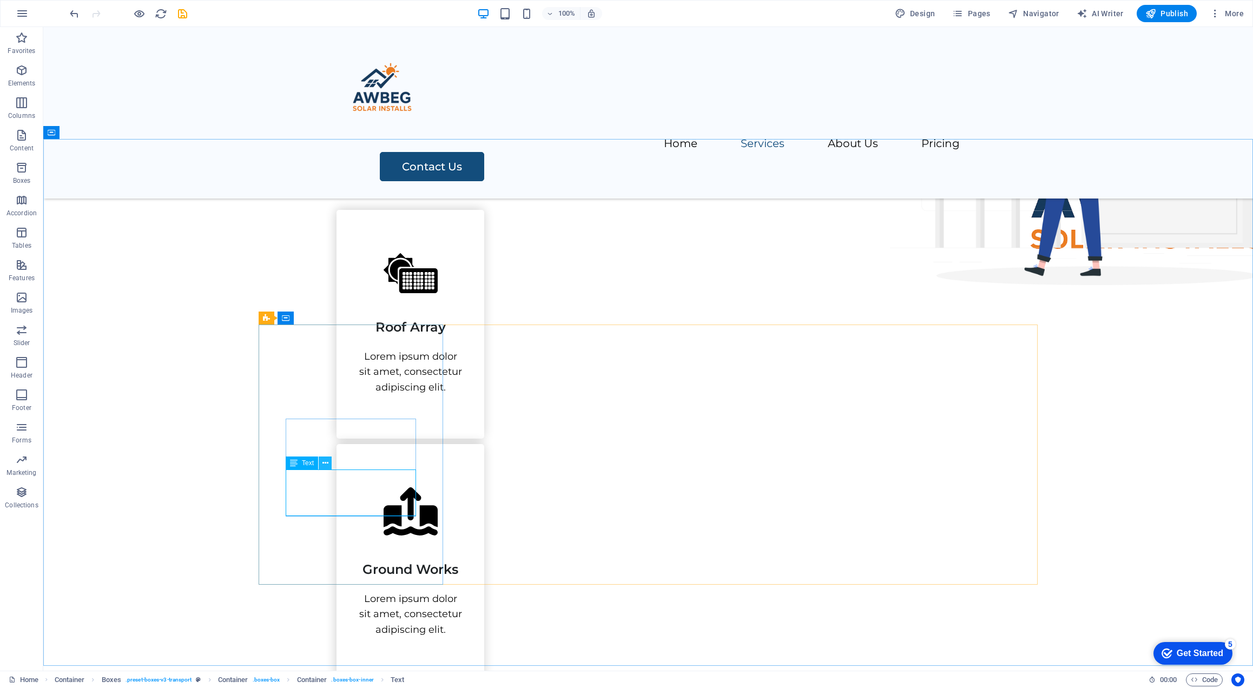
click at [322, 466] on icon at bounding box center [325, 463] width 6 height 11
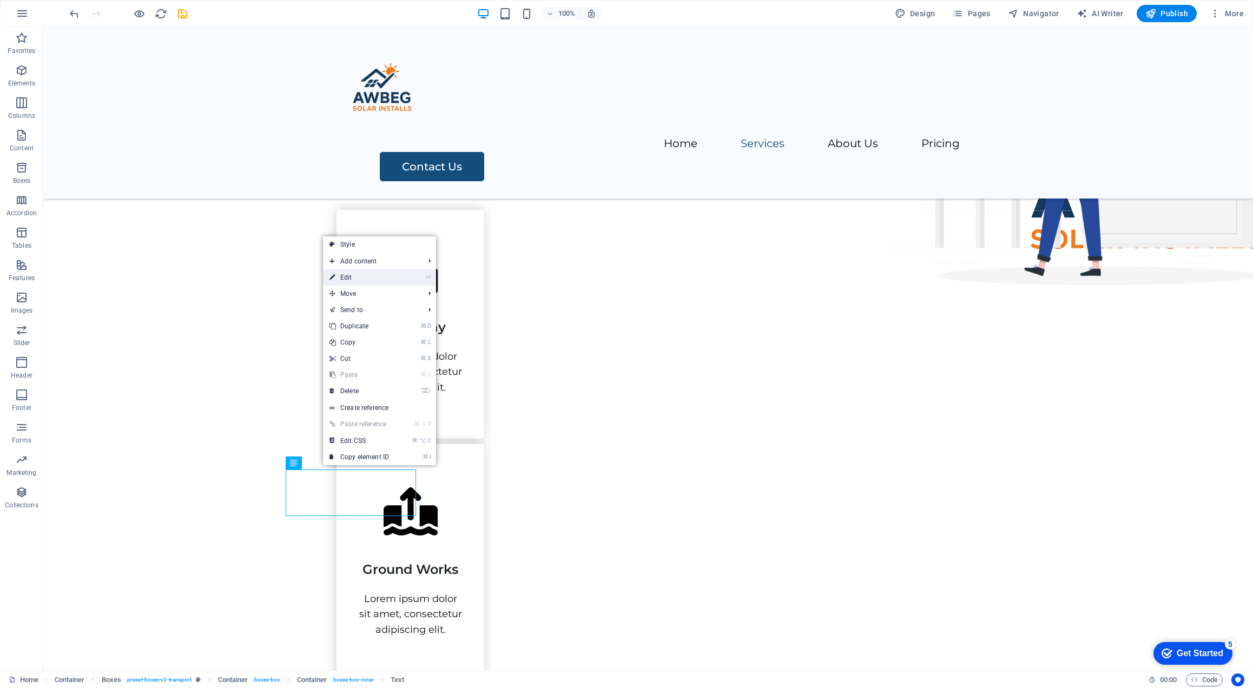
click at [401, 277] on li "⏎ Edit" at bounding box center [379, 277] width 113 height 16
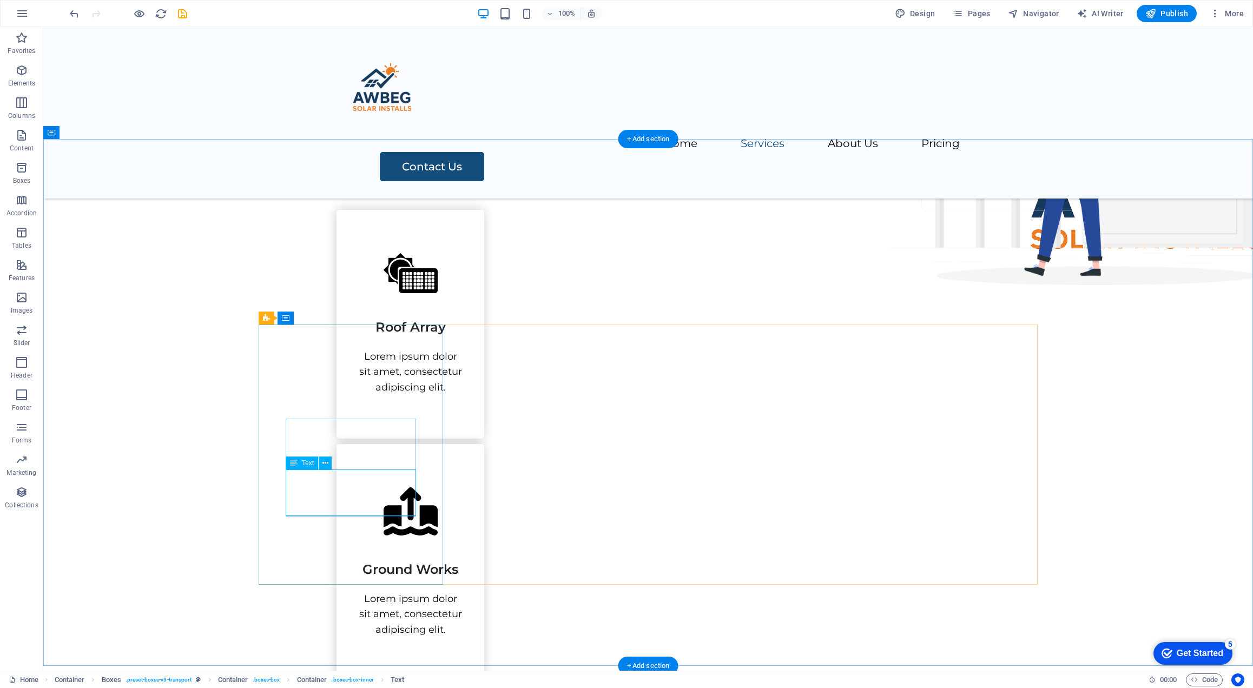
click at [358, 395] on div "Lorem ipsum dolor sit amet, consectetur adipiscing elit." at bounding box center [410, 372] width 104 height 47
click at [327, 464] on icon at bounding box center [325, 463] width 6 height 11
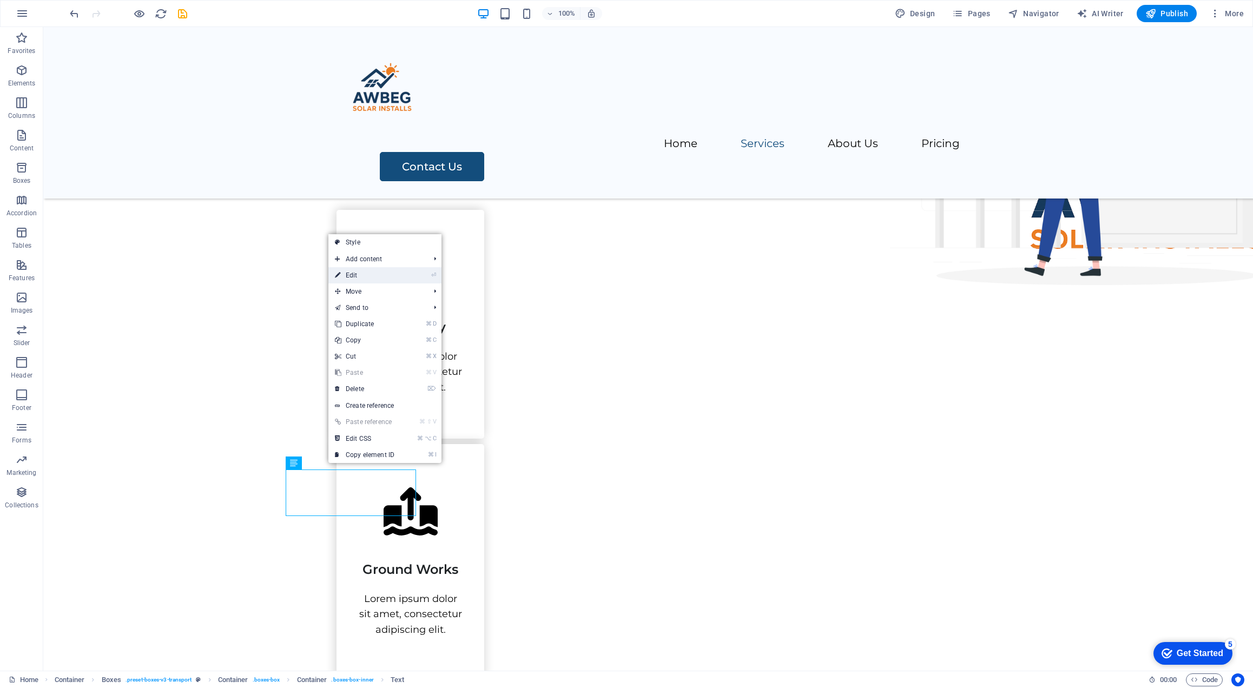
click at [415, 275] on li "⏎ Edit" at bounding box center [384, 275] width 113 height 16
click at [358, 276] on link "⏎ Edit" at bounding box center [364, 275] width 72 height 16
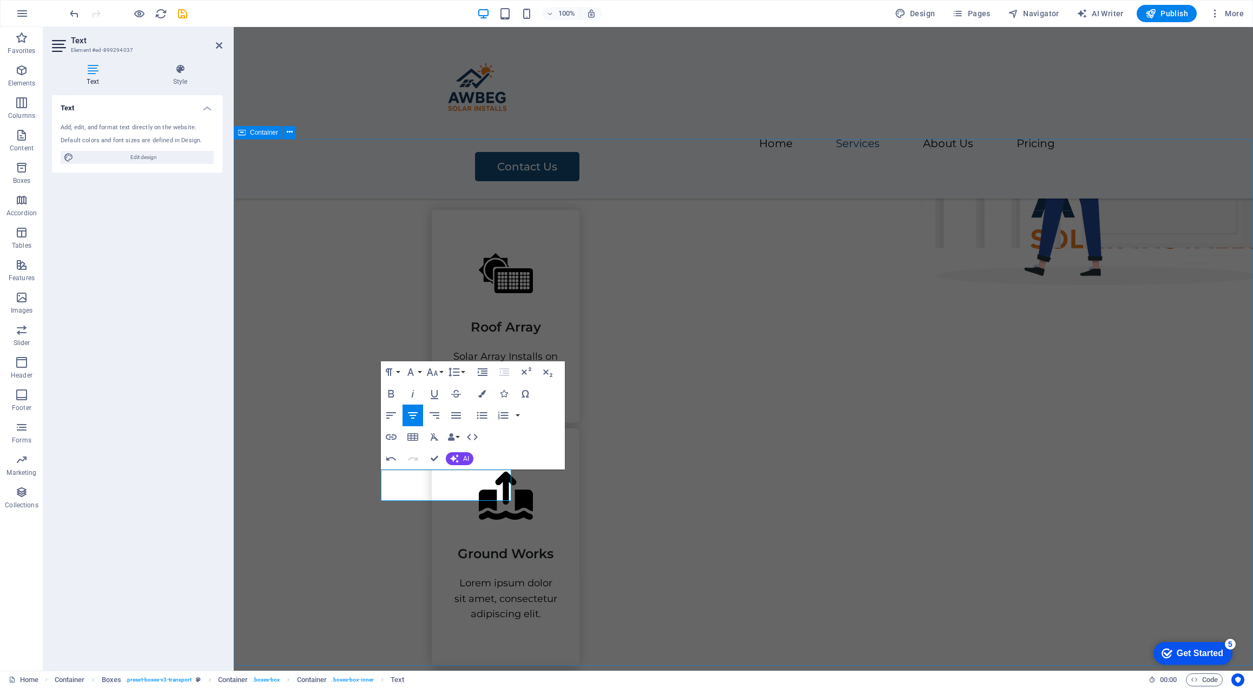
click at [1139, 268] on div "Our Services We work with electrical contractors and solar providers who are lo…" at bounding box center [743, 636] width 1019 height 1161
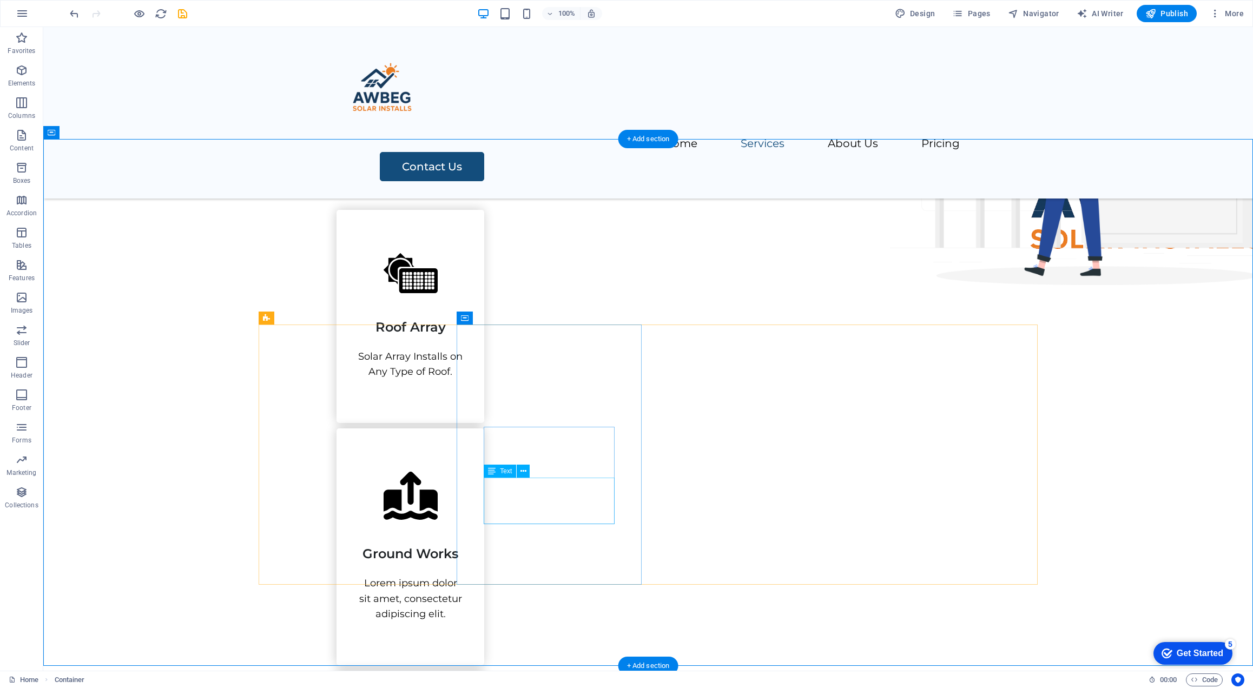
click at [463, 576] on div "Lorem ipsum dolor sit amet, consectetur adipiscing elit." at bounding box center [410, 599] width 104 height 47
click at [522, 471] on icon at bounding box center [523, 471] width 6 height 11
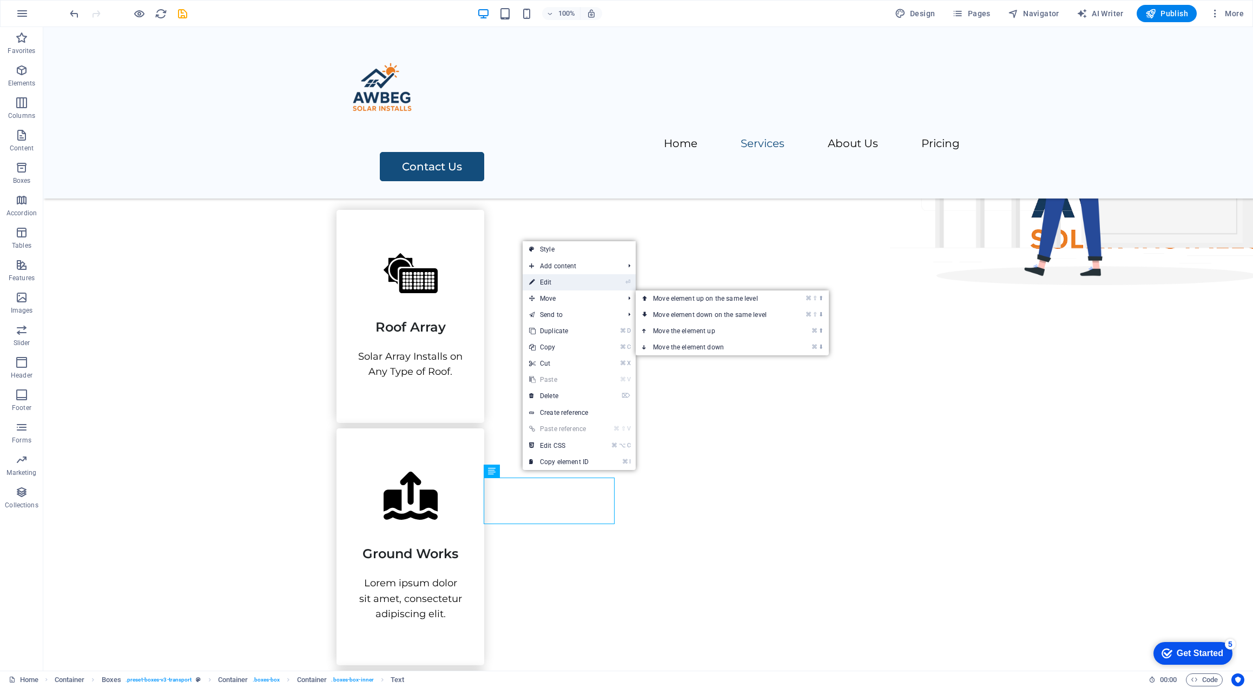
click at [572, 286] on link "⏎ Edit" at bounding box center [559, 282] width 72 height 16
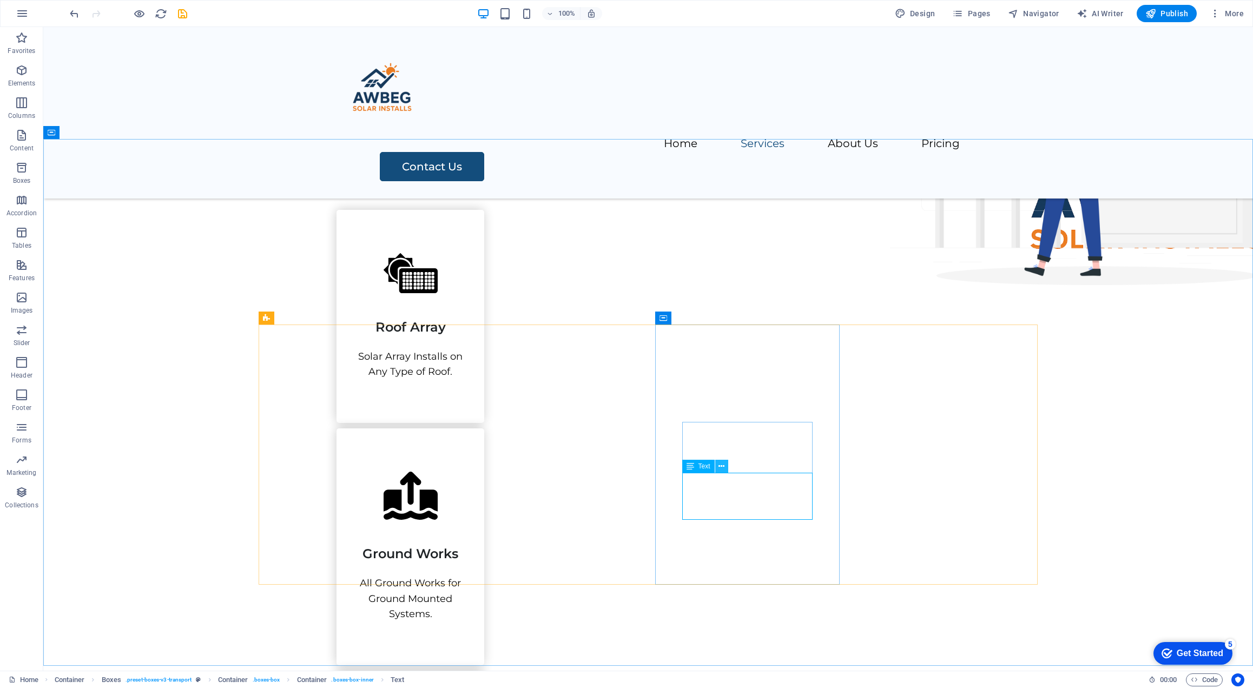
click at [722, 467] on icon at bounding box center [721, 466] width 6 height 11
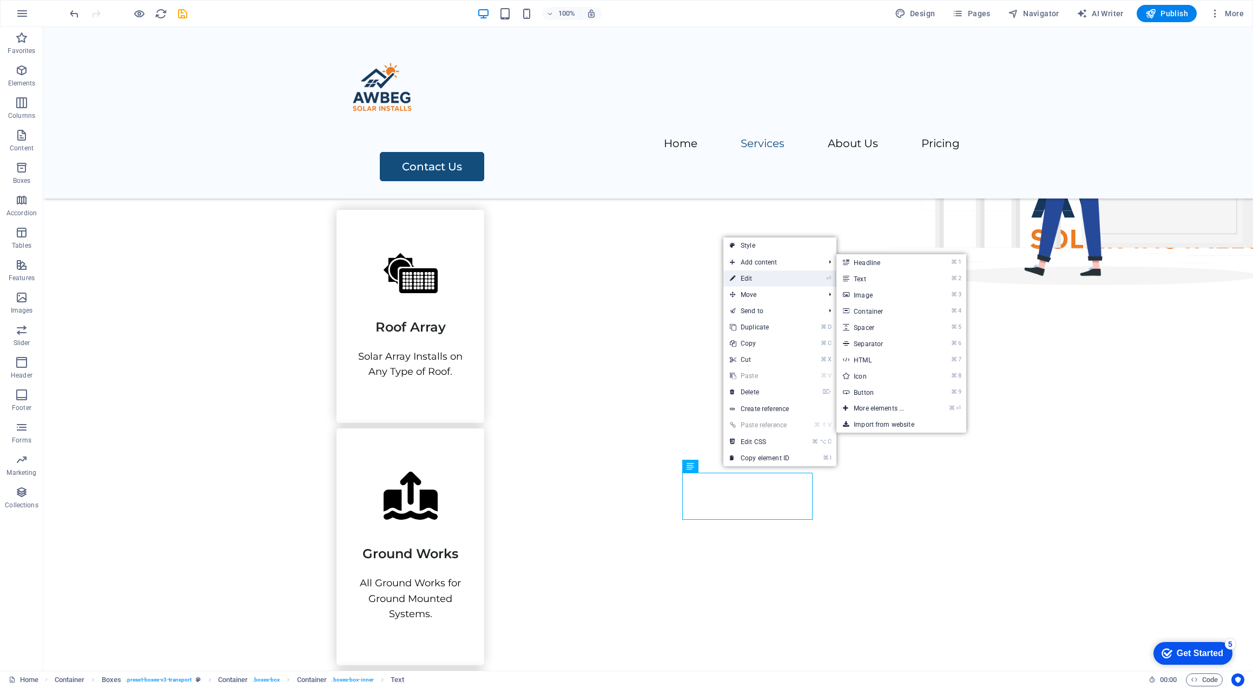
click at [775, 277] on link "⏎ Edit" at bounding box center [759, 278] width 72 height 16
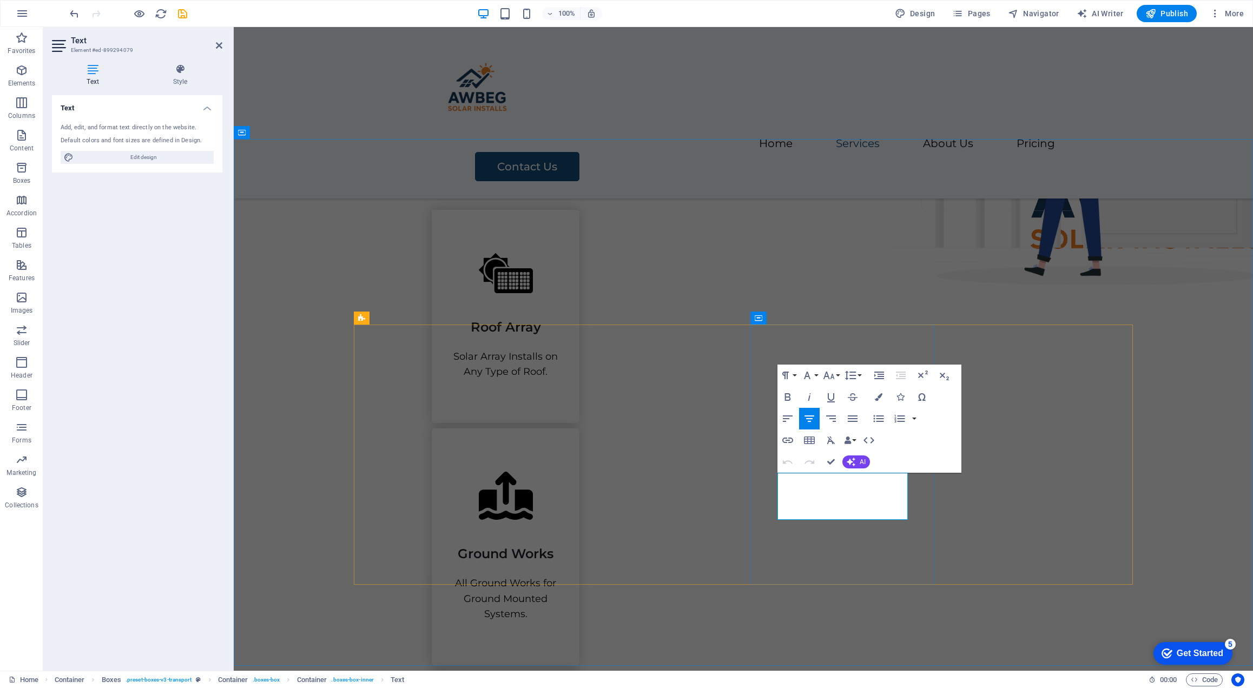
click at [1204, 233] on div "Our Services We work with electrical contractors and solar providers who are lo…" at bounding box center [743, 644] width 1019 height 1176
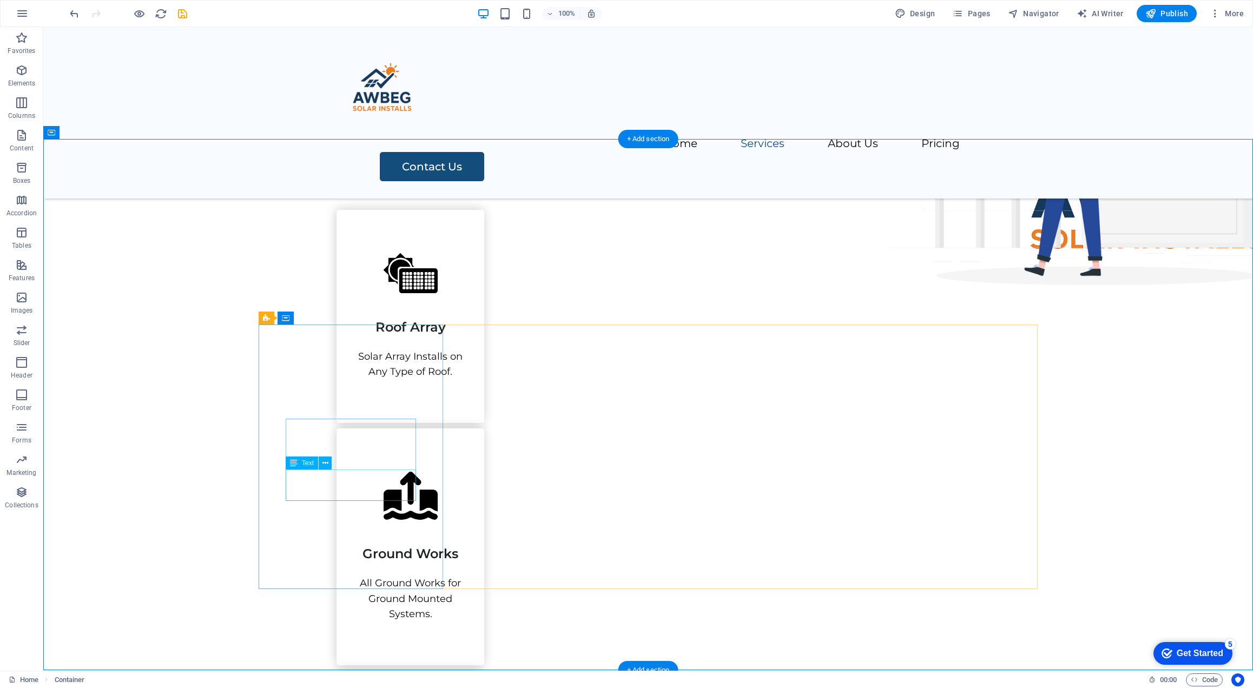
click at [358, 380] on div "Solar Array Installs on Any Type of Roof." at bounding box center [410, 364] width 104 height 31
click at [322, 463] on icon at bounding box center [325, 463] width 6 height 11
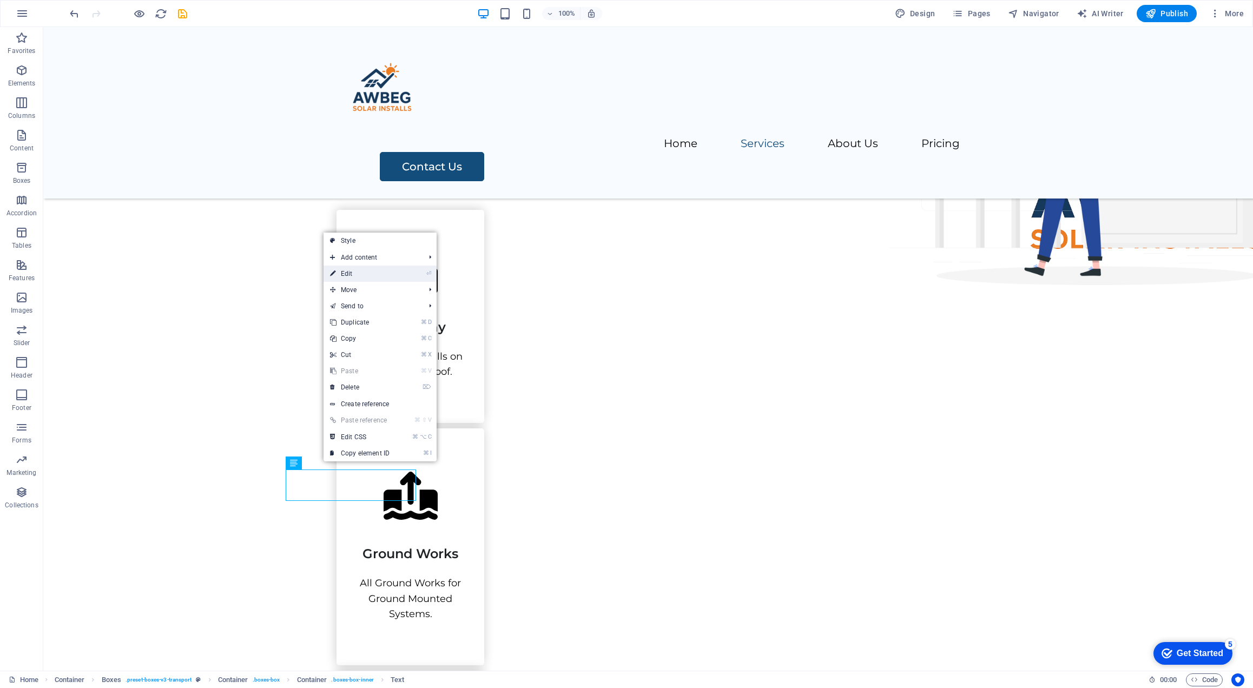
click at [375, 275] on link "⏎ Edit" at bounding box center [360, 274] width 72 height 16
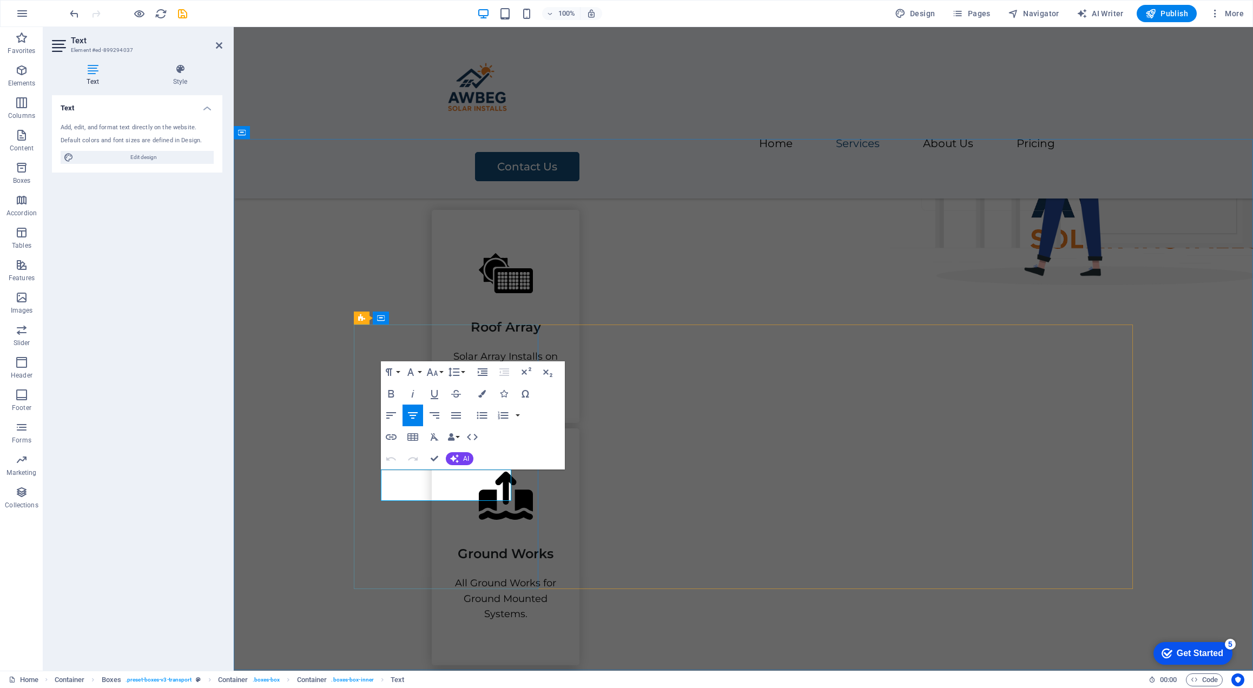
click at [477, 380] on p "Solar Array Installs on Any Type of Roof." at bounding box center [505, 364] width 104 height 31
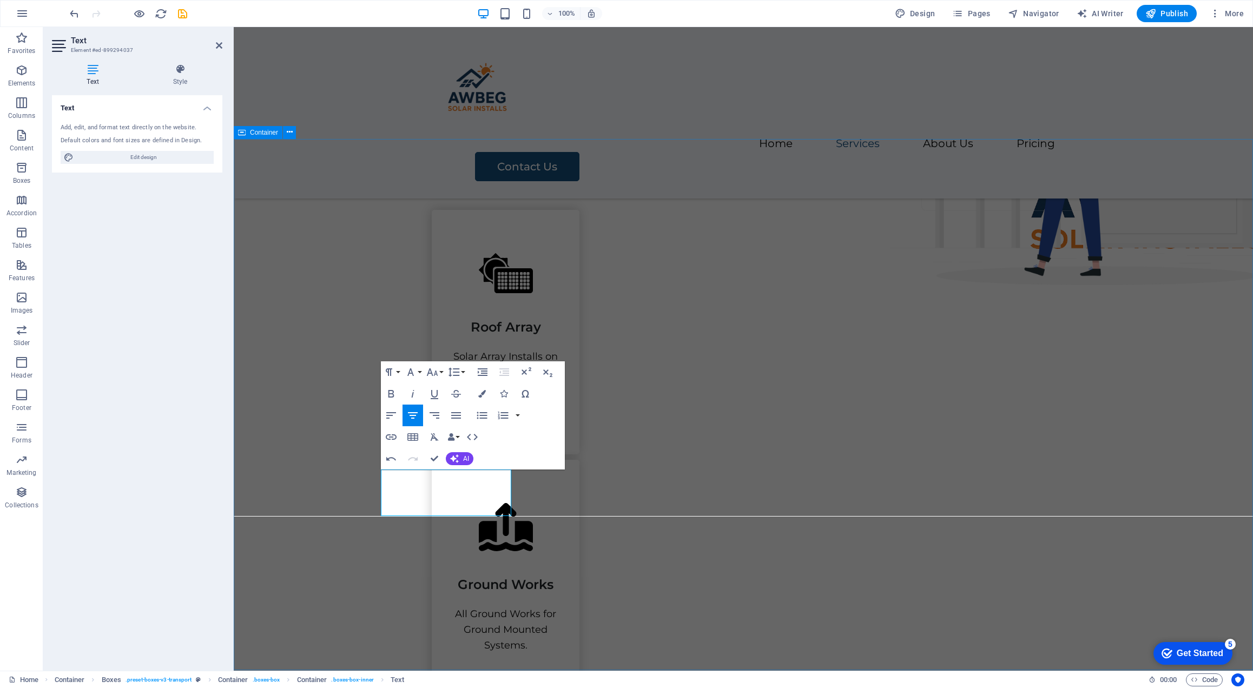
click at [1238, 255] on div "Our Services We work with electrical contractors and solar providers who are lo…" at bounding box center [743, 659] width 1019 height 1207
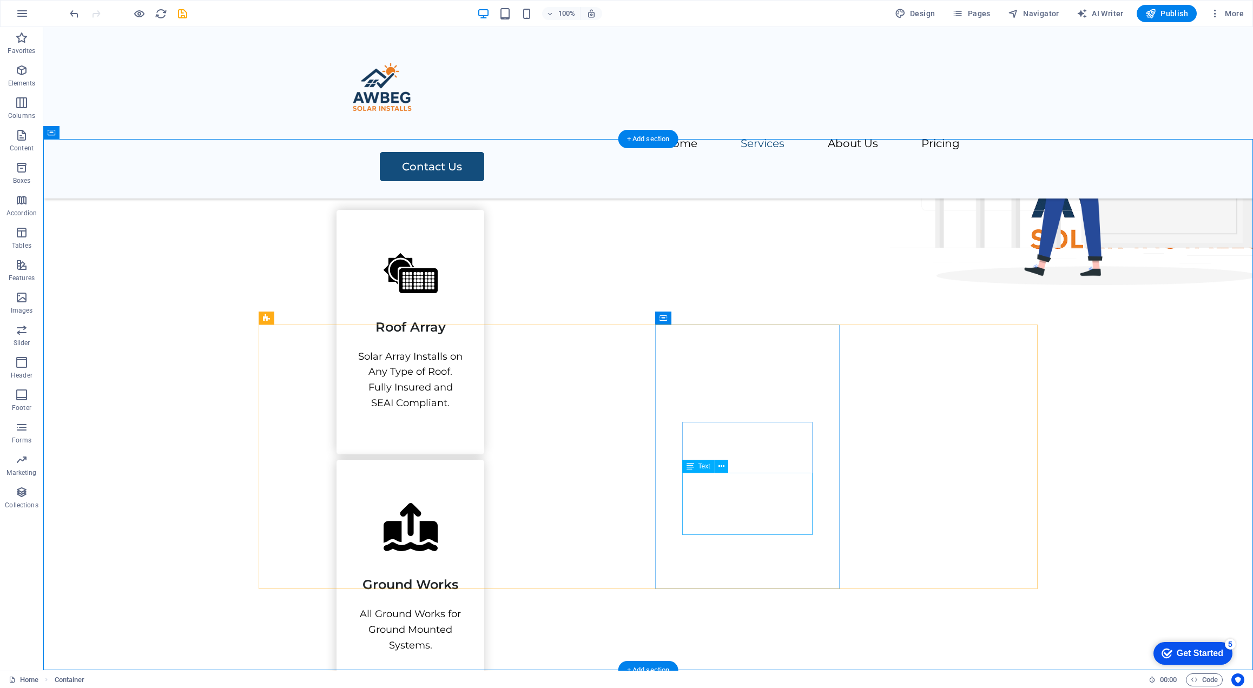
click at [722, 468] on icon at bounding box center [721, 466] width 6 height 11
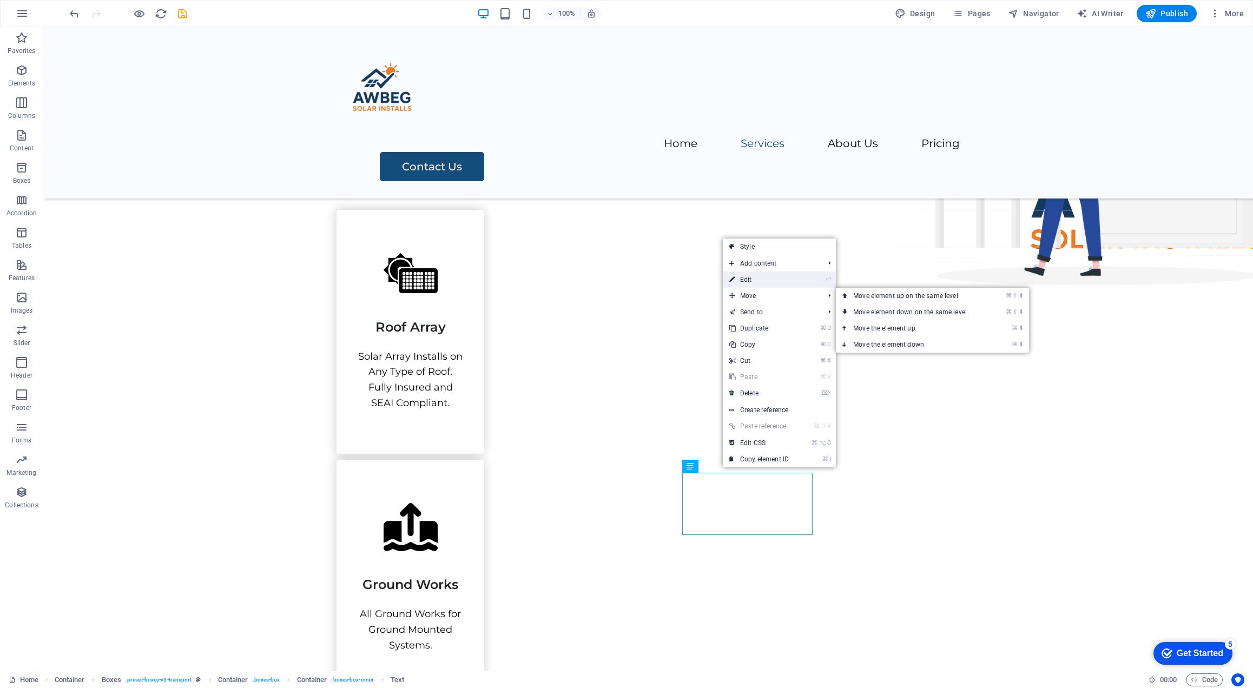
click at [774, 273] on link "⏎ Edit" at bounding box center [759, 280] width 72 height 16
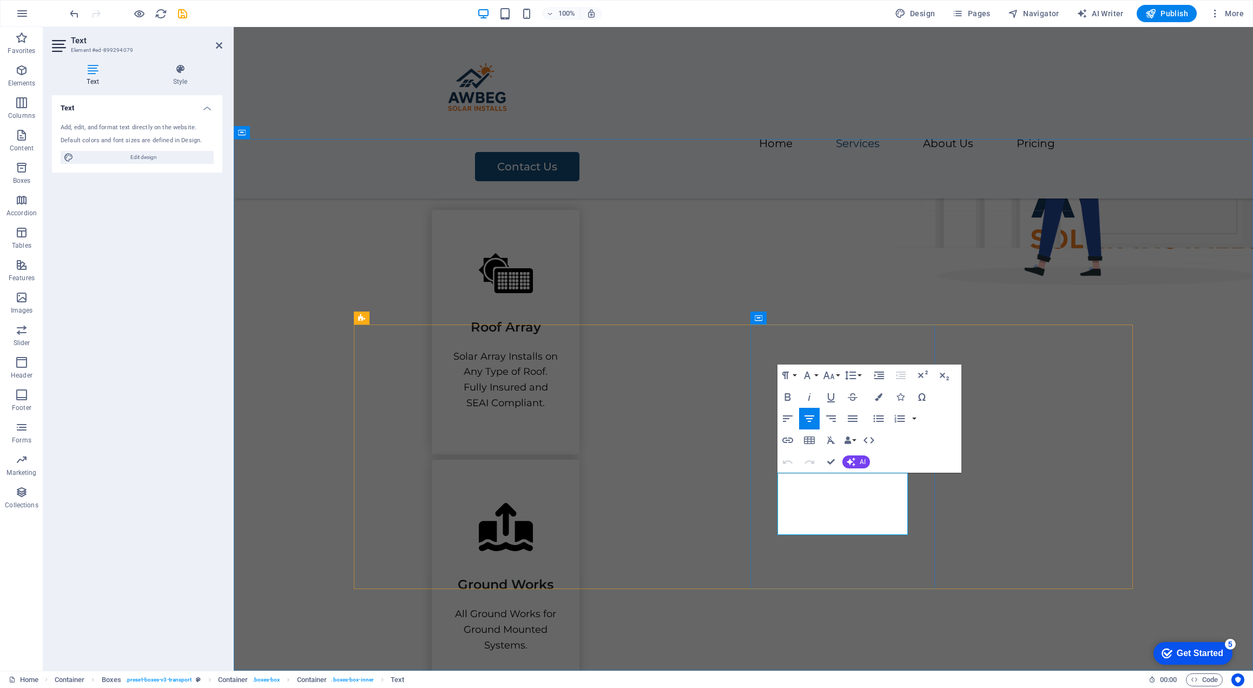
click at [558, 606] on div "All Ground Works for Ground Mounted Systems." at bounding box center [505, 629] width 104 height 47
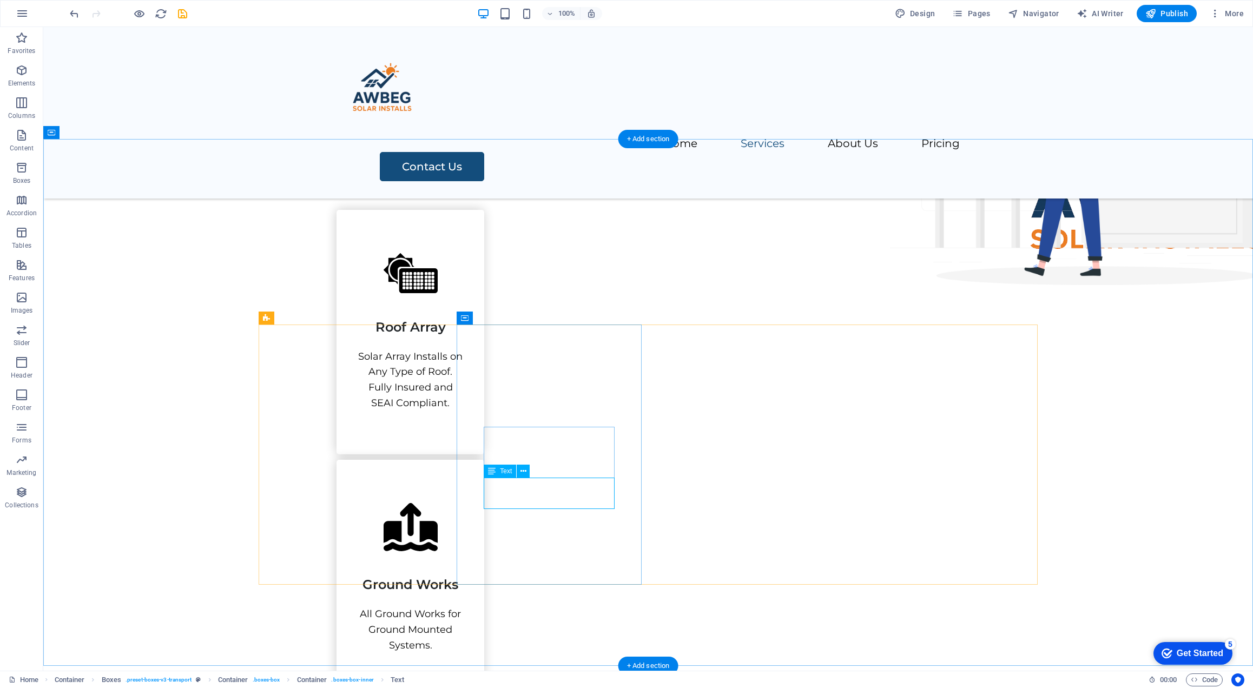
click at [463, 606] on div "All Ground Works for Ground Mounted Systems." at bounding box center [410, 629] width 104 height 47
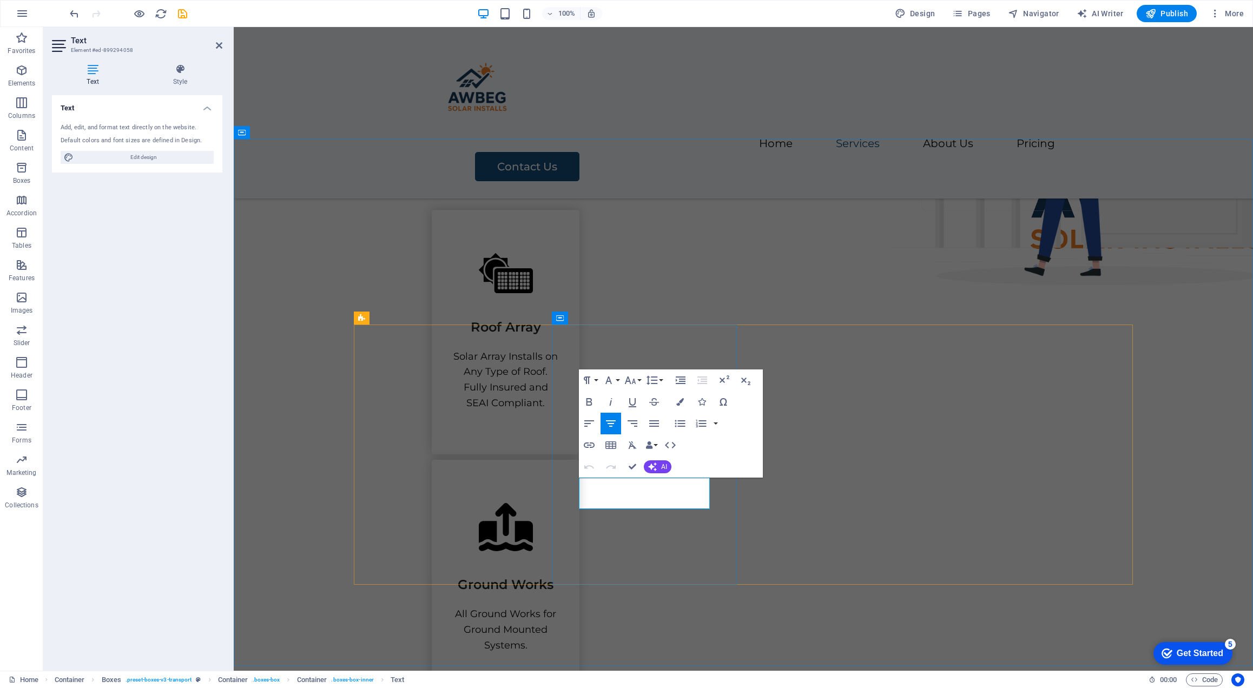
click at [558, 606] on p "All Ground Works for Ground Mounted Systems." at bounding box center [505, 629] width 104 height 47
click at [1016, 275] on div "Our Services We work with electrical contractors and solar providers who are lo…" at bounding box center [743, 667] width 1019 height 1223
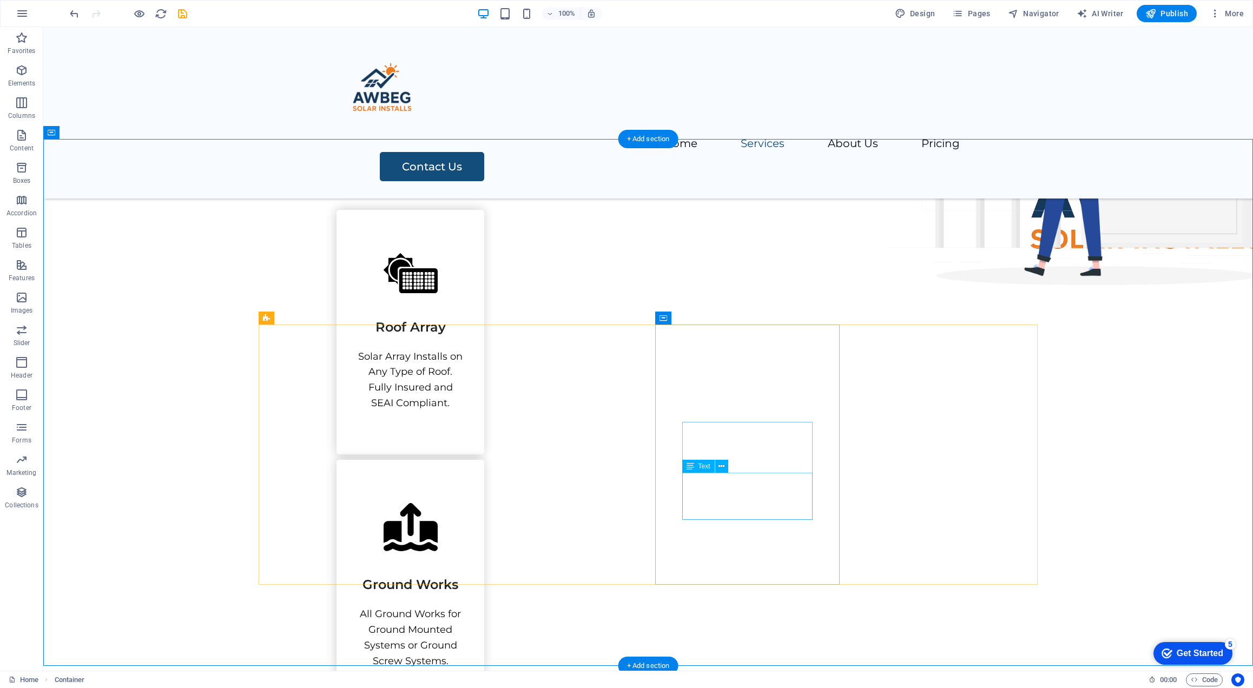
click at [463, 606] on div "All Ground Works for Ground Mounted Systems or Ground Screw Systems." at bounding box center [410, 637] width 104 height 62
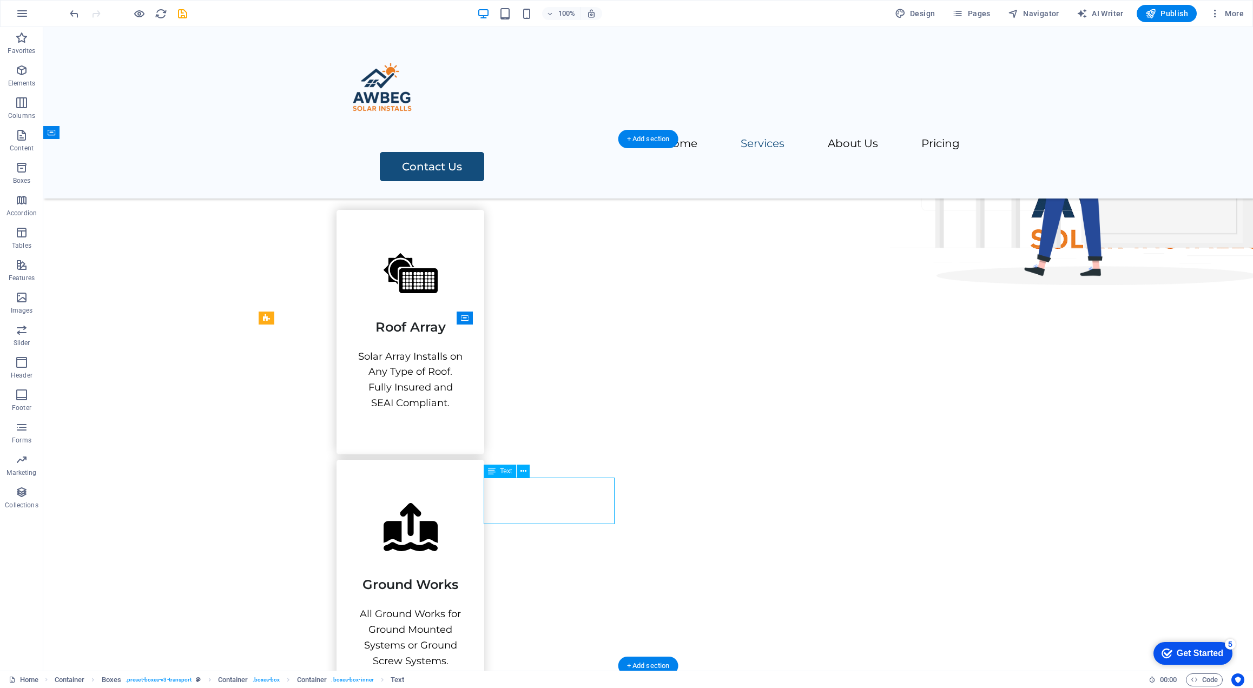
drag, startPoint x: 539, startPoint y: 499, endPoint x: 539, endPoint y: 489, distance: 10.3
click at [463, 606] on div "All Ground Works for Ground Mounted Systems or Ground Screw Systems." at bounding box center [410, 637] width 104 height 62
click at [358, 411] on div "Solar Array Installs on Any Type of Roof. Fully Insured and SEAI Compliant." at bounding box center [410, 380] width 104 height 62
click at [463, 606] on div "All Ground Works for Ground Mounted Systems or Ground Screw Systems." at bounding box center [410, 637] width 104 height 62
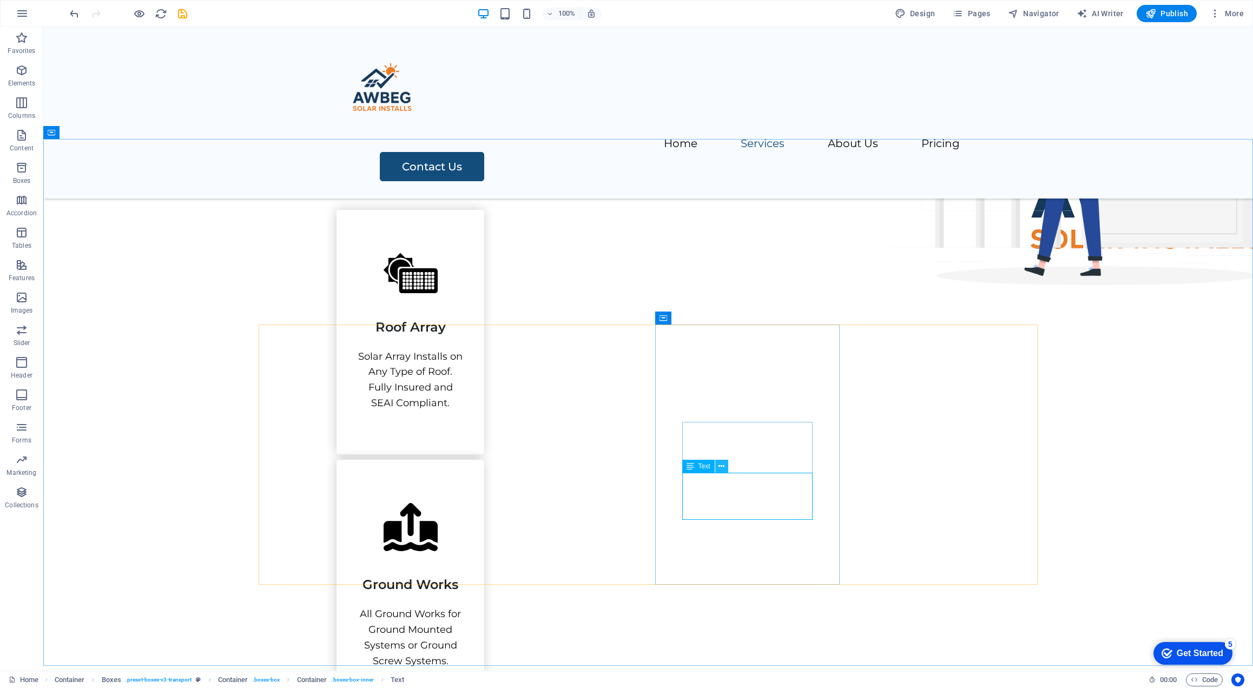
click at [716, 468] on button at bounding box center [721, 466] width 13 height 13
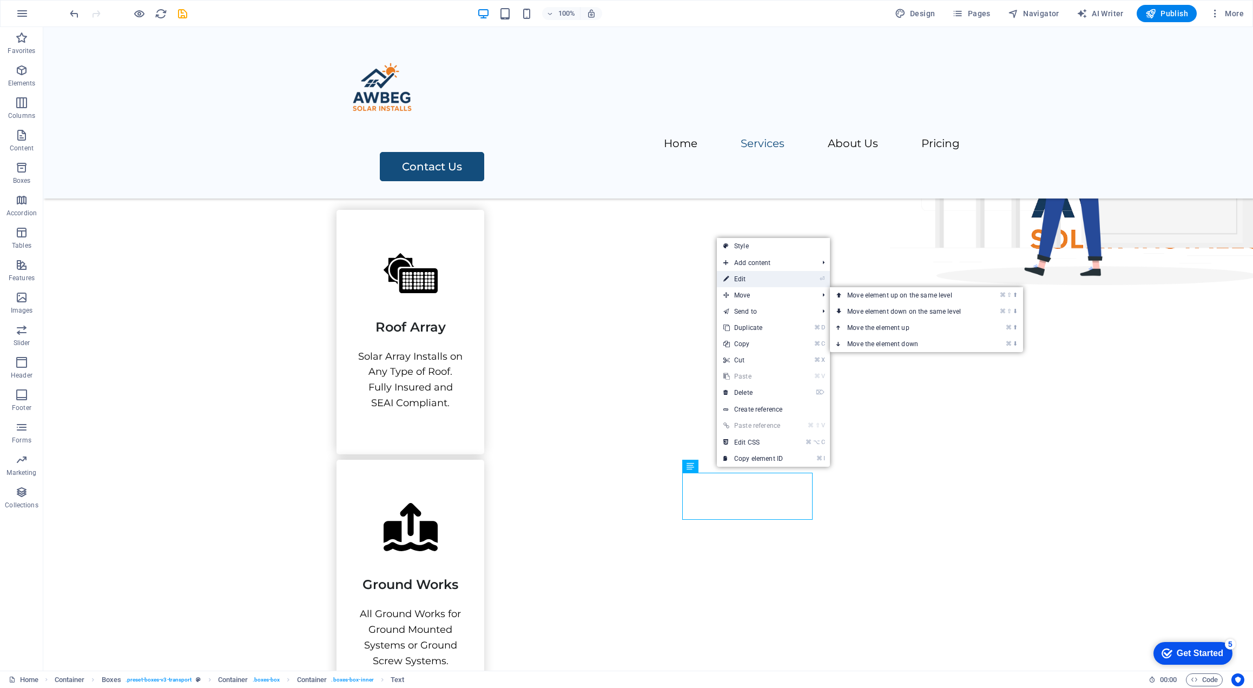
click at [766, 275] on link "⏎ Edit" at bounding box center [753, 279] width 72 height 16
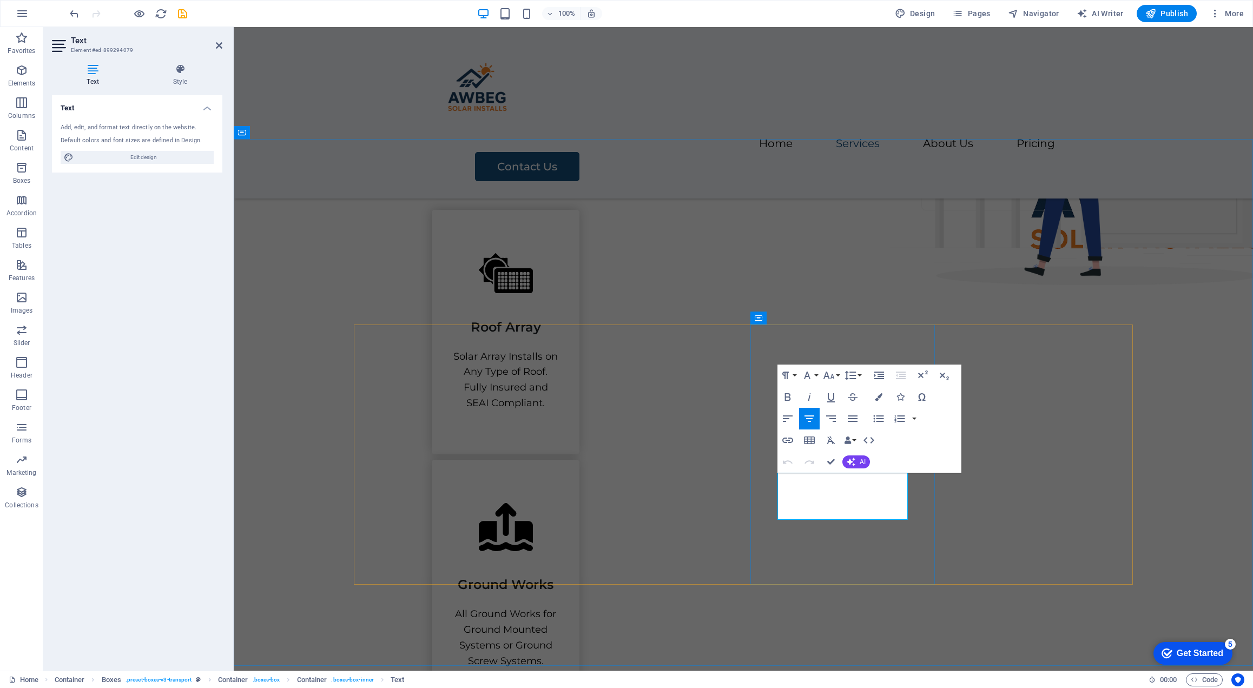
drag, startPoint x: 848, startPoint y: 497, endPoint x: 787, endPoint y: 480, distance: 63.4
click at [1221, 408] on div "Our Services We work with electrical contractors and solar providers who are lo…" at bounding box center [743, 667] width 1019 height 1223
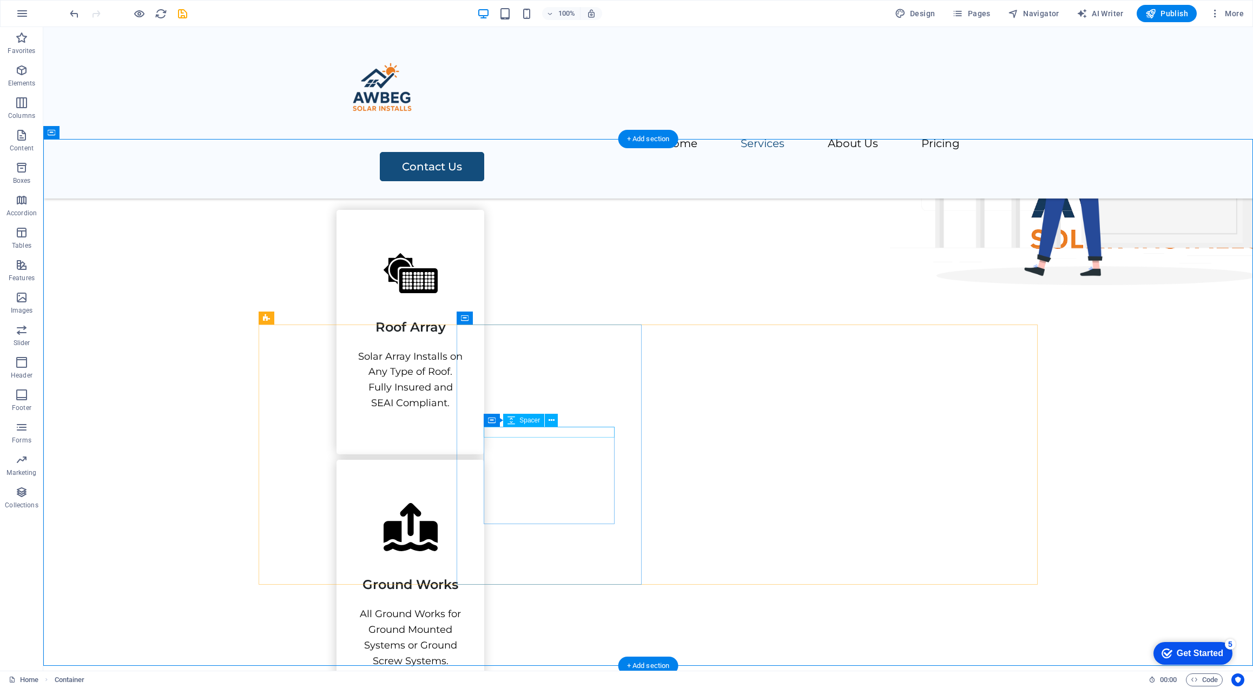
click at [463, 556] on div at bounding box center [410, 561] width 104 height 11
click at [463, 503] on figure at bounding box center [410, 529] width 104 height 53
click at [376, 298] on figure at bounding box center [410, 275] width 104 height 45
click at [463, 503] on figure at bounding box center [410, 529] width 104 height 53
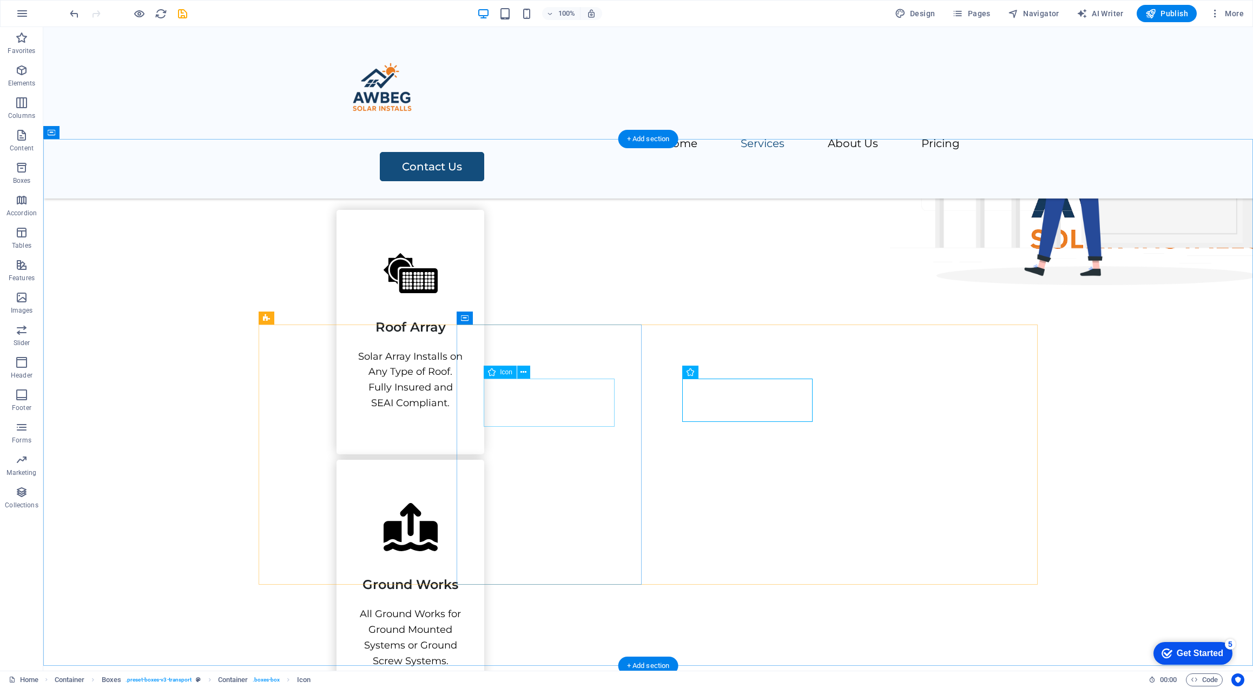
click at [463, 503] on figure at bounding box center [410, 529] width 104 height 53
click at [524, 373] on icon at bounding box center [523, 372] width 6 height 11
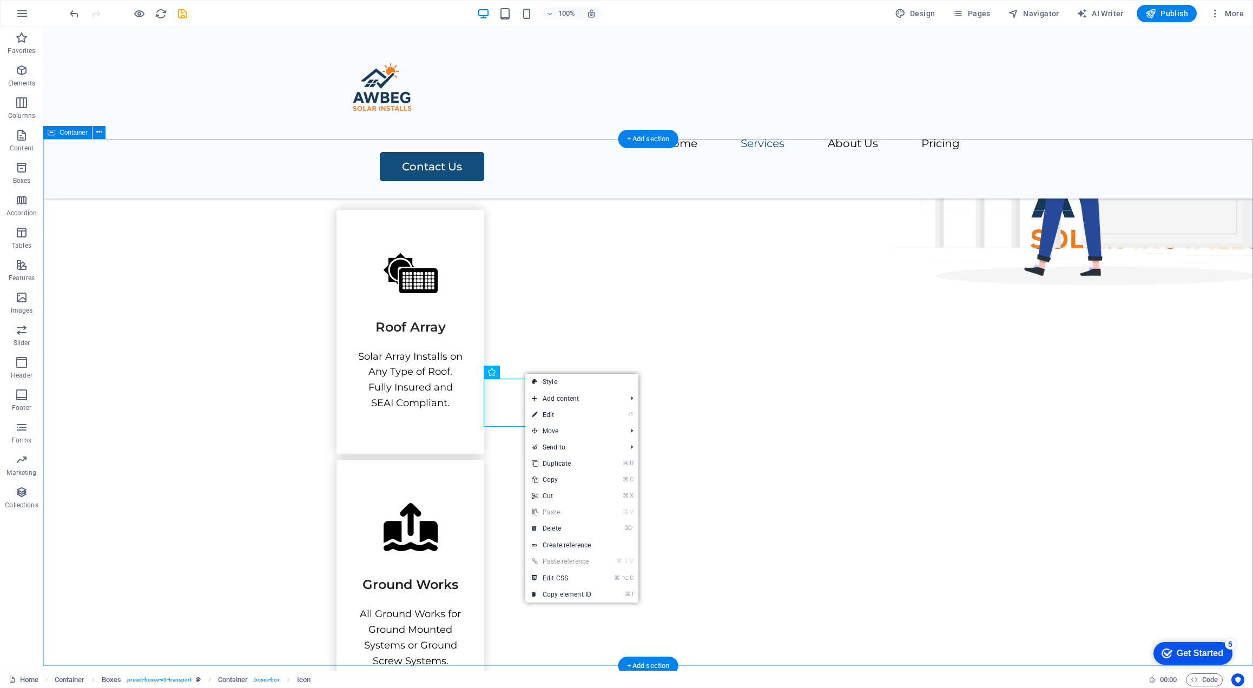
click at [960, 160] on div "Our Services" at bounding box center [647, 140] width 623 height 39
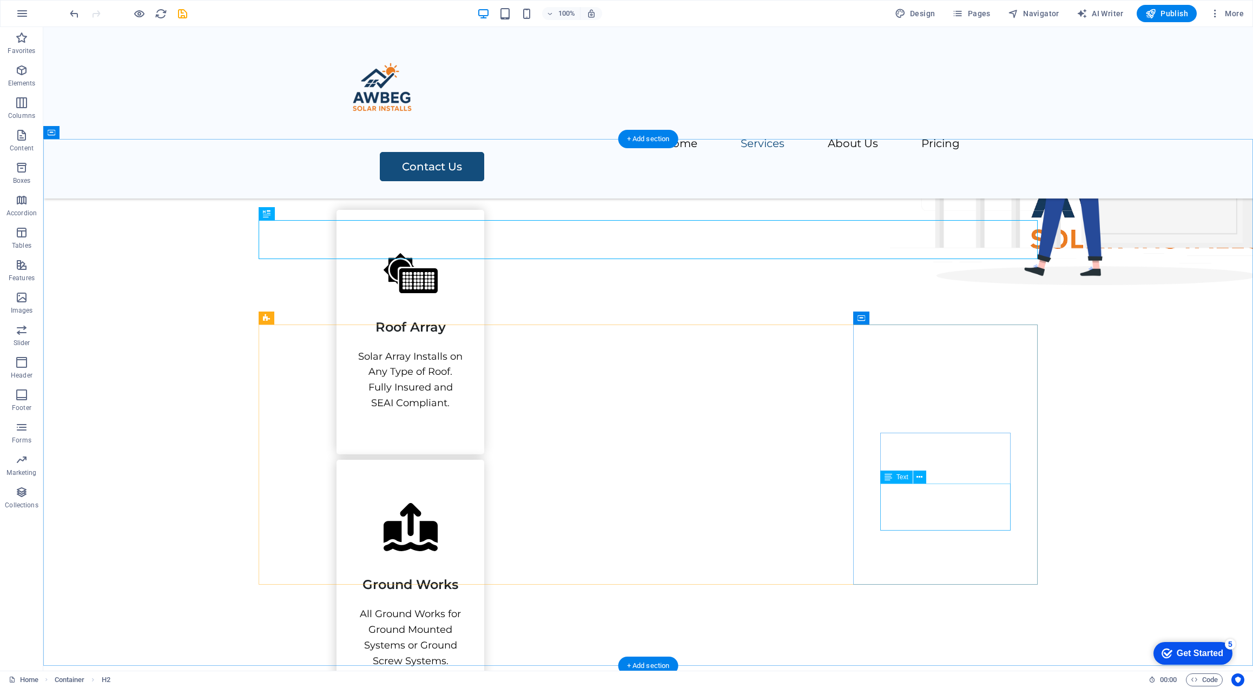
click at [919, 481] on icon at bounding box center [919, 477] width 6 height 11
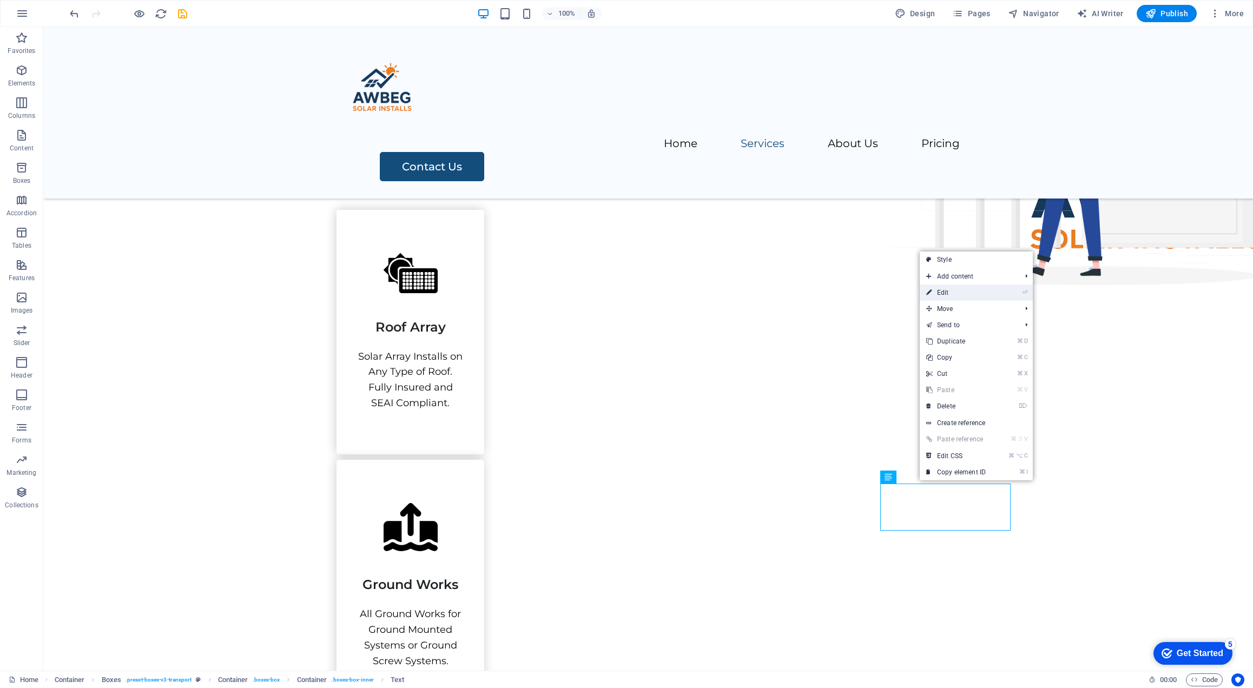
click at [1018, 293] on li "⏎ Edit" at bounding box center [976, 293] width 113 height 16
click at [966, 292] on link "⏎ Edit" at bounding box center [956, 293] width 72 height 16
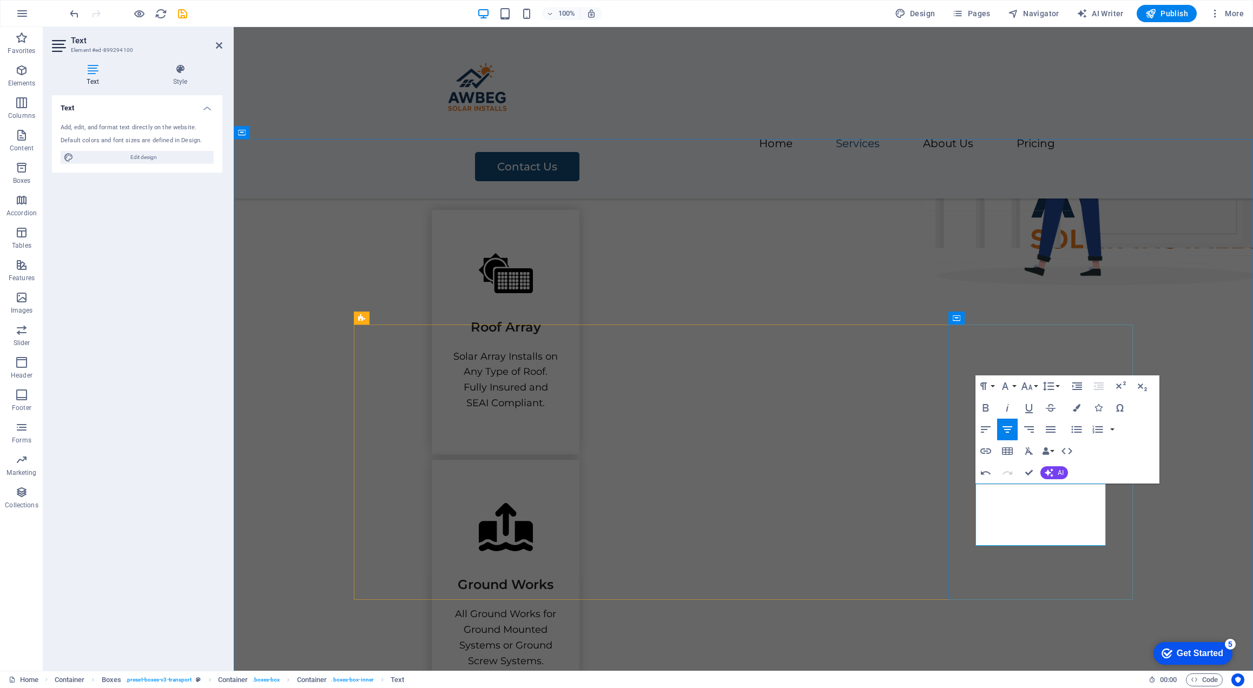
click at [1224, 309] on div "Our Services We work with electrical contractors and solar providers who are lo…" at bounding box center [743, 675] width 1019 height 1239
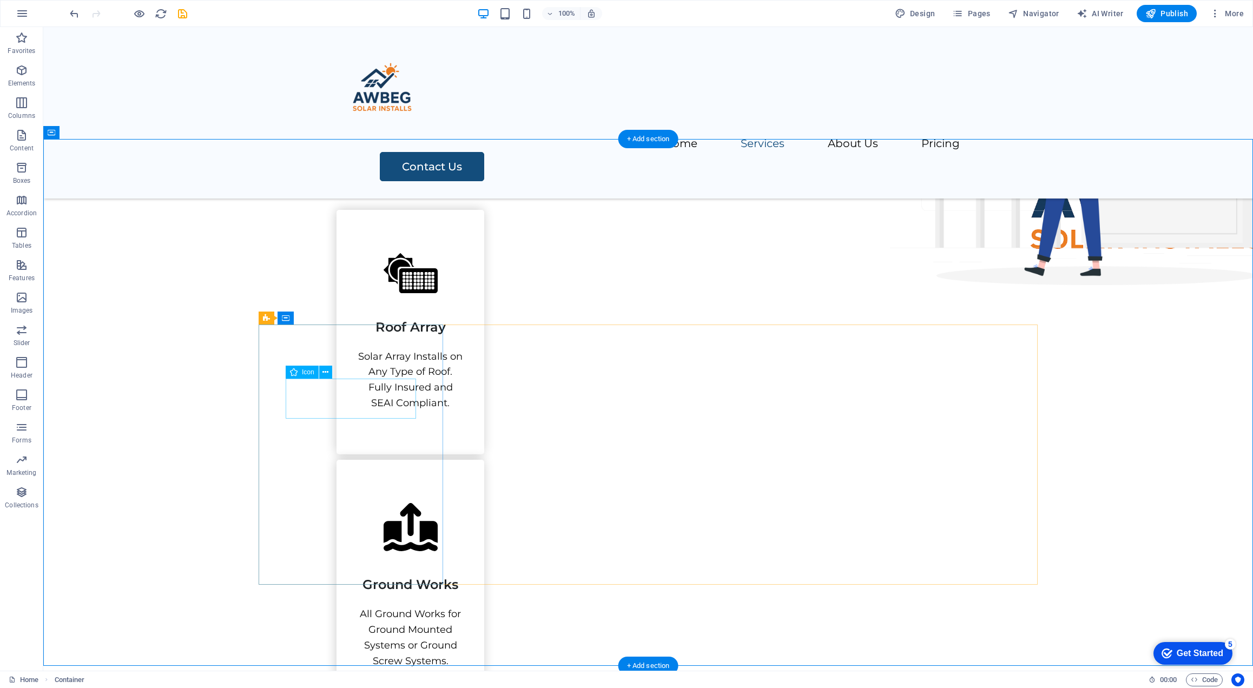
click at [358, 298] on figure at bounding box center [410, 275] width 104 height 45
click at [329, 374] on button at bounding box center [325, 372] width 13 height 13
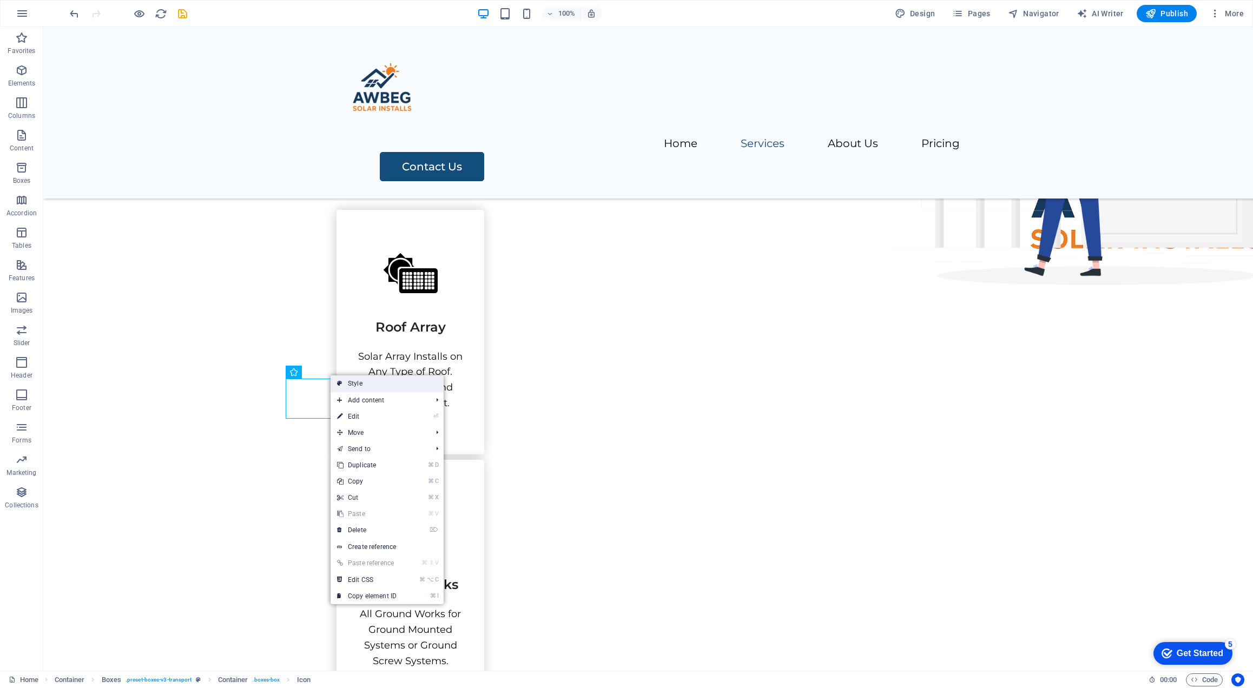
click at [348, 381] on link "Style" at bounding box center [387, 383] width 113 height 16
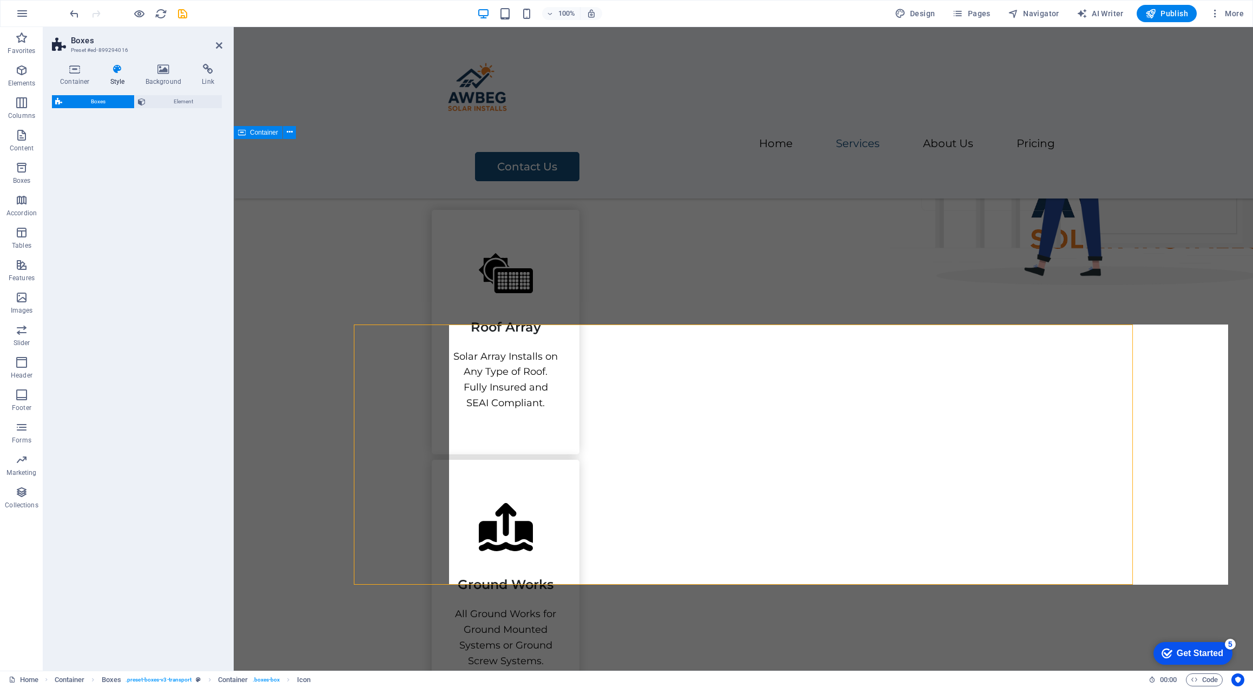
select select "rem"
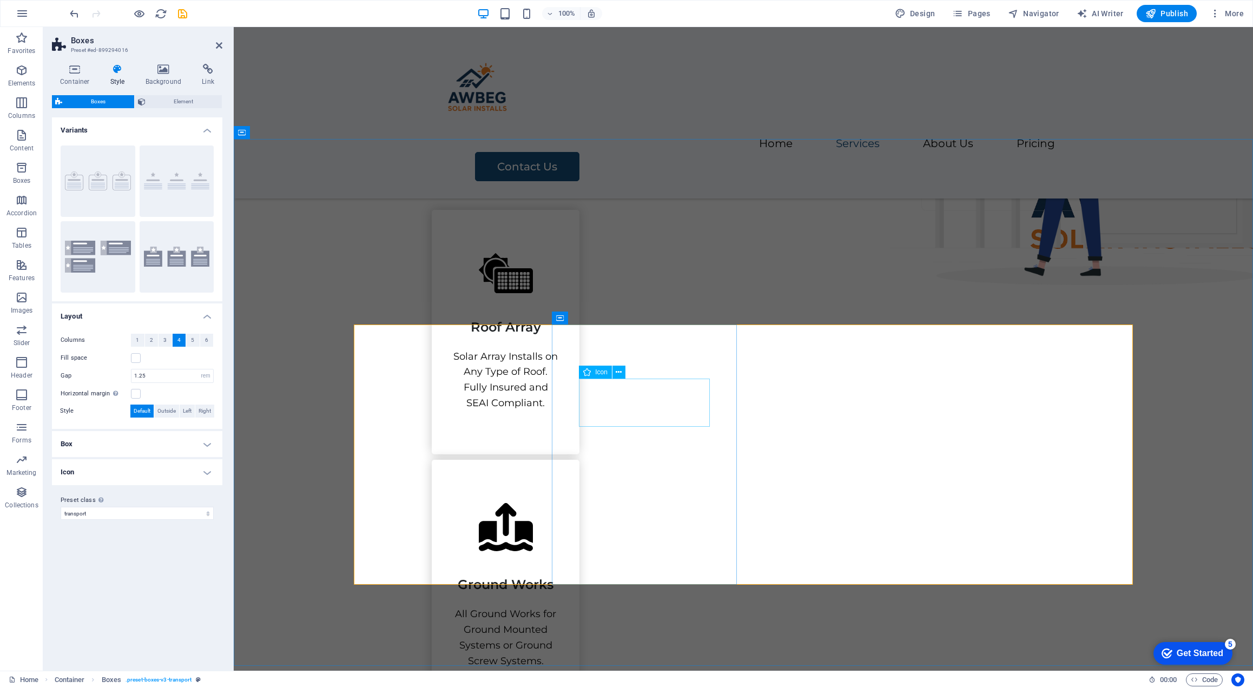
click at [558, 503] on figure at bounding box center [505, 529] width 104 height 53
click at [171, 100] on span "Element" at bounding box center [184, 101] width 70 height 13
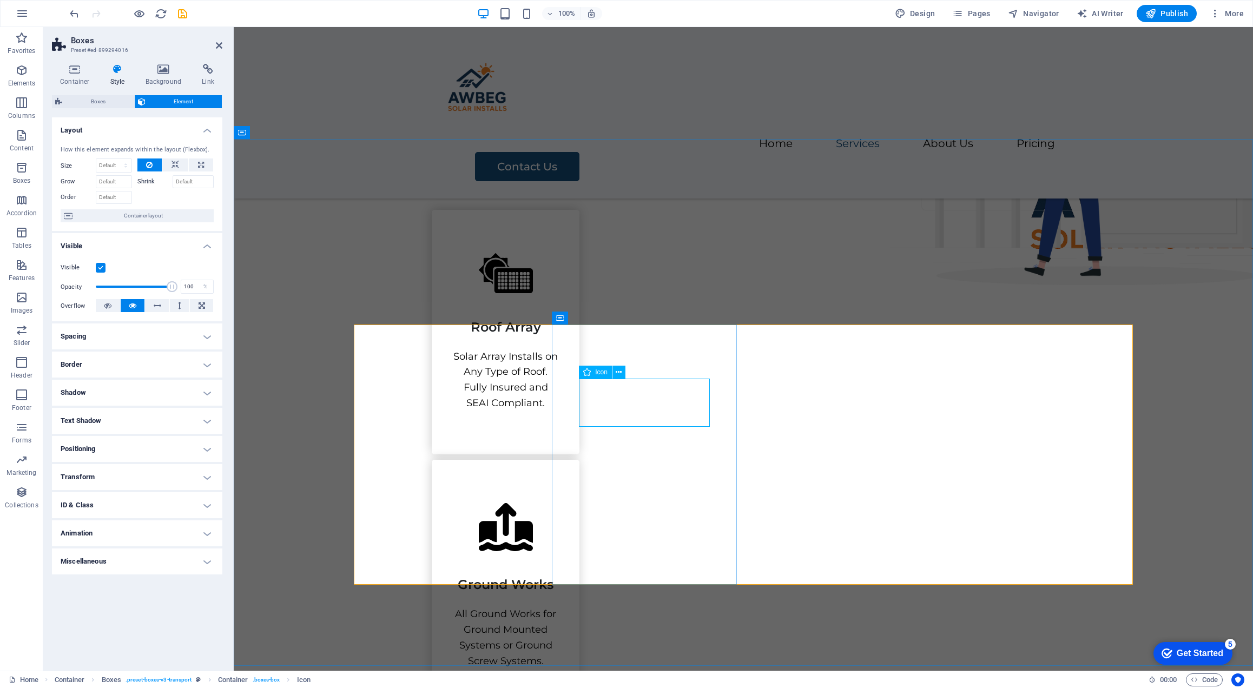
click at [558, 503] on figure at bounding box center [505, 529] width 104 height 53
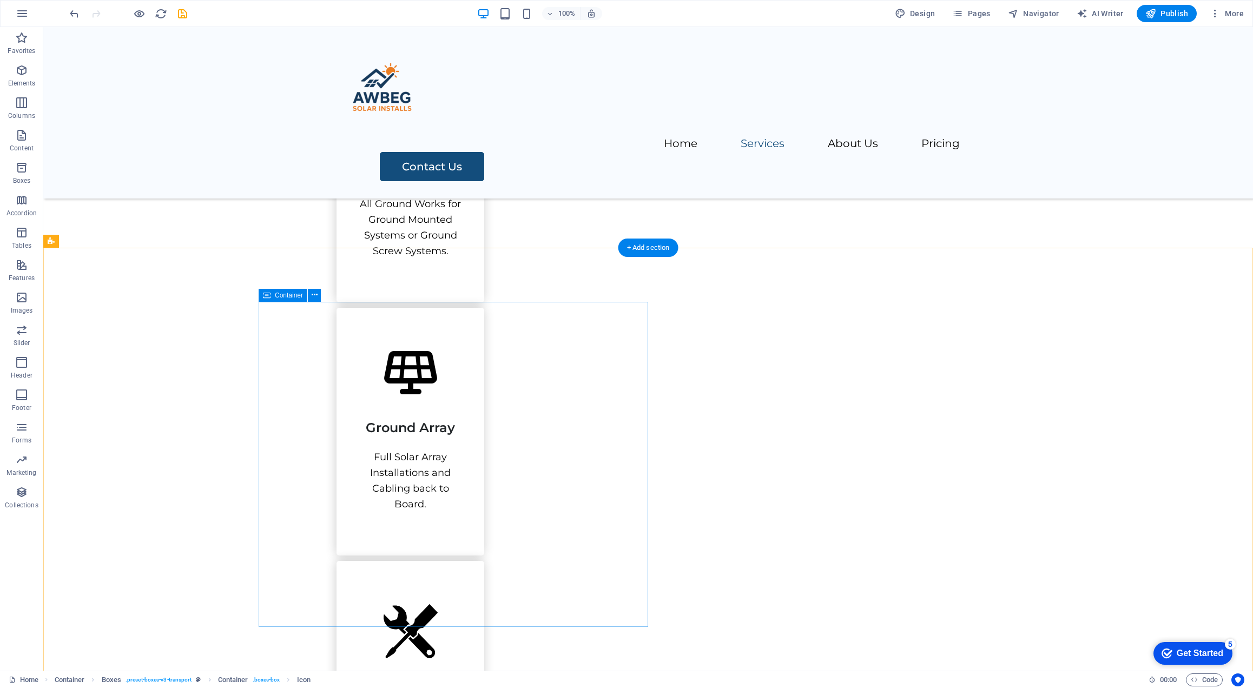
scroll to position [804, 0]
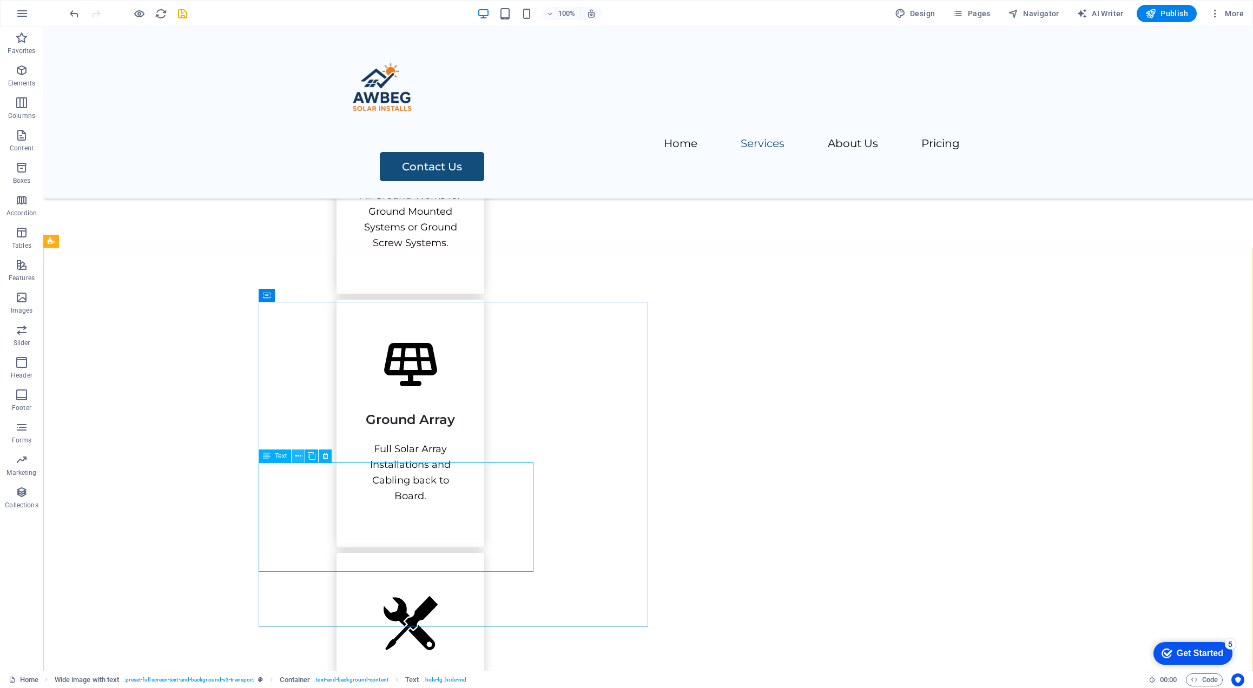
click at [295, 460] on icon at bounding box center [298, 456] width 6 height 11
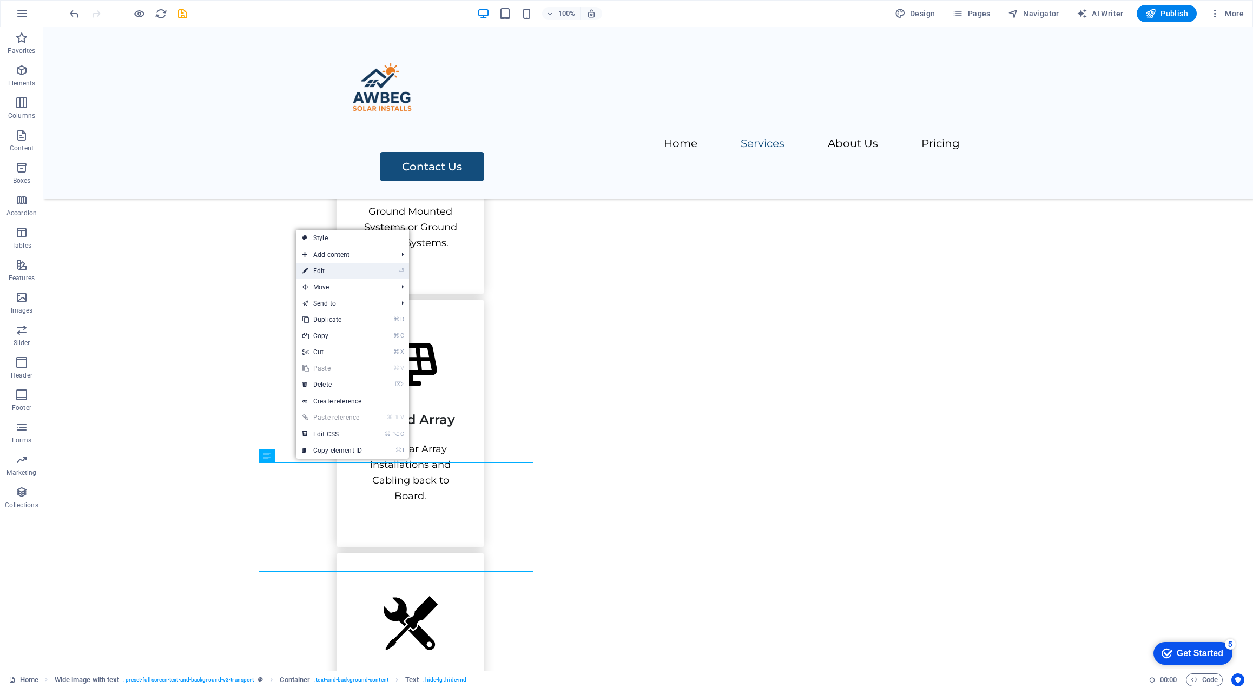
drag, startPoint x: 366, startPoint y: 268, endPoint x: 168, endPoint y: 249, distance: 199.5
click at [366, 268] on link "⏎ Edit" at bounding box center [332, 271] width 72 height 16
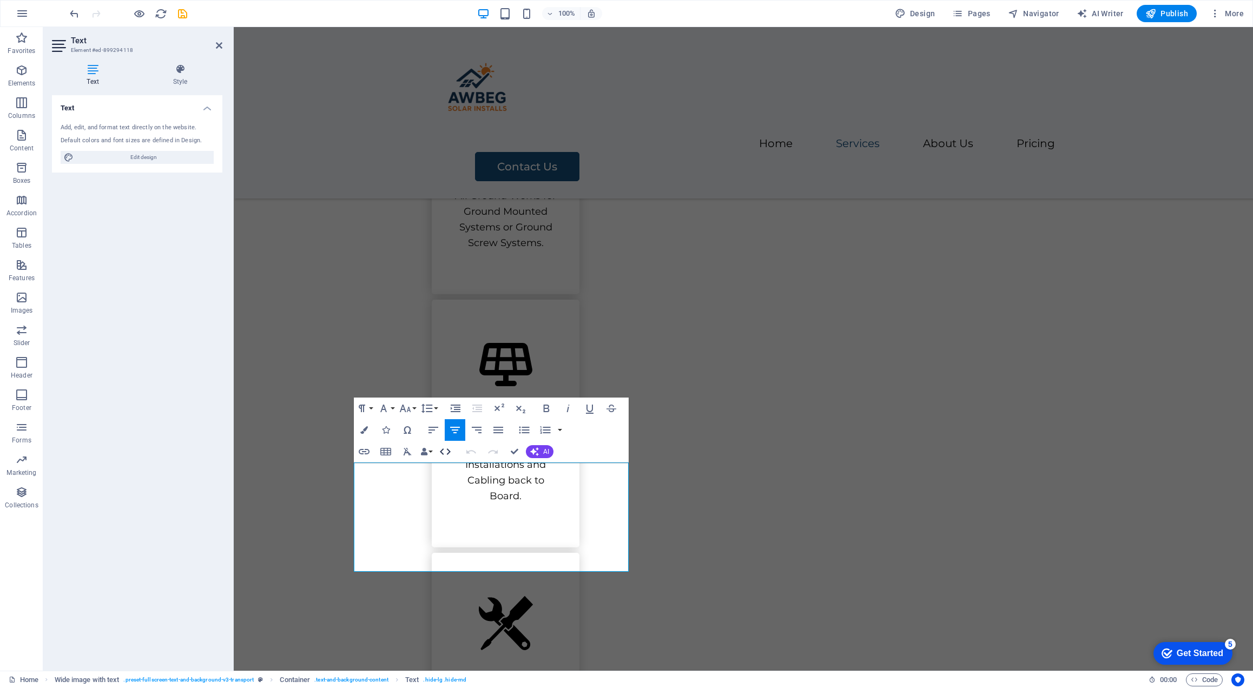
click at [441, 453] on icon "button" at bounding box center [445, 451] width 11 height 6
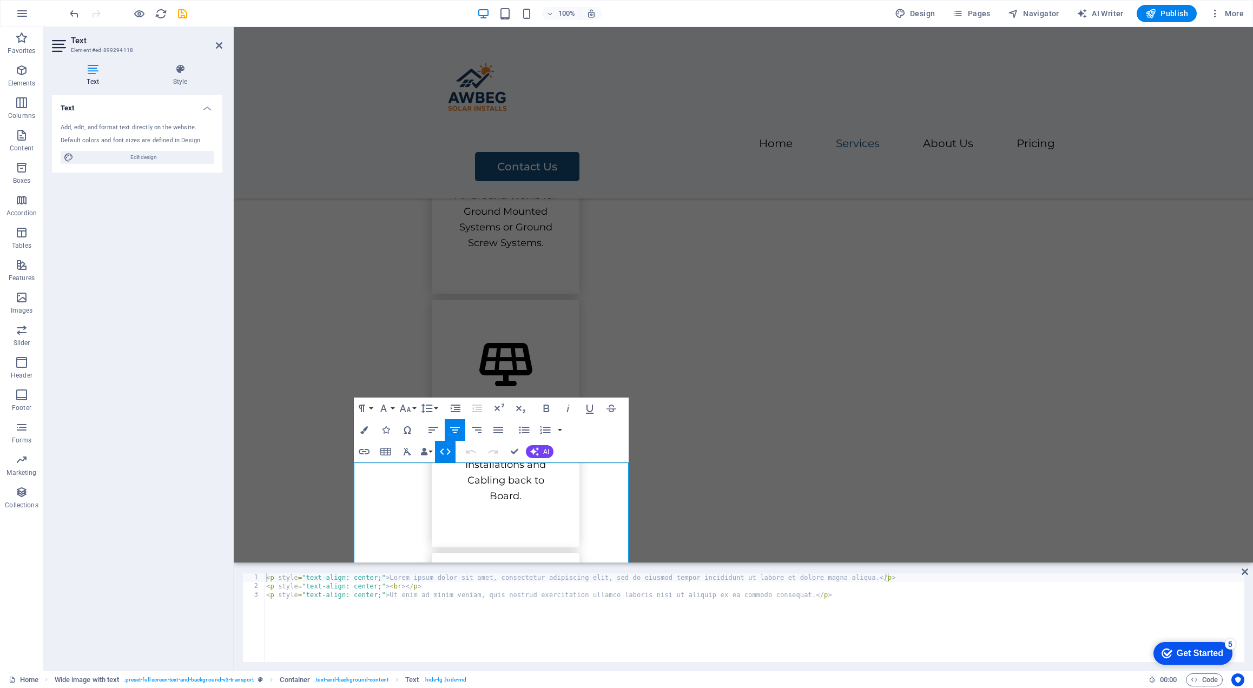
click at [503, 617] on div "< p style = "text-align: center;" > Lorem ipsum dolor sit amet, consectetur adi…" at bounding box center [754, 626] width 980 height 106
drag, startPoint x: 877, startPoint y: 578, endPoint x: 387, endPoint y: 580, distance: 490.1
click at [387, 580] on div "< p style = "text-align: center;" > Lorem ipsum dolor sit amet, consectetur adi…" at bounding box center [754, 626] width 980 height 106
click at [565, 611] on div "< p style = "text-align: center;" Importantly , we do not carry out electrical …" at bounding box center [708, 625] width 1100 height 104
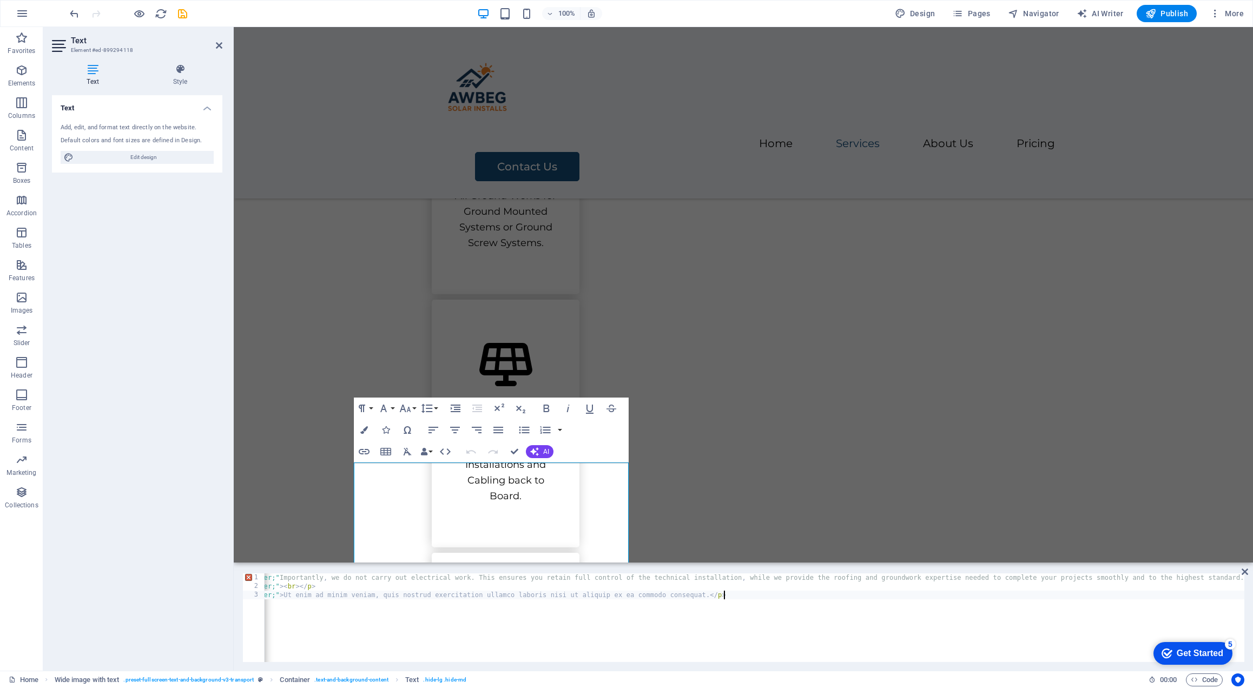
scroll to position [0, 0]
drag, startPoint x: 839, startPoint y: 593, endPoint x: 205, endPoint y: 585, distance: 633.5
click at [205, 585] on div "Text Element #ed-899294118 Text Style Text Add, edit, and format text directly …" at bounding box center [648, 349] width 1210 height 644
type textarea "<p style="text-align: center;"><br></p> <p style="text-align: center;">Ut enim …"
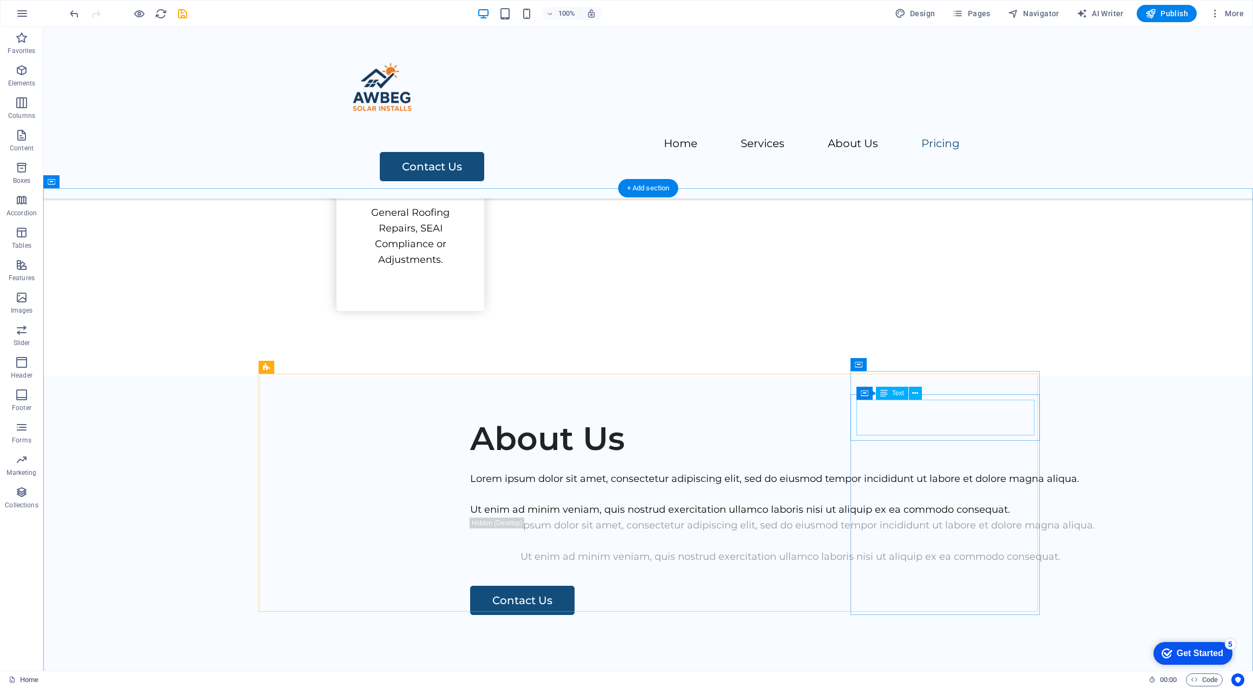
scroll to position [1295, 0]
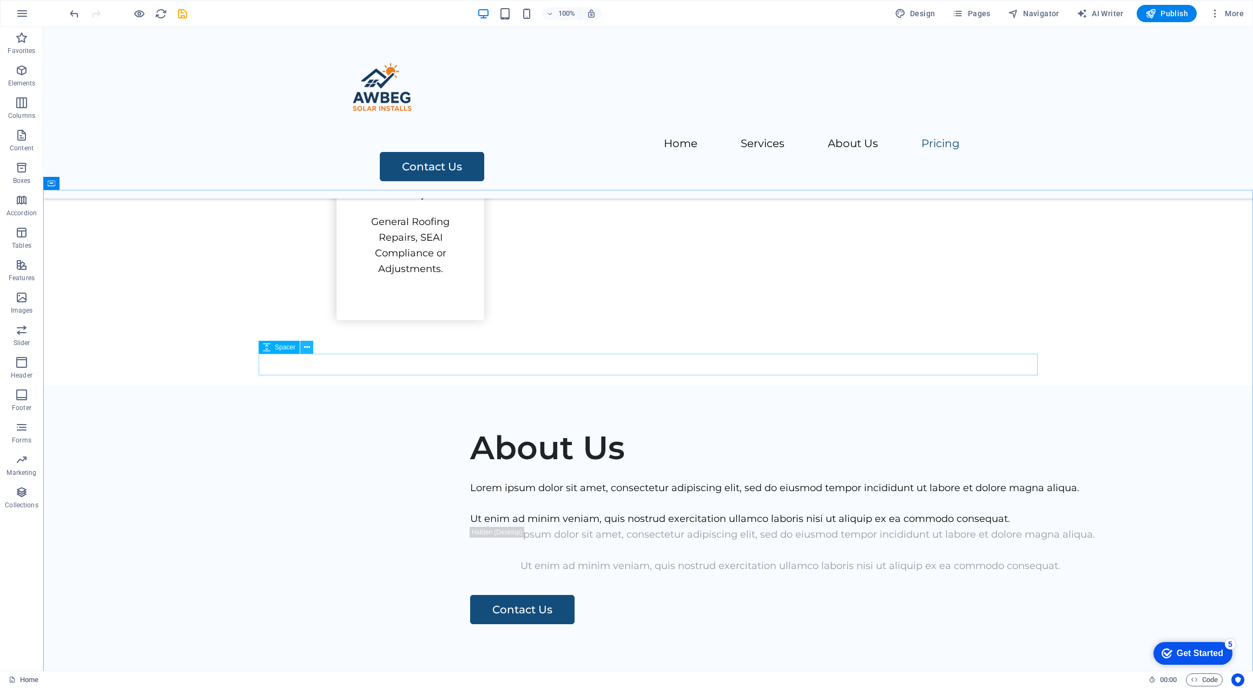
click at [307, 349] on icon at bounding box center [307, 347] width 6 height 11
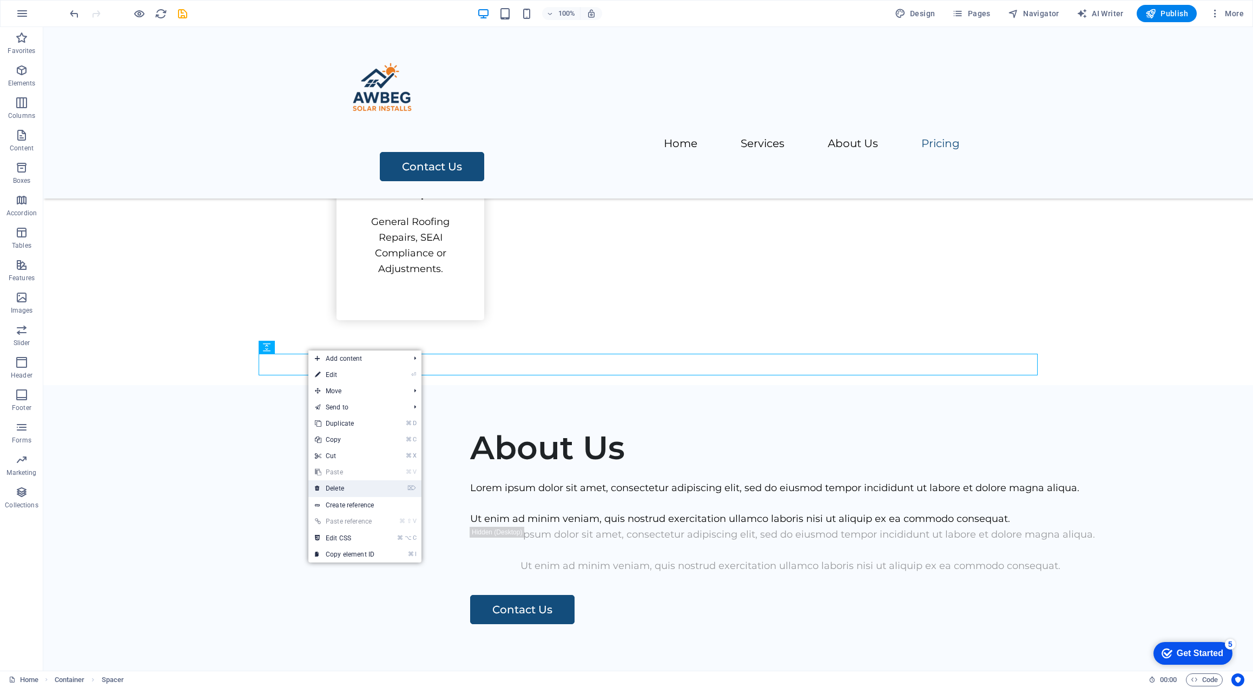
click at [353, 485] on link "⌦ Delete" at bounding box center [344, 488] width 72 height 16
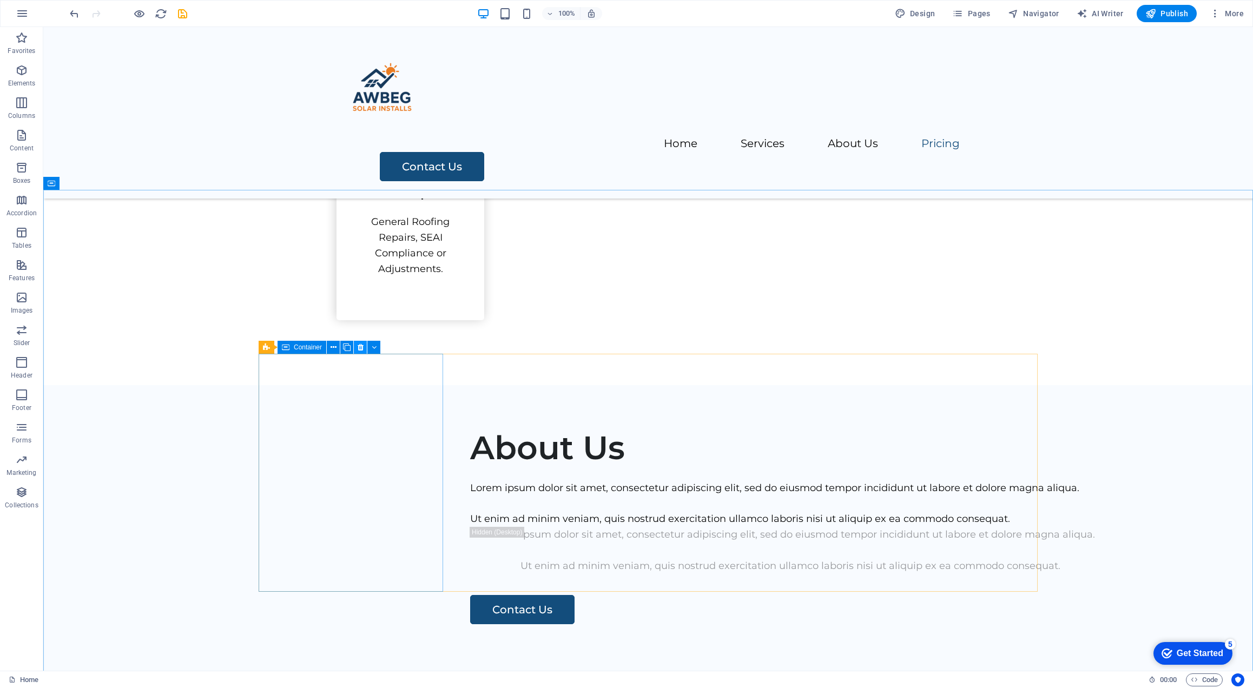
click at [361, 347] on icon at bounding box center [361, 347] width 6 height 11
click at [362, 346] on icon at bounding box center [361, 347] width 6 height 11
click at [358, 347] on icon at bounding box center [361, 347] width 6 height 11
click at [360, 347] on icon at bounding box center [361, 347] width 6 height 11
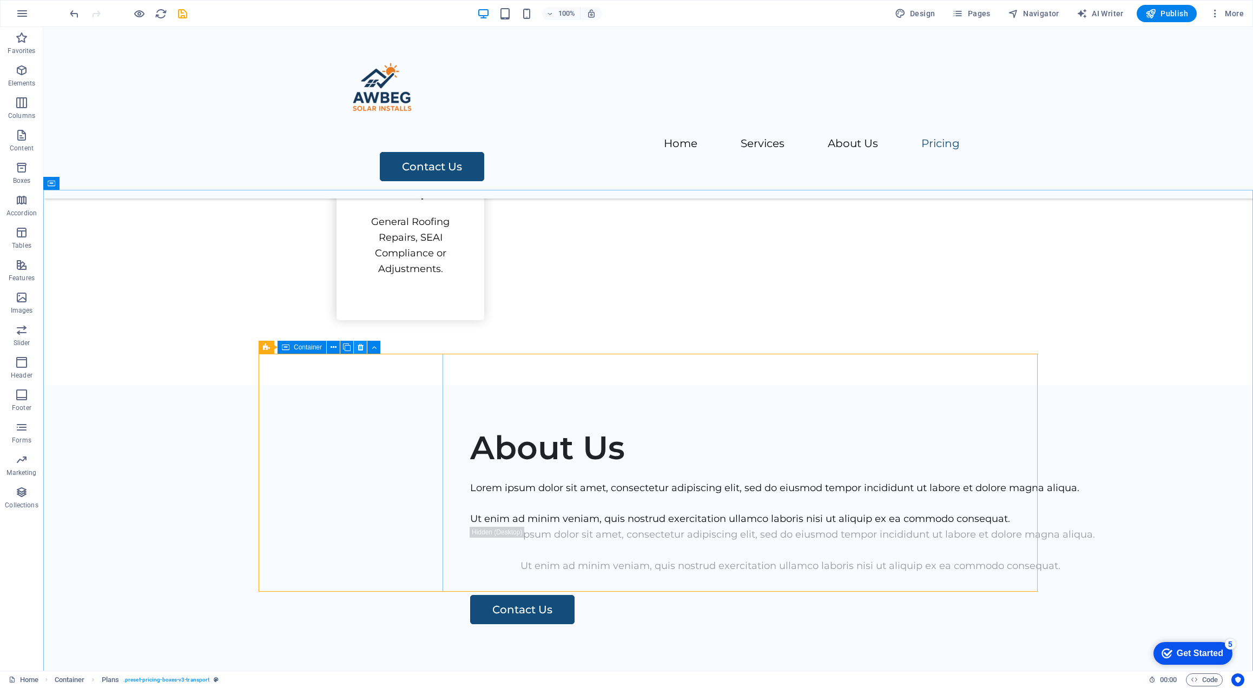
click at [360, 347] on icon at bounding box center [361, 347] width 6 height 11
click at [360, 349] on icon at bounding box center [361, 347] width 6 height 11
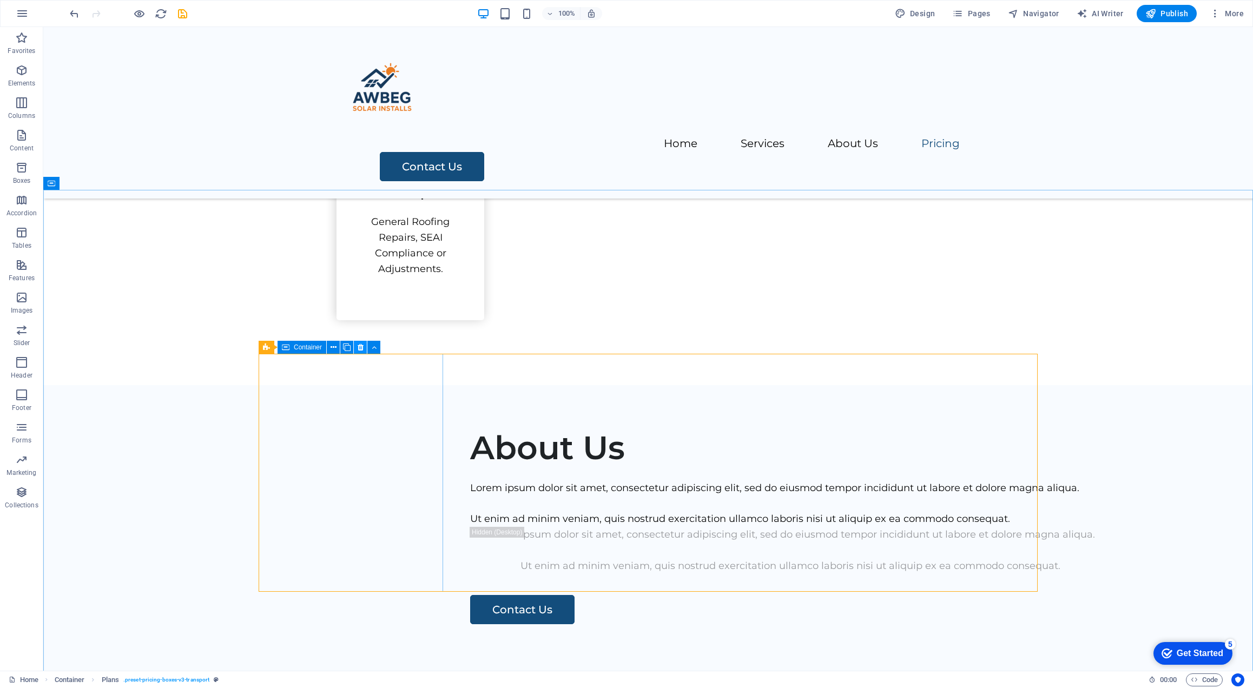
click at [360, 349] on icon at bounding box center [361, 347] width 6 height 11
click at [361, 349] on icon at bounding box center [361, 347] width 6 height 11
click at [267, 352] on icon at bounding box center [266, 347] width 7 height 13
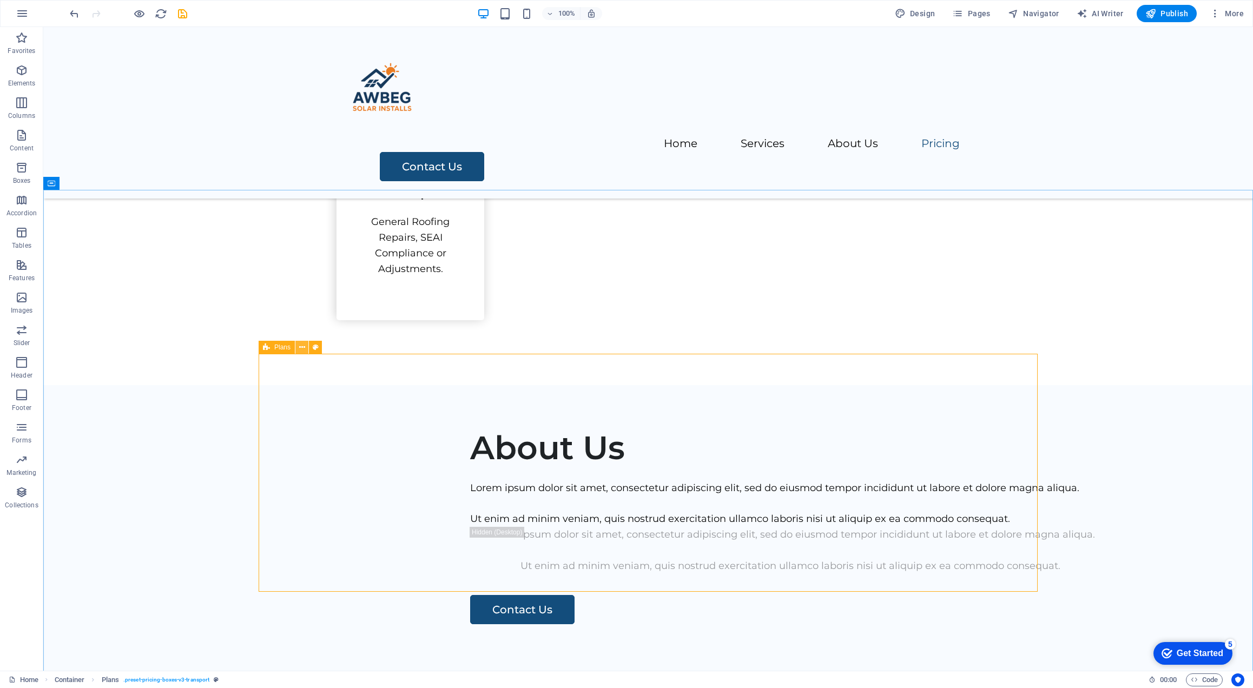
click at [301, 348] on icon at bounding box center [302, 347] width 6 height 11
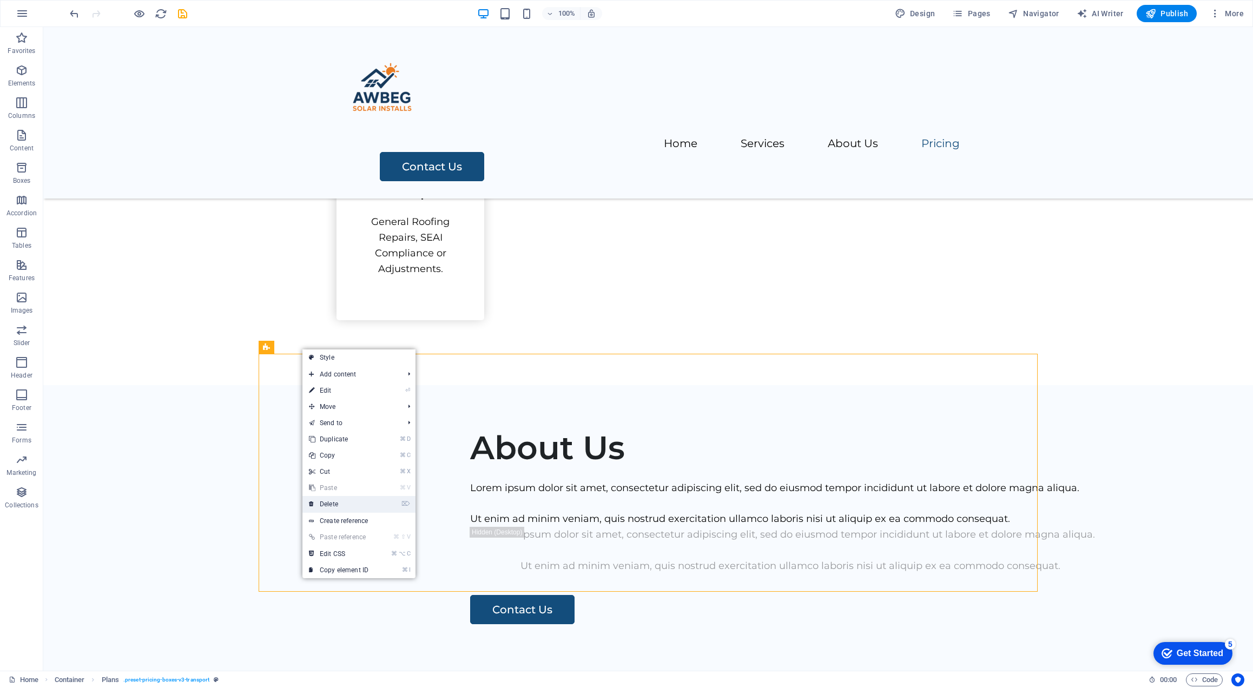
click at [338, 506] on link "⌦ Delete" at bounding box center [338, 504] width 72 height 16
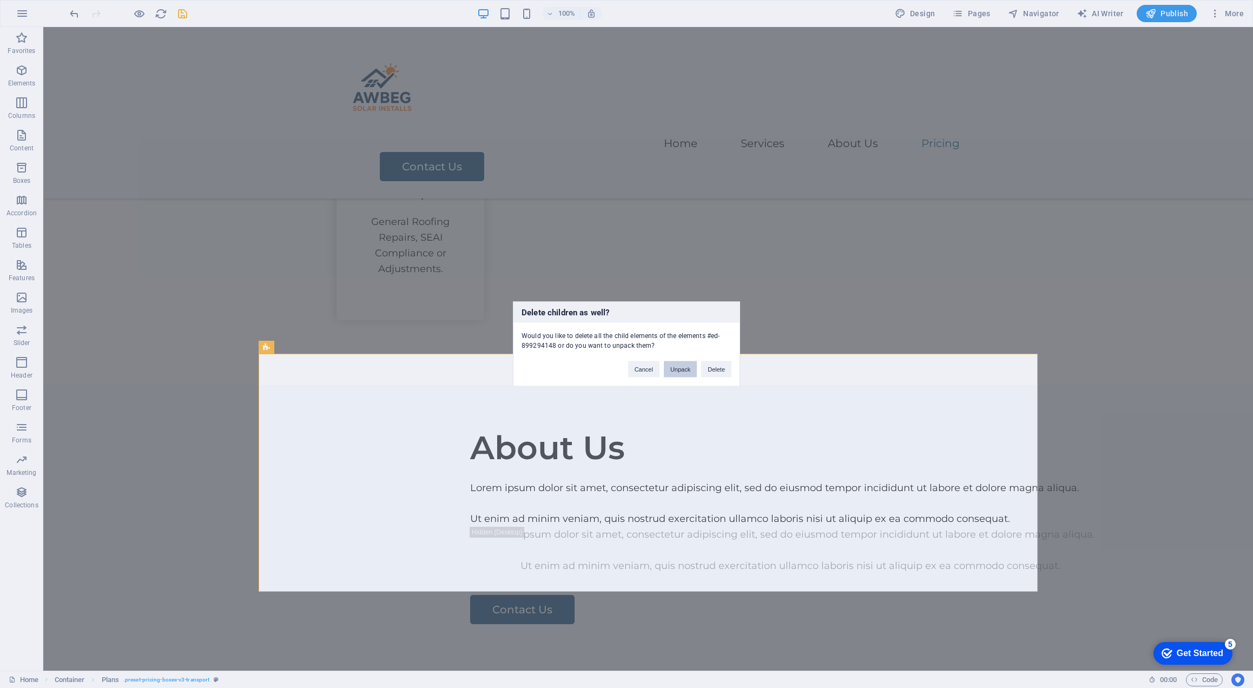
click at [684, 367] on button "Unpack" at bounding box center [680, 369] width 33 height 16
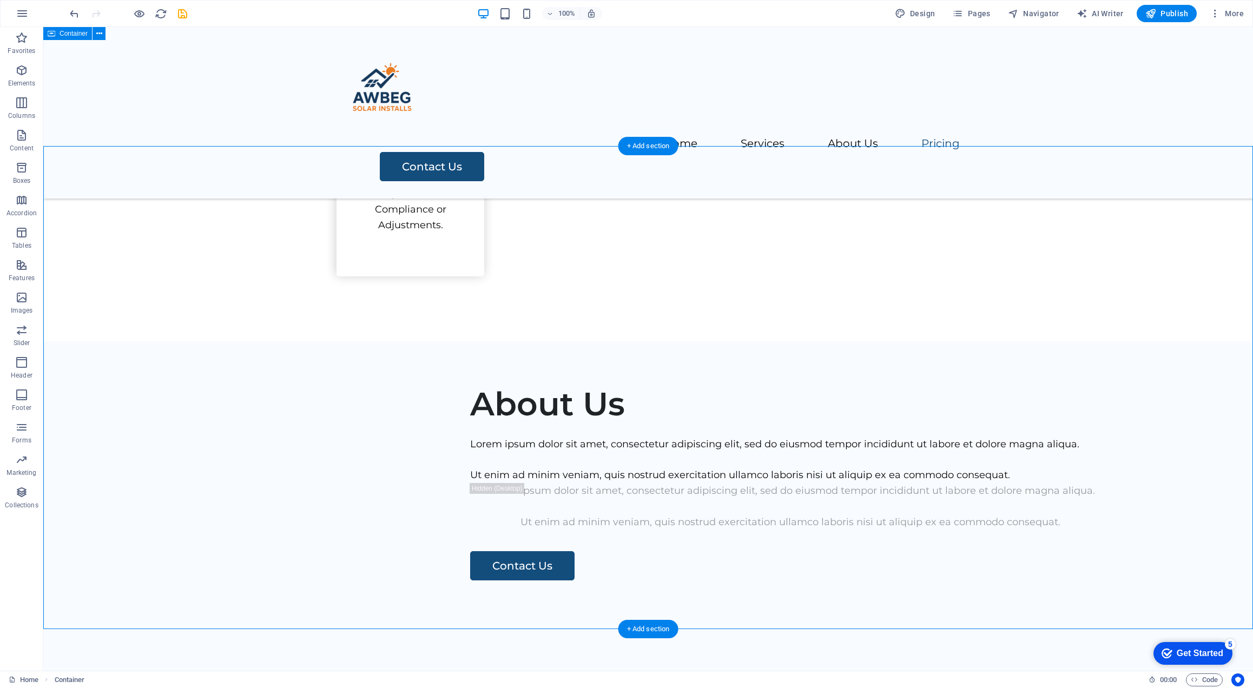
scroll to position [1325, 0]
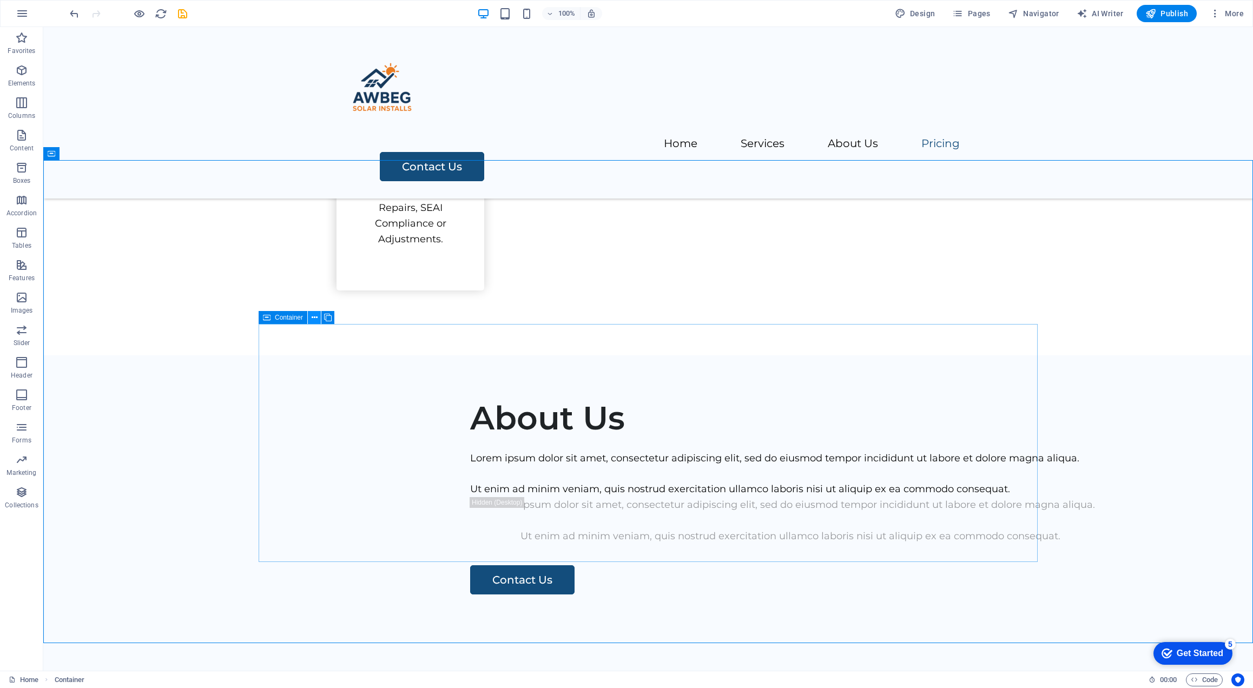
click at [314, 318] on icon at bounding box center [315, 317] width 6 height 11
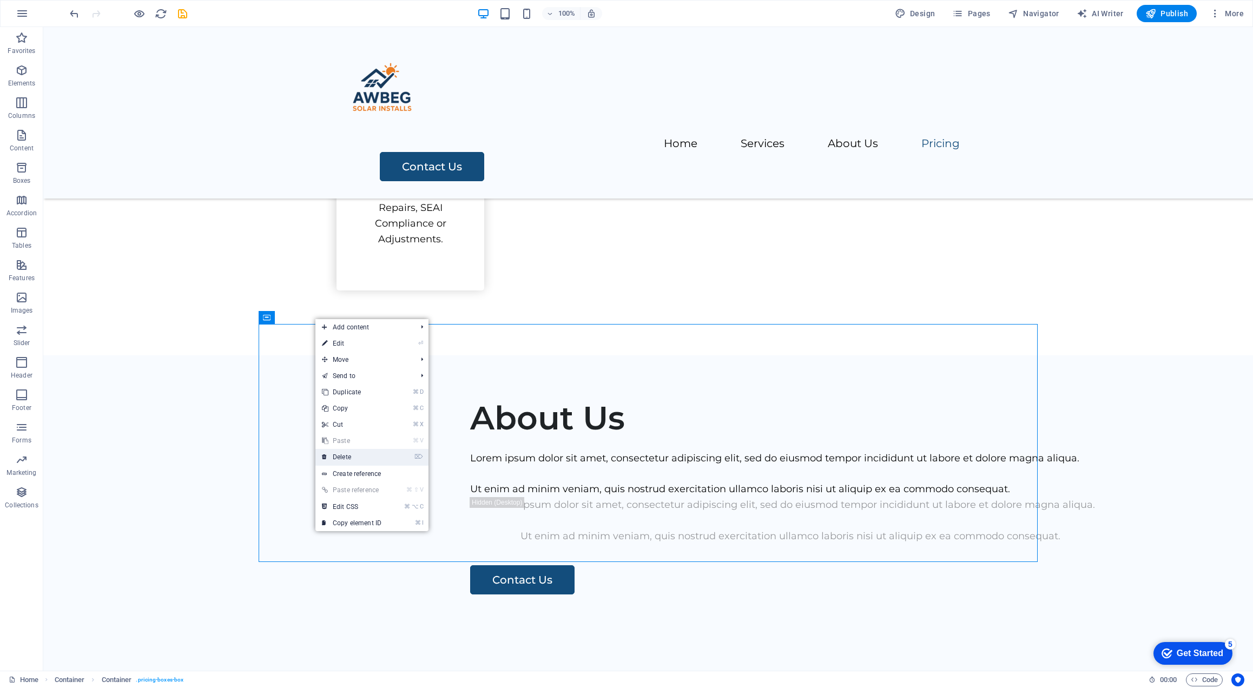
click at [342, 459] on link "⌦ Delete" at bounding box center [351, 457] width 72 height 16
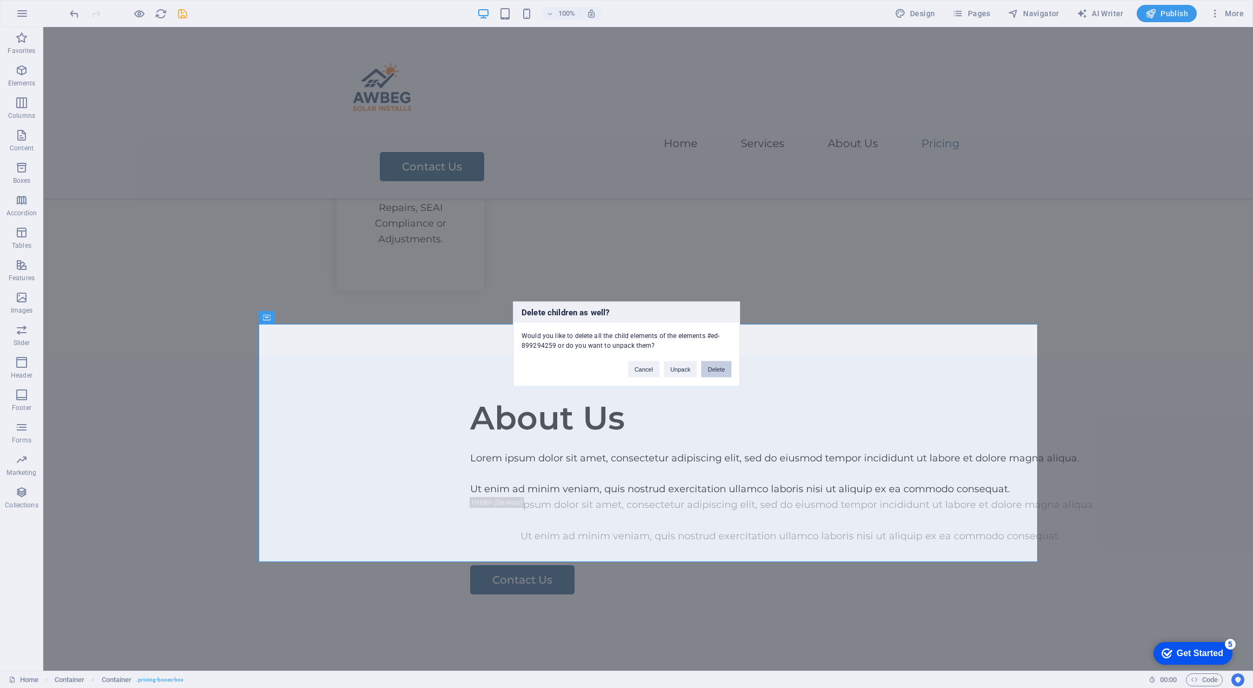
drag, startPoint x: 712, startPoint y: 373, endPoint x: 754, endPoint y: 375, distance: 41.2
click at [712, 373] on button "Delete" at bounding box center [716, 369] width 30 height 16
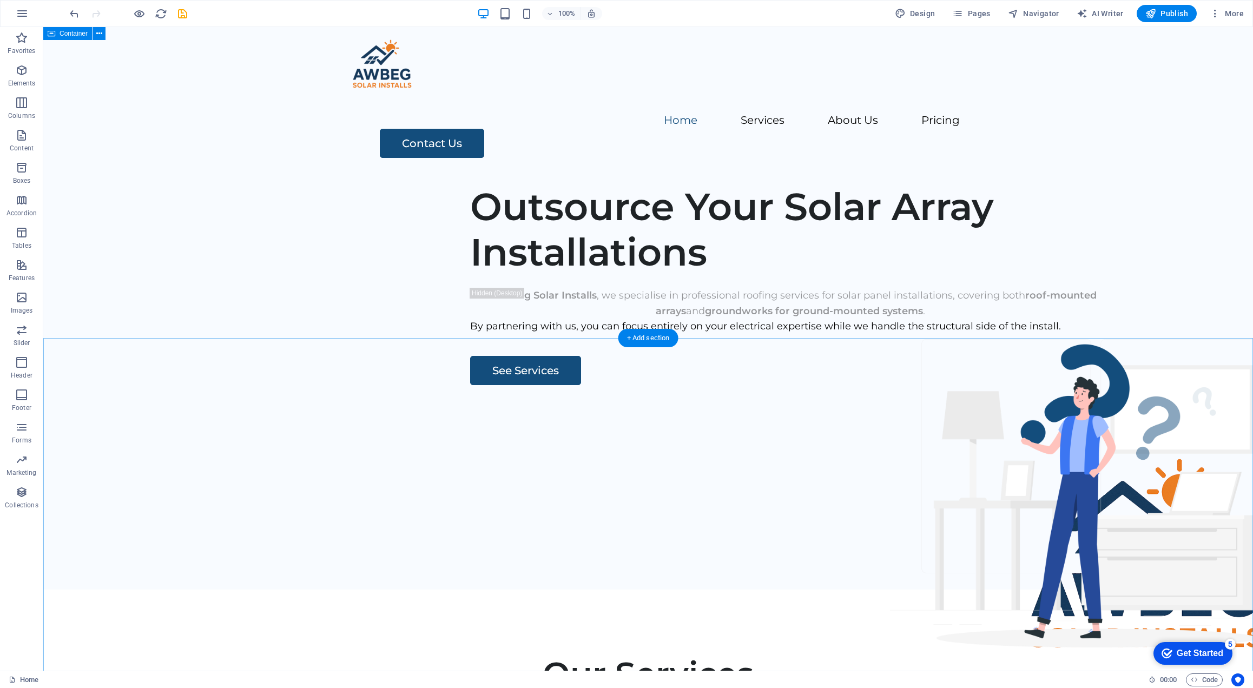
scroll to position [0, 0]
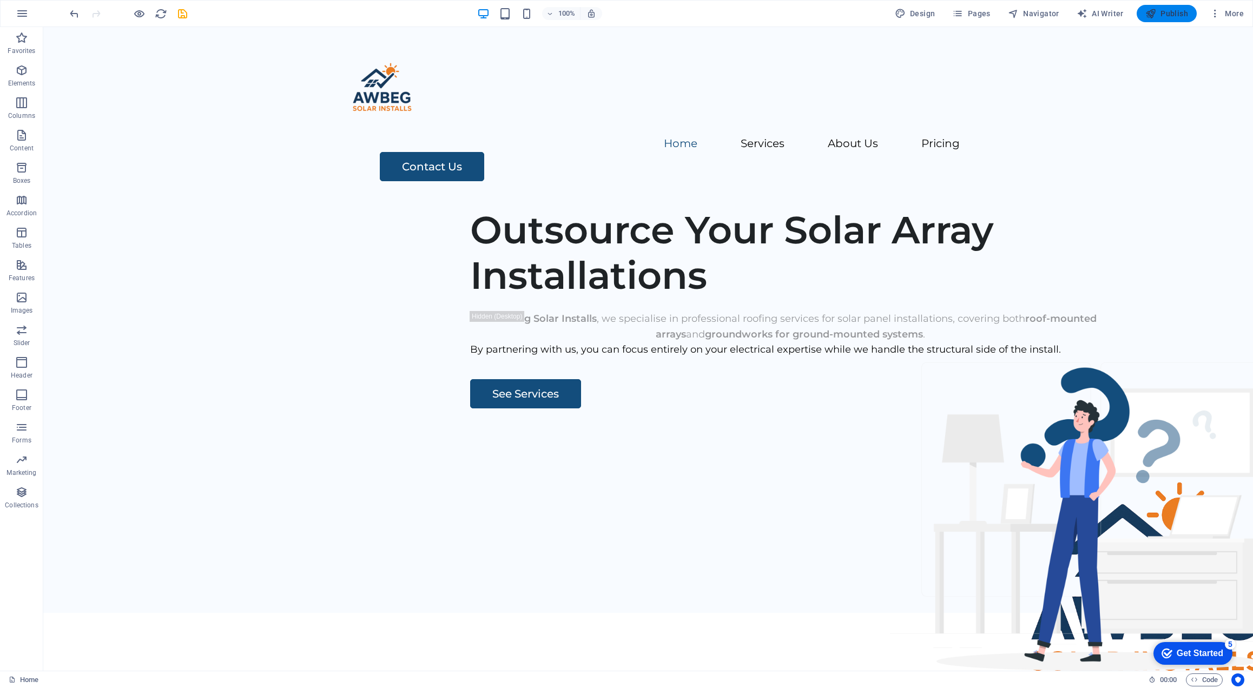
click at [1164, 17] on span "Publish" at bounding box center [1166, 13] width 43 height 11
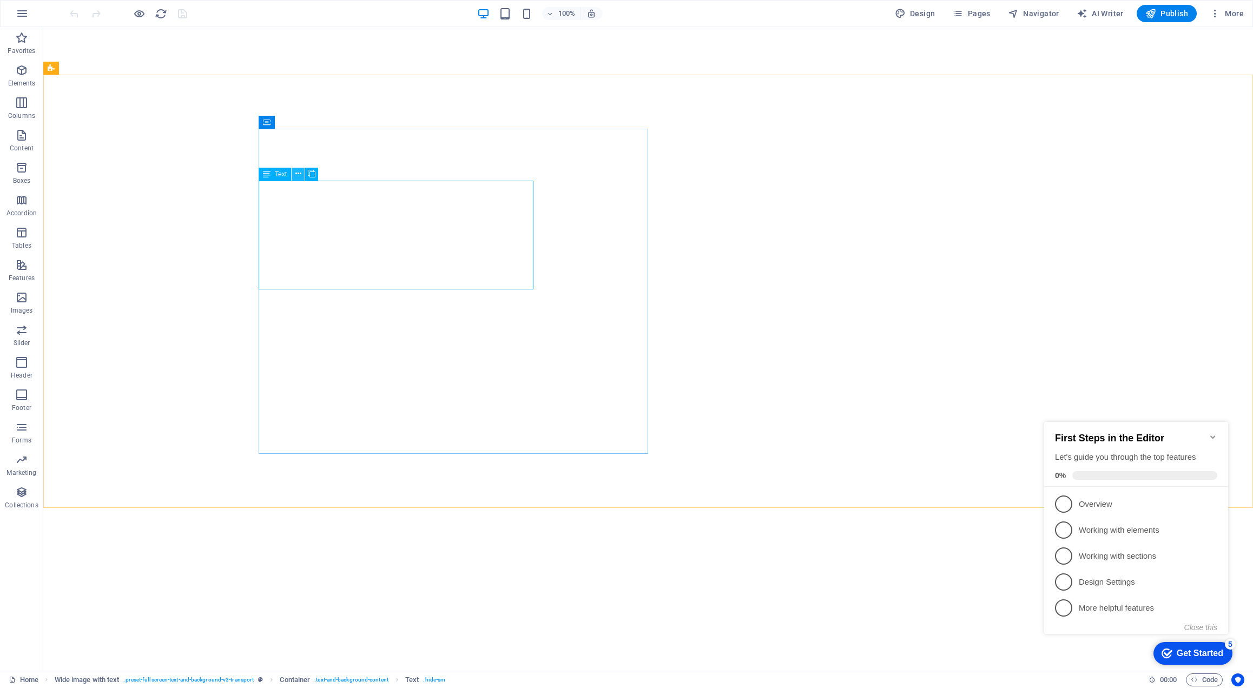
click at [299, 176] on icon at bounding box center [298, 173] width 6 height 11
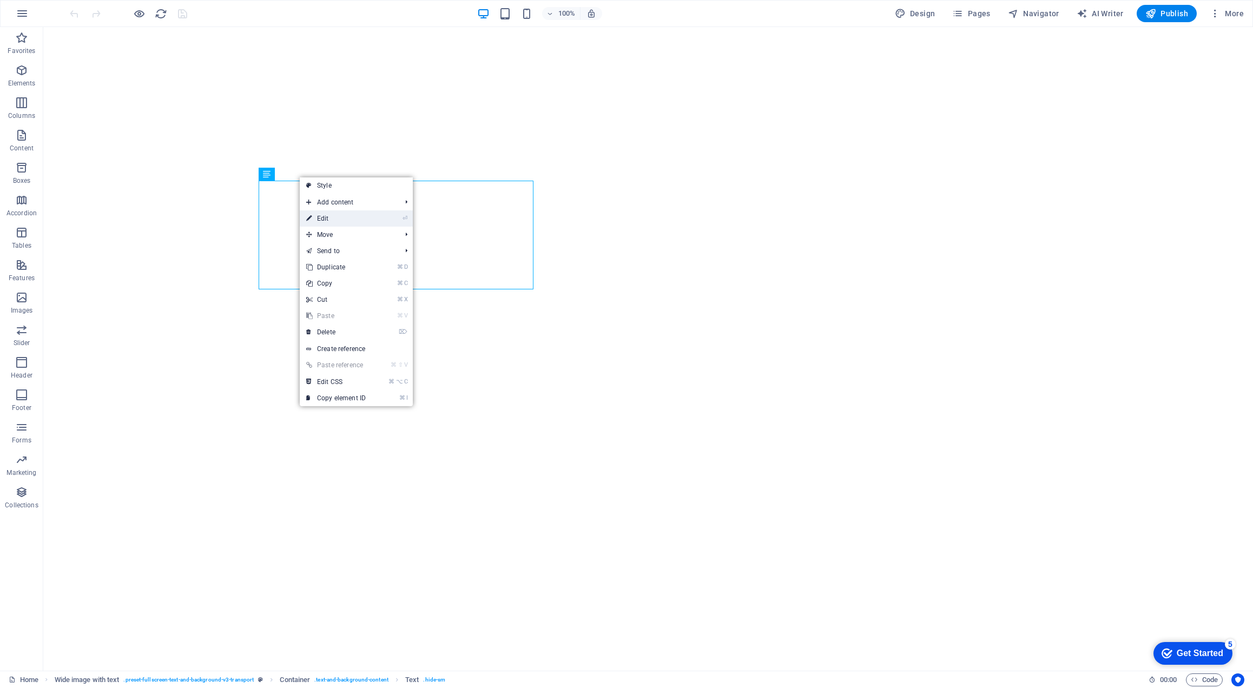
click at [335, 215] on link "⏎ Edit" at bounding box center [336, 218] width 72 height 16
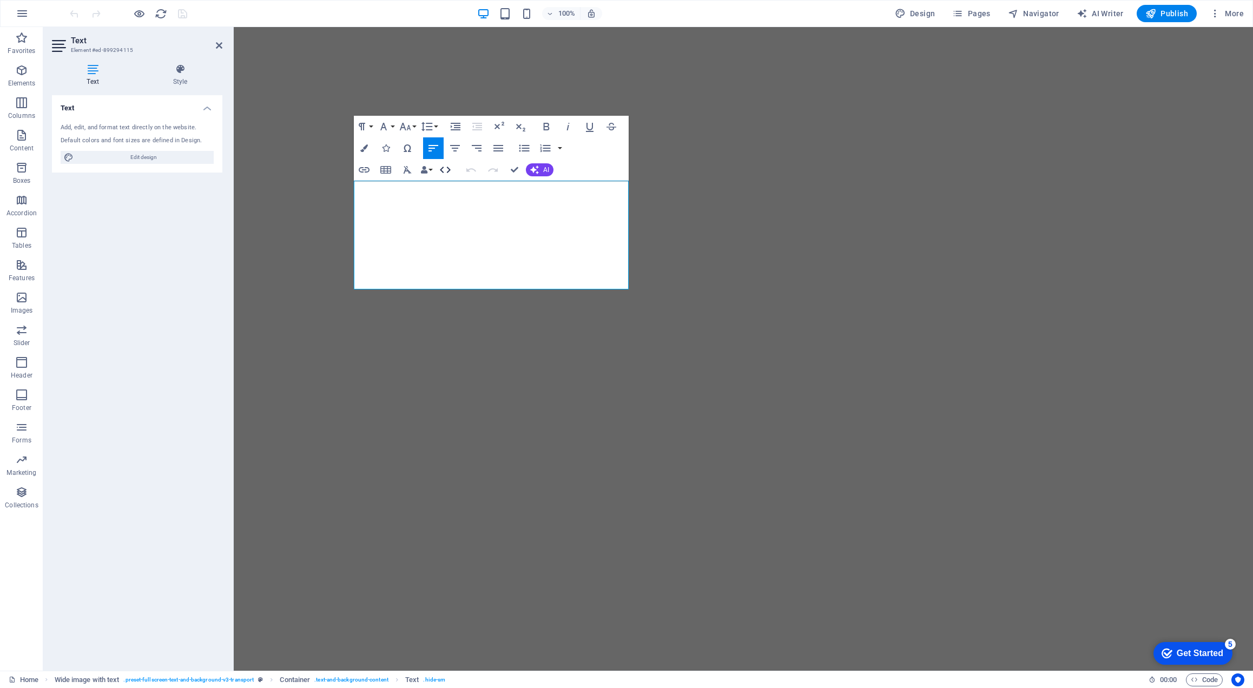
click at [444, 168] on icon "button" at bounding box center [445, 169] width 13 height 13
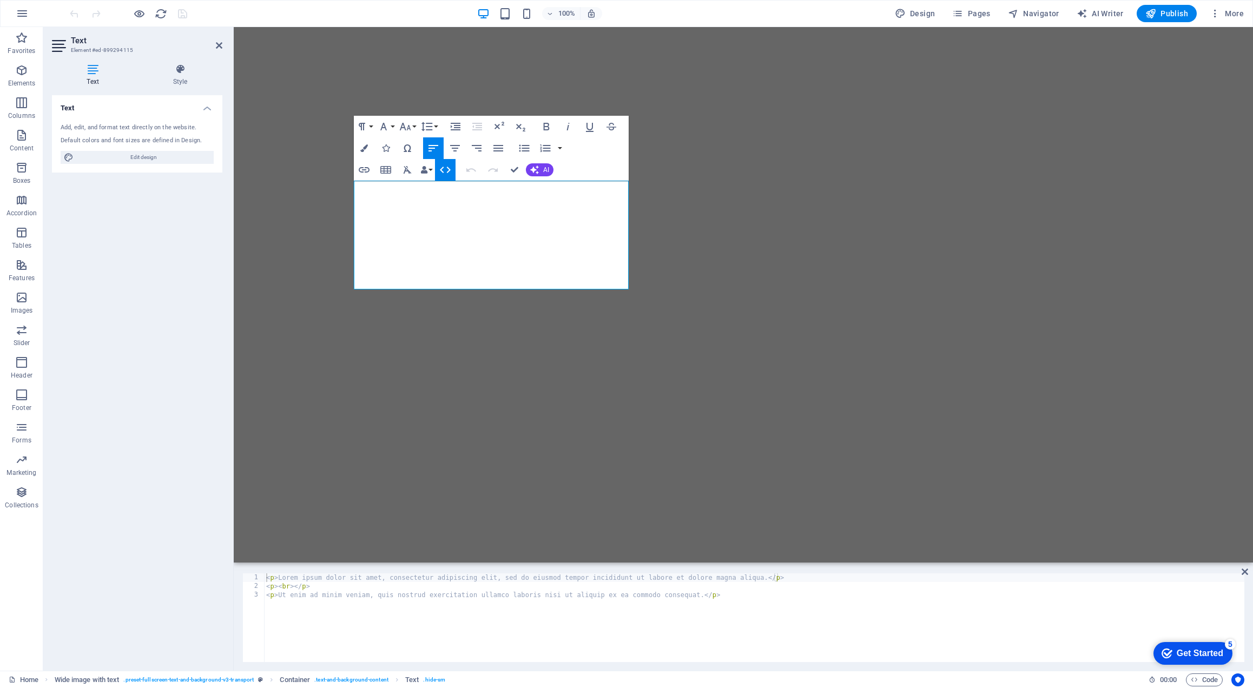
type textarea "<p>Ut enim ad minim veniam, quis nostrud exercitation ullamco laboris nisi ut a…"
click at [484, 632] on div "< p > Lorem ipsum dolor sit amet, consectetur adipiscing elit, sed do eiusmod t…" at bounding box center [754, 626] width 980 height 106
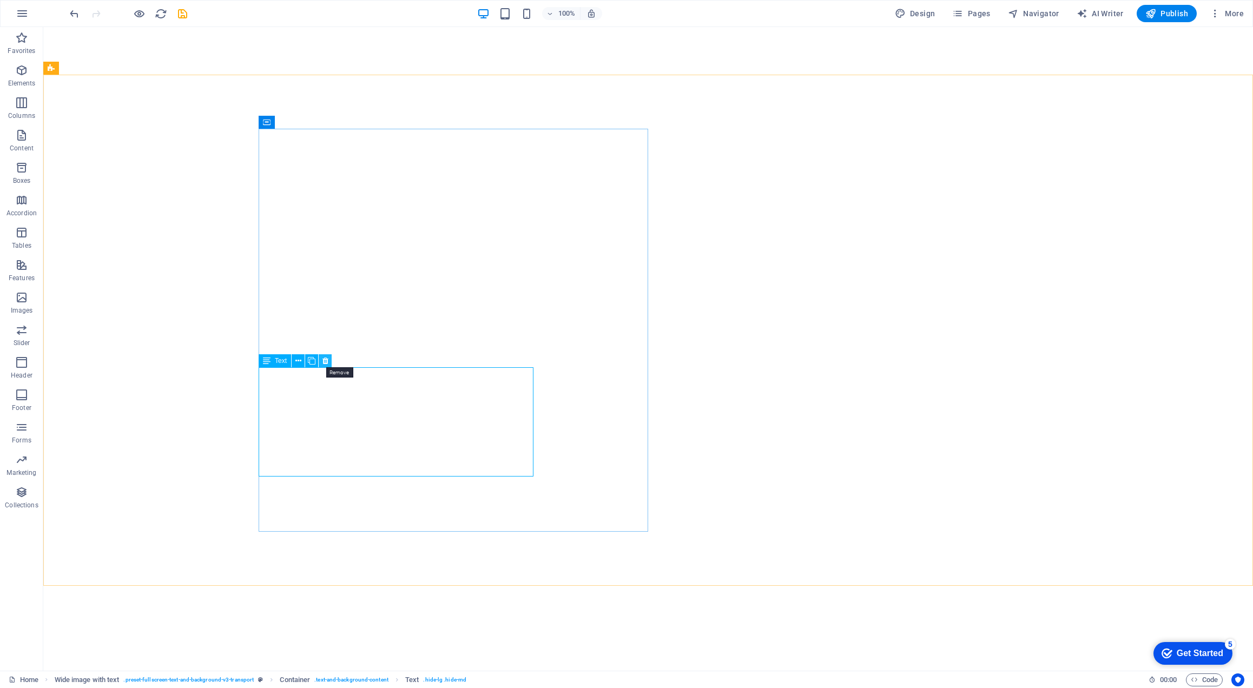
click at [327, 362] on icon at bounding box center [325, 360] width 6 height 11
click at [296, 341] on icon at bounding box center [298, 339] width 6 height 11
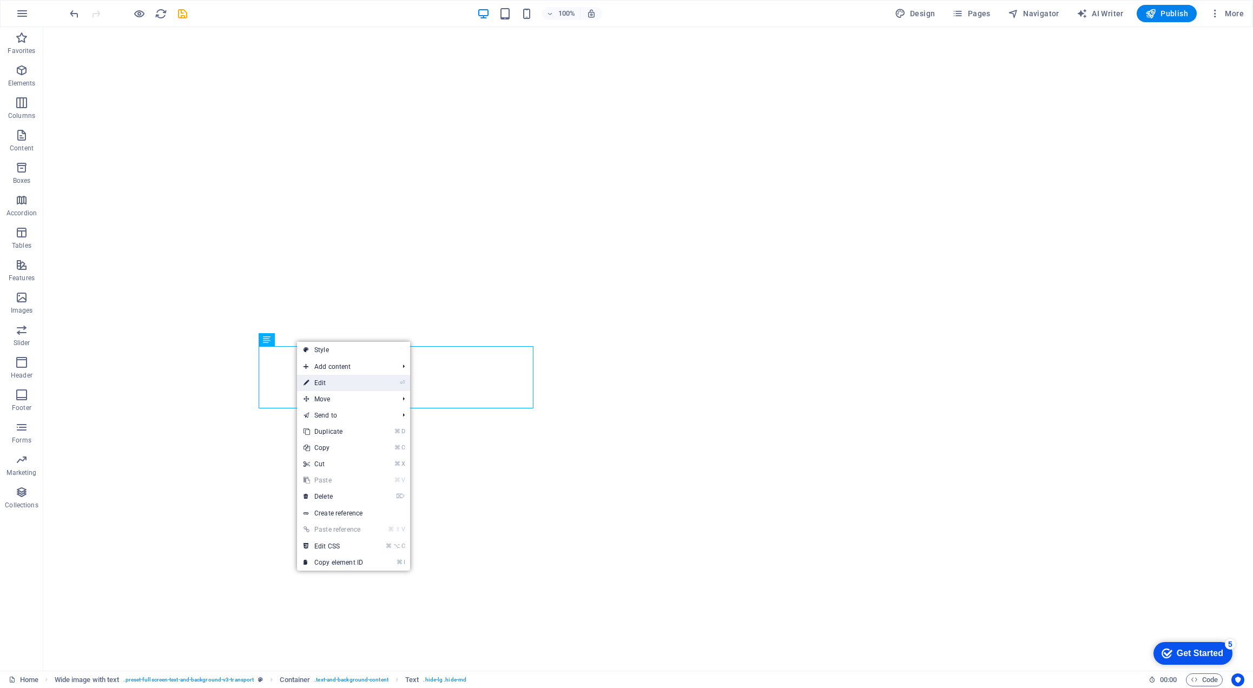
click at [327, 382] on link "⏎ Edit" at bounding box center [333, 383] width 72 height 16
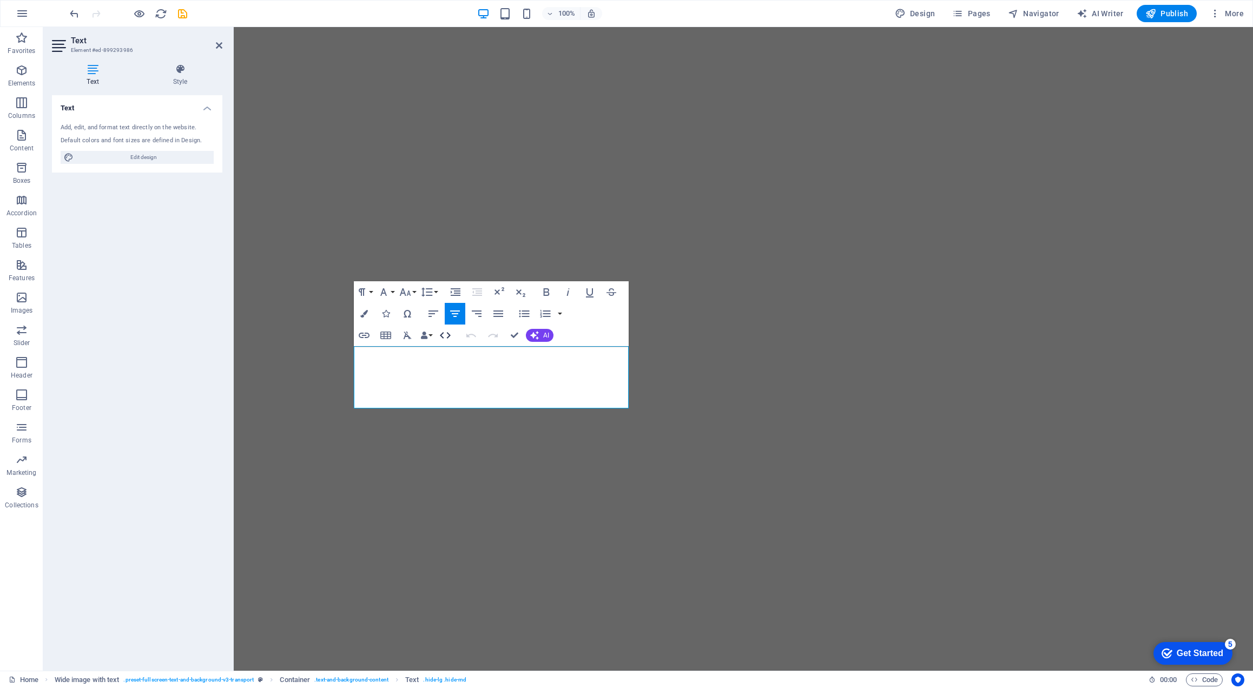
click at [446, 333] on icon "button" at bounding box center [445, 335] width 13 height 13
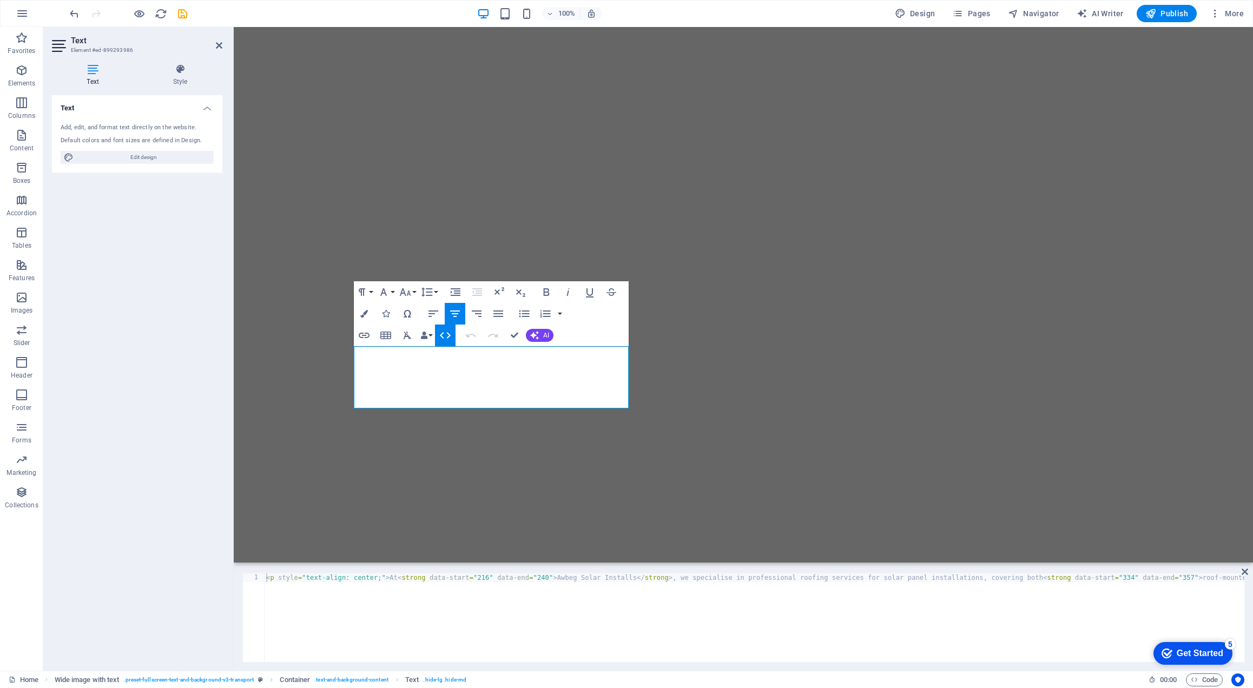
type textarea "<p style="text-align: center;">At <strong data-start="216" data-end="240">Awbeg…"
drag, startPoint x: 559, startPoint y: 578, endPoint x: 1214, endPoint y: 566, distance: 654.7
click at [1214, 566] on div "<p style="text-align: center;">At <strong data-start="216" data-end="240">Awbeg…" at bounding box center [743, 618] width 1019 height 106
click at [501, 624] on div "< p style = "text-align: center;" > At < strong data-start = "216" data-end = "…" at bounding box center [985, 625] width 1442 height 104
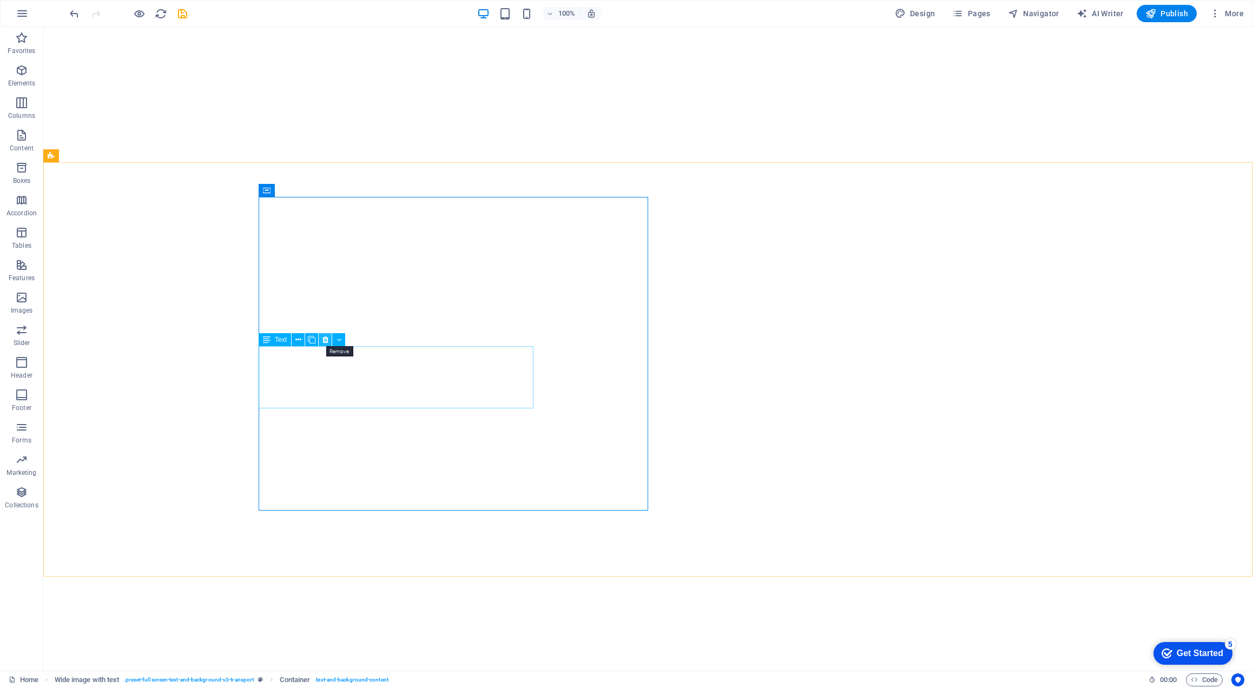
click at [327, 339] on icon at bounding box center [325, 339] width 6 height 11
click at [311, 372] on icon at bounding box center [312, 370] width 8 height 11
click at [296, 347] on icon at bounding box center [298, 347] width 6 height 11
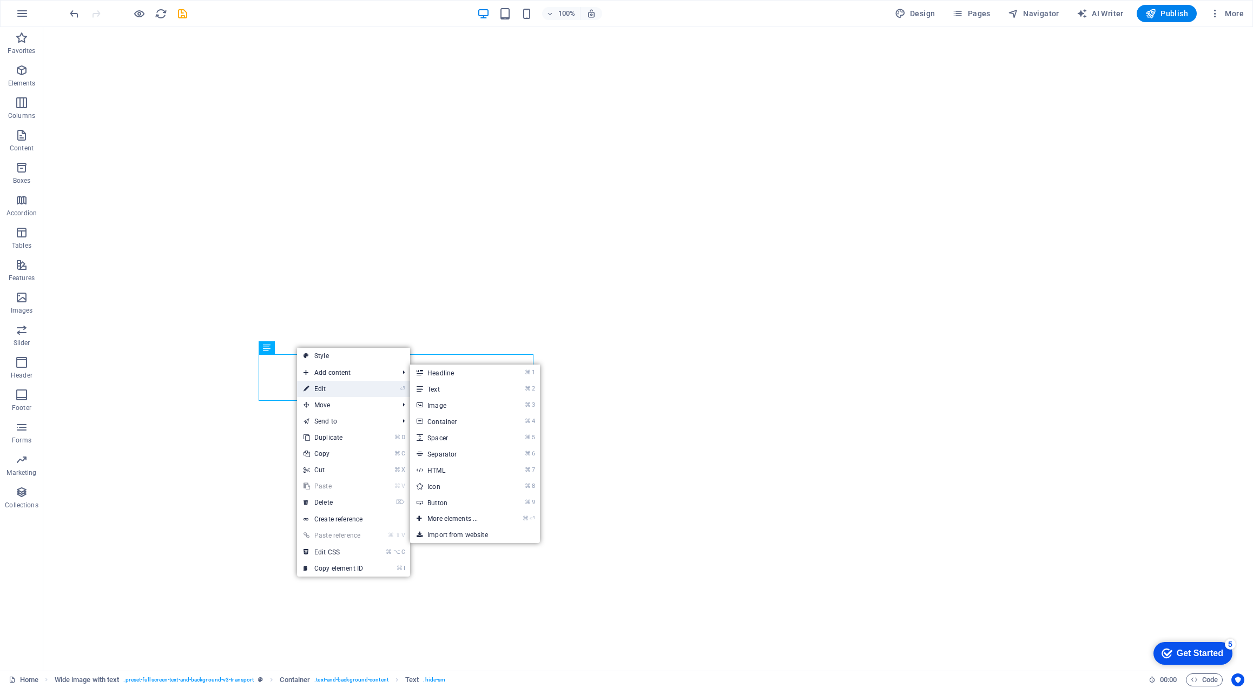
click at [319, 385] on link "⏎ Edit" at bounding box center [333, 389] width 72 height 16
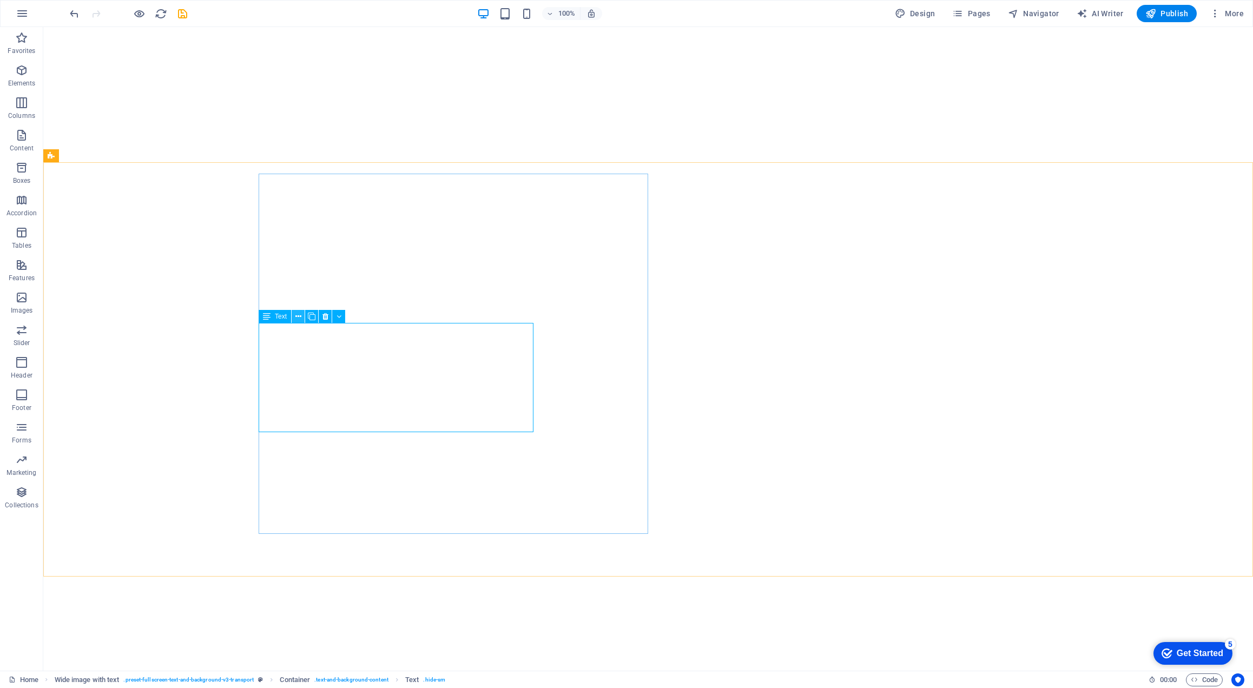
click at [296, 319] on icon at bounding box center [298, 316] width 6 height 11
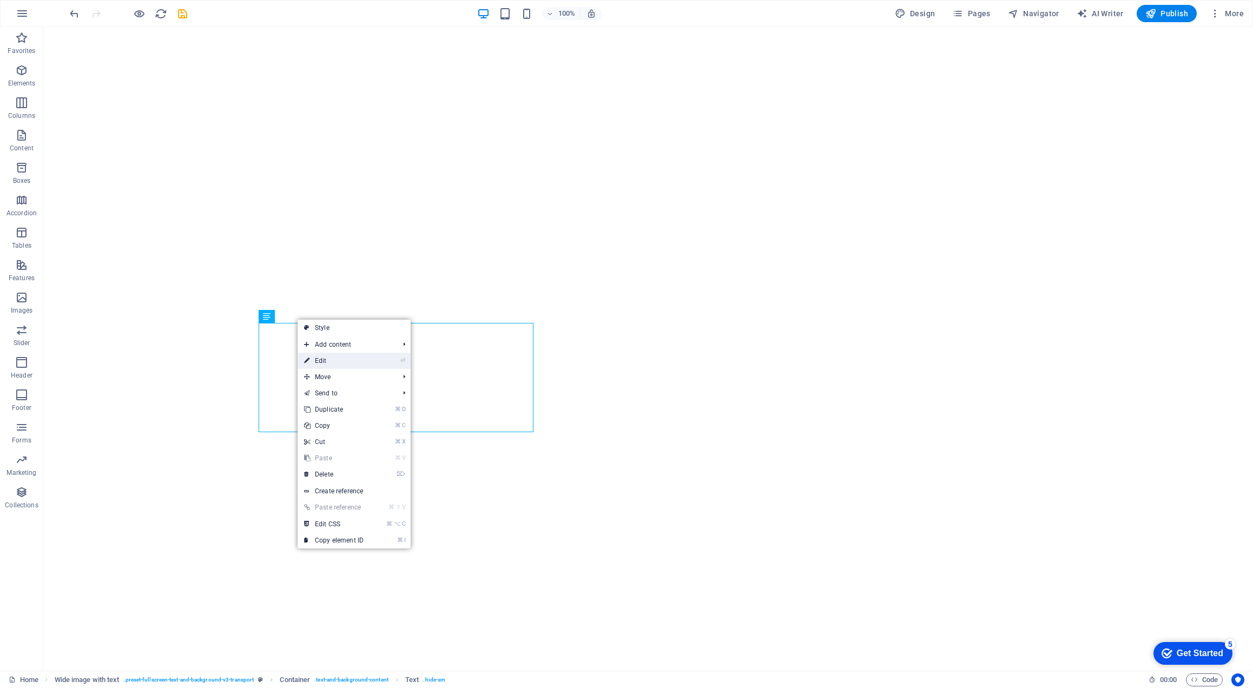
click at [321, 360] on link "⏎ Edit" at bounding box center [334, 361] width 72 height 16
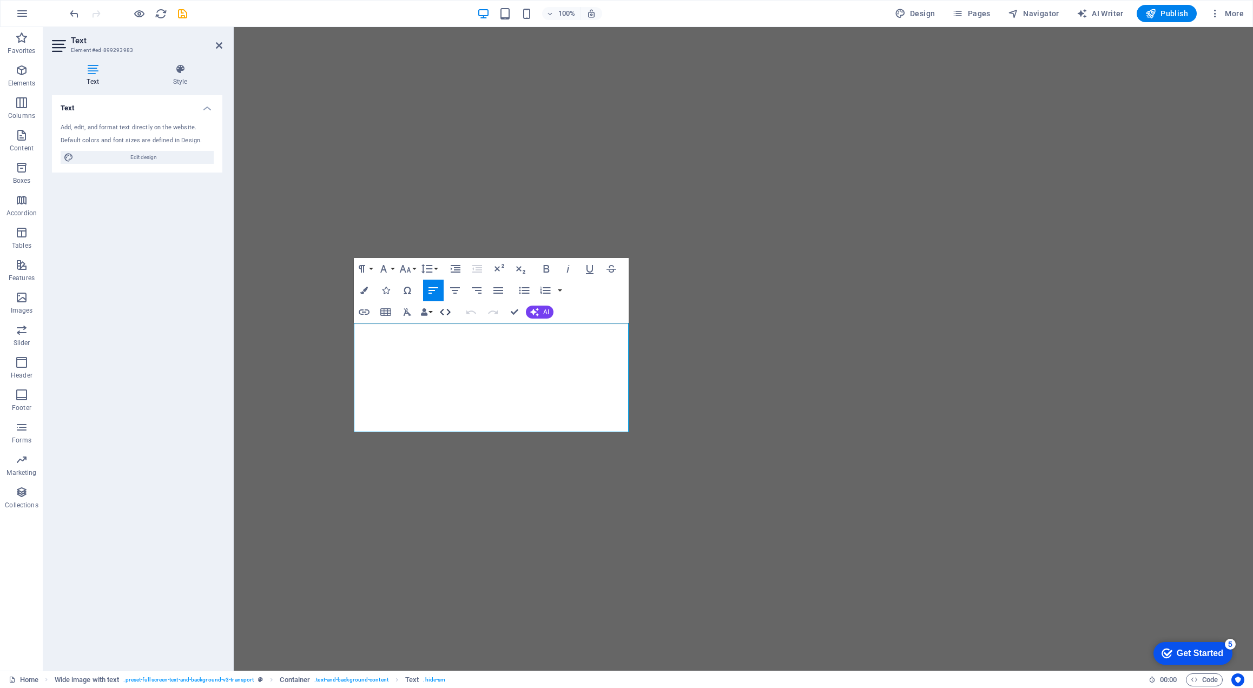
click at [440, 313] on icon "button" at bounding box center [445, 312] width 13 height 13
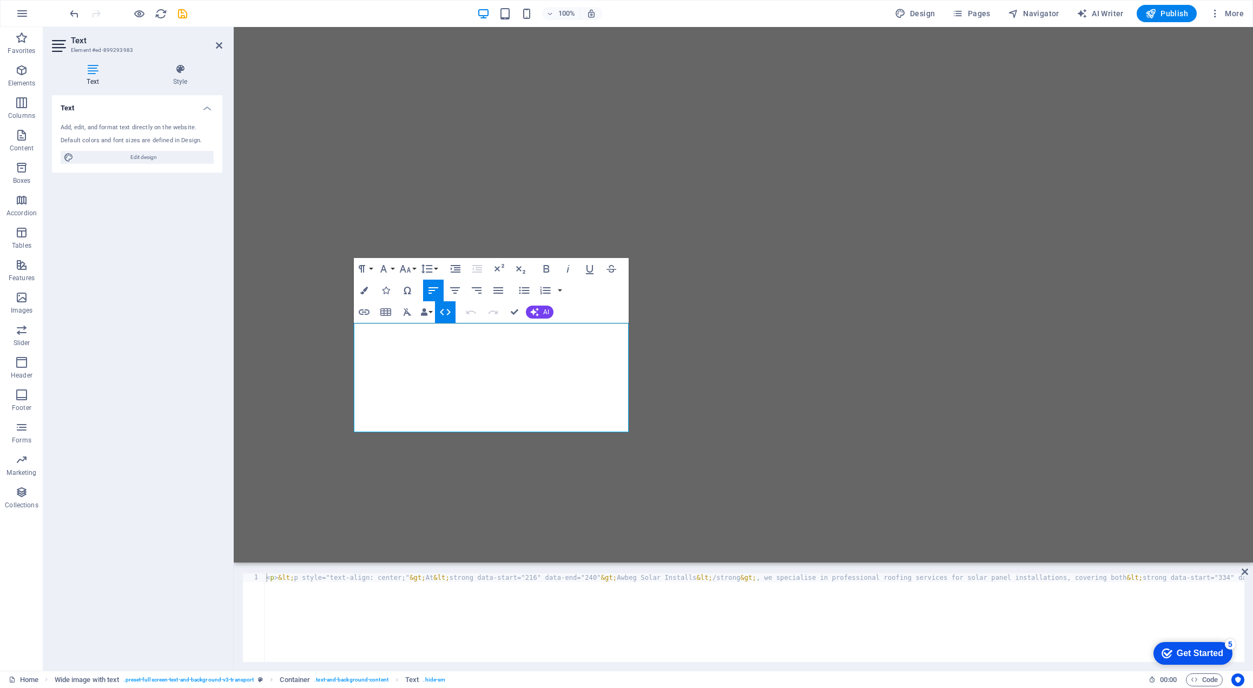
click at [357, 591] on div "< p > &lt; p style="text-align: center;" &gt; At &lt; strong data-start="216" d…" at bounding box center [1094, 625] width 1660 height 104
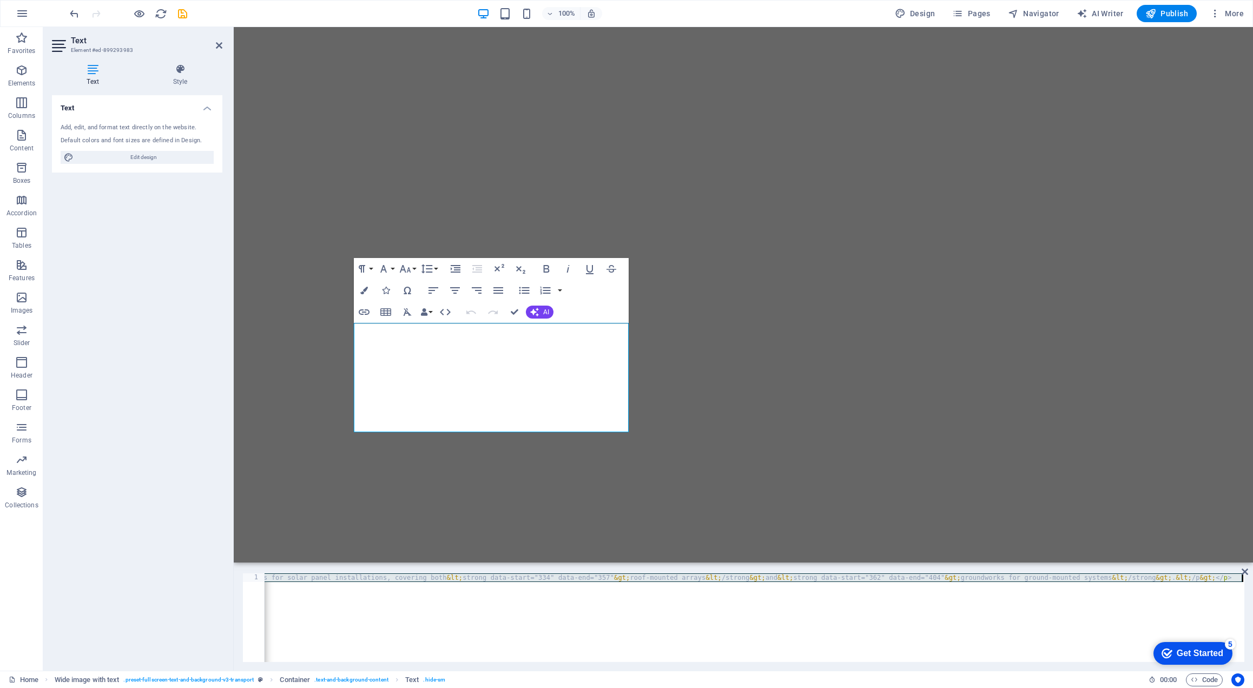
paste textarea "<p style="text-align: center;">At <strong data-start="216" data-end="240">Awbeg…"
type textarea "<p style="text-align: center;">At <strong data-start="216" data-end="240">Awbeg…"
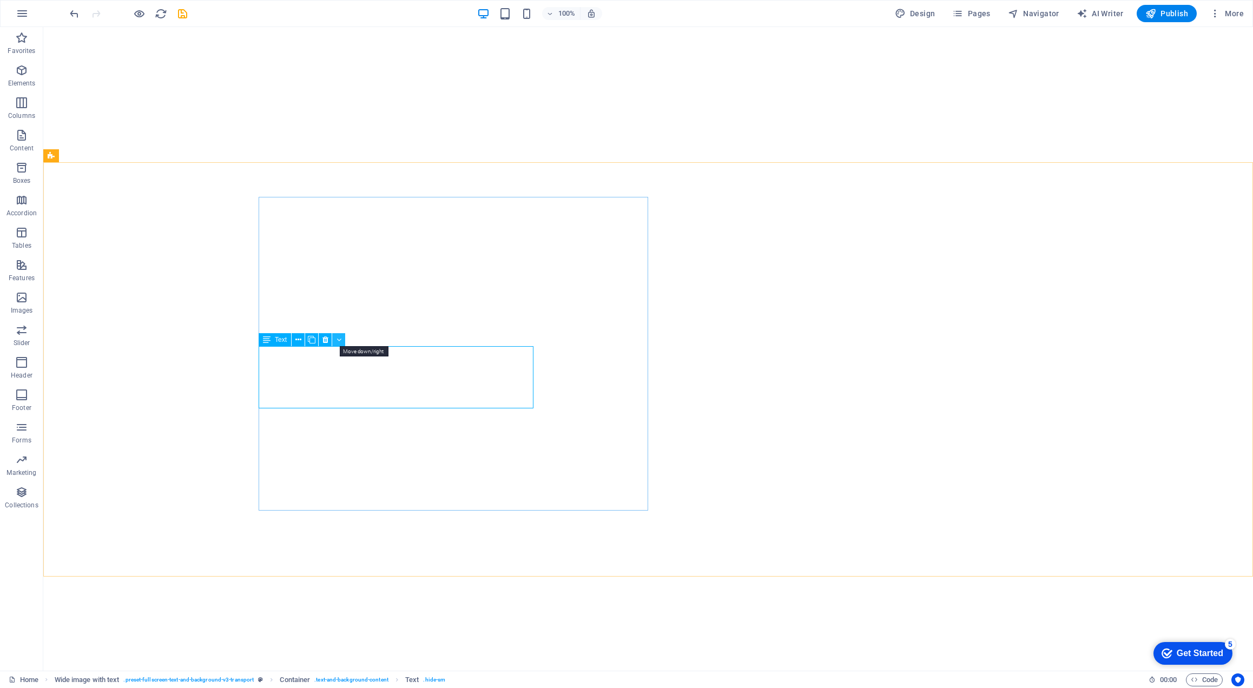
click at [336, 339] on icon at bounding box center [338, 339] width 5 height 11
click at [342, 384] on button at bounding box center [338, 386] width 13 height 13
click at [312, 340] on icon at bounding box center [312, 339] width 8 height 11
click at [298, 377] on icon at bounding box center [298, 376] width 6 height 11
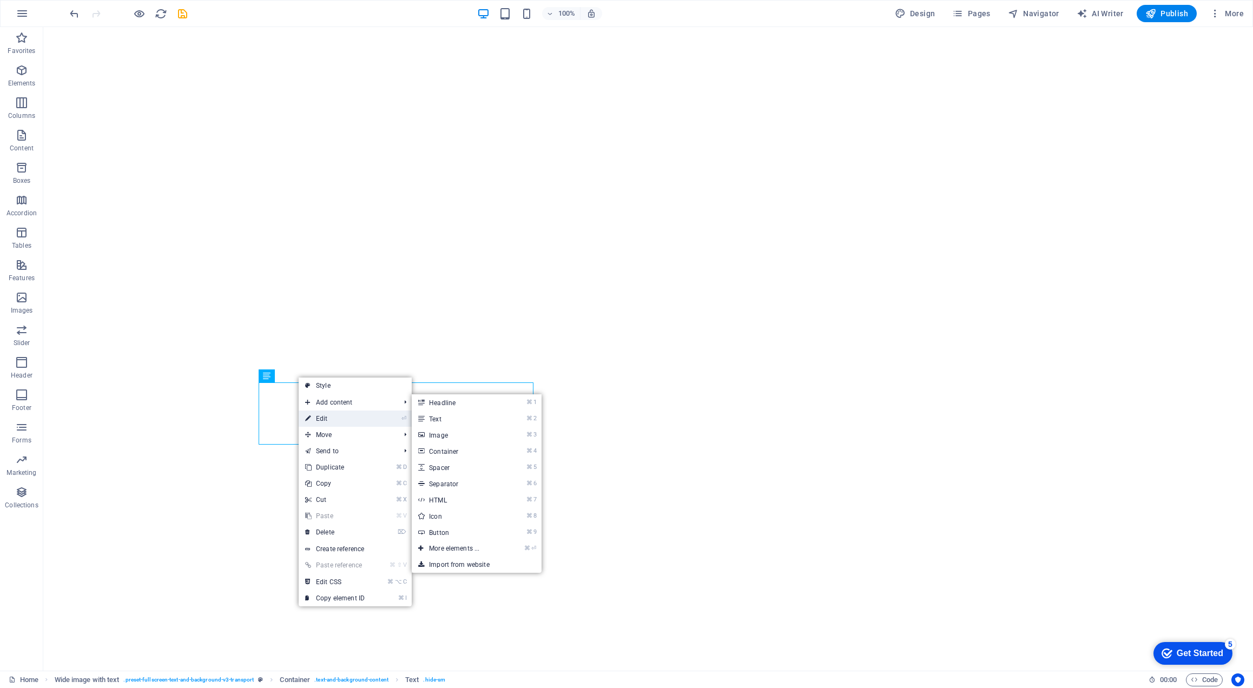
click at [317, 418] on link "⏎ Edit" at bounding box center [335, 419] width 72 height 16
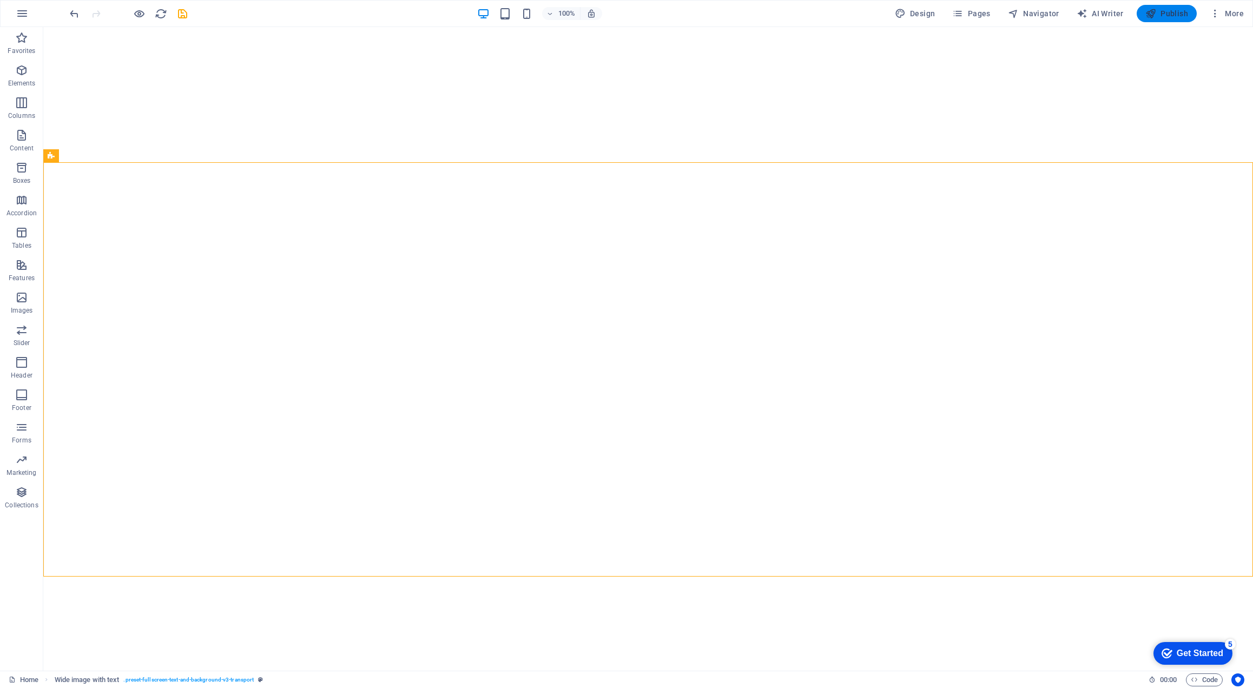
click at [1166, 18] on span "Publish" at bounding box center [1166, 13] width 43 height 11
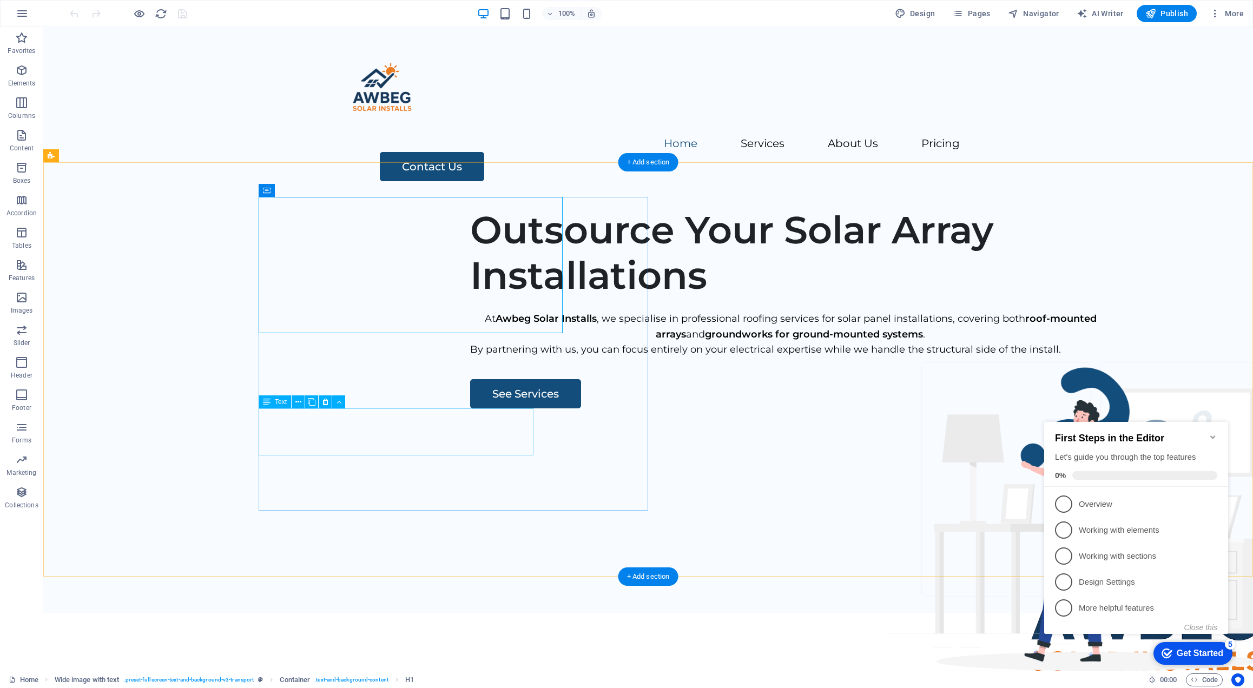
click at [470, 358] on div "By partnering with us, you can focus entirely on your electrical expertise whil…" at bounding box center [790, 350] width 641 height 16
click at [470, 342] on div "At Awbeg Solar Installs , we specialise in professional roofing services for so…" at bounding box center [790, 326] width 641 height 31
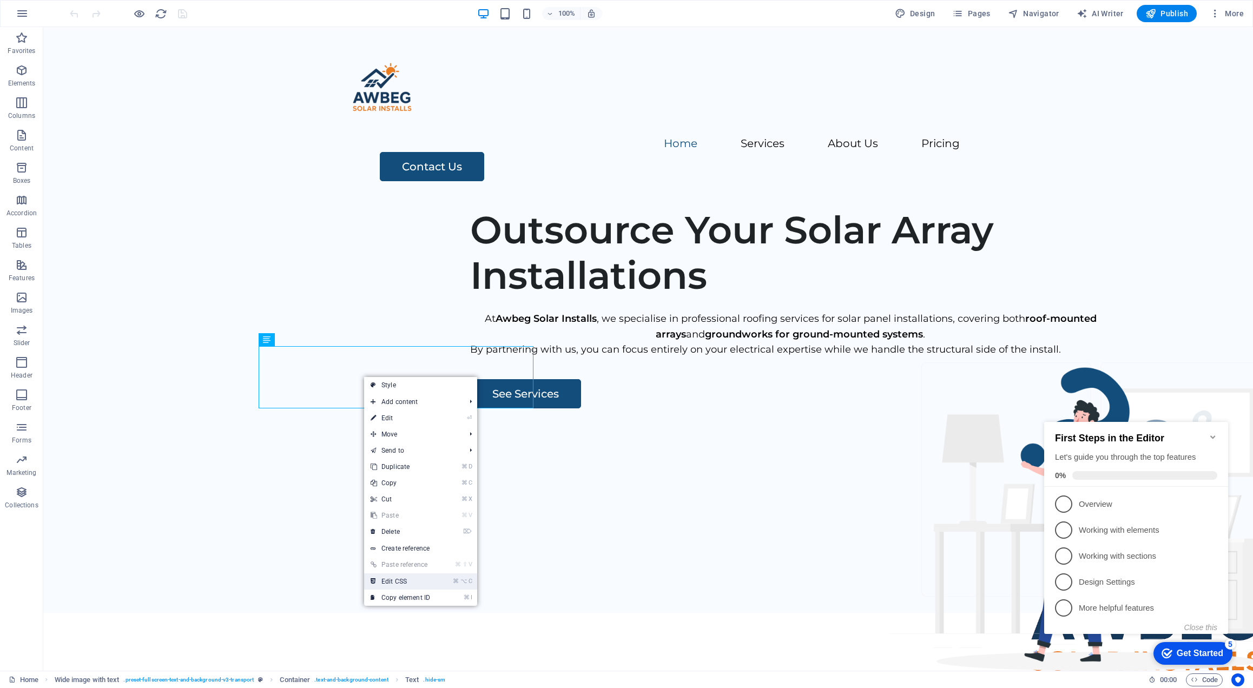
click at [408, 578] on link "⌘ ⌥ C Edit CSS" at bounding box center [400, 581] width 72 height 16
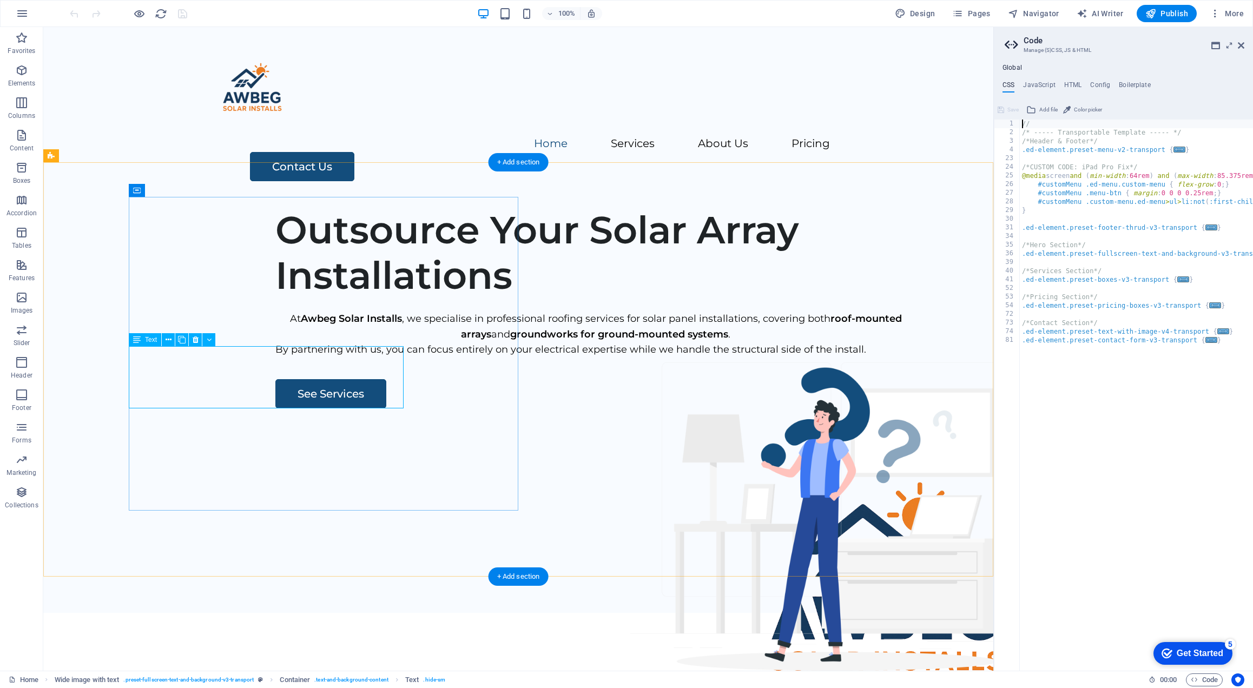
click at [329, 342] on div "At Awbeg Solar Installs , we specialise in professional roofing services for so…" at bounding box center [595, 326] width 641 height 31
click at [1245, 44] on aside "Code Manage (S)CSS, JS & HTML Global CSS JavaScript HTML Config Boilerplate // …" at bounding box center [1123, 349] width 260 height 644
click at [1240, 46] on icon at bounding box center [1241, 45] width 6 height 9
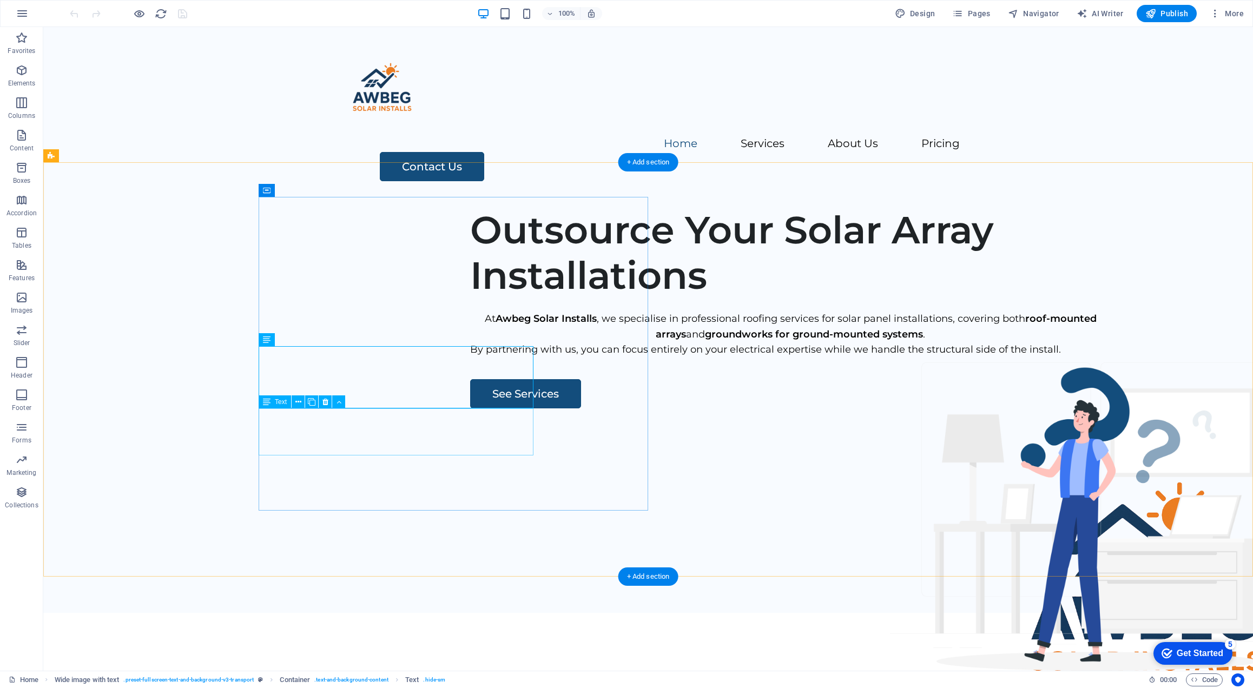
click at [470, 358] on div "By partnering with us, you can focus entirely on your electrical expertise whil…" at bounding box center [790, 350] width 641 height 16
click at [470, 342] on div "At Awbeg Solar Installs , we specialise in professional roofing services for so…" at bounding box center [790, 326] width 641 height 31
click at [298, 338] on icon at bounding box center [298, 339] width 6 height 11
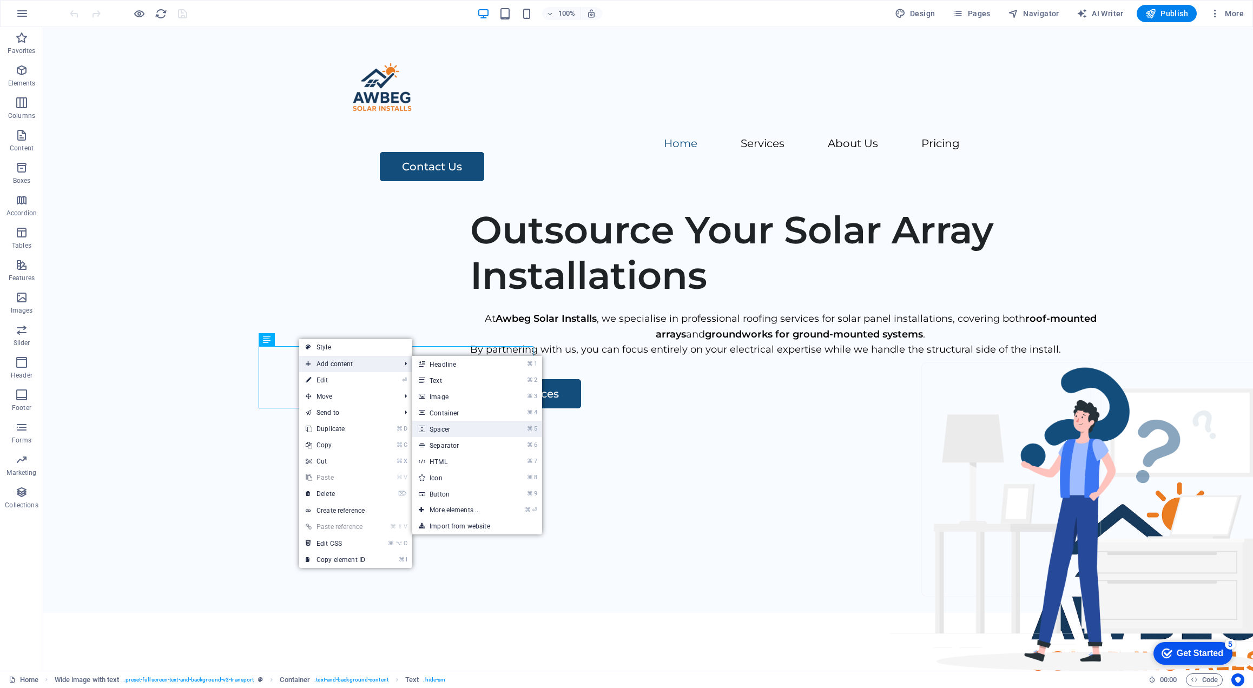
click at [440, 426] on link "⌘ 5 Spacer" at bounding box center [456, 429] width 89 height 16
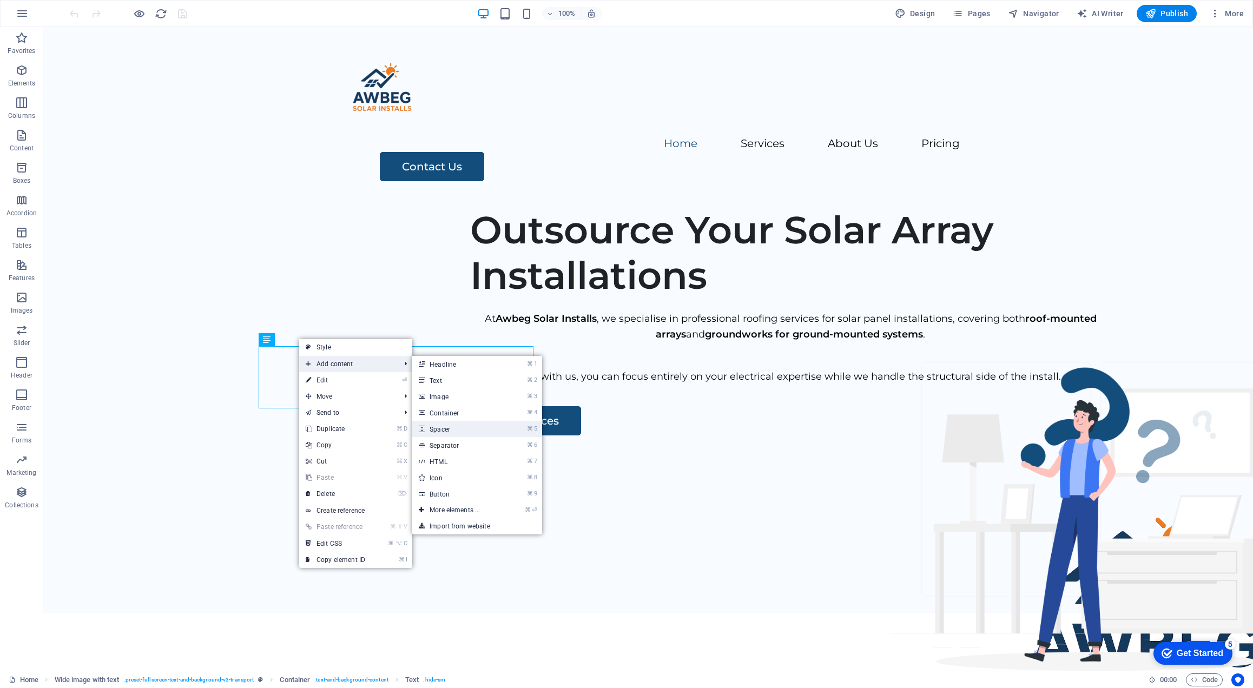
select select "px"
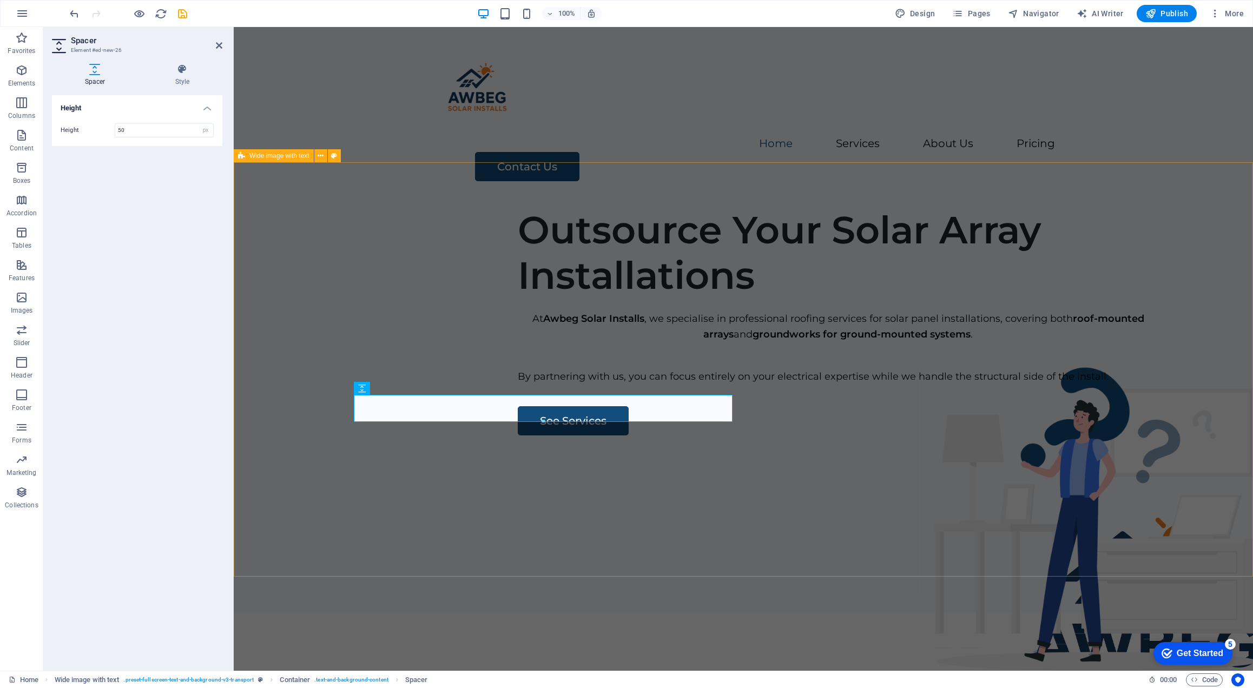
click at [867, 377] on div "Outsource Your Solar Array Installations At Awbeg Solar Installs , we specialis…" at bounding box center [743, 406] width 1019 height 414
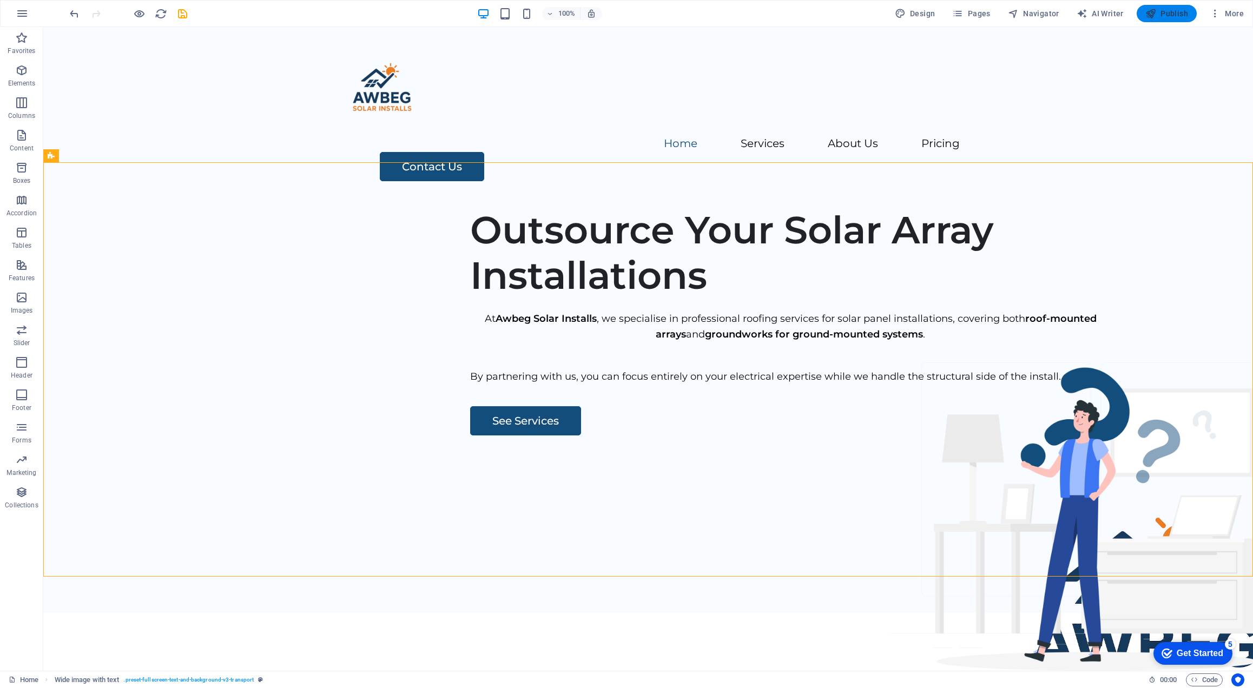
click at [1156, 15] on icon "button" at bounding box center [1150, 13] width 11 height 11
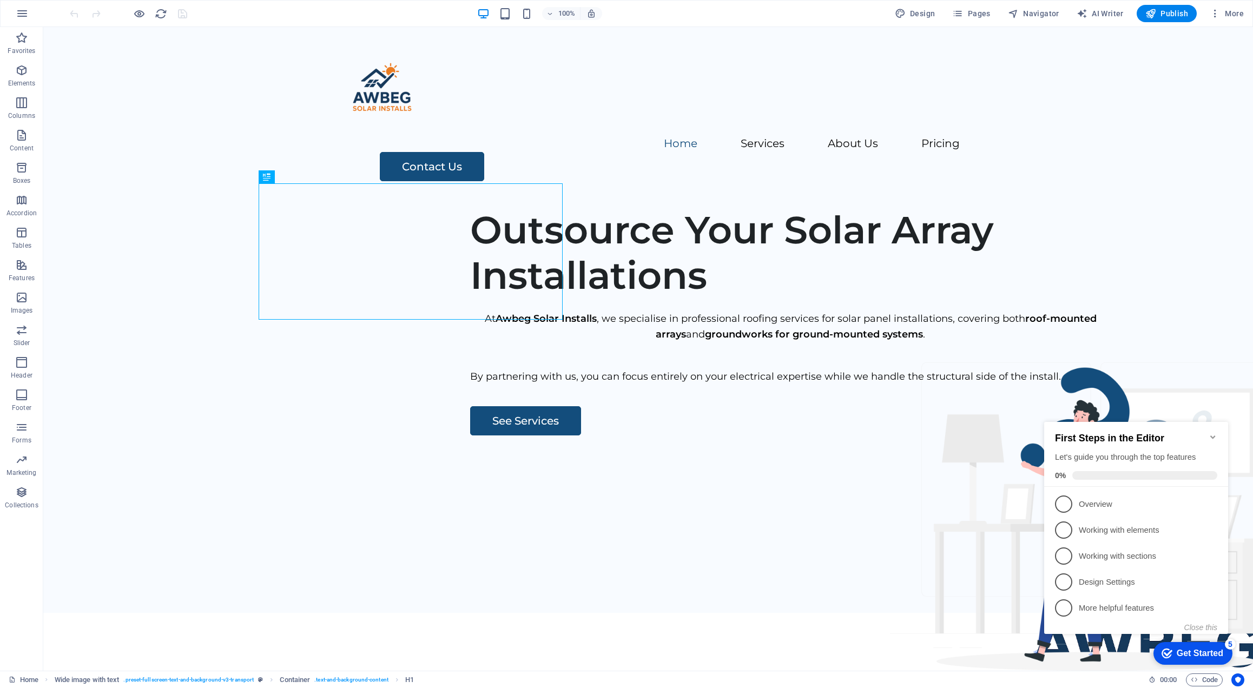
click at [1105, 435] on figure at bounding box center [1147, 616] width 362 height 362
click at [974, 166] on icon at bounding box center [975, 164] width 8 height 13
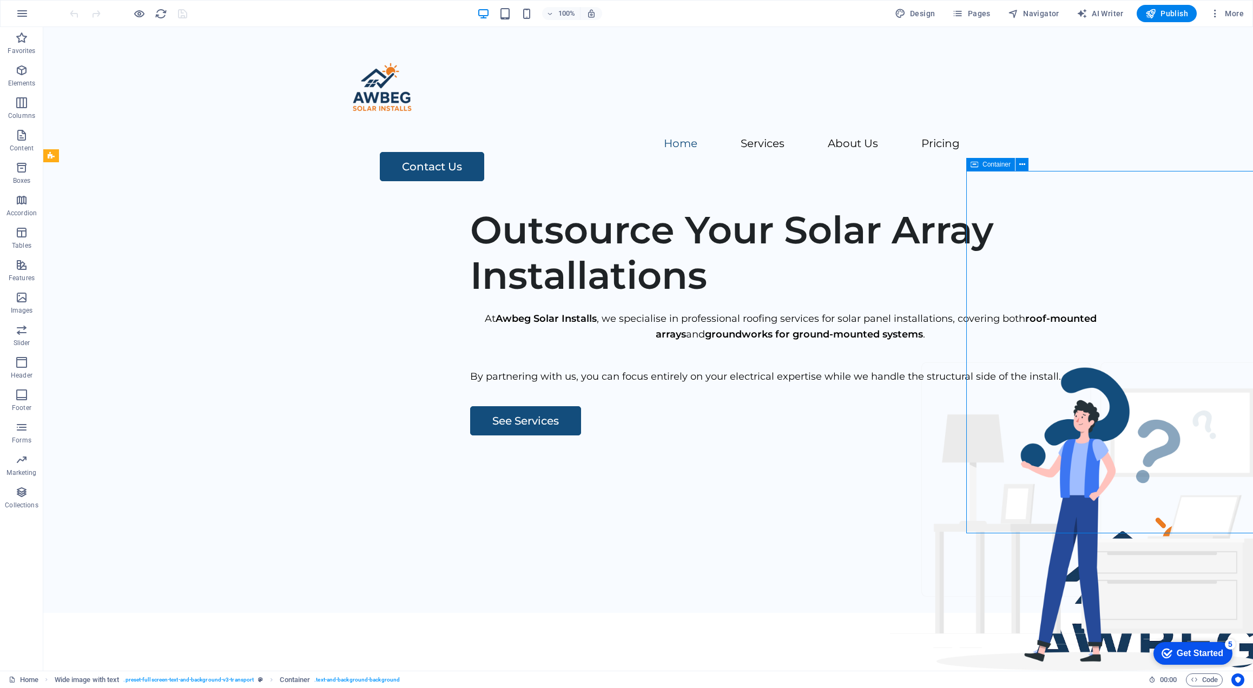
click at [973, 164] on icon at bounding box center [975, 164] width 8 height 13
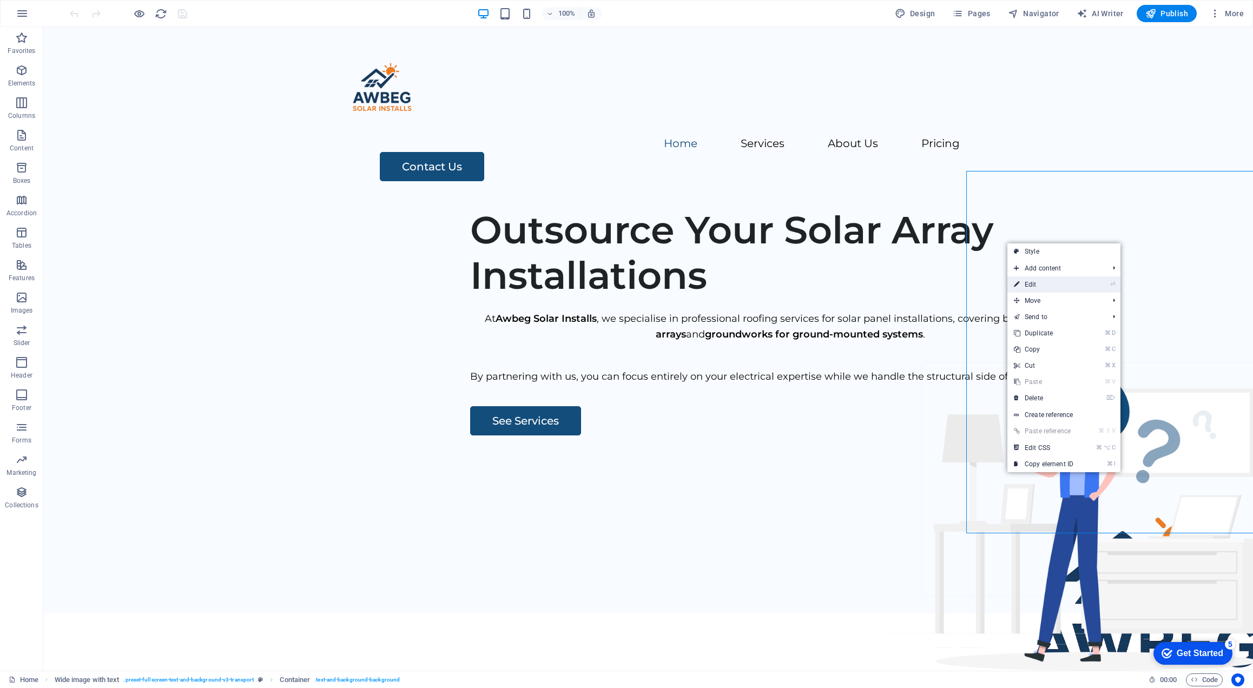
click at [1033, 286] on link "⏎ Edit" at bounding box center [1043, 284] width 72 height 16
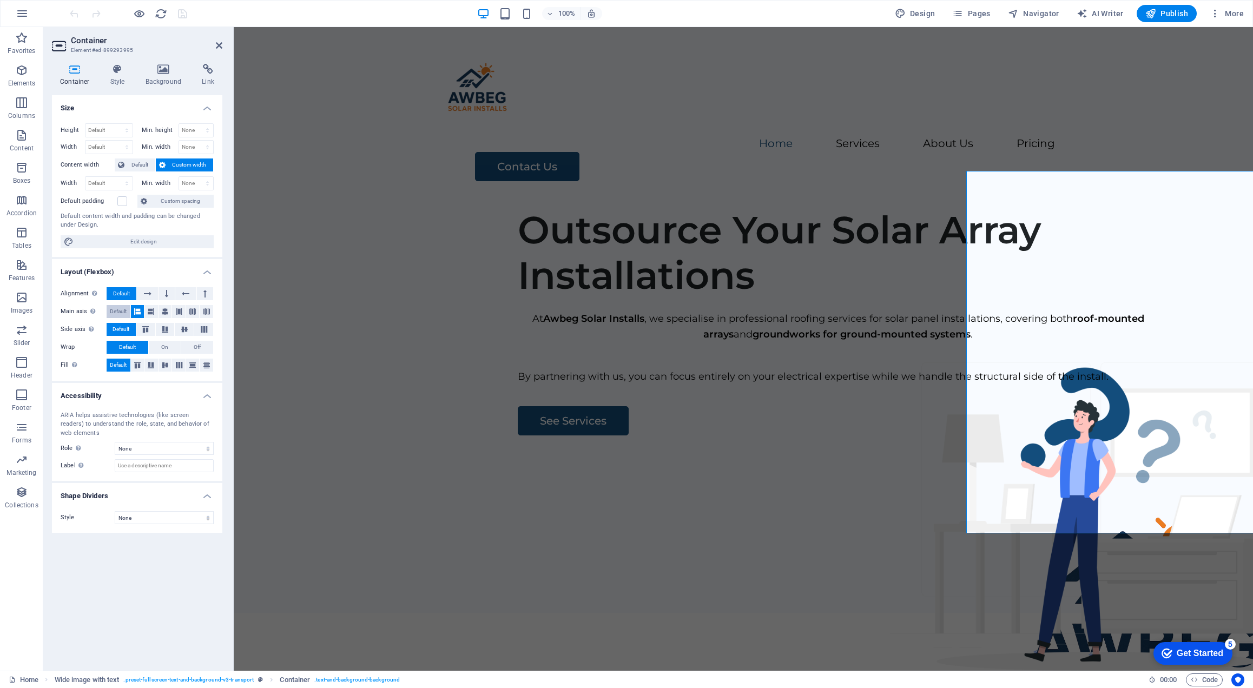
click at [110, 309] on span "Default" at bounding box center [118, 311] width 17 height 13
click at [159, 345] on button "On" at bounding box center [165, 347] width 32 height 13
click at [132, 345] on span "Default" at bounding box center [127, 347] width 17 height 13
click at [186, 296] on icon at bounding box center [186, 293] width 8 height 13
click at [720, 435] on div "See Services" at bounding box center [838, 420] width 641 height 29
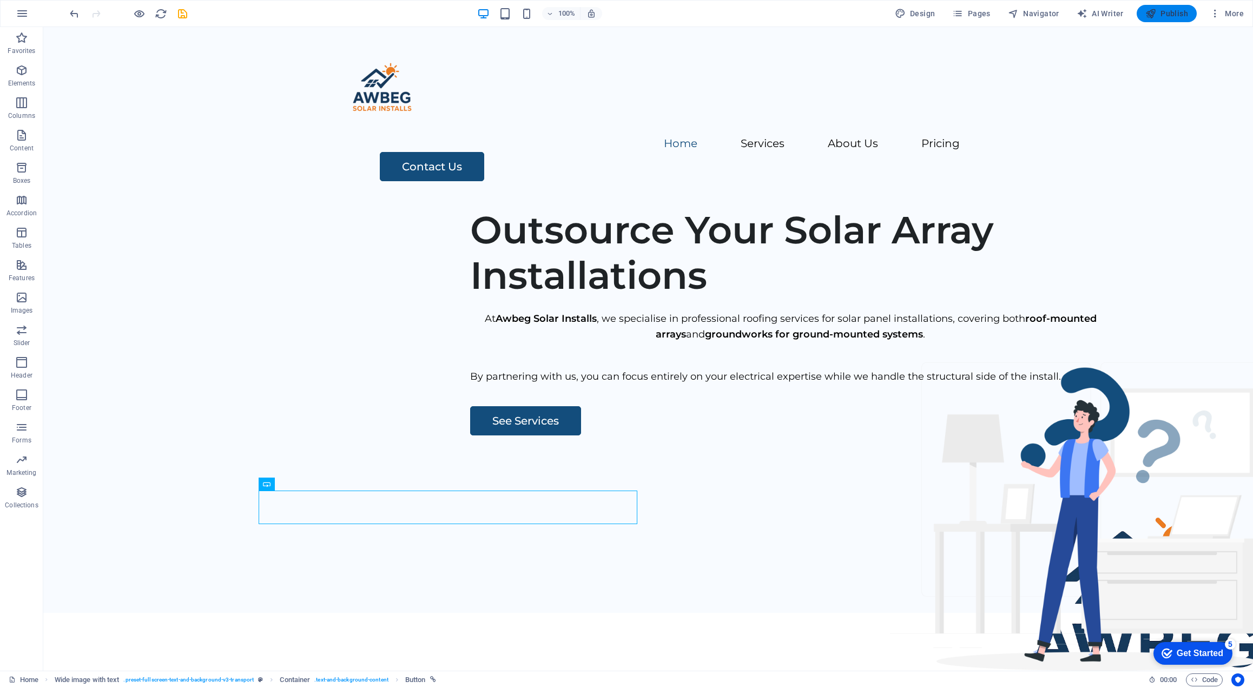
click at [1157, 16] on span "Publish" at bounding box center [1166, 13] width 43 height 11
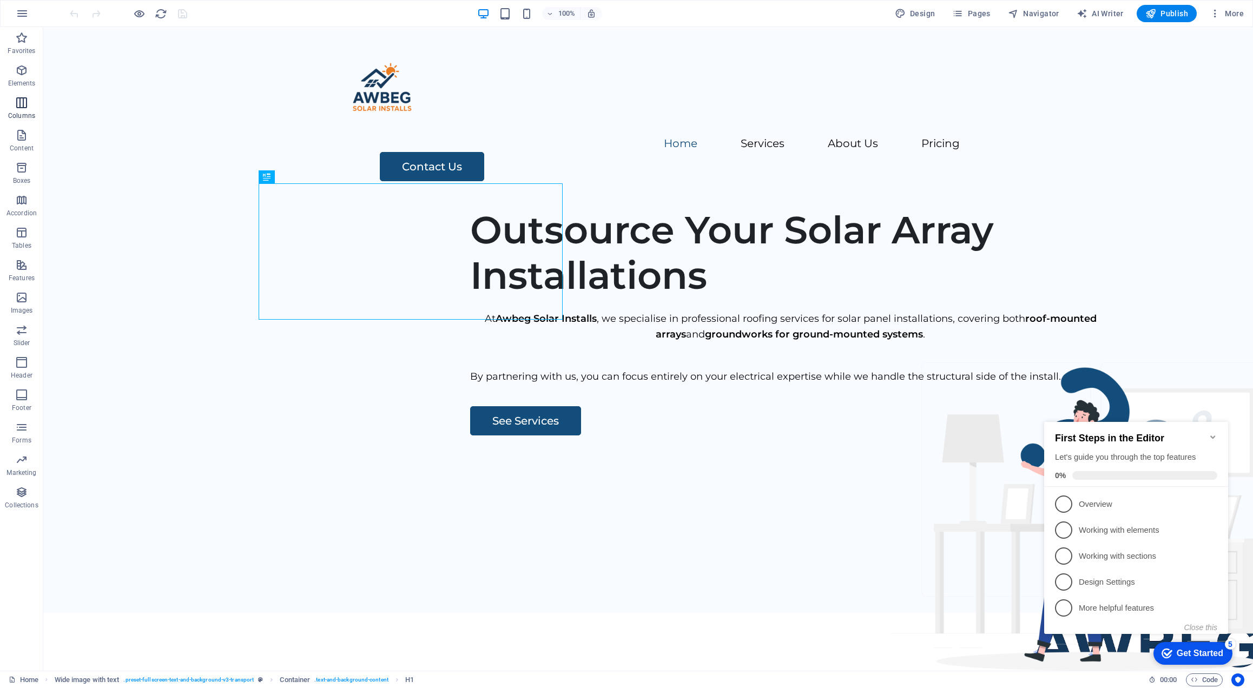
click at [19, 106] on icon "button" at bounding box center [21, 102] width 13 height 13
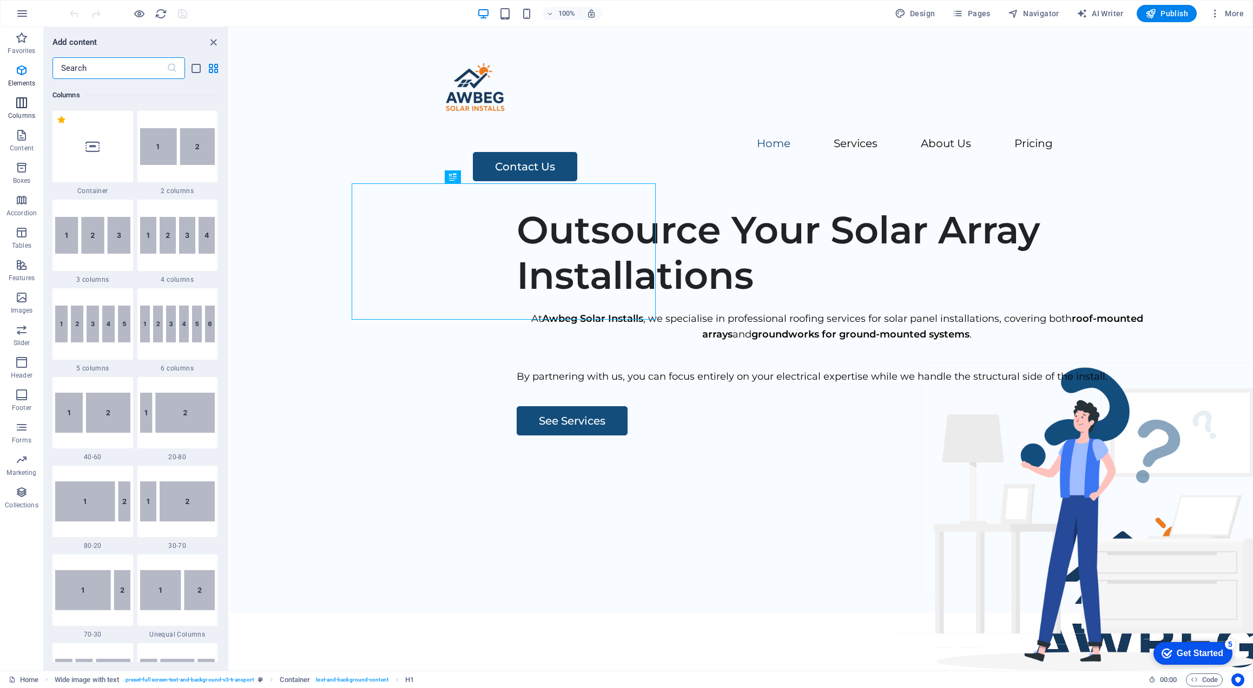
scroll to position [536, 0]
click at [1123, 435] on figure at bounding box center [1147, 616] width 362 height 362
click at [782, 302] on div "Outsource Your Solar Array Installations At Awbeg Solar Installs , we specialis…" at bounding box center [741, 406] width 1024 height 414
click at [315, 159] on icon at bounding box center [316, 155] width 6 height 11
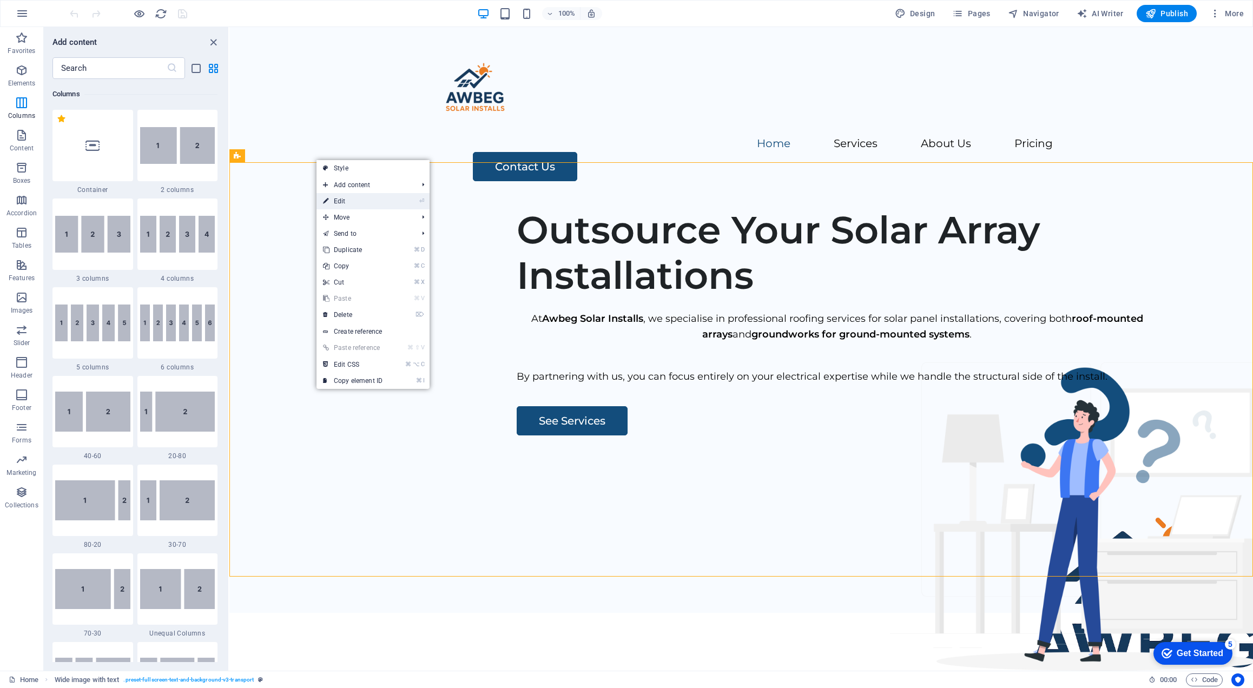
click at [350, 200] on link "⏎ Edit" at bounding box center [352, 201] width 72 height 16
select select "px"
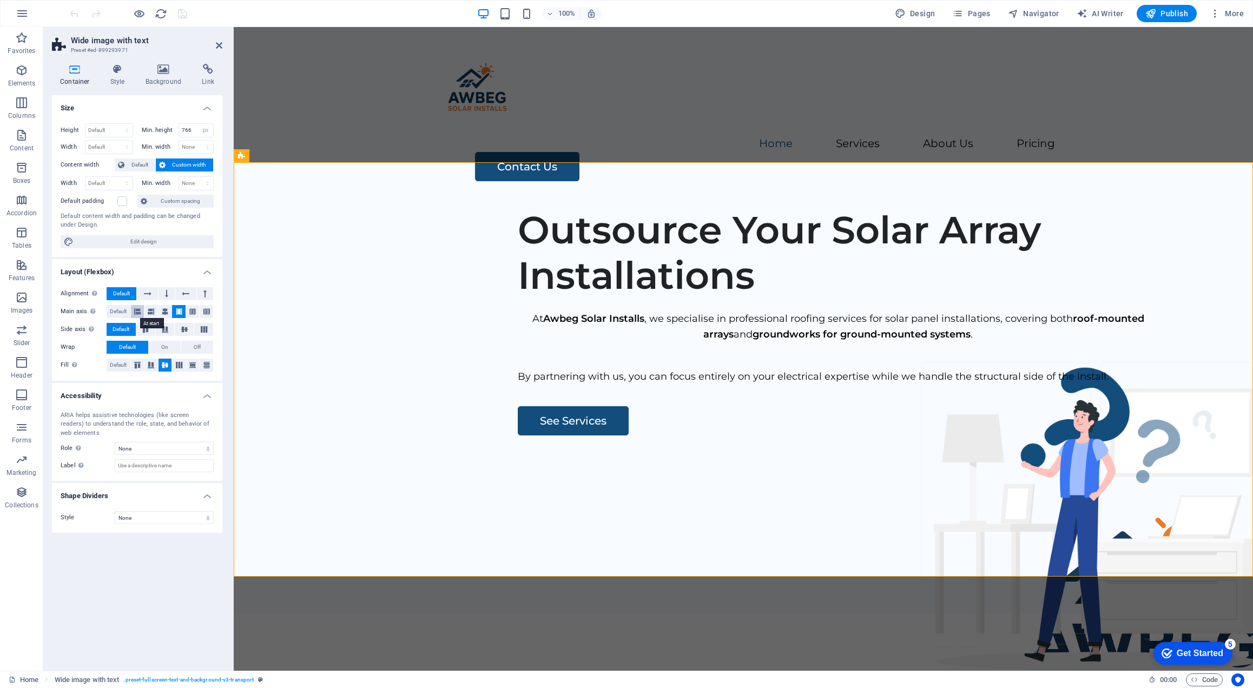
click at [140, 312] on icon at bounding box center [137, 311] width 6 height 13
click at [120, 312] on span "Default" at bounding box center [118, 311] width 17 height 13
click at [127, 164] on button "Default" at bounding box center [135, 165] width 41 height 13
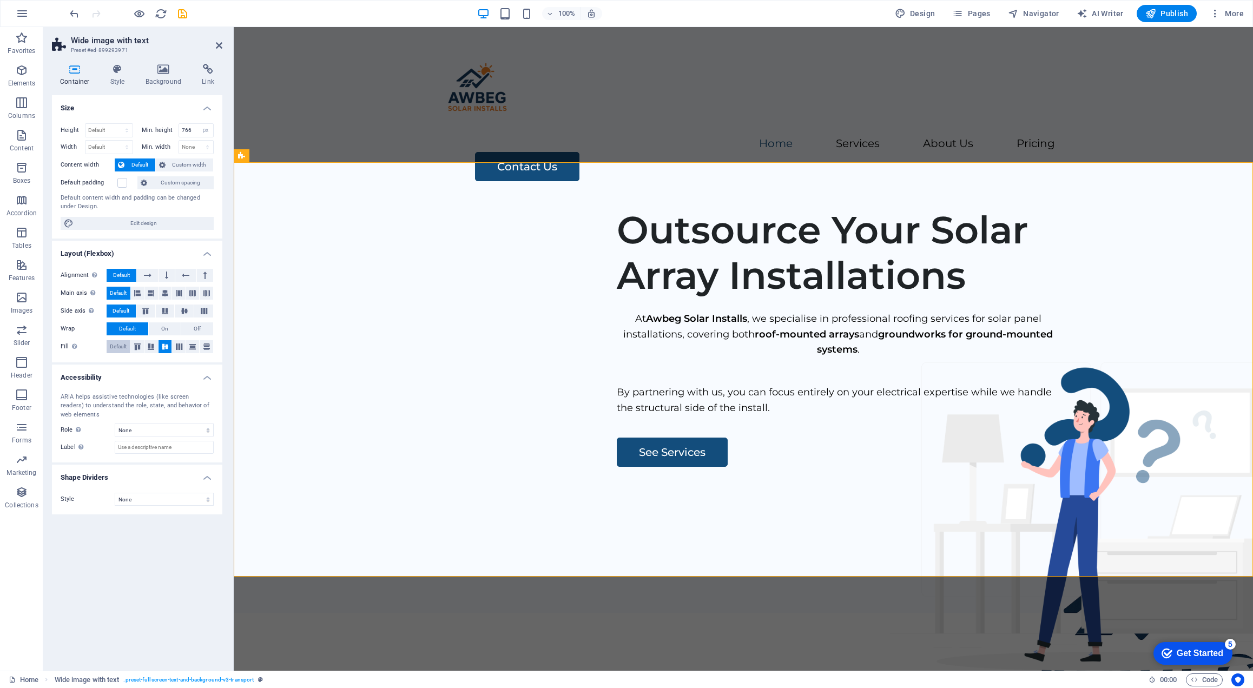
click at [116, 349] on span "Default" at bounding box center [118, 346] width 17 height 13
click at [915, 140] on div "Home Services About Us Pricing Contact Us" at bounding box center [743, 112] width 1019 height 171
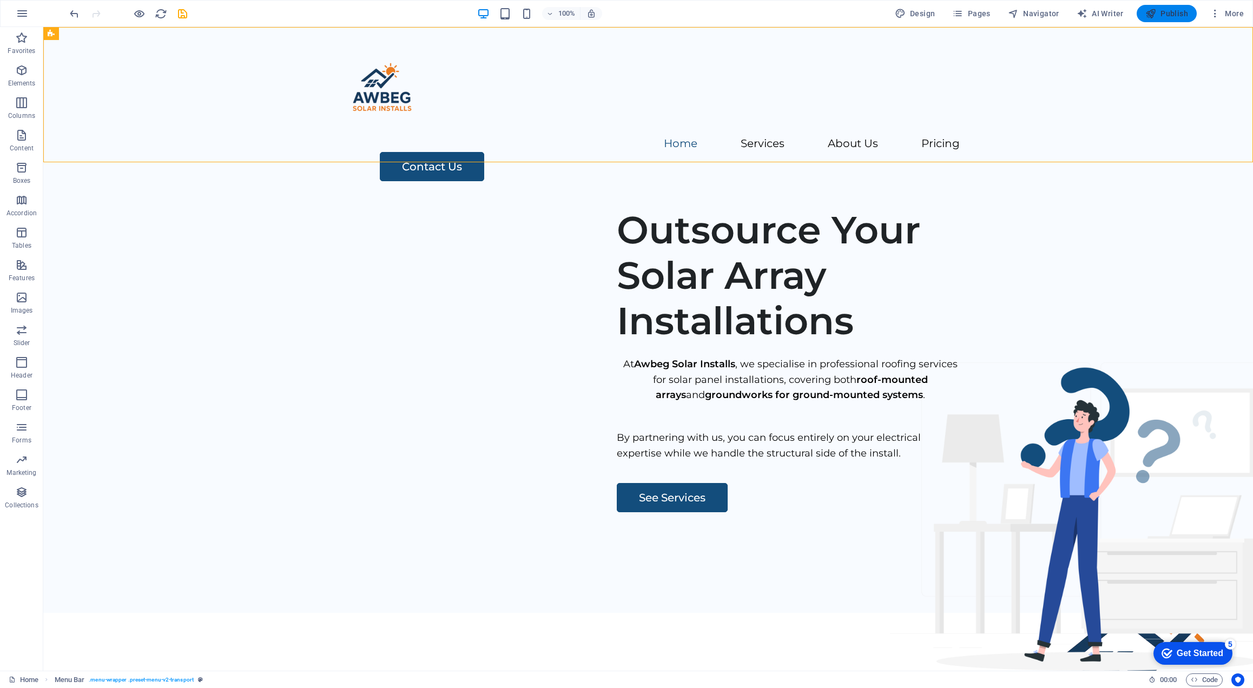
click at [1158, 18] on span "Publish" at bounding box center [1166, 13] width 43 height 11
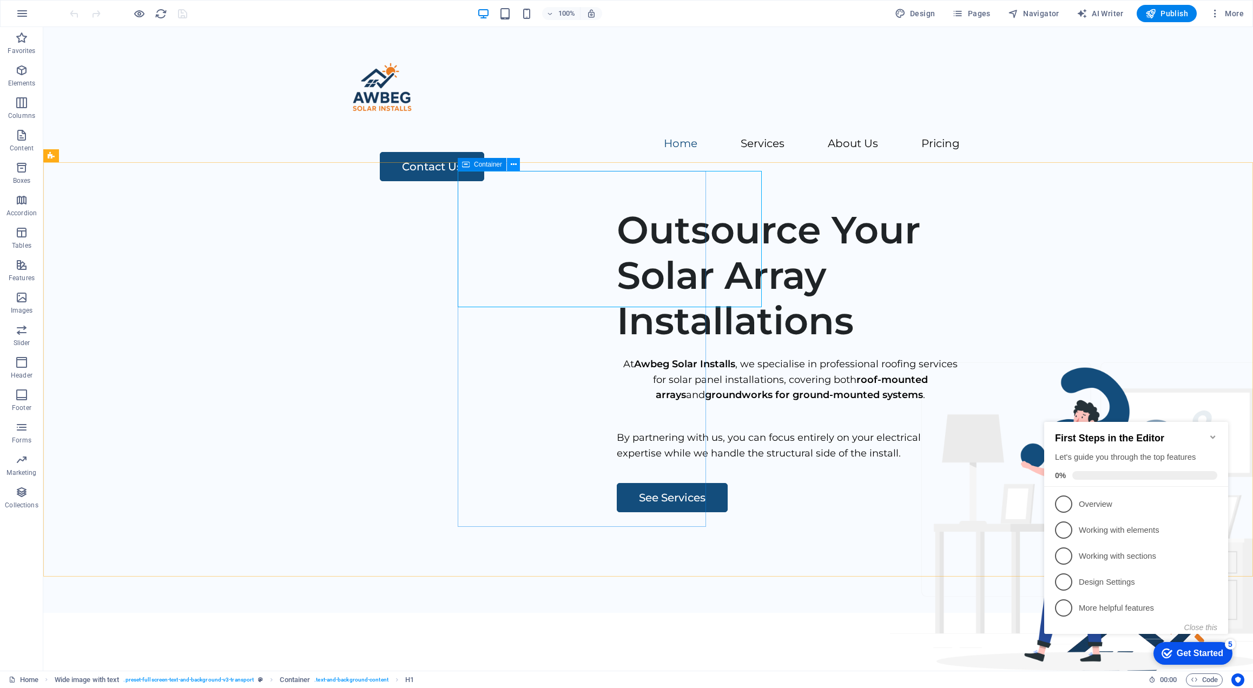
click at [512, 163] on icon at bounding box center [514, 164] width 6 height 11
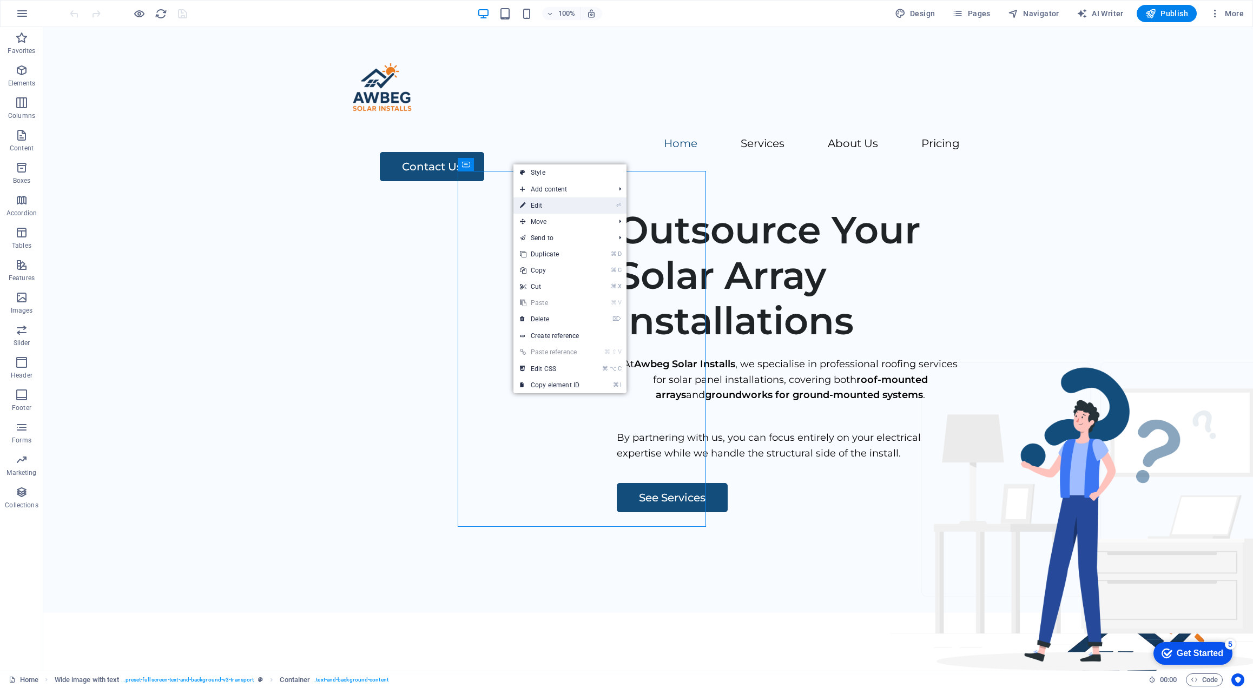
click at [533, 205] on link "⏎ Edit" at bounding box center [549, 205] width 72 height 16
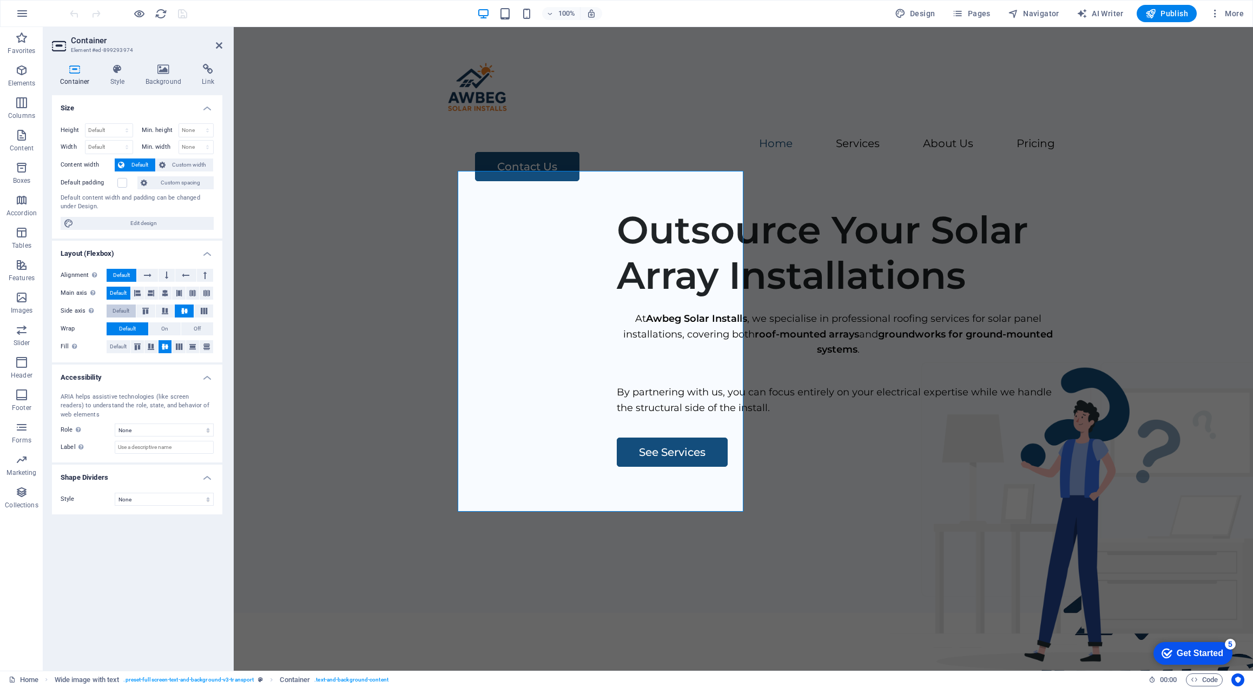
click at [120, 309] on span "Default" at bounding box center [121, 311] width 17 height 13
click at [117, 346] on span "Default" at bounding box center [118, 346] width 17 height 13
click at [966, 467] on figure at bounding box center [1147, 648] width 362 height 362
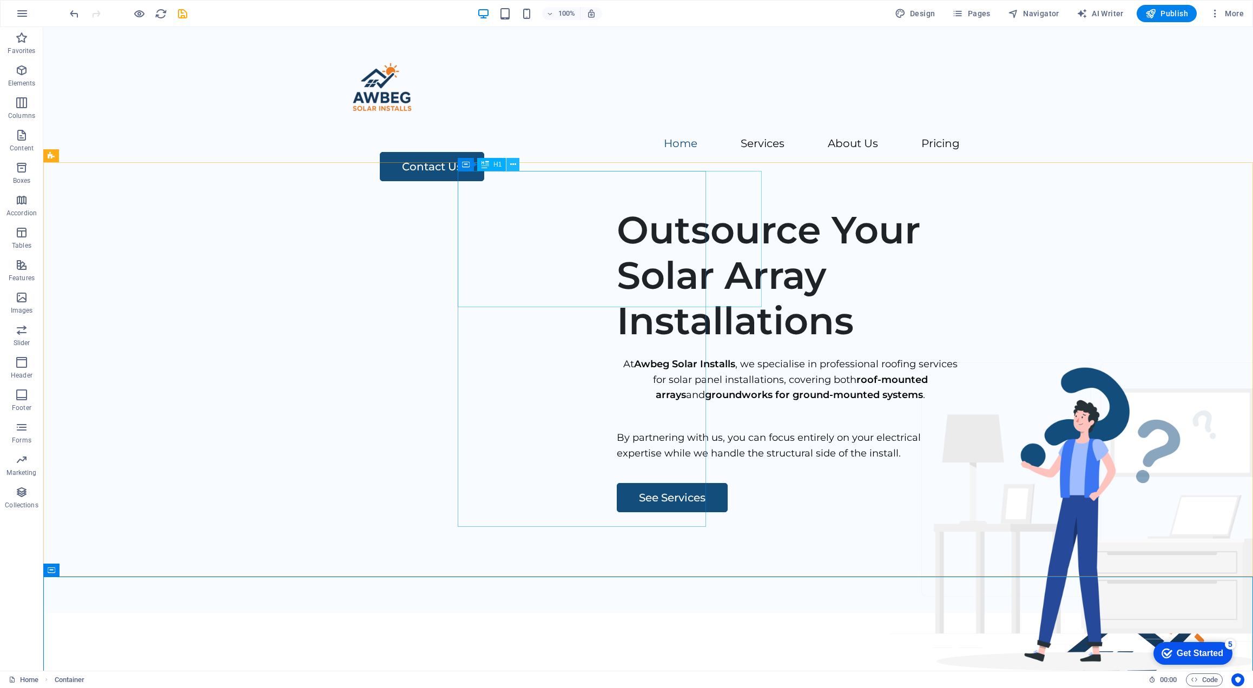
click at [518, 164] on button at bounding box center [512, 164] width 13 height 13
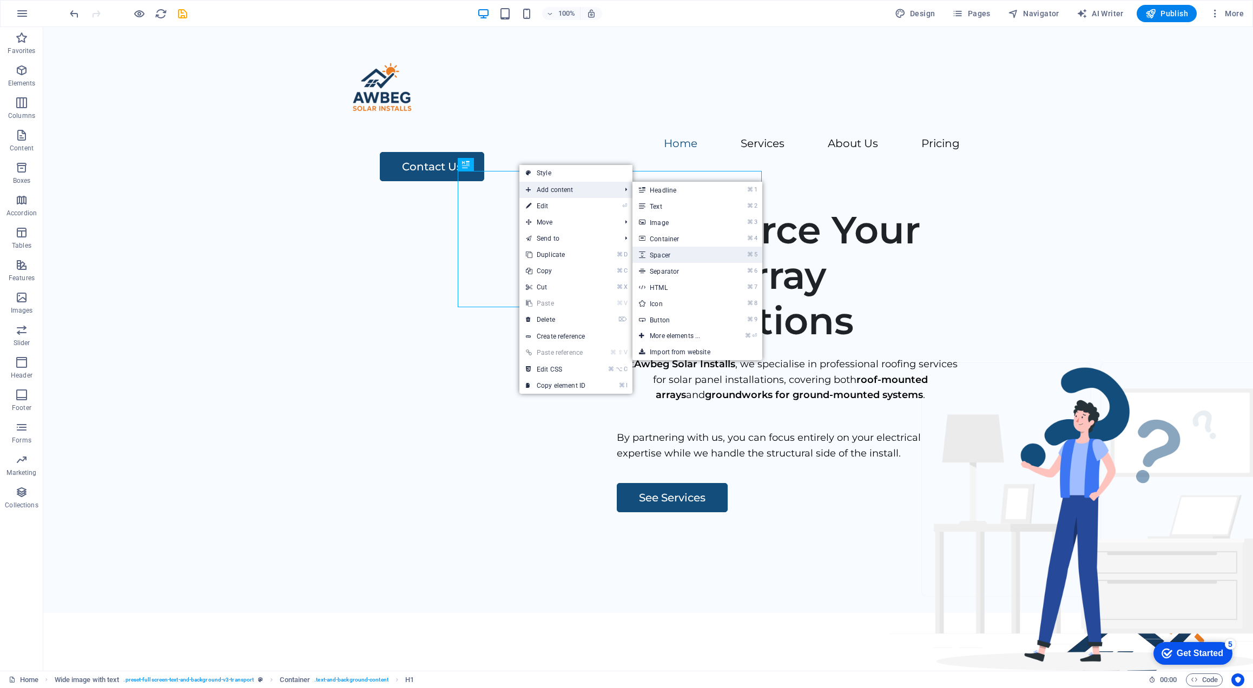
click at [672, 252] on link "⌘ 5 Spacer" at bounding box center [676, 255] width 89 height 16
select select "px"
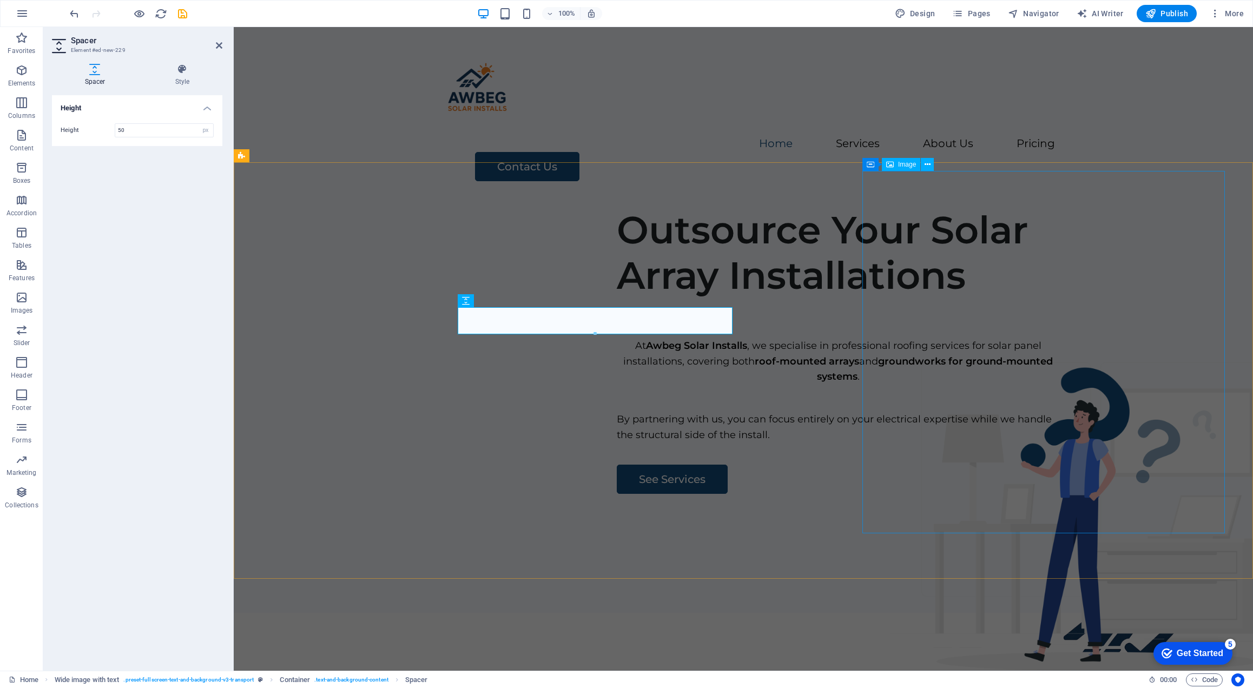
click at [966, 526] on figure at bounding box center [1147, 675] width 362 height 362
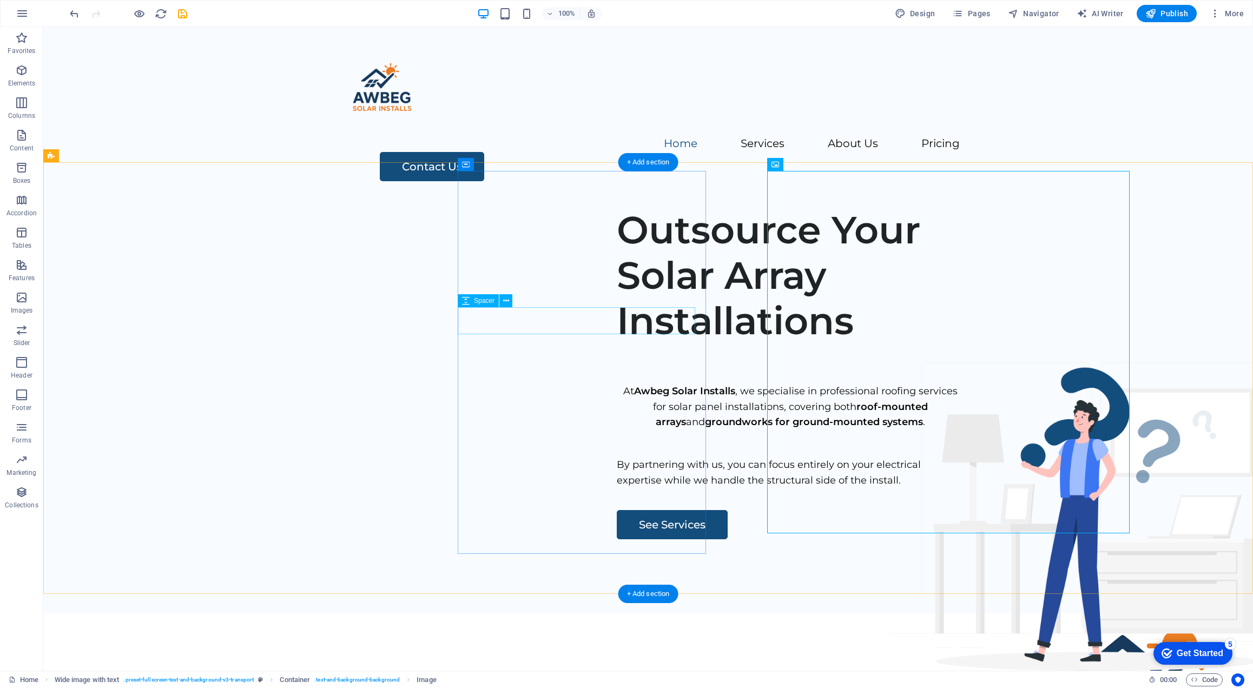
click at [617, 344] on div at bounding box center [790, 357] width 347 height 27
click at [505, 300] on icon at bounding box center [506, 300] width 6 height 11
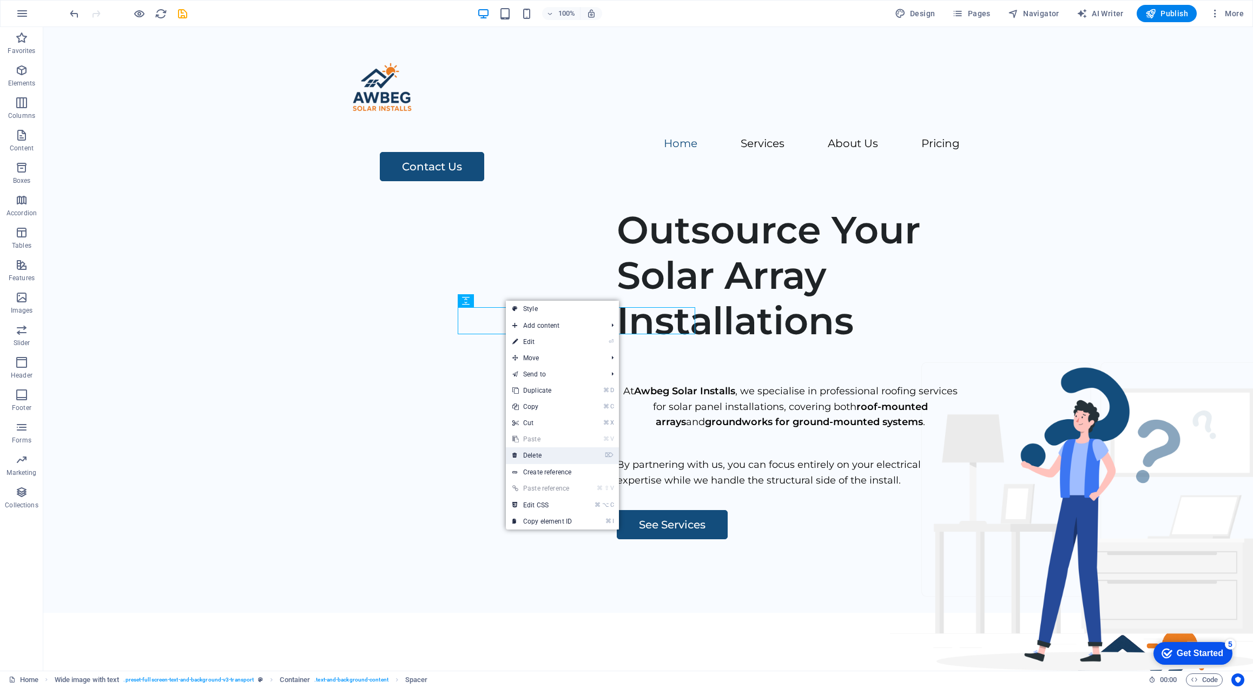
click at [545, 451] on link "⌦ Delete" at bounding box center [542, 455] width 72 height 16
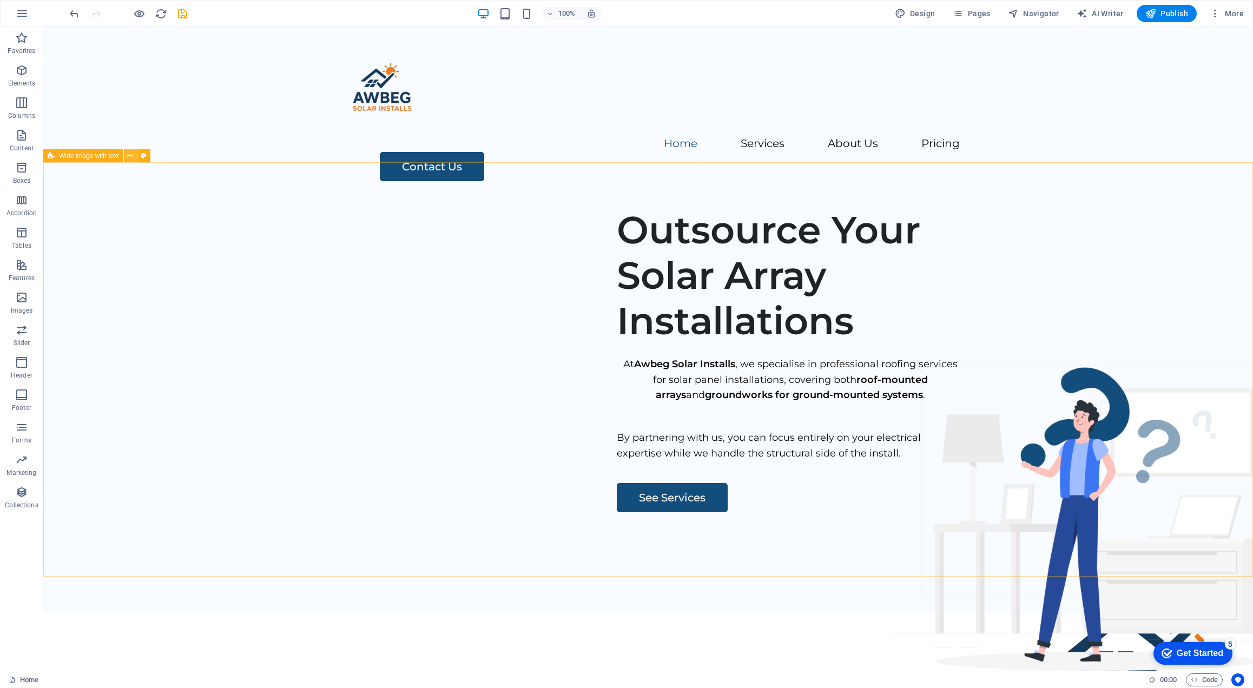
click at [133, 157] on button at bounding box center [130, 155] width 13 height 13
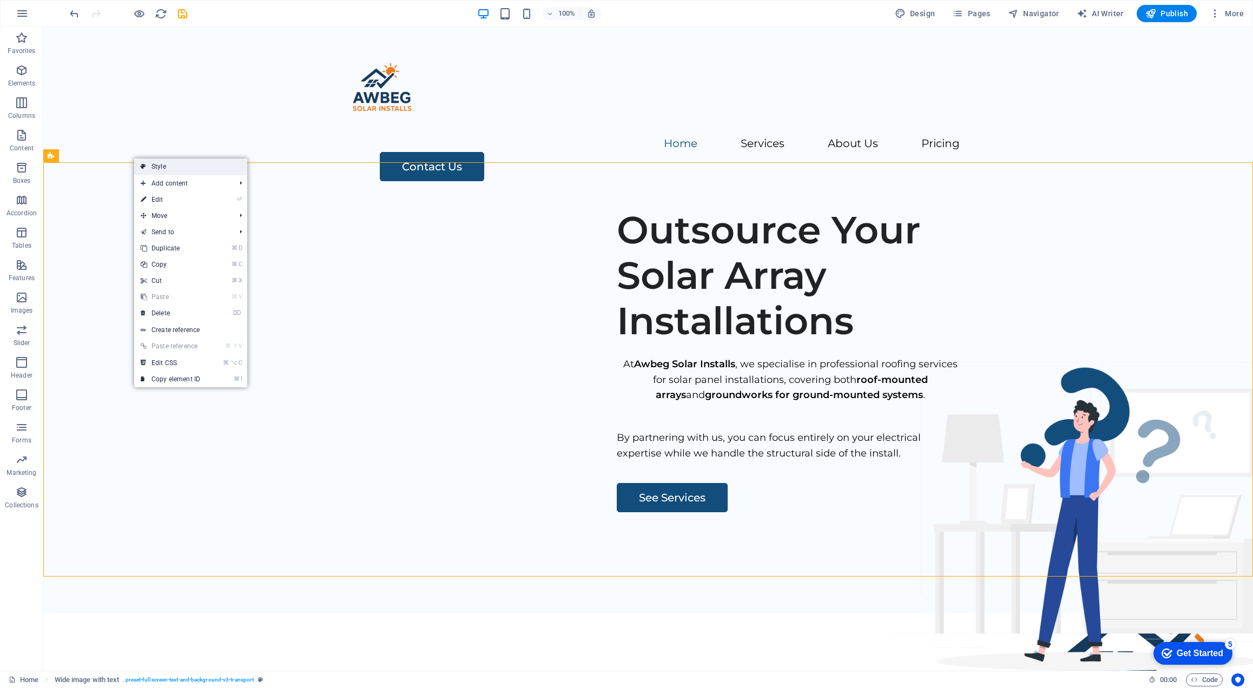
click at [167, 166] on link "Style" at bounding box center [190, 167] width 113 height 16
select select "%"
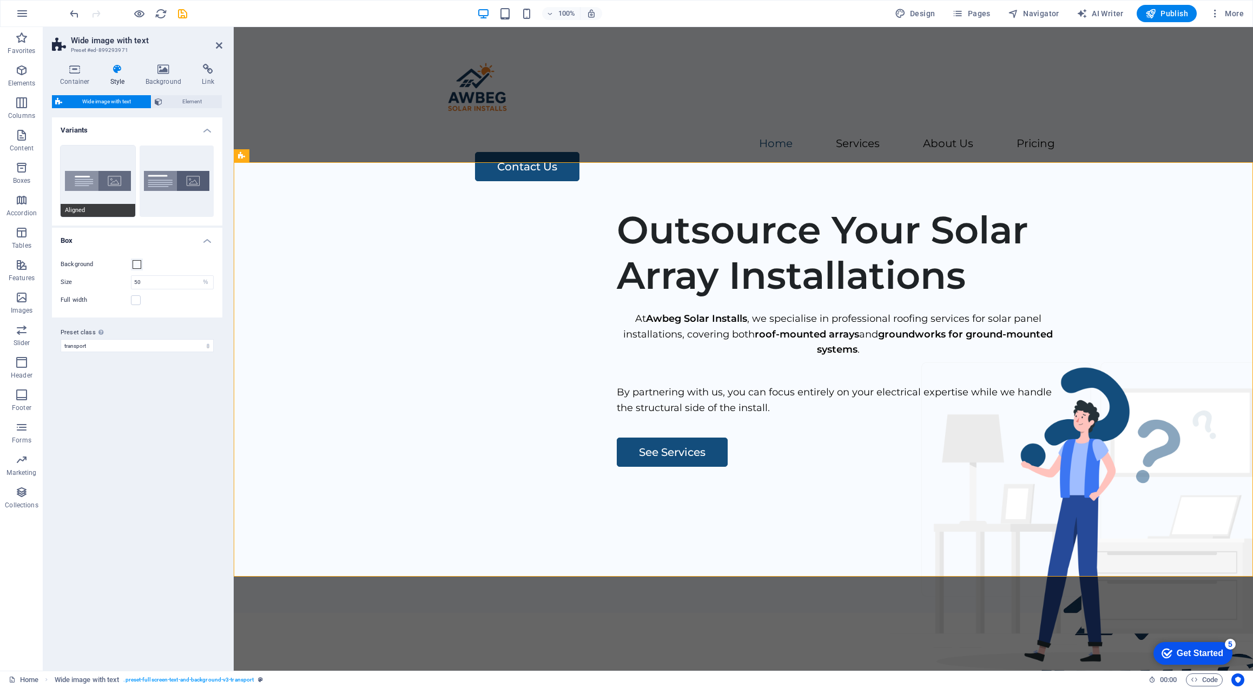
click at [93, 173] on button "Aligned" at bounding box center [98, 181] width 75 height 71
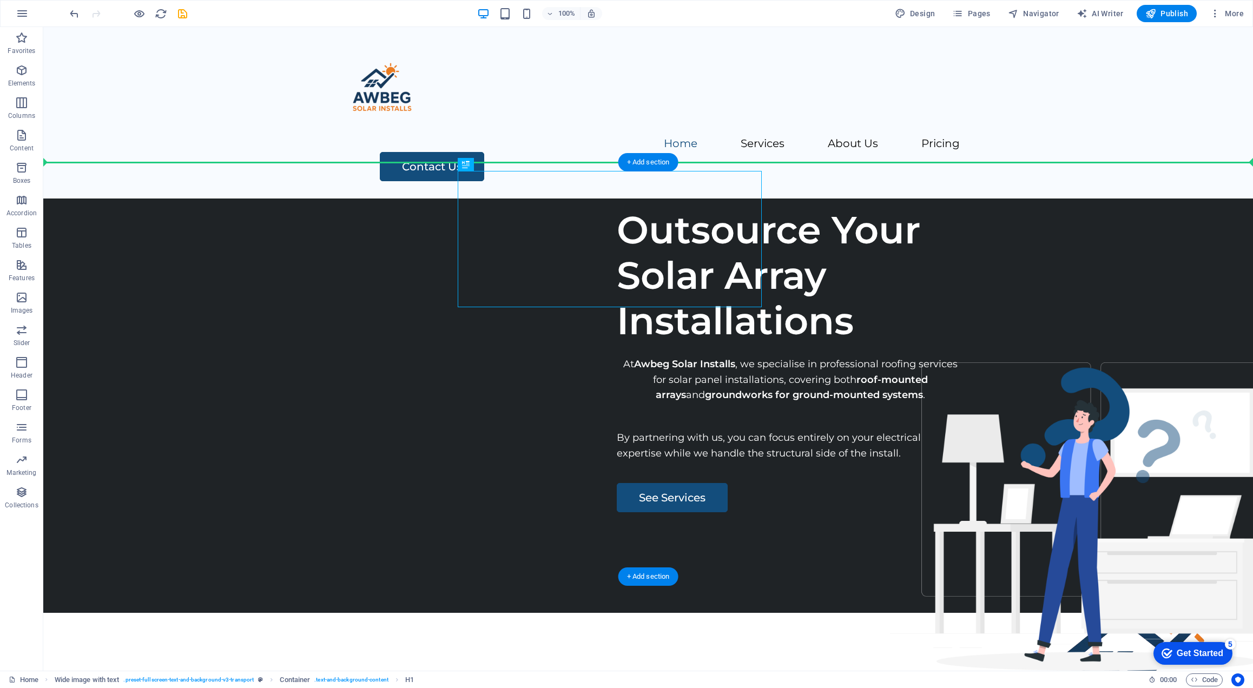
drag, startPoint x: 301, startPoint y: 243, endPoint x: 390, endPoint y: 242, distance: 88.2
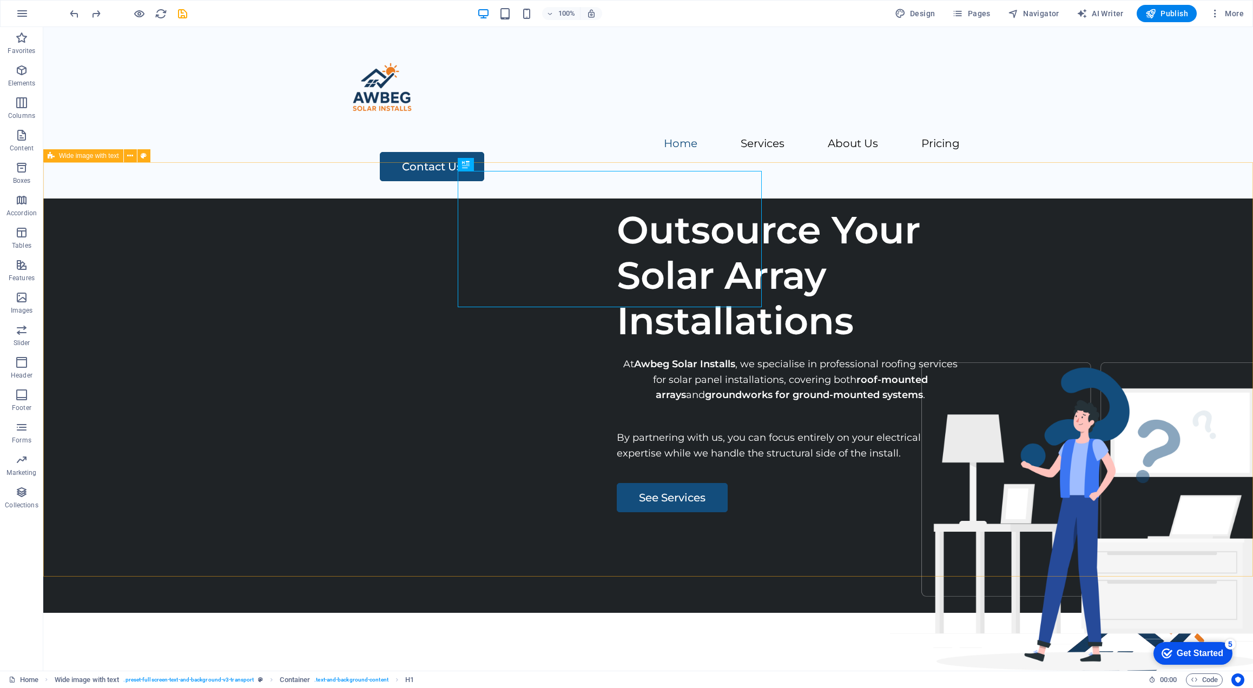
click at [72, 157] on span "Wide image with text" at bounding box center [89, 156] width 60 height 6
click at [129, 157] on icon at bounding box center [130, 155] width 6 height 11
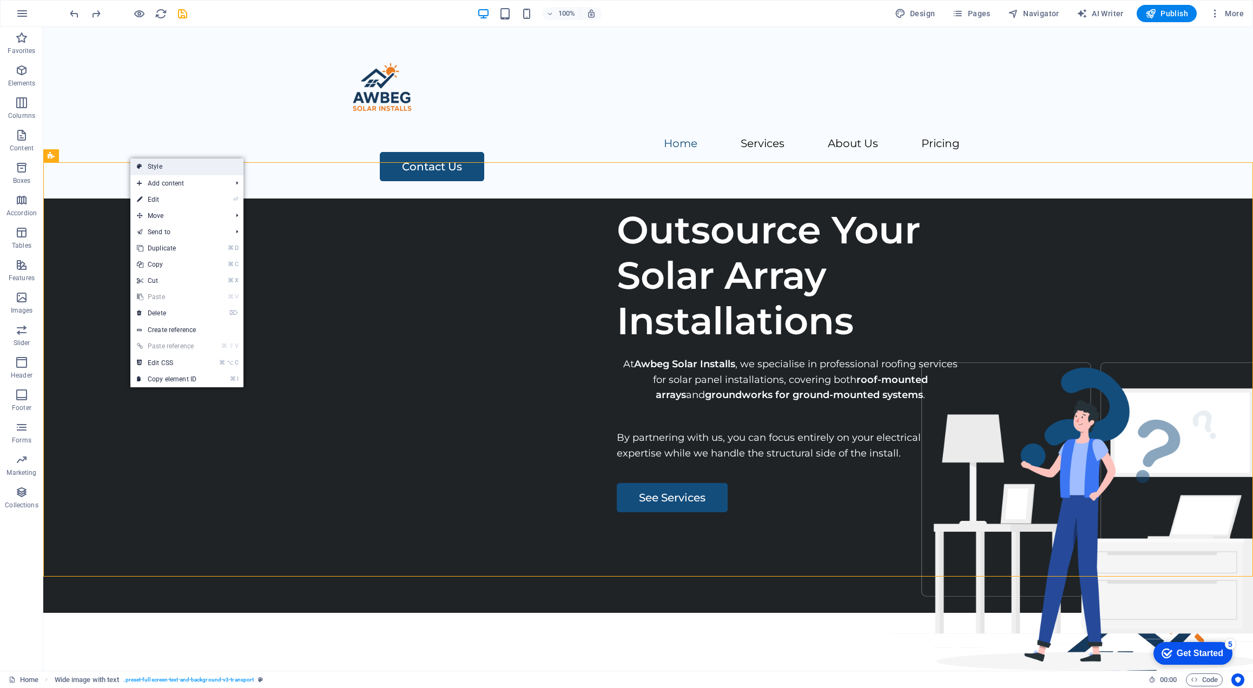
click at [164, 171] on link "Style" at bounding box center [186, 167] width 113 height 16
select select "%"
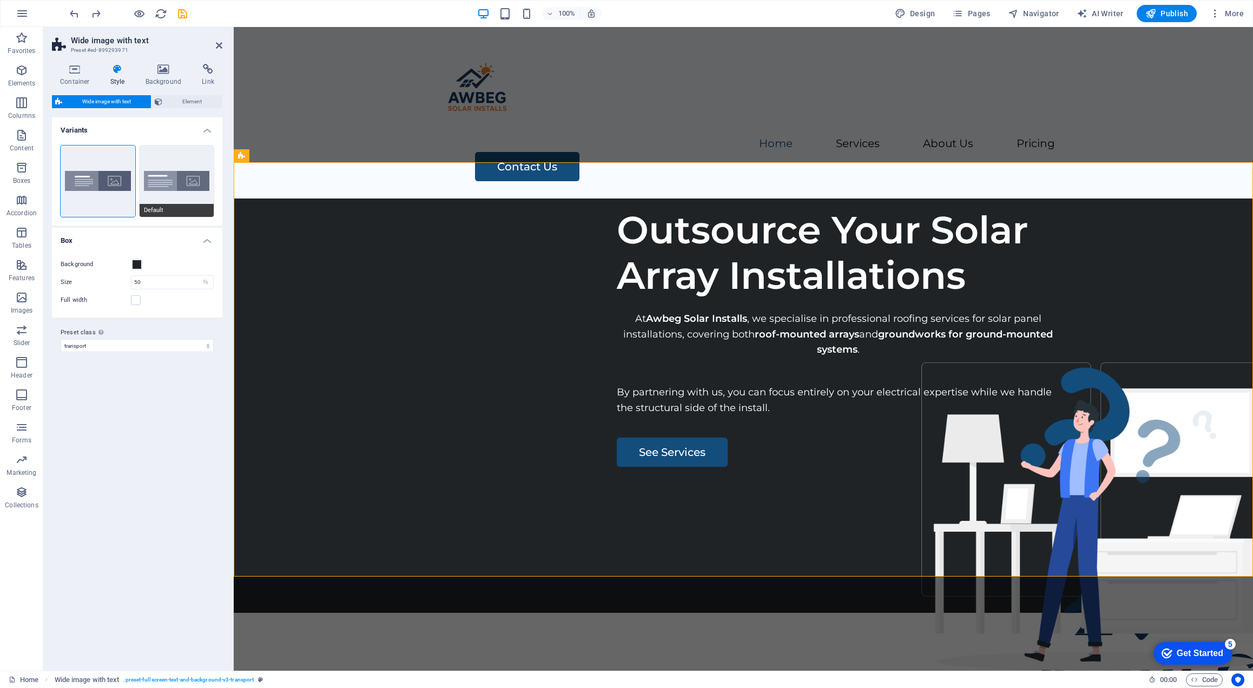
click at [175, 204] on span "Default" at bounding box center [177, 210] width 75 height 13
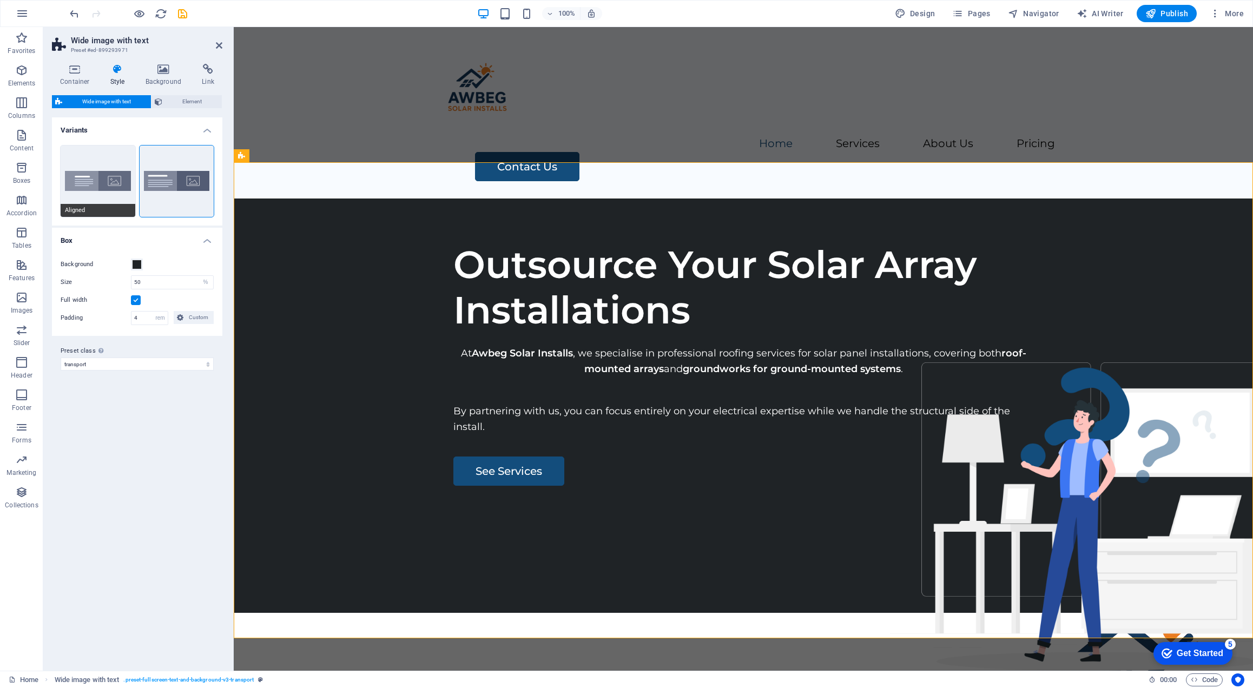
click at [94, 183] on button "Aligned" at bounding box center [98, 181] width 75 height 71
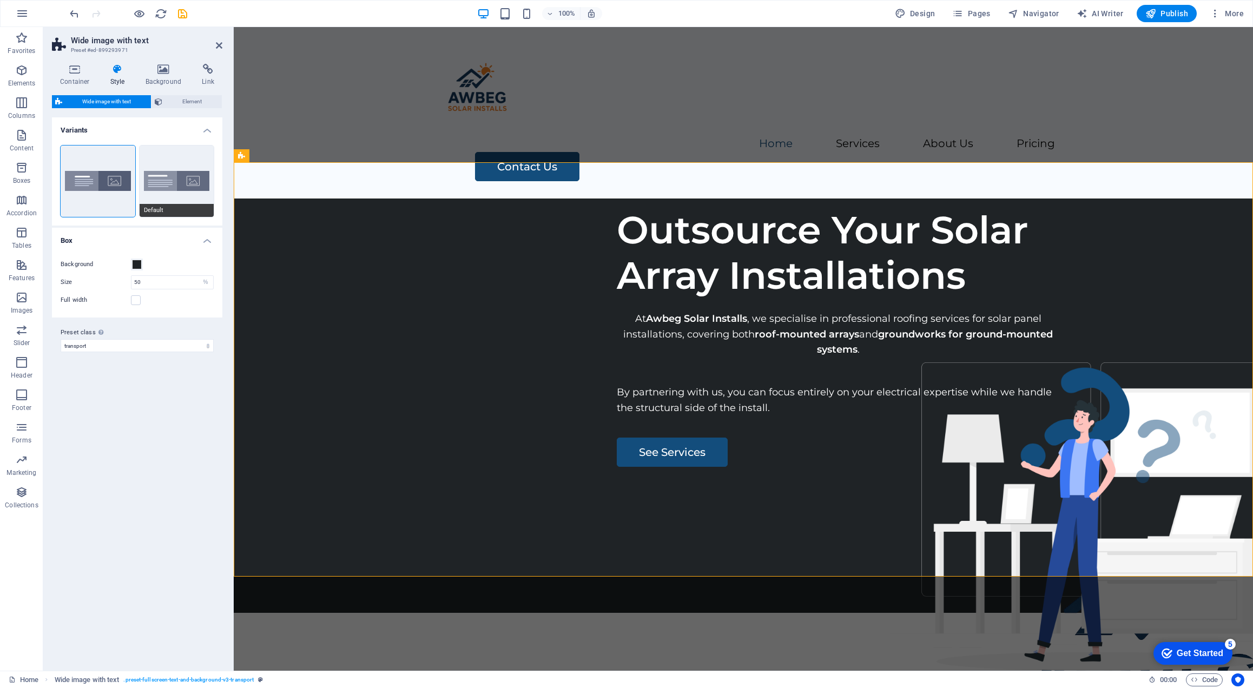
click at [181, 164] on button "Default" at bounding box center [177, 181] width 75 height 71
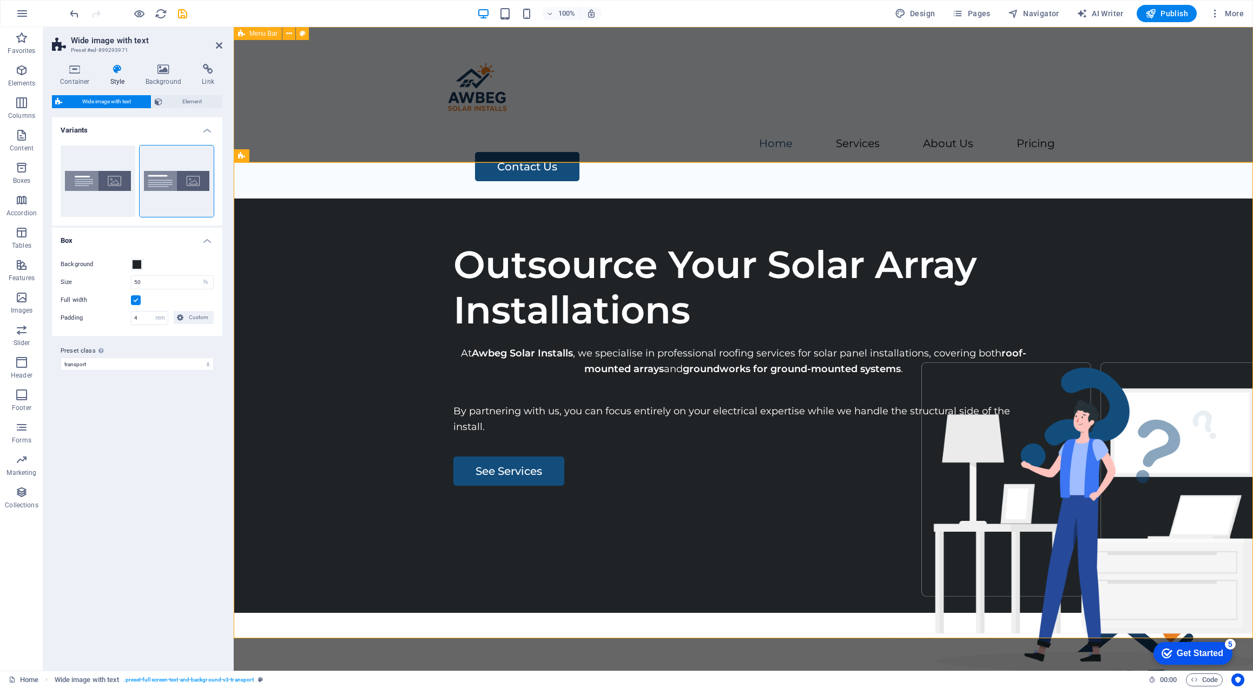
click at [575, 133] on div "Home Services About Us Pricing Contact Us" at bounding box center [743, 112] width 1019 height 171
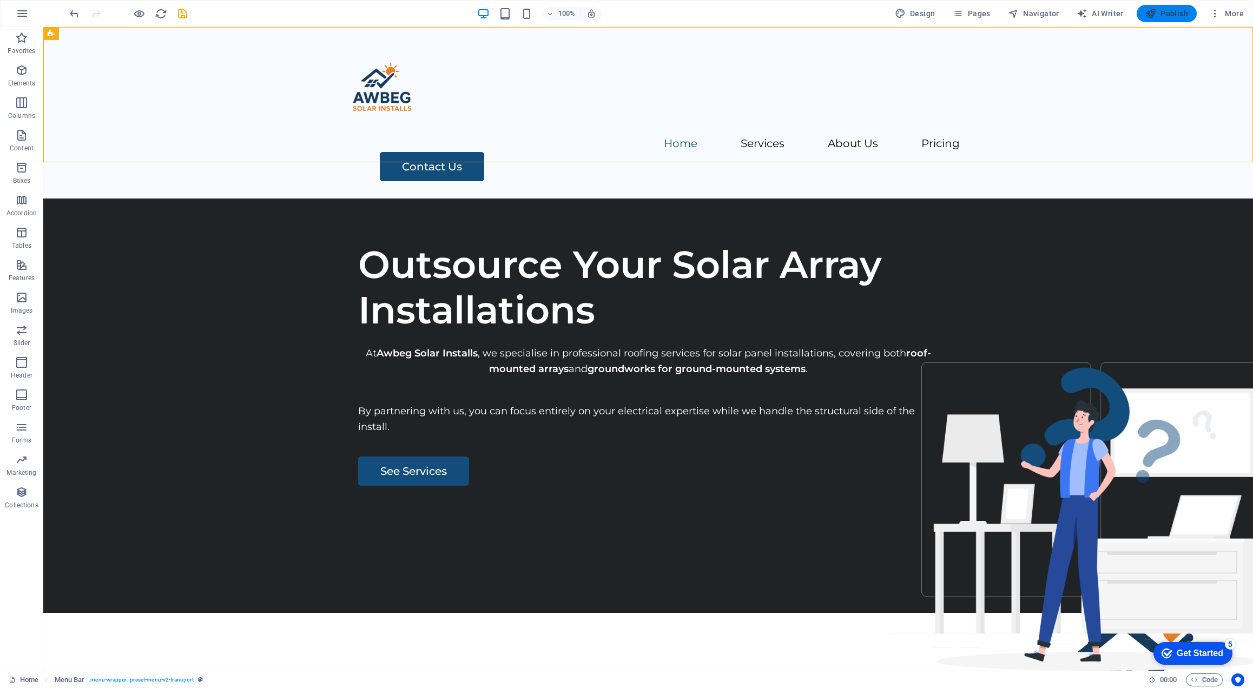
click at [1173, 14] on span "Publish" at bounding box center [1166, 13] width 43 height 11
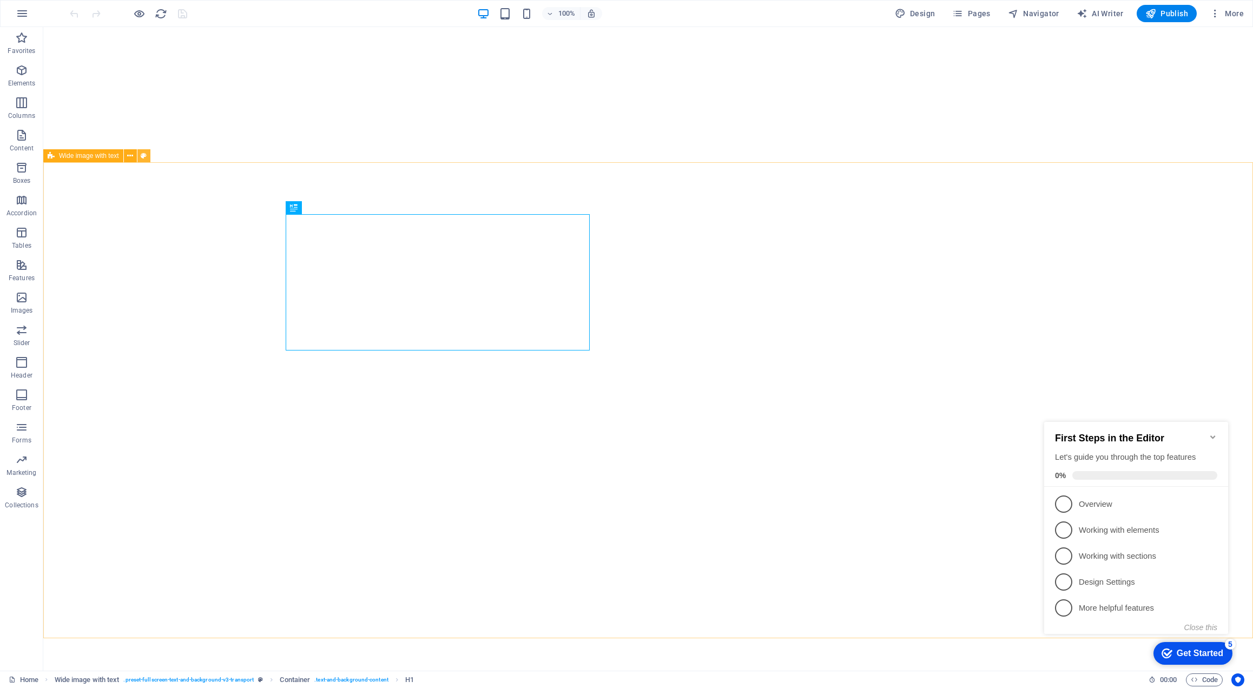
click at [143, 155] on icon at bounding box center [144, 155] width 6 height 11
select select "%"
select select "rem"
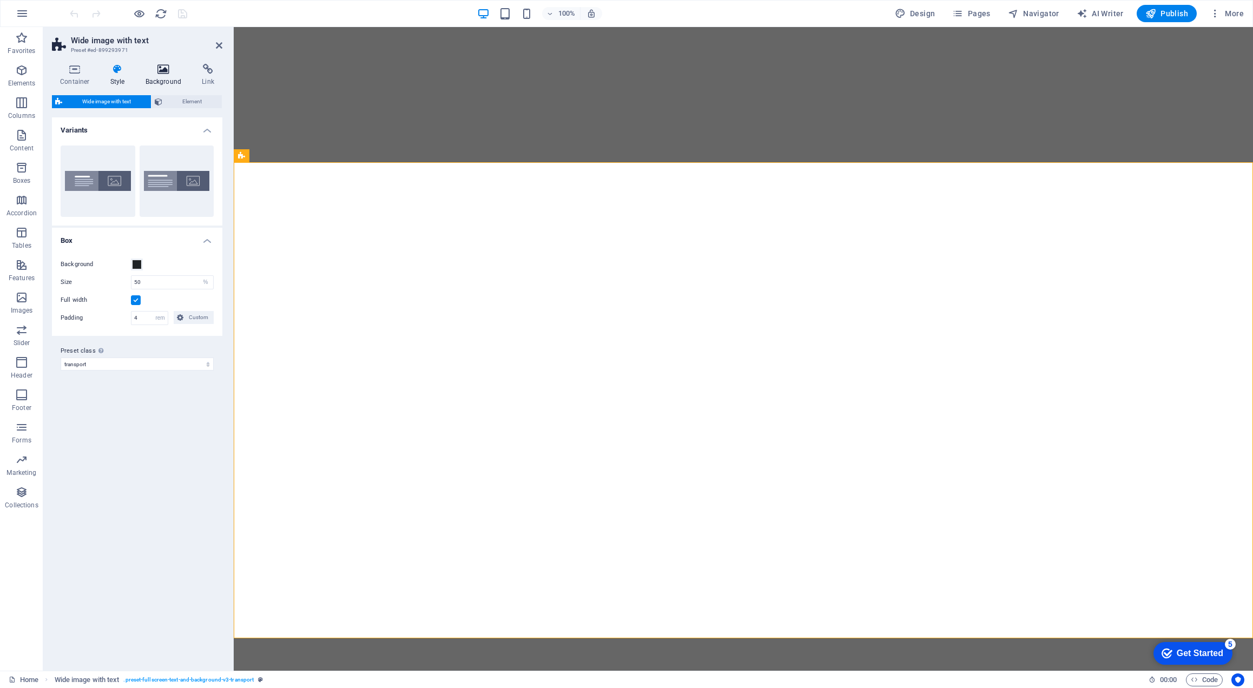
click at [163, 72] on icon at bounding box center [163, 69] width 52 height 11
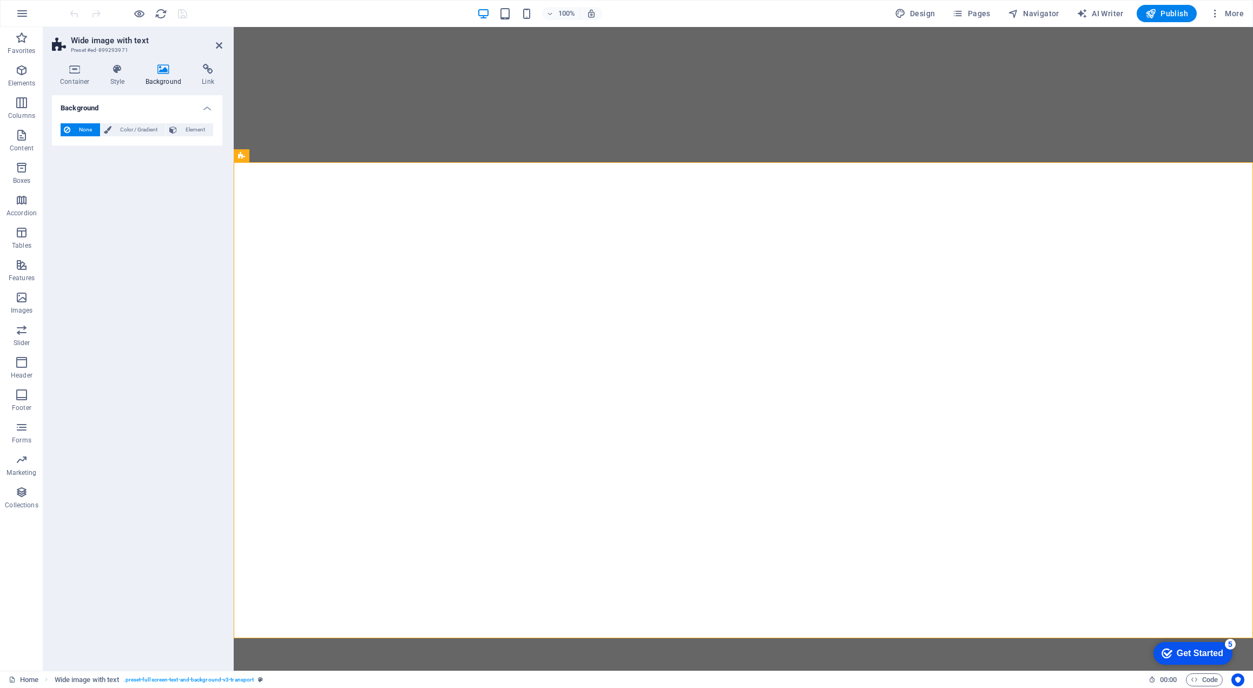
click at [75, 129] on span "None" at bounding box center [85, 129] width 23 height 13
click at [116, 129] on span "Color / Gradient" at bounding box center [139, 129] width 48 height 13
click at [84, 128] on span "None" at bounding box center [85, 129] width 23 height 13
click at [76, 74] on icon at bounding box center [75, 69] width 46 height 11
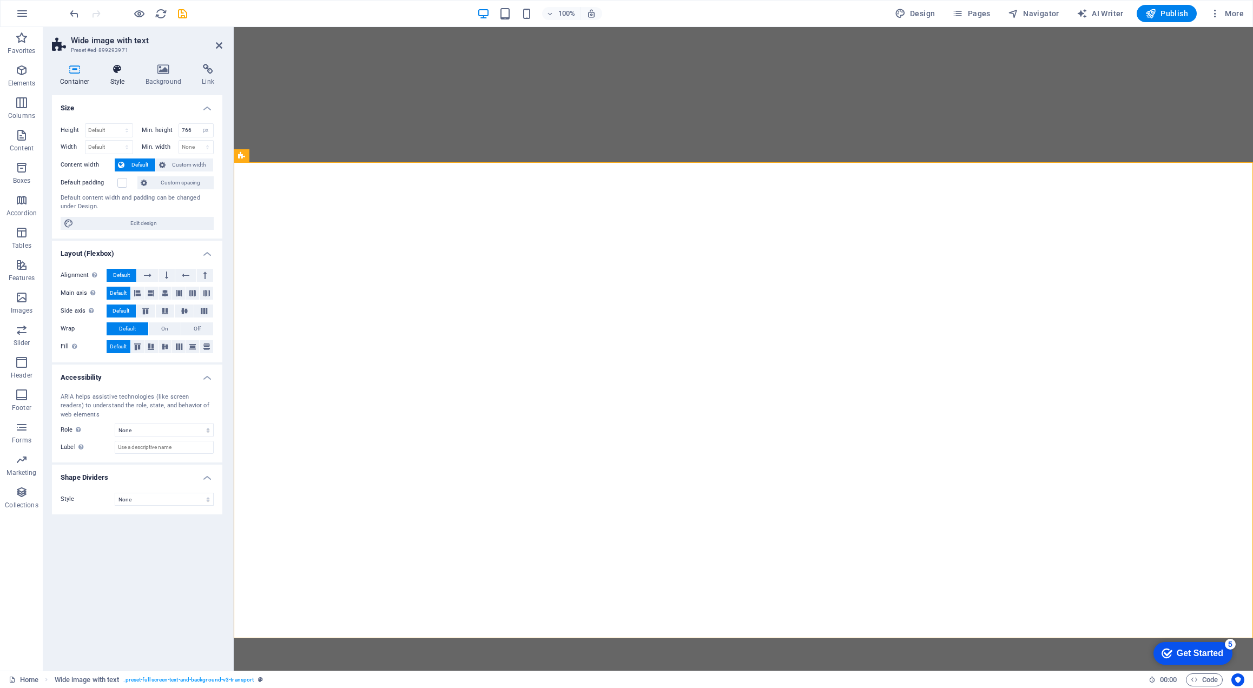
click at [129, 67] on icon at bounding box center [117, 69] width 31 height 11
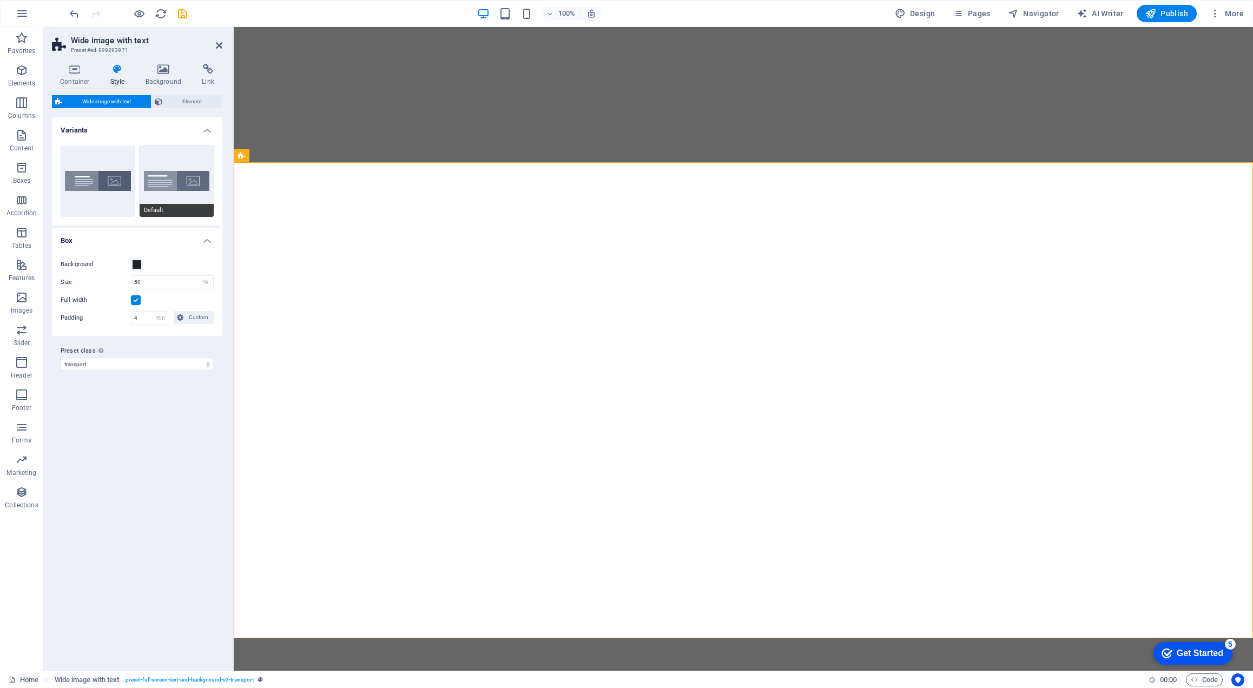
click at [165, 174] on button "Default" at bounding box center [177, 181] width 75 height 71
click at [90, 179] on button "Aligned" at bounding box center [98, 181] width 75 height 71
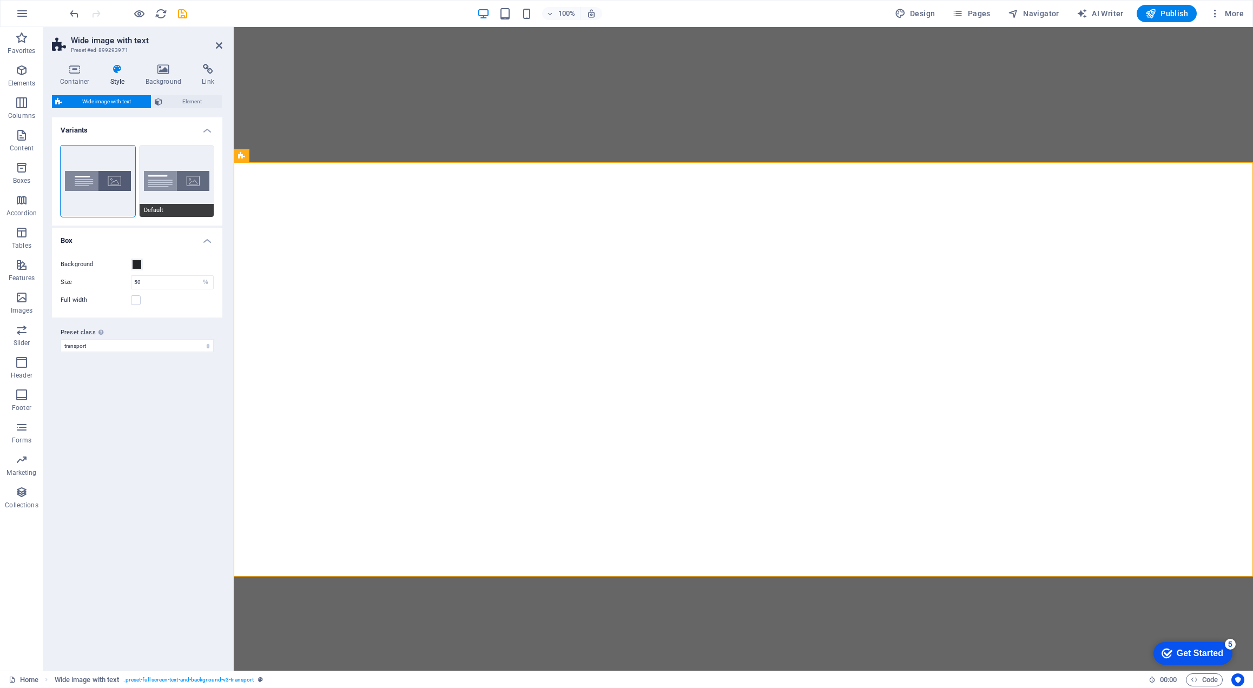
click at [157, 181] on button "Default" at bounding box center [177, 181] width 75 height 71
click at [140, 263] on span at bounding box center [137, 264] width 9 height 9
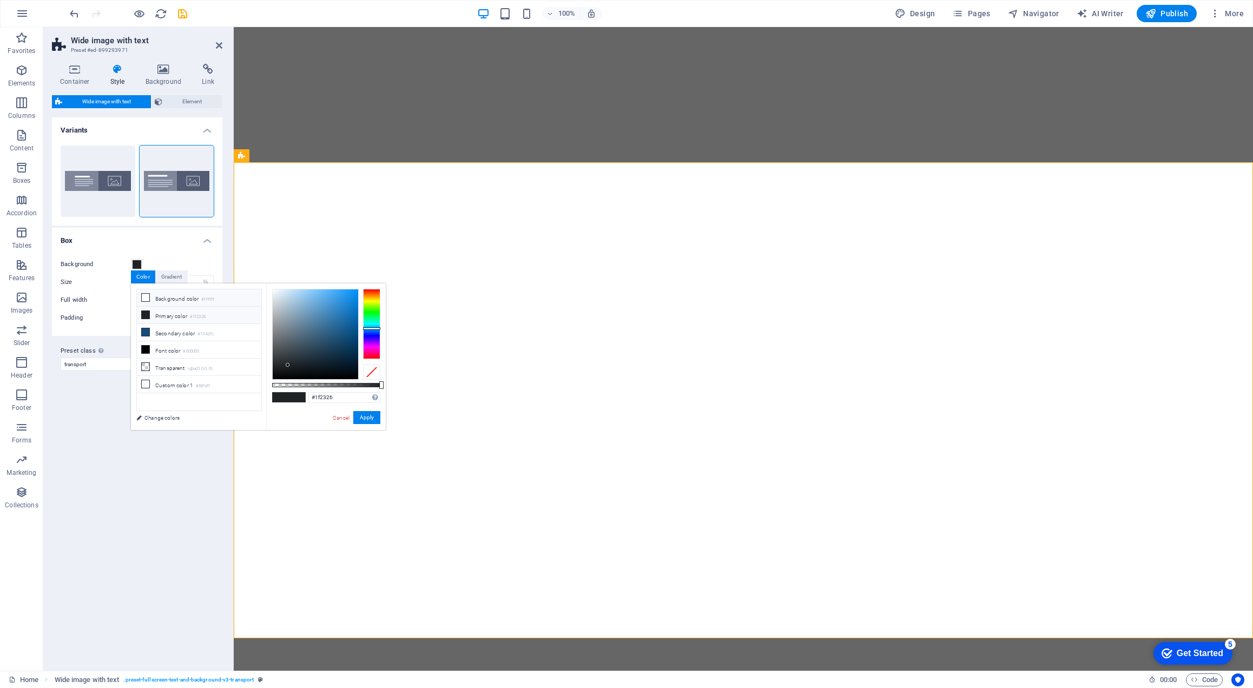
click at [149, 295] on span at bounding box center [145, 297] width 9 height 9
type input "#ffffff"
click at [366, 416] on button "Apply" at bounding box center [366, 417] width 27 height 13
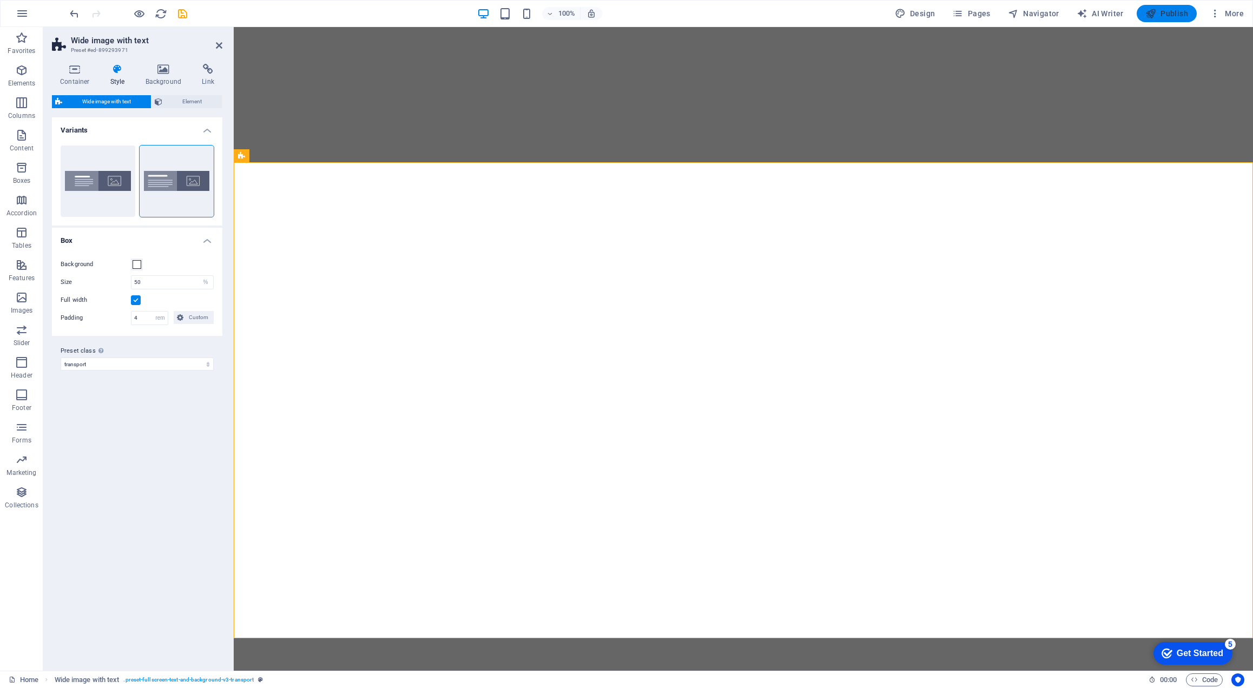
click at [1167, 12] on span "Publish" at bounding box center [1166, 13] width 43 height 11
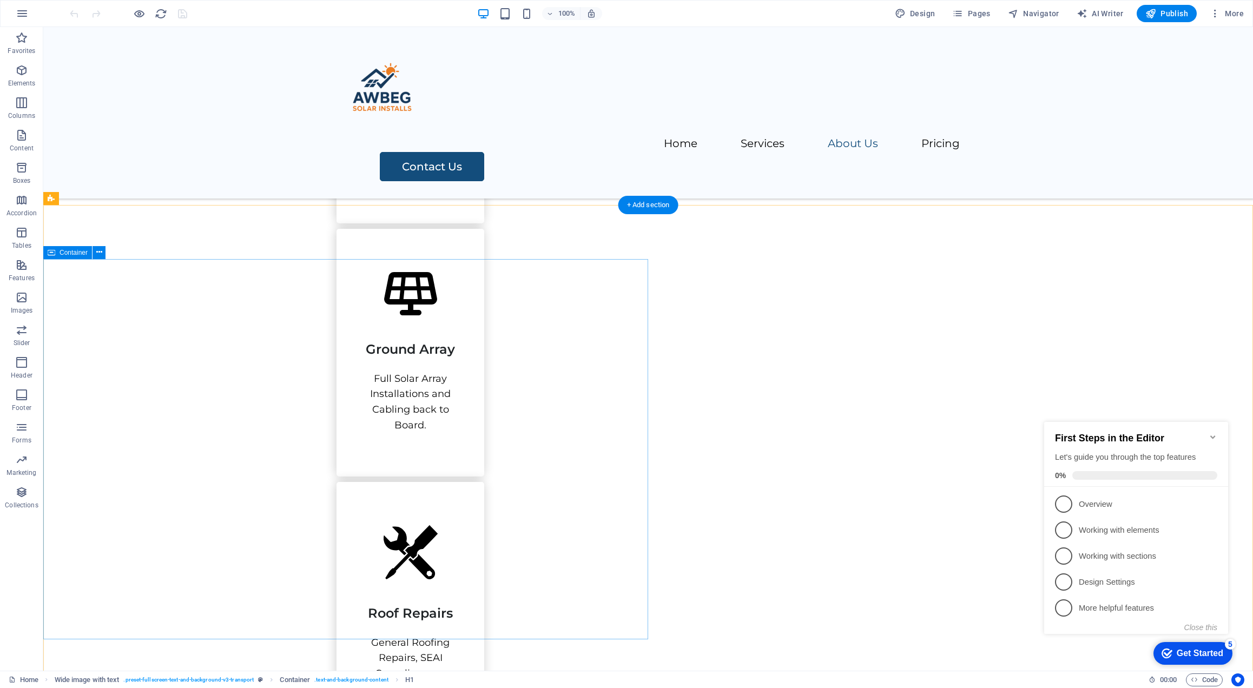
scroll to position [960, 0]
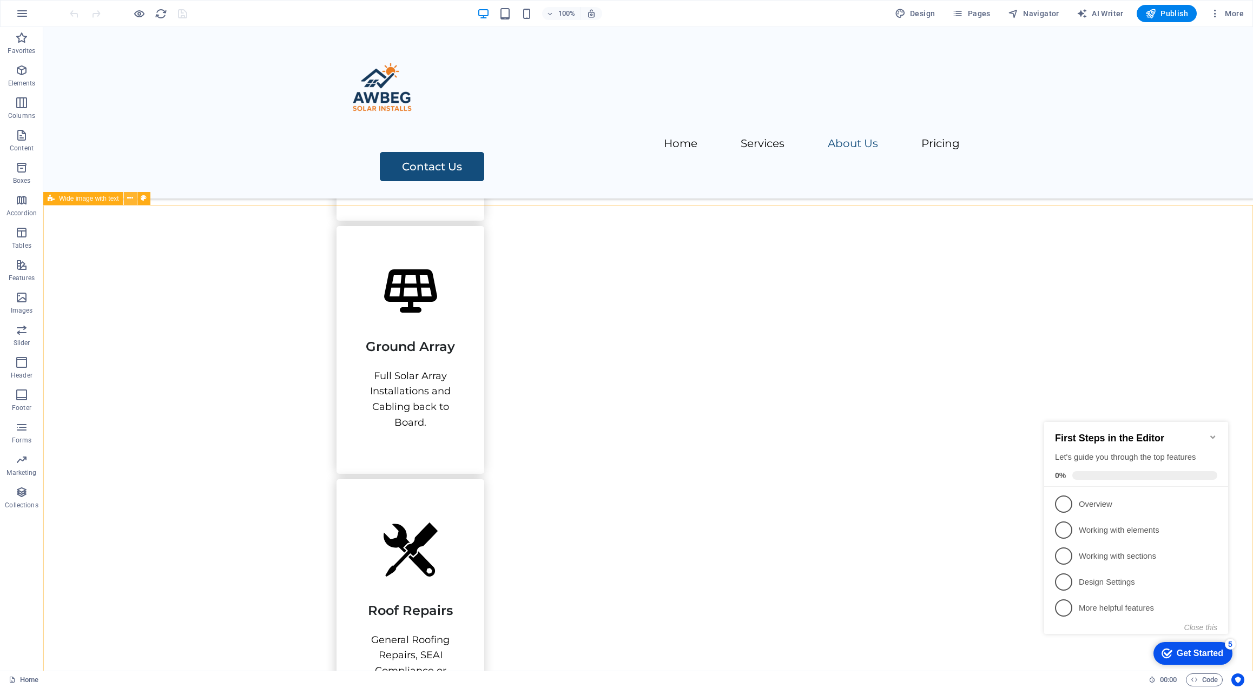
click at [130, 200] on icon at bounding box center [130, 198] width 6 height 11
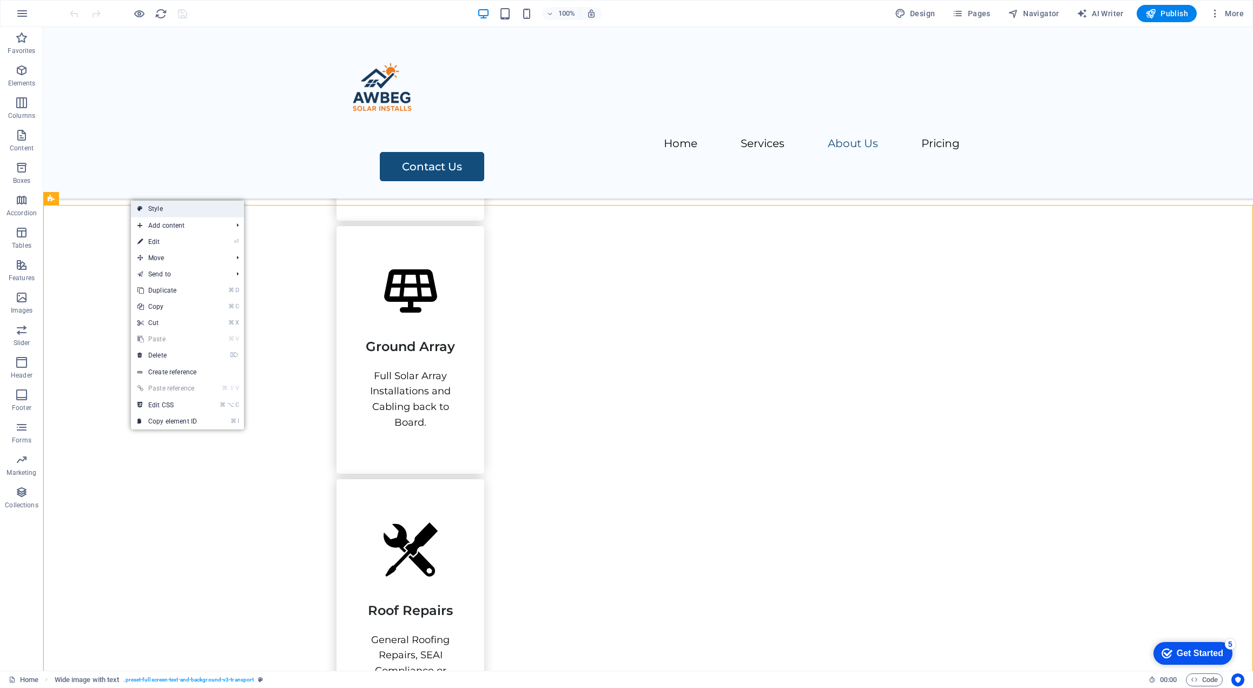
click at [146, 210] on link "Style" at bounding box center [187, 209] width 113 height 16
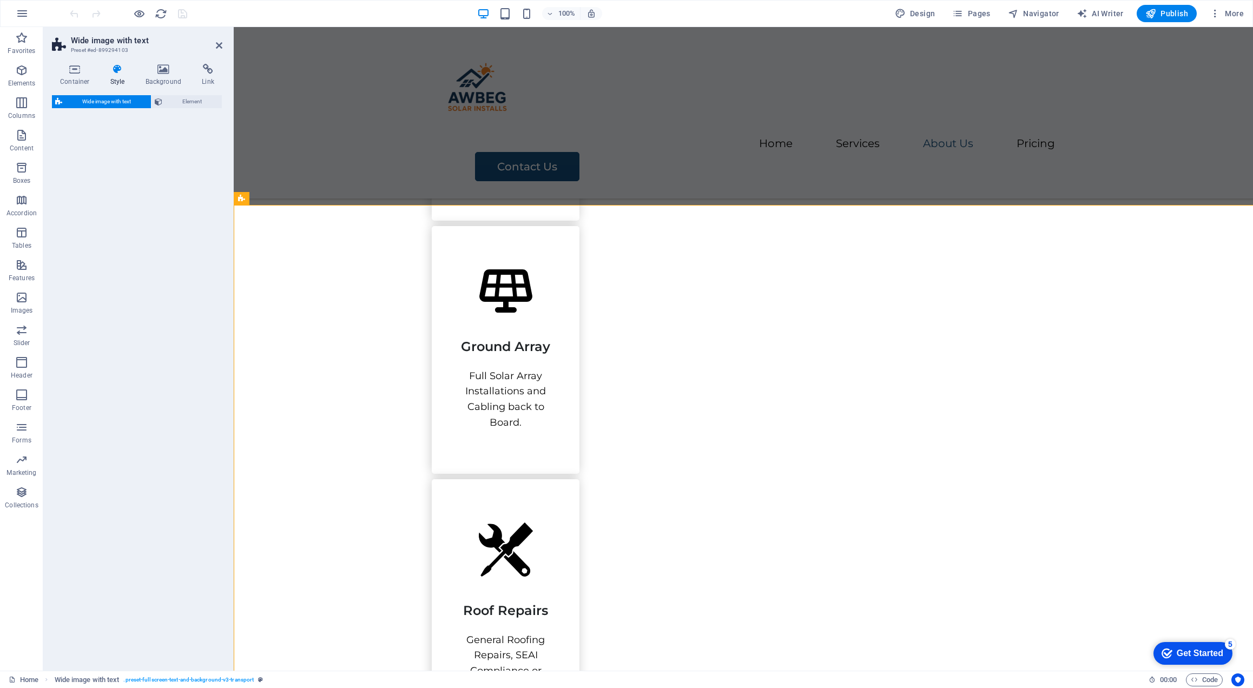
select select "%"
select select "rem"
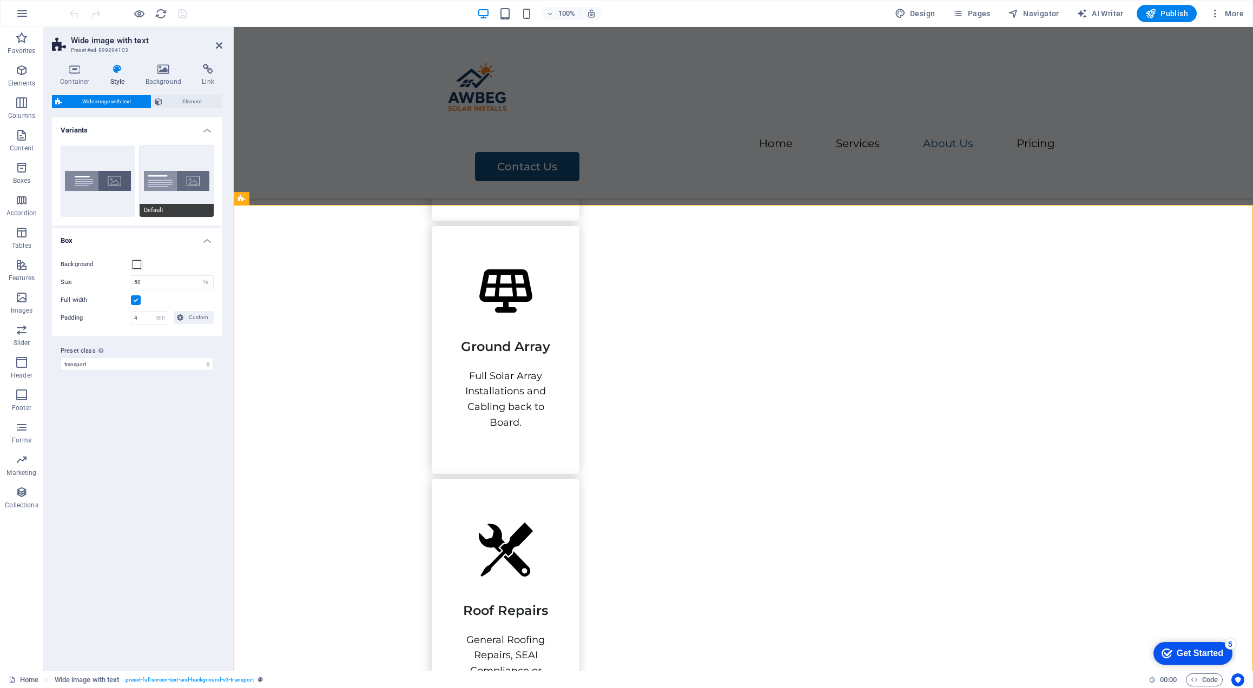
click at [156, 193] on button "Default" at bounding box center [177, 181] width 75 height 71
click at [86, 185] on button "Aligned" at bounding box center [98, 181] width 75 height 71
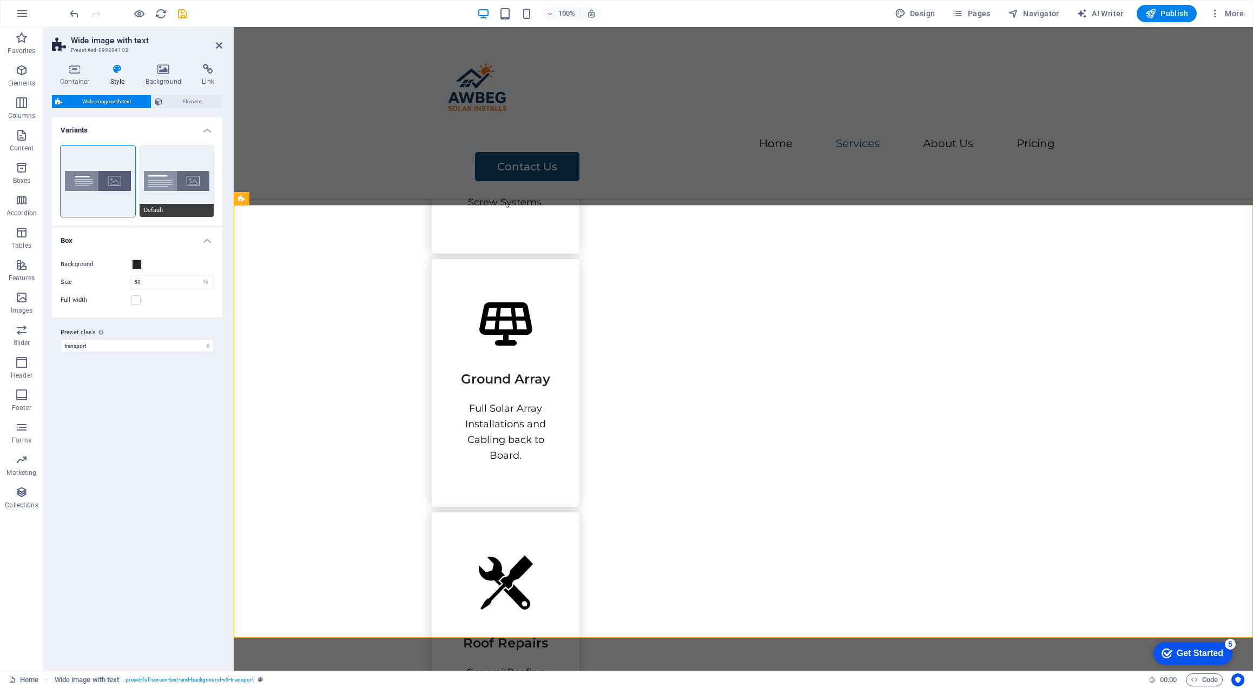
click at [179, 176] on button "Default" at bounding box center [177, 181] width 75 height 71
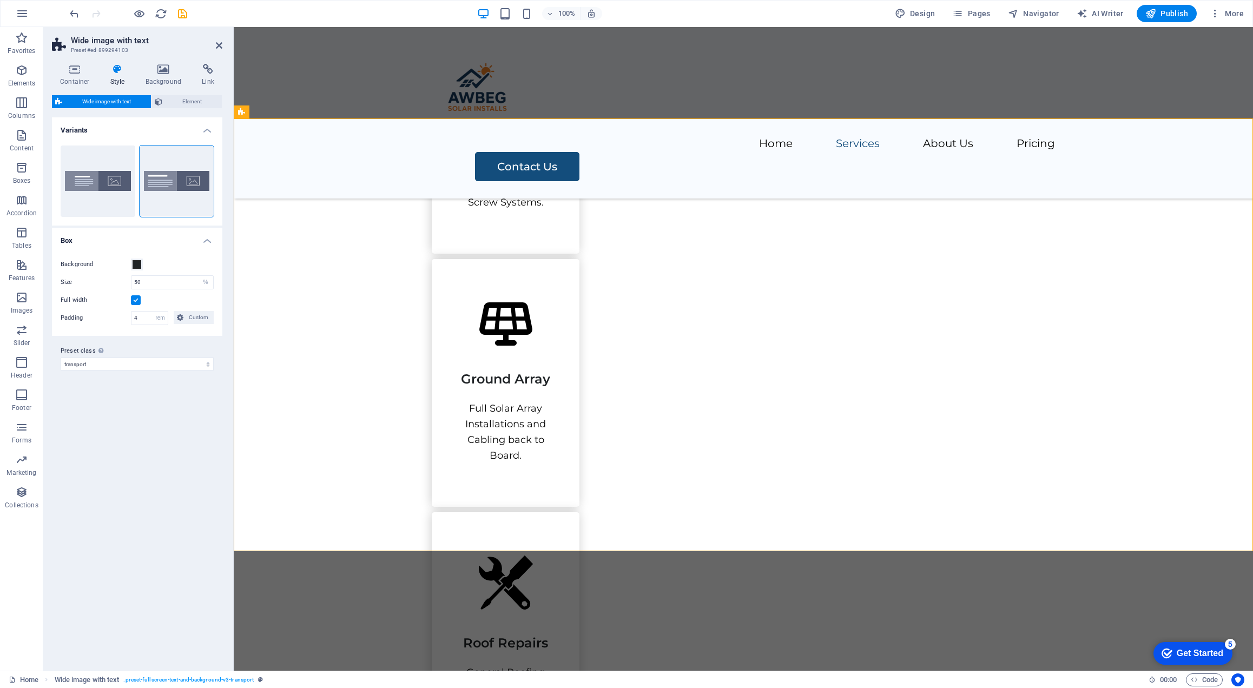
scroll to position [960, 0]
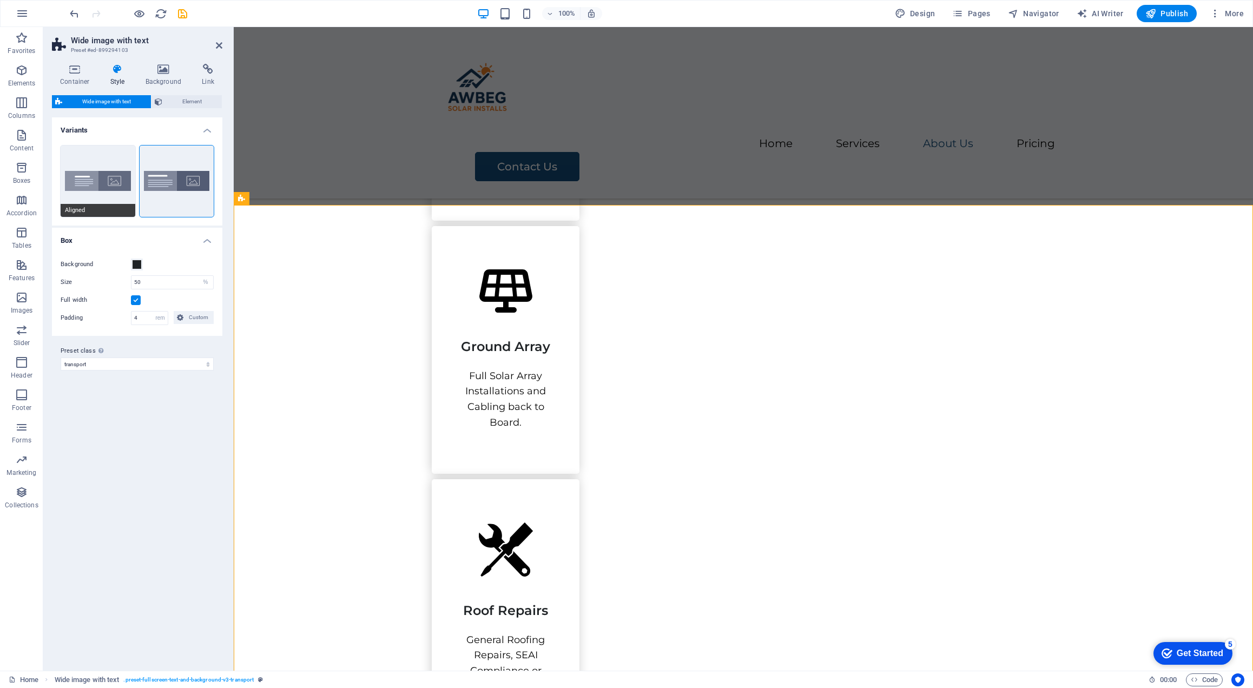
click at [101, 188] on button "Aligned" at bounding box center [98, 181] width 75 height 71
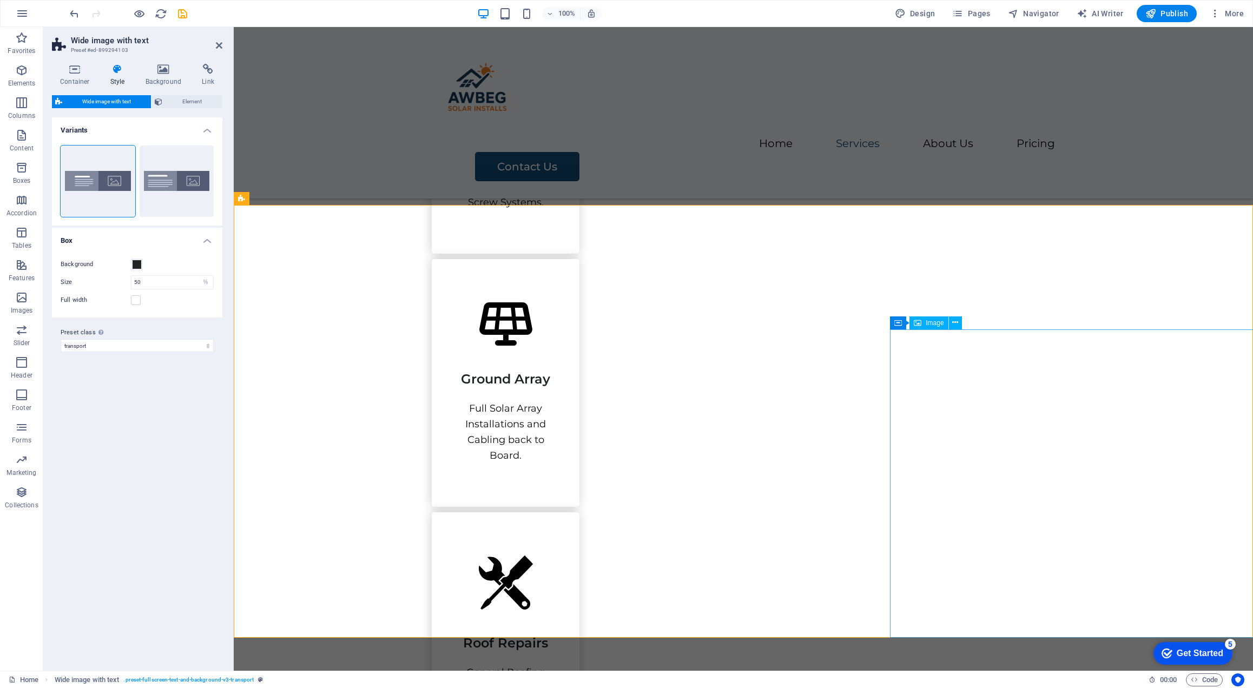
click at [955, 324] on icon at bounding box center [955, 322] width 6 height 11
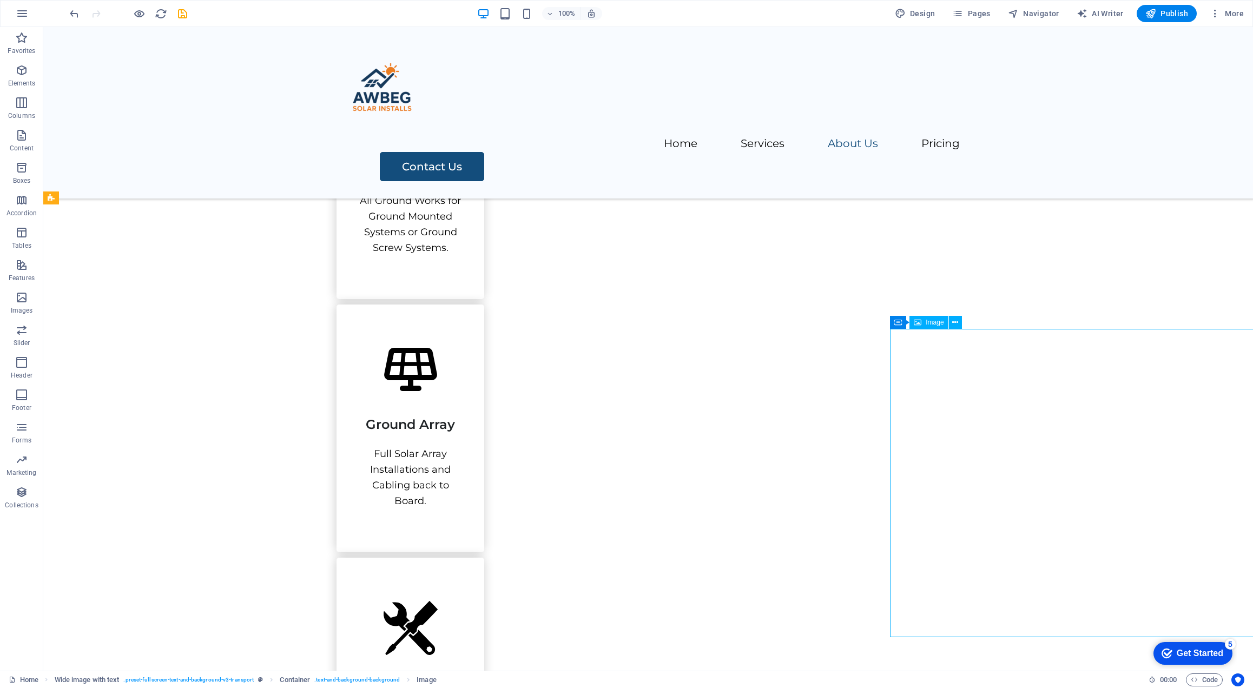
scroll to position [889, 0]
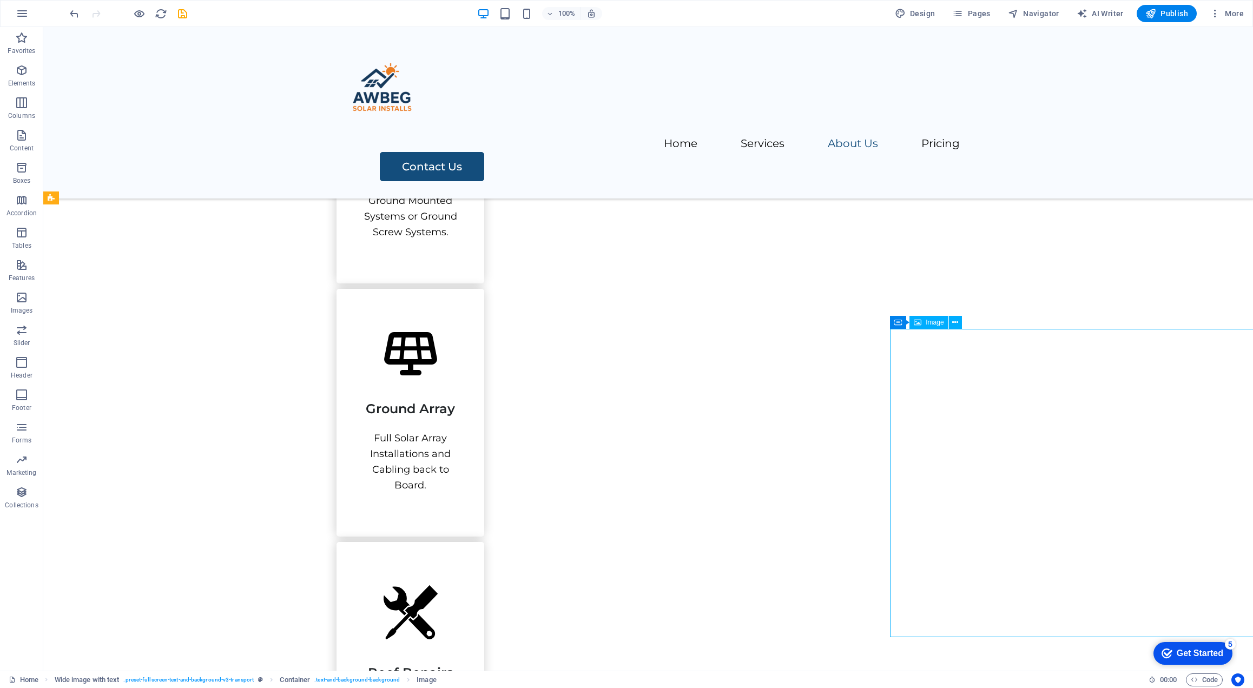
select select "px"
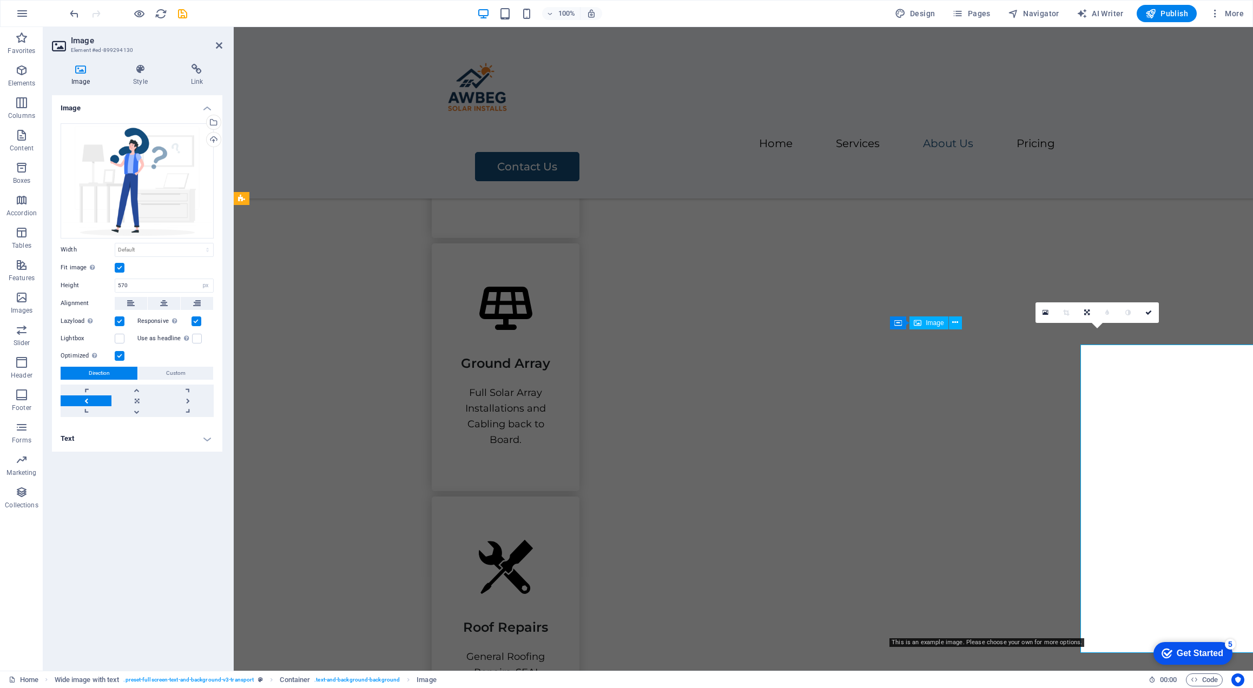
scroll to position [874, 0]
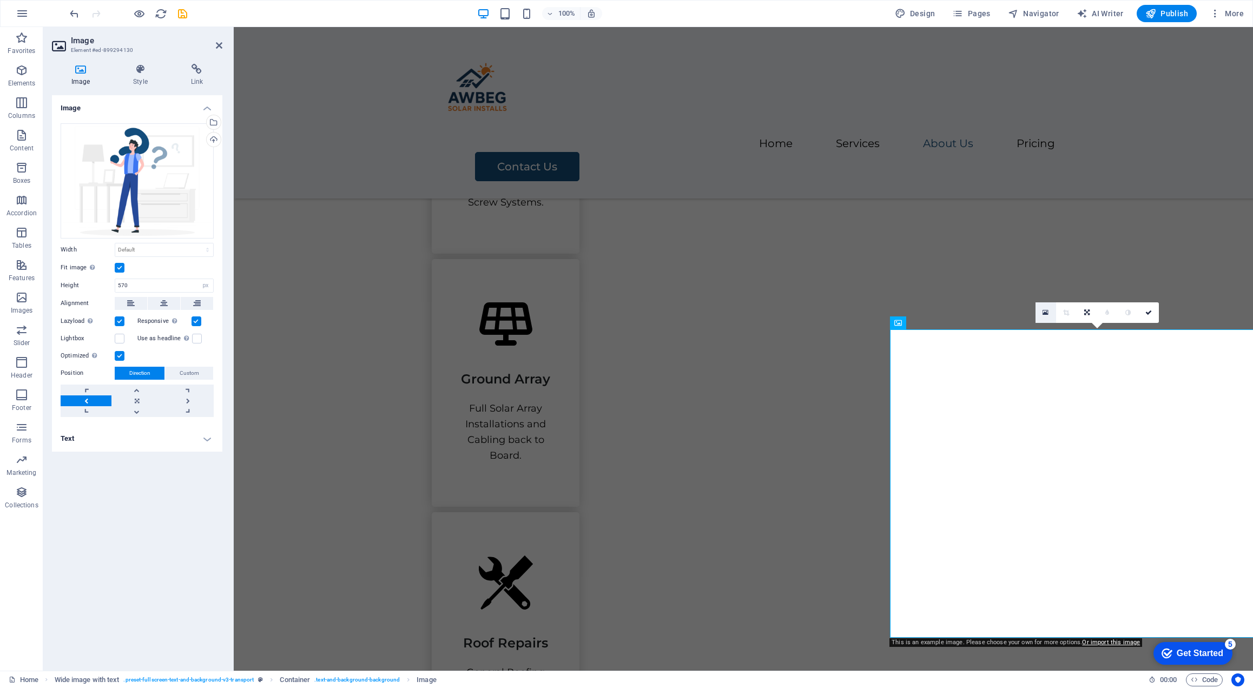
click at [1046, 311] on icon at bounding box center [1045, 313] width 6 height 8
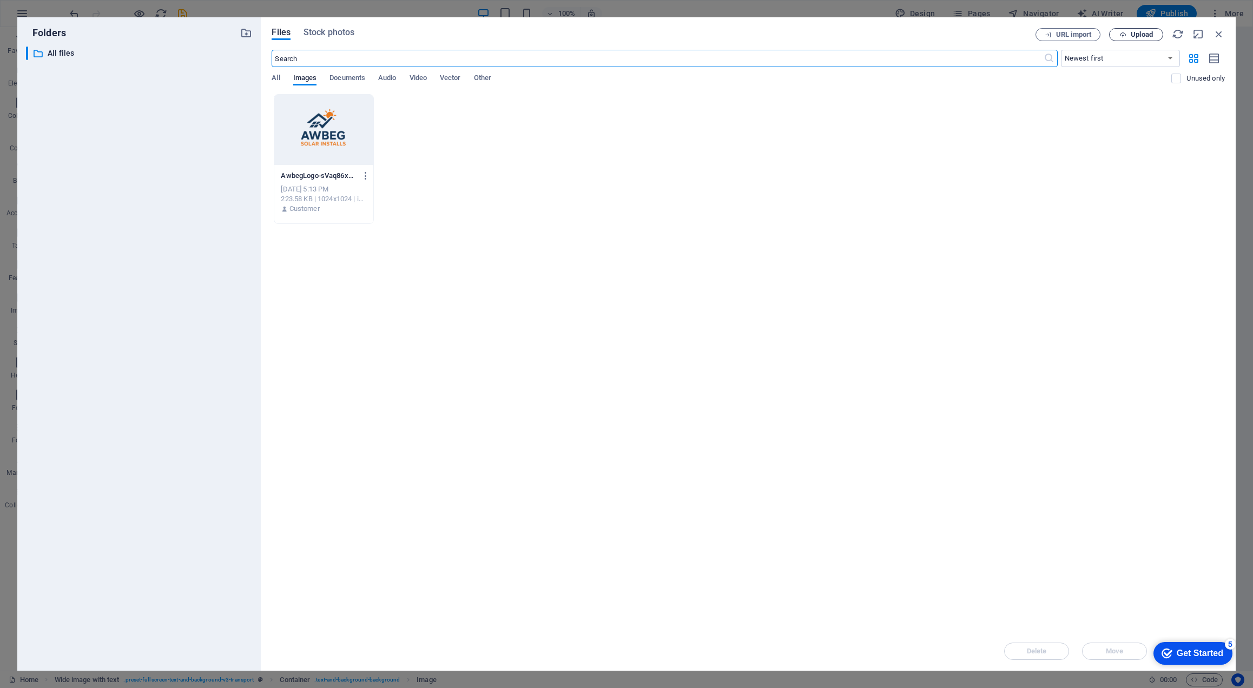
click at [1117, 30] on button "Upload" at bounding box center [1136, 34] width 54 height 13
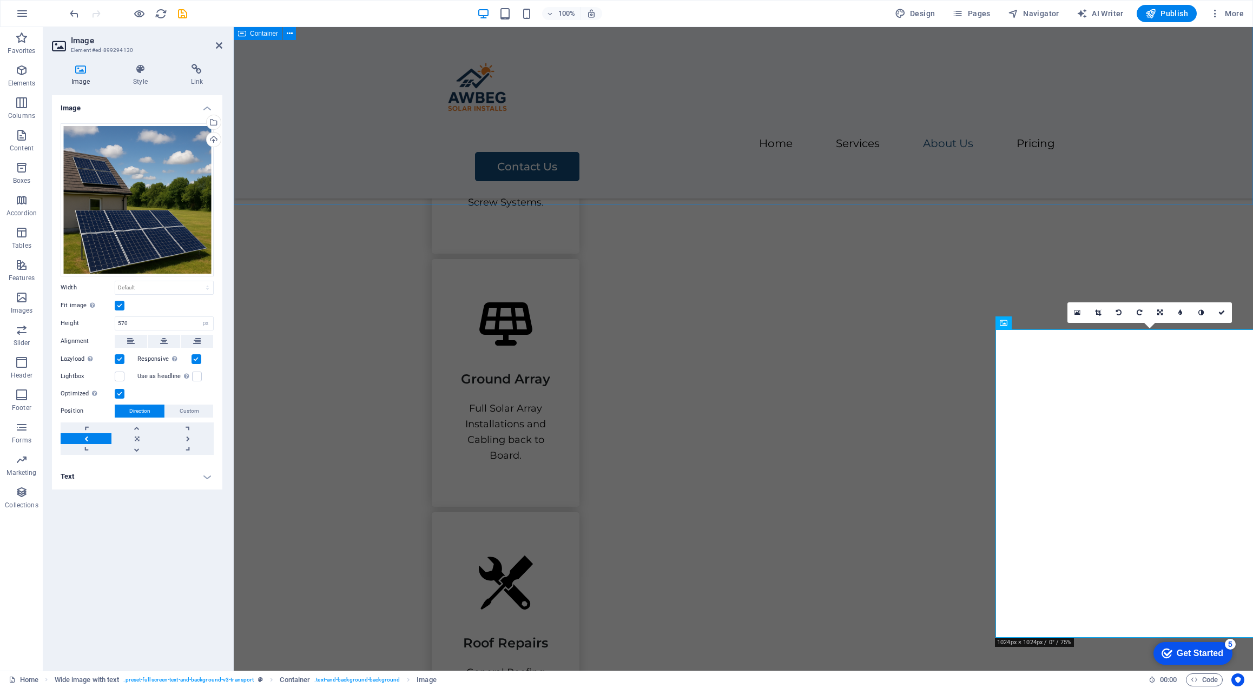
click at [1143, 178] on div "Our Services We work with electrical contractors and solar providers who are lo…" at bounding box center [743, 216] width 1019 height 1239
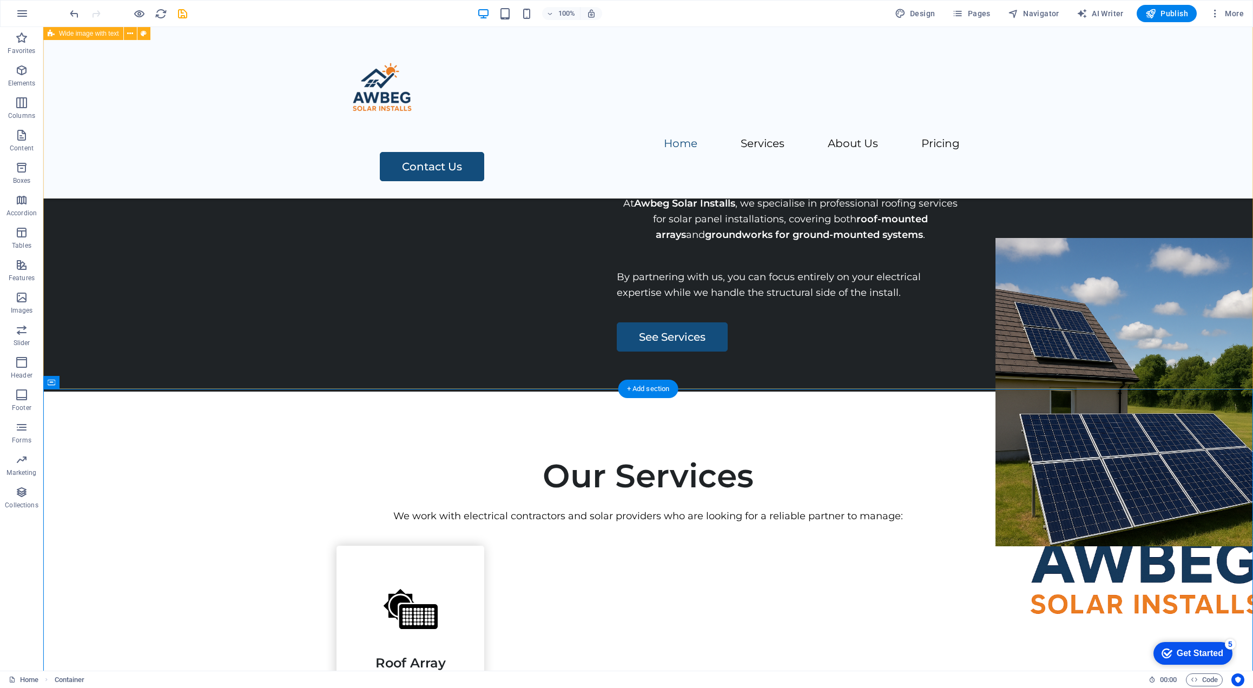
scroll to position [38, 0]
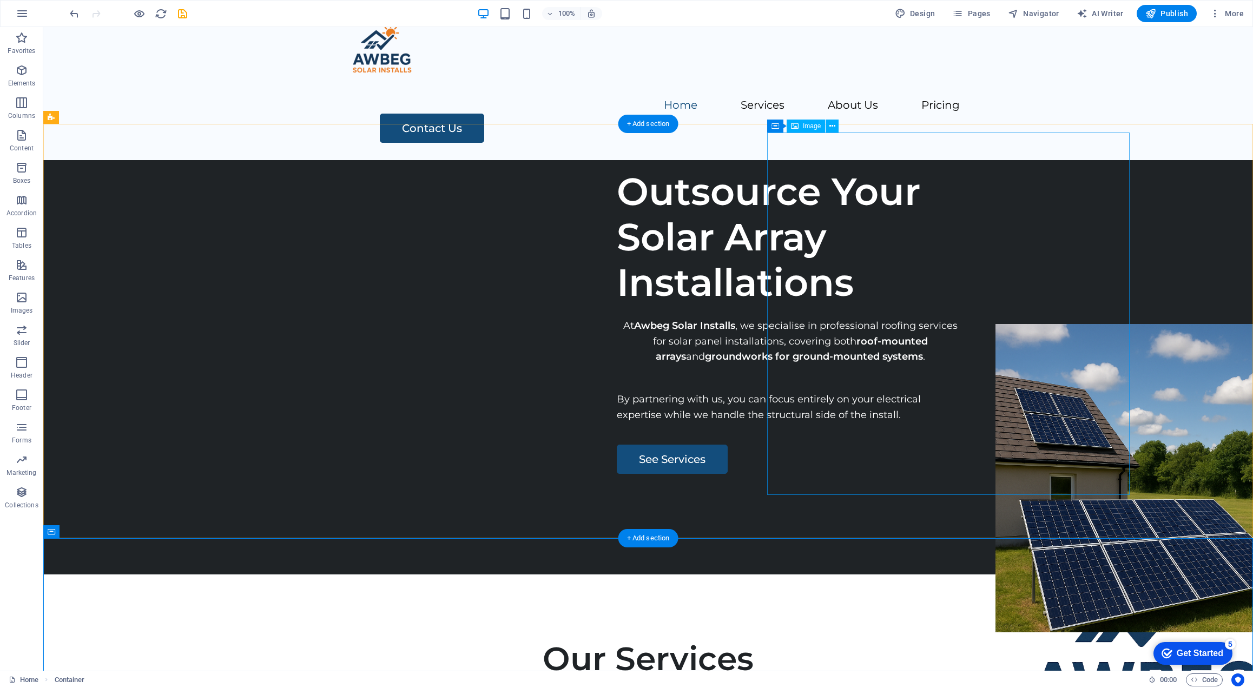
click at [994, 474] on figure at bounding box center [1147, 655] width 362 height 362
click at [809, 129] on span "Image" at bounding box center [812, 126] width 18 height 6
click at [833, 126] on icon at bounding box center [832, 126] width 6 height 11
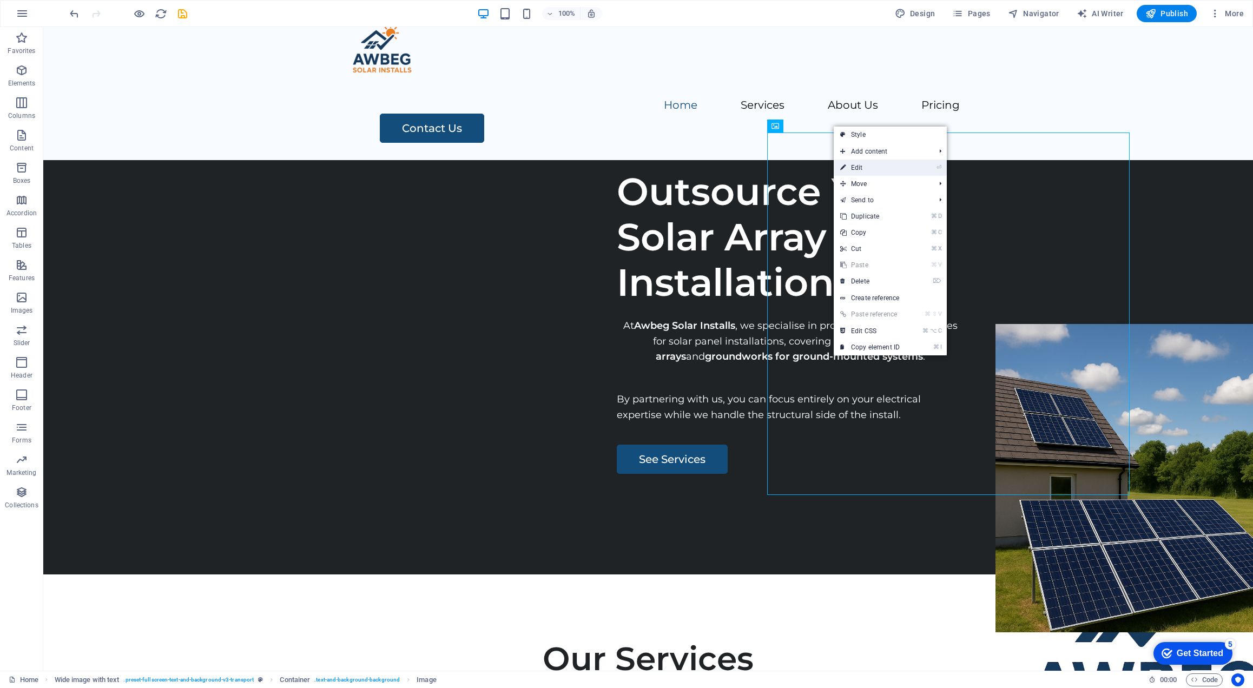
click at [872, 170] on link "⏎ Edit" at bounding box center [870, 168] width 72 height 16
select select "px"
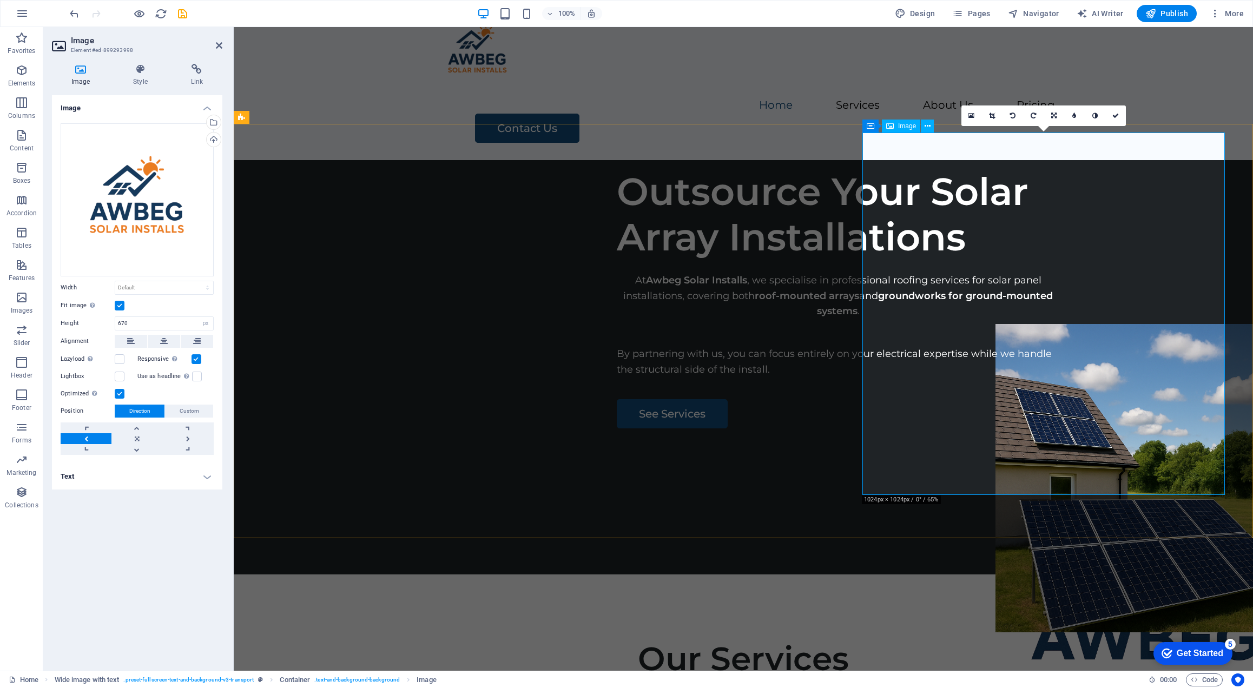
click at [1037, 428] on figure at bounding box center [1147, 609] width 362 height 362
click at [908, 128] on span "Image" at bounding box center [907, 126] width 18 height 6
click at [130, 215] on div "Drag files here, click to choose files or select files from Files or our free s…" at bounding box center [137, 199] width 153 height 153
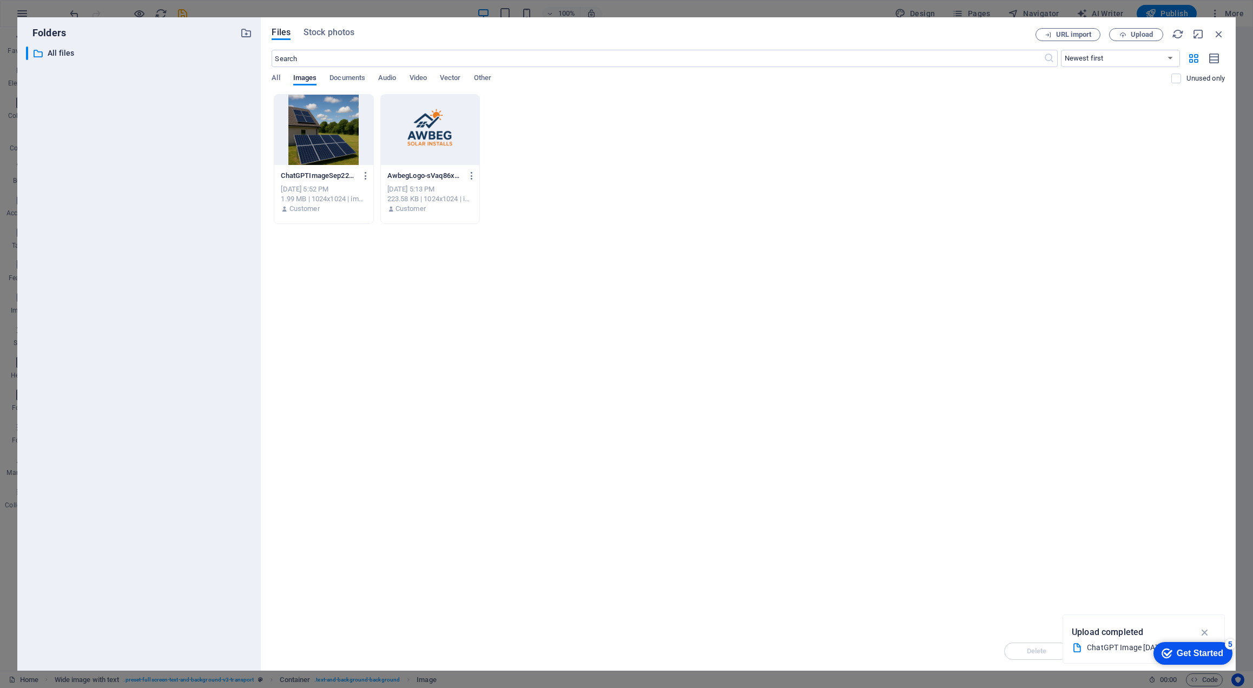
click at [431, 133] on div at bounding box center [430, 130] width 98 height 70
click at [431, 133] on div "1" at bounding box center [430, 130] width 98 height 70
click at [431, 133] on div at bounding box center [430, 130] width 98 height 70
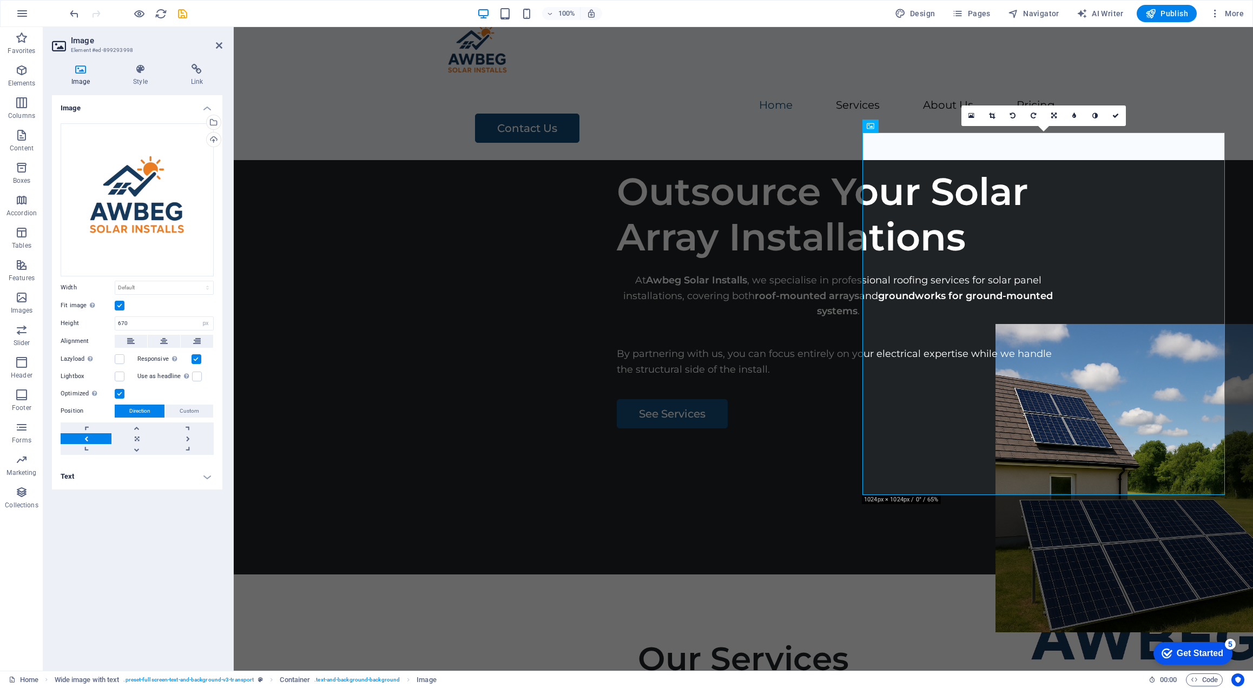
click at [121, 306] on label at bounding box center [120, 306] width 10 height 10
click at [0, 0] on input "Fit image Automatically fit image to a fixed width and height" at bounding box center [0, 0] width 0 height 0
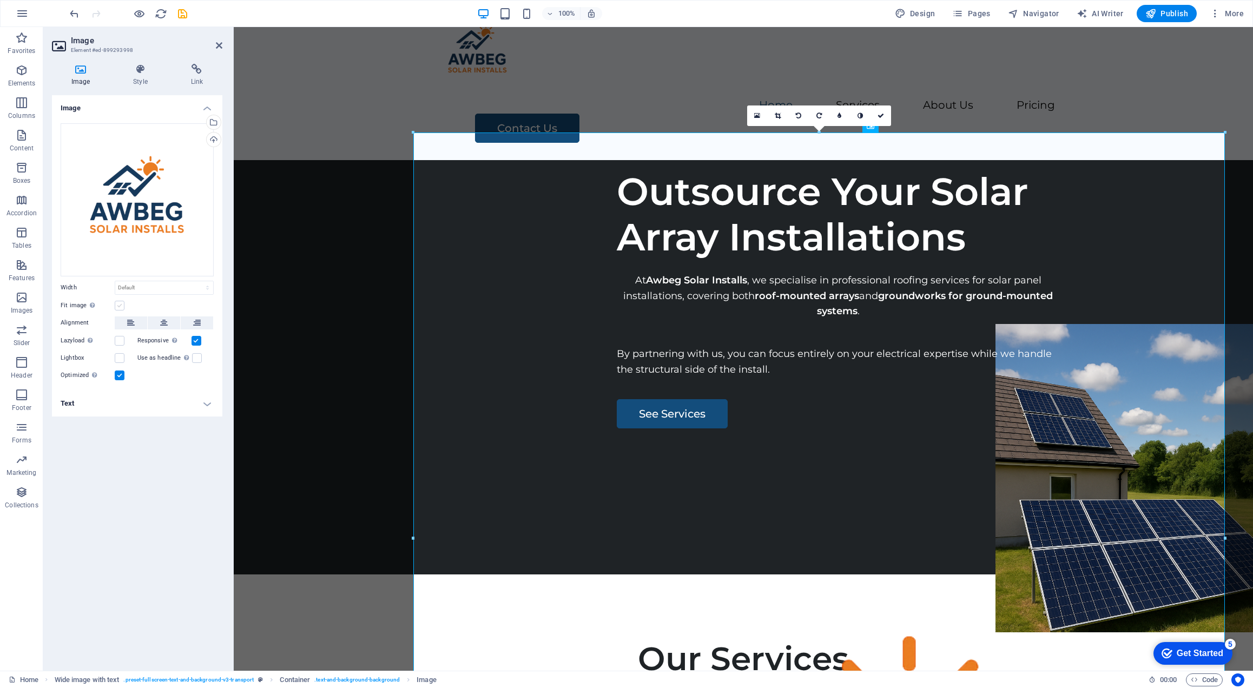
click at [122, 305] on label at bounding box center [120, 306] width 10 height 10
click at [0, 0] on input "Fit image Automatically fit image to a fixed width and height" at bounding box center [0, 0] width 0 height 0
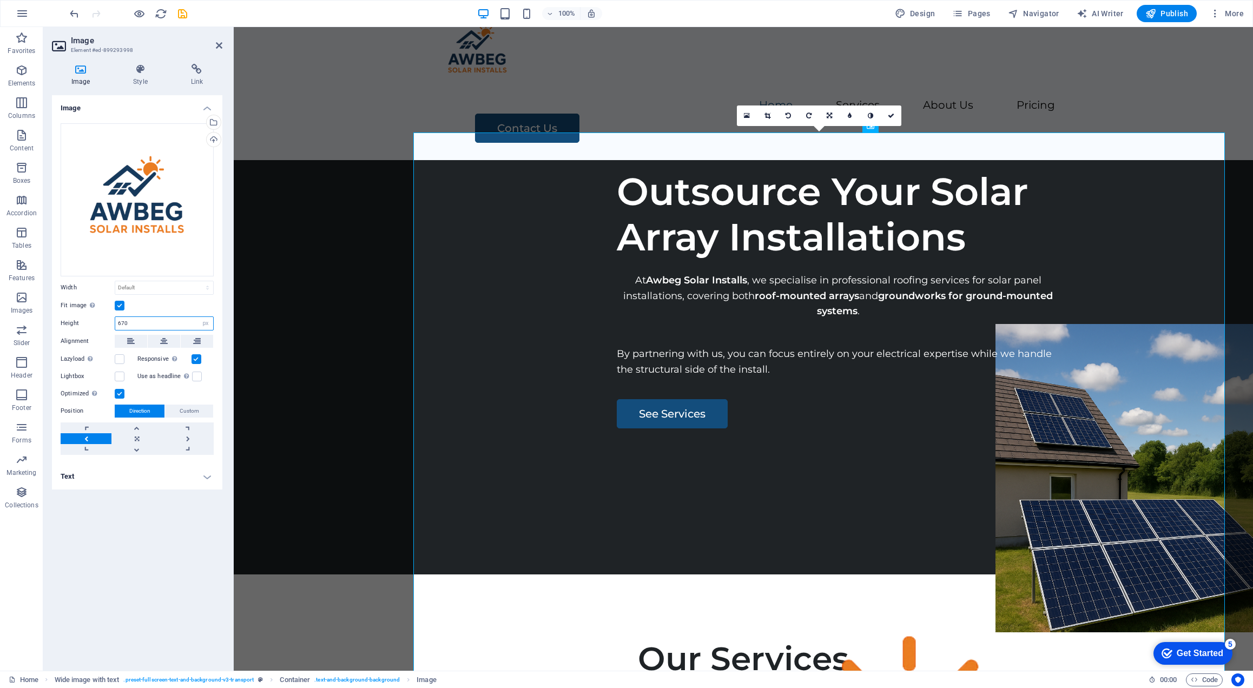
drag, startPoint x: 146, startPoint y: 324, endPoint x: 84, endPoint y: 322, distance: 61.1
click at [84, 322] on div "Height 670 Default auto px" at bounding box center [137, 323] width 153 height 14
click at [136, 544] on div "Image Drag files here, click to choose files or select files from Files or our …" at bounding box center [137, 378] width 170 height 567
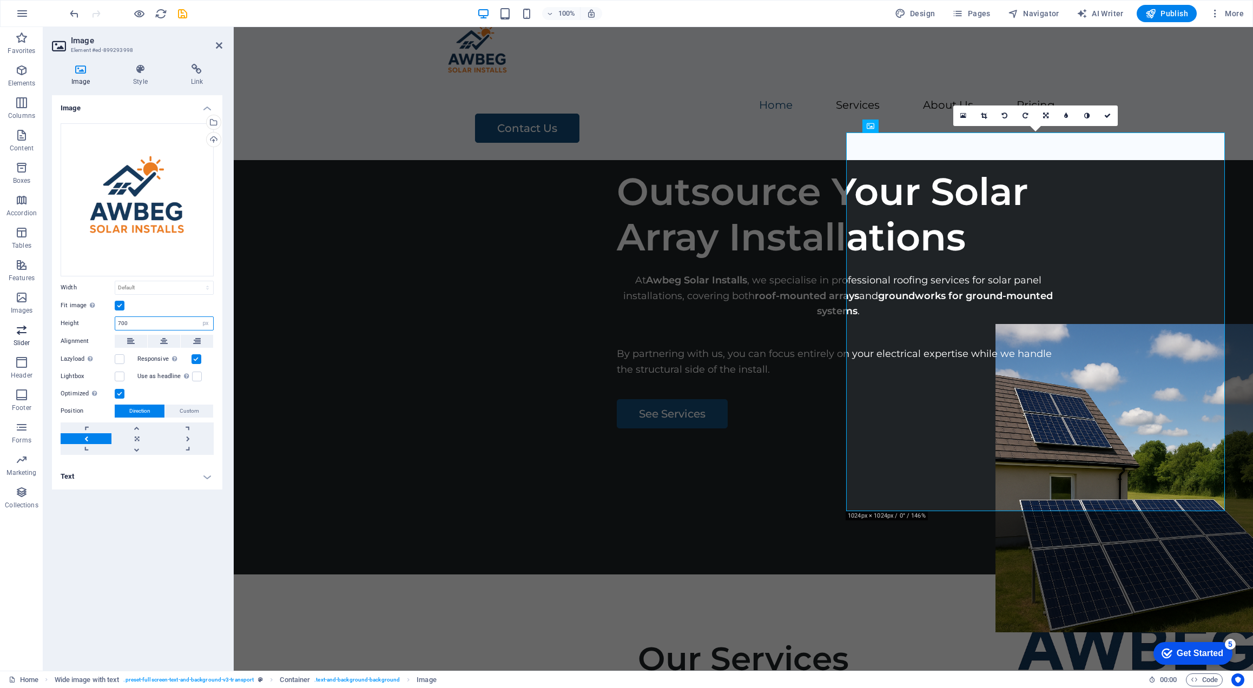
drag, startPoint x: 136, startPoint y: 323, endPoint x: 39, endPoint y: 323, distance: 96.3
click at [39, 323] on section "Favorites Elements Columns Content Boxes Accordion Tables Features Images Slide…" at bounding box center [626, 349] width 1253 height 644
type input "800"
click at [115, 516] on div "Image Drag files here, click to choose files or select files from Files or our …" at bounding box center [137, 378] width 170 height 567
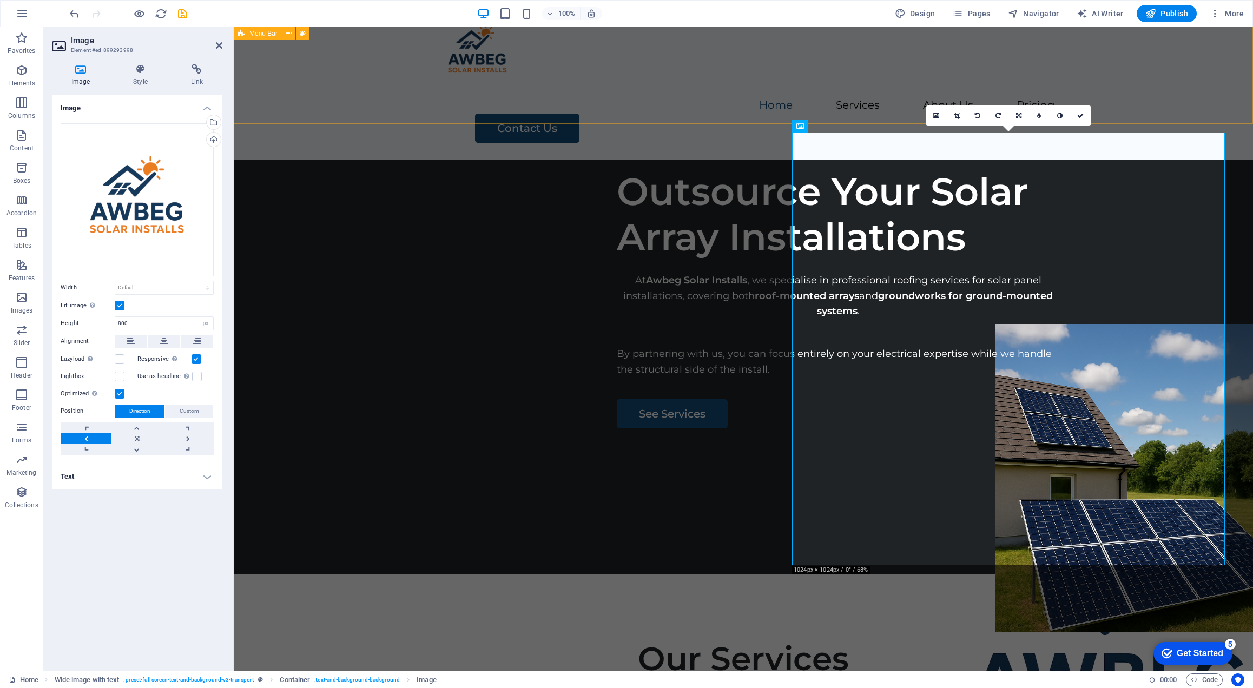
click at [1156, 84] on div "Home Services About Us Pricing Contact Us" at bounding box center [743, 74] width 1019 height 171
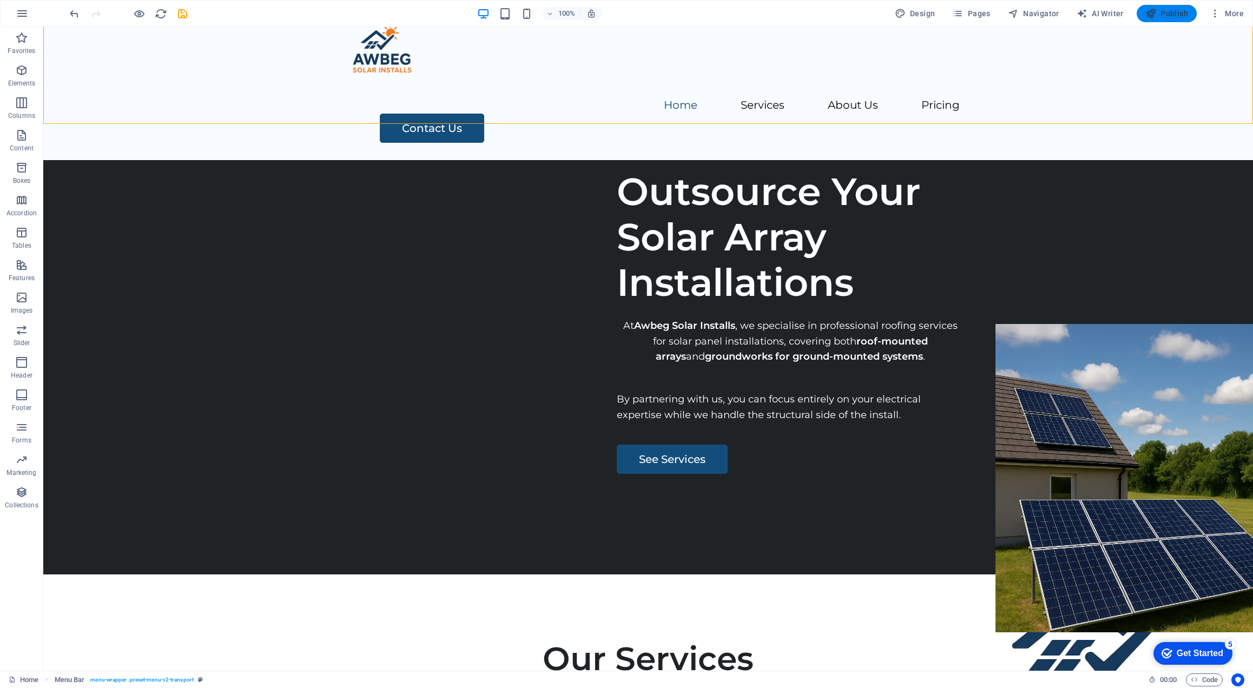
click at [1160, 17] on span "Publish" at bounding box center [1166, 13] width 43 height 11
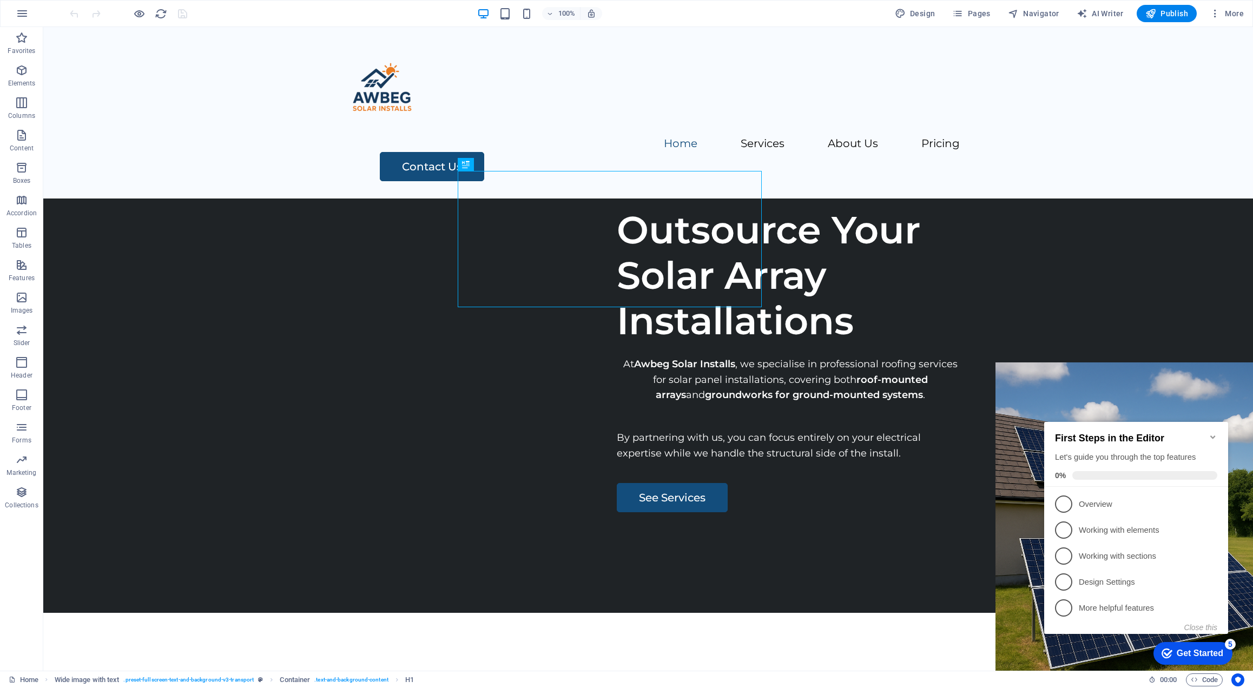
click at [1210, 435] on icon "Minimize checklist" at bounding box center [1212, 436] width 5 height 3
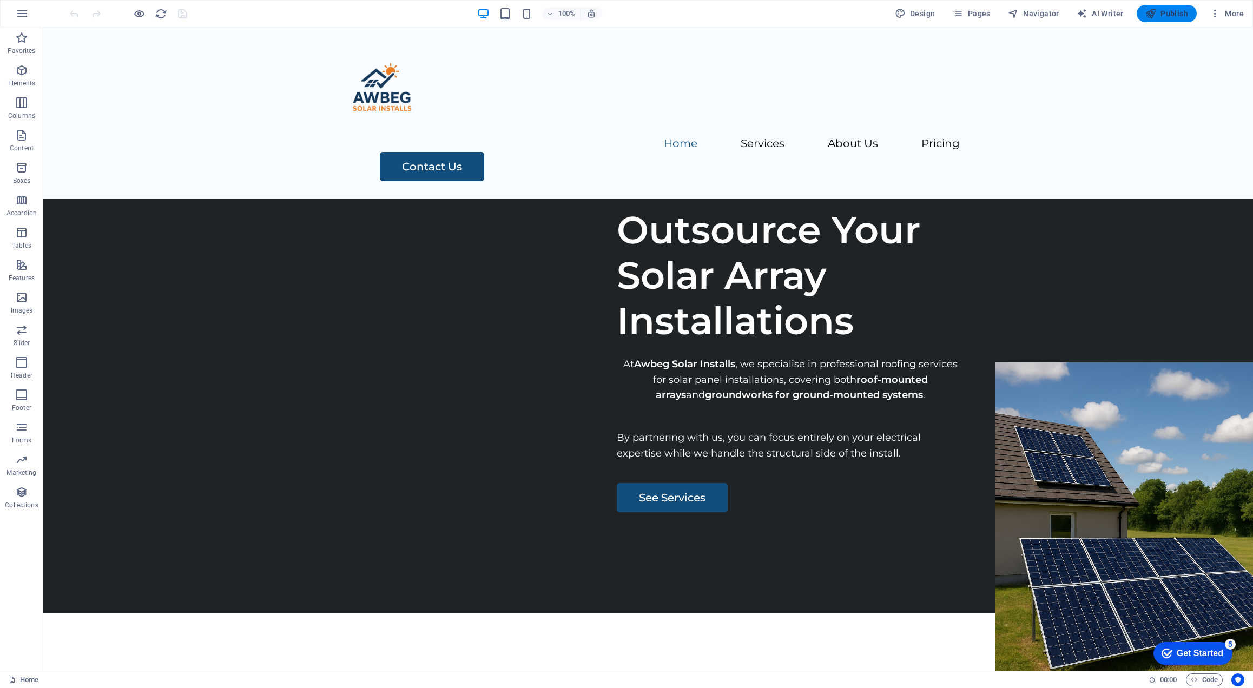
click at [1167, 16] on span "Publish" at bounding box center [1166, 13] width 43 height 11
click at [1219, 15] on icon "button" at bounding box center [1215, 13] width 11 height 11
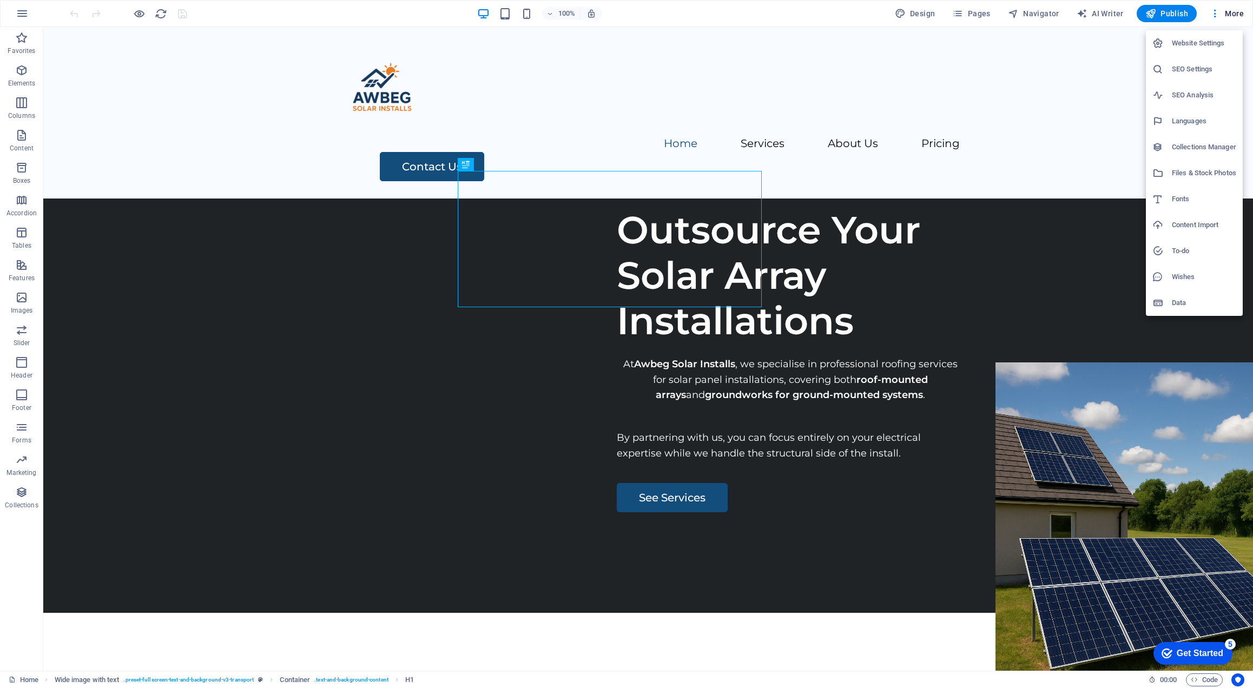
click at [1060, 97] on div at bounding box center [626, 344] width 1253 height 688
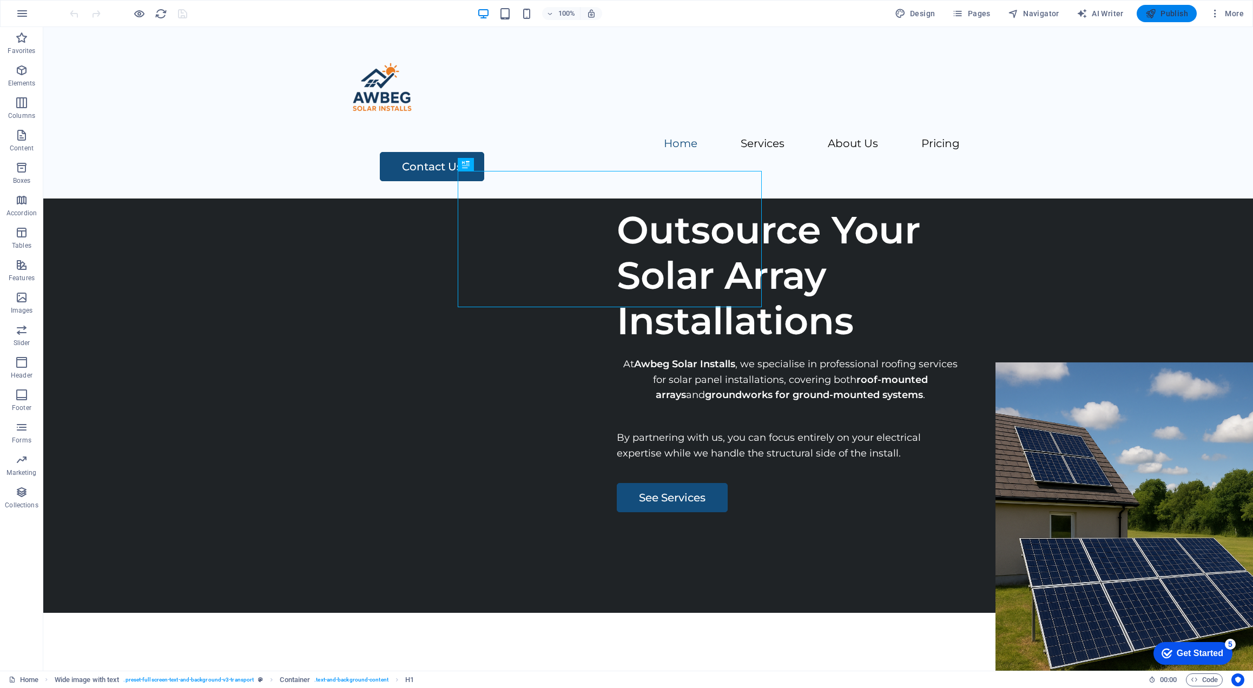
click at [1164, 14] on span "Publish" at bounding box center [1166, 13] width 43 height 11
